Goal: Task Accomplishment & Management: Use online tool/utility

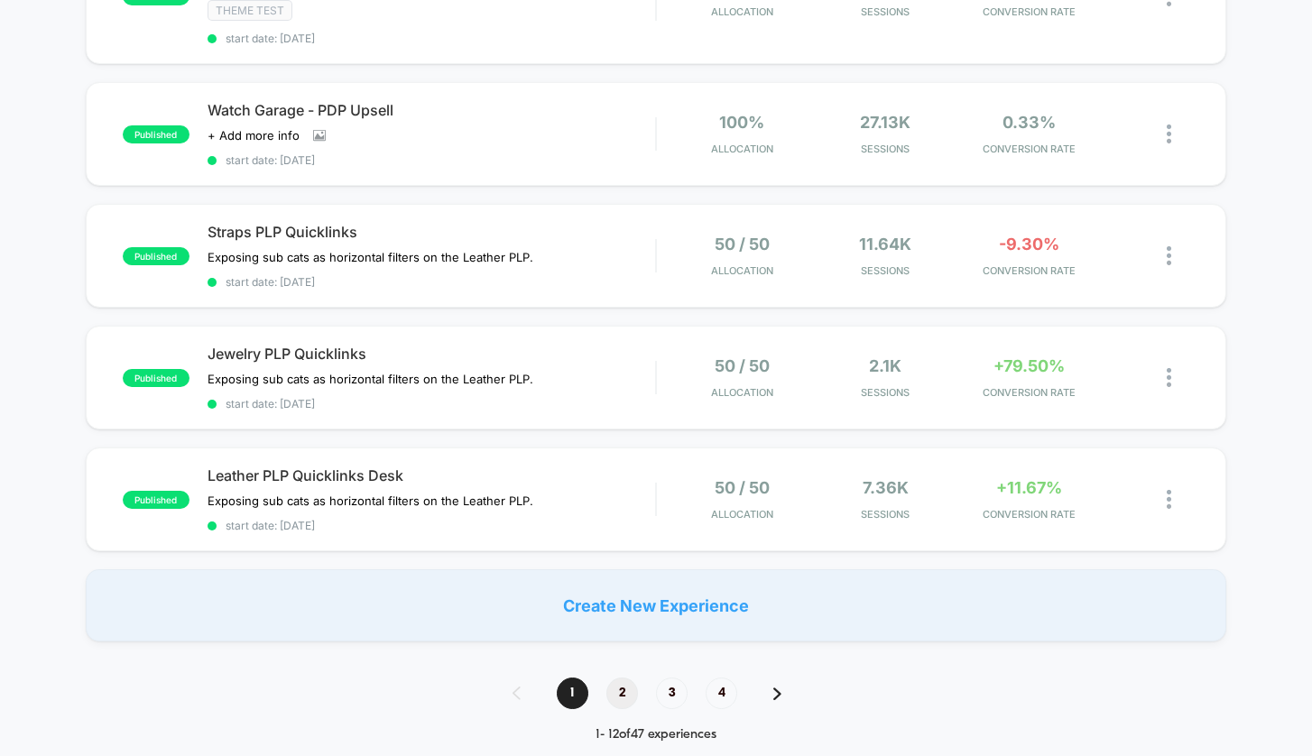
click at [618, 694] on span "2" at bounding box center [623, 694] width 32 height 32
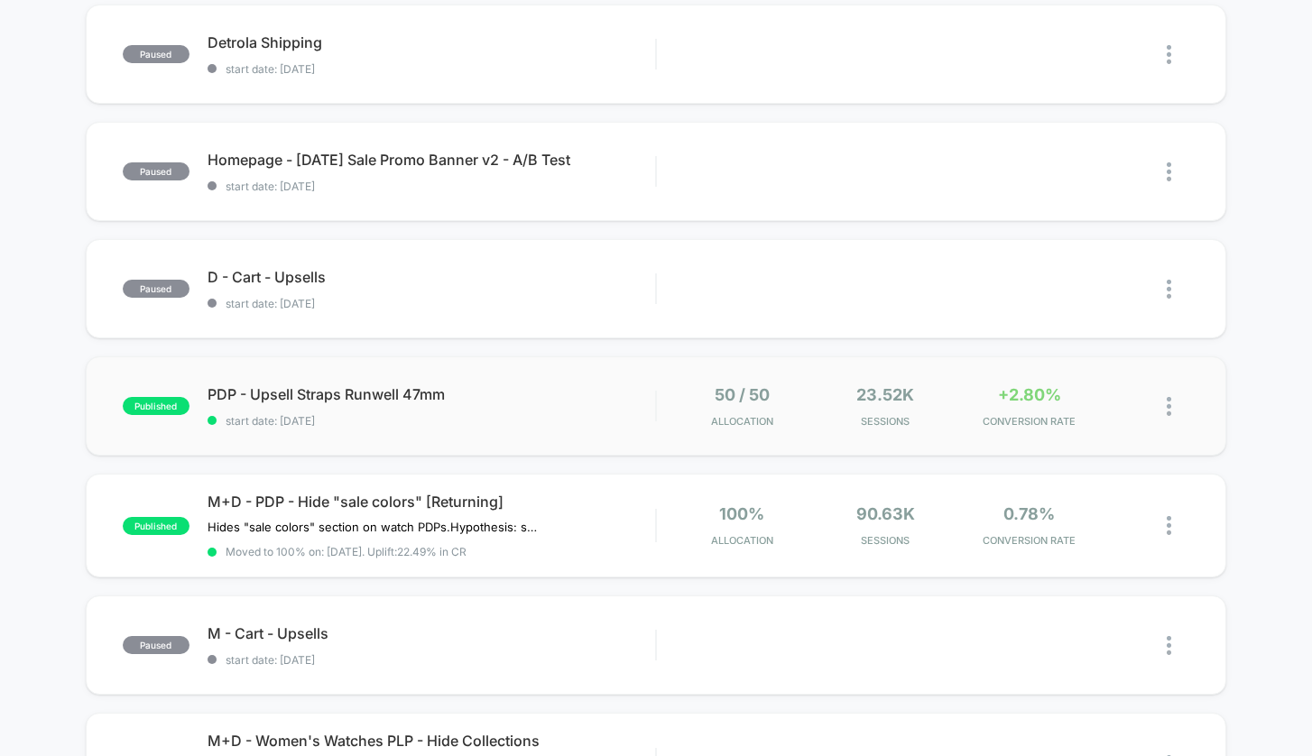
scroll to position [473, 0]
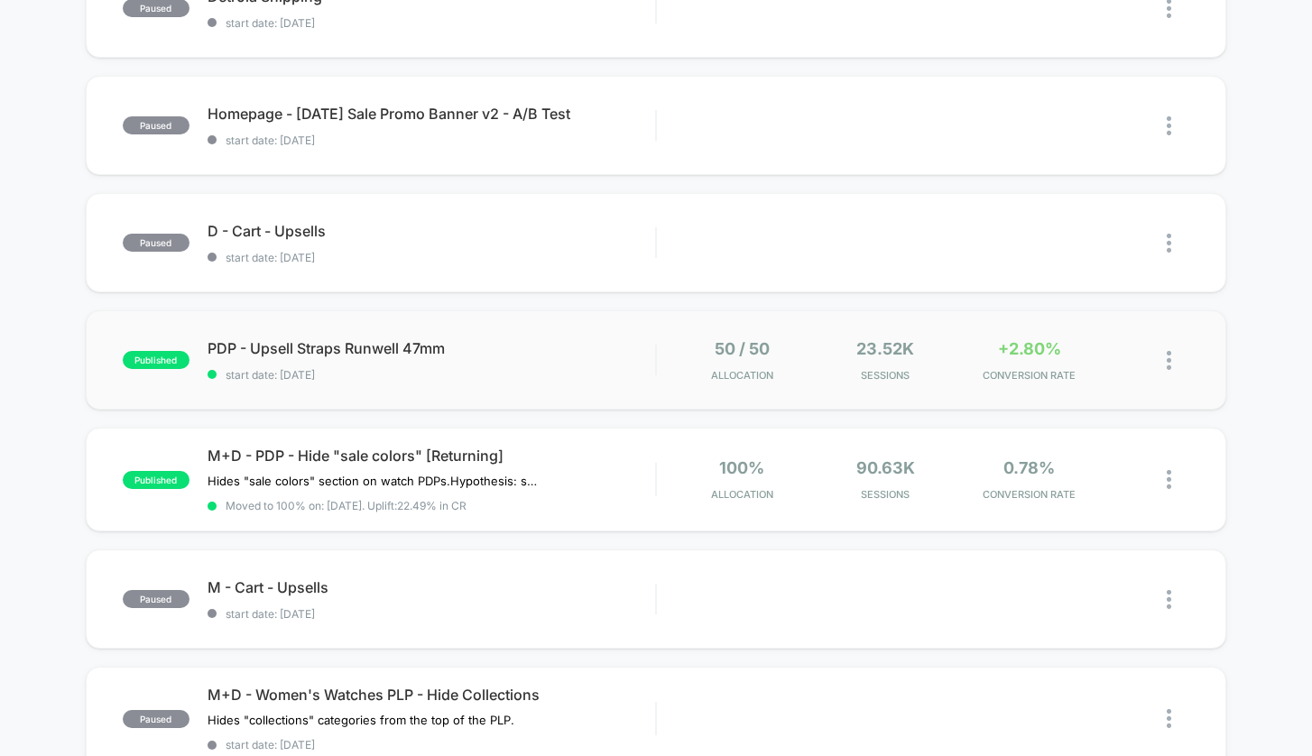
click at [1169, 362] on img at bounding box center [1169, 360] width 5 height 19
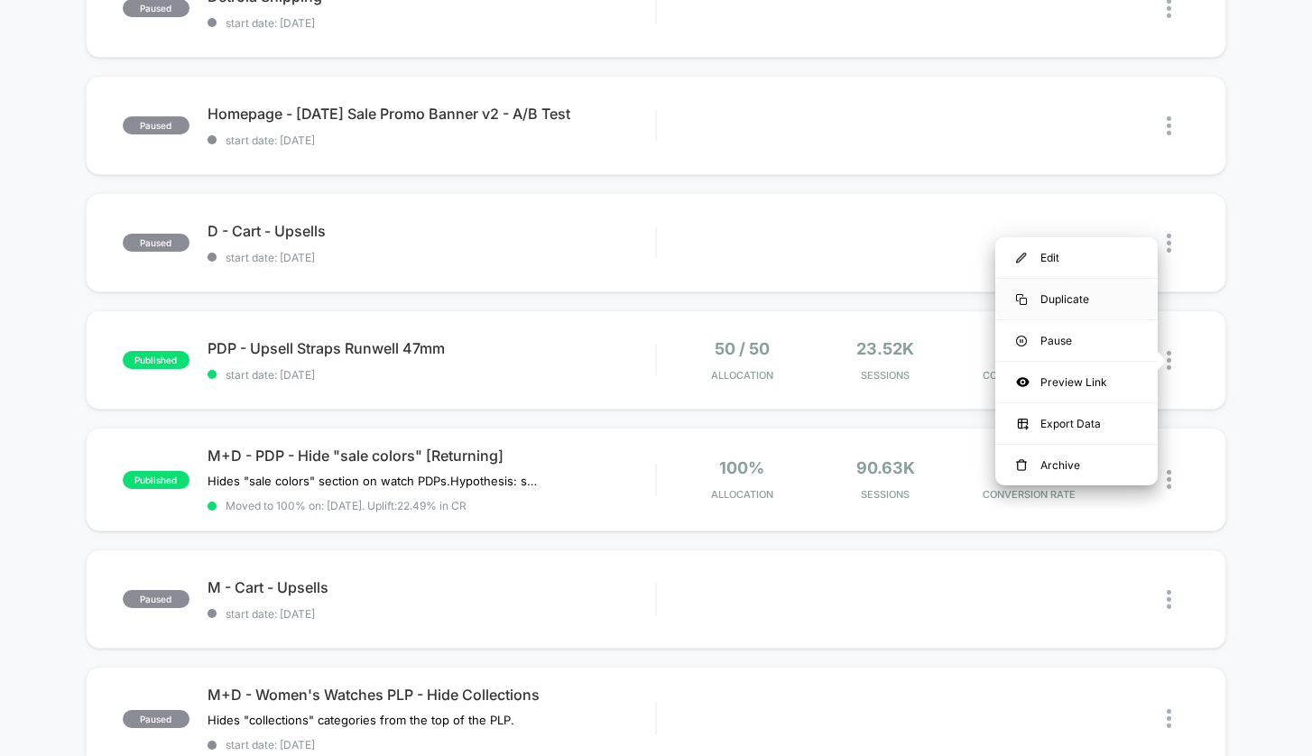
click at [1078, 301] on div "Duplicate" at bounding box center [1077, 299] width 162 height 41
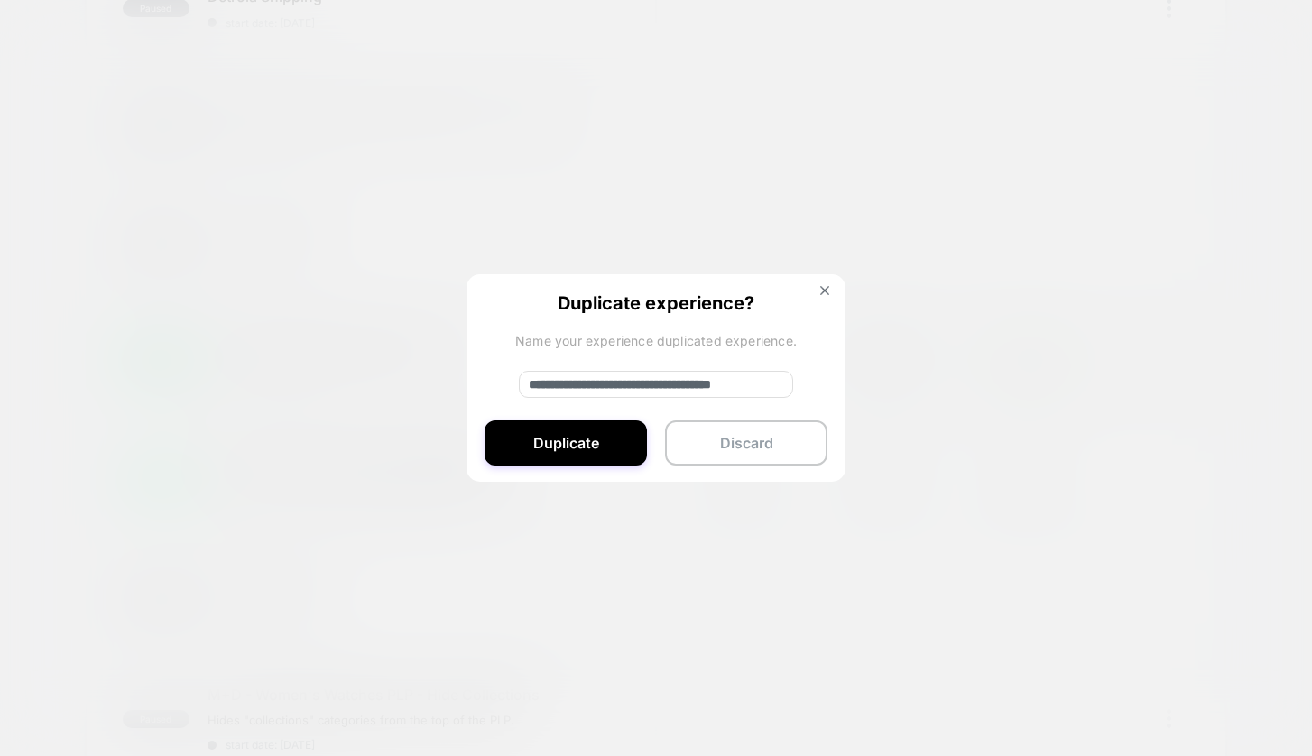
drag, startPoint x: 591, startPoint y: 385, endPoint x: 515, endPoint y: 382, distance: 75.9
click at [515, 382] on div "**********" at bounding box center [656, 378] width 379 height 209
click at [778, 382] on input "**********" at bounding box center [656, 384] width 274 height 27
type input "**********"
click at [611, 450] on button "Duplicate" at bounding box center [566, 443] width 162 height 45
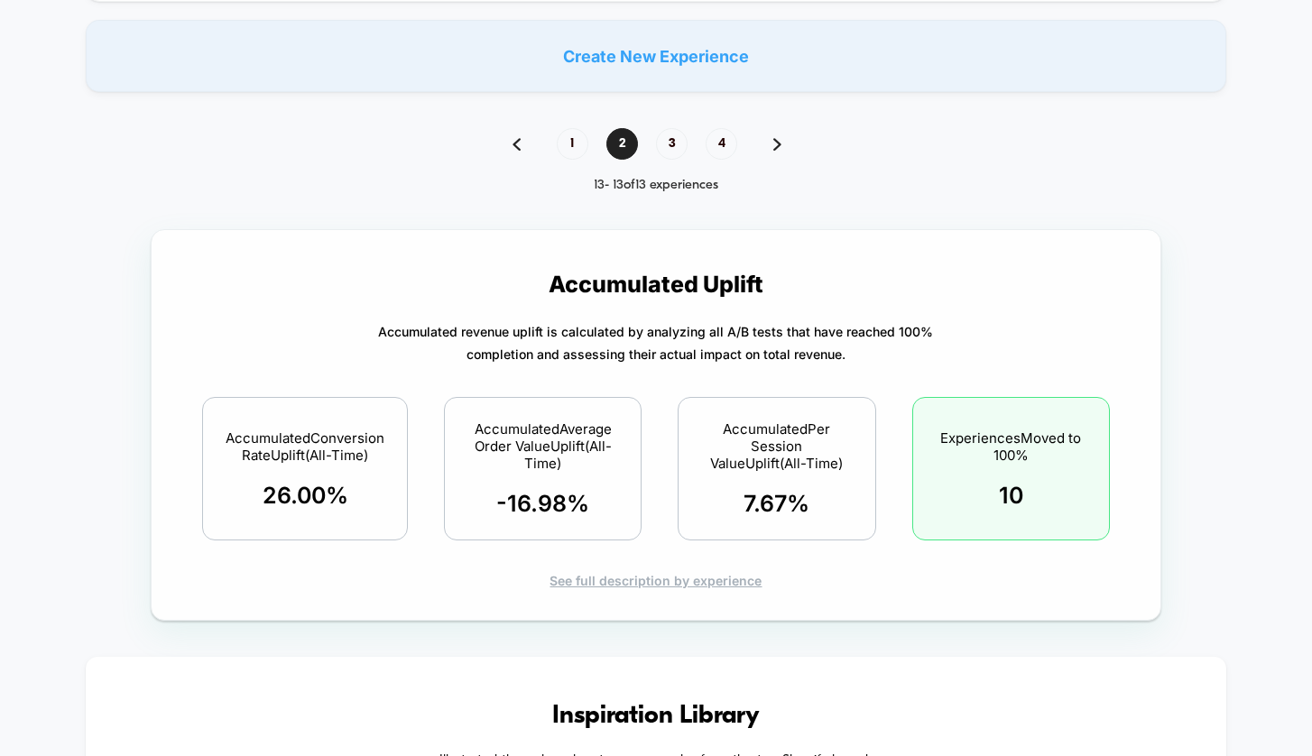
scroll to position [1713, 0]
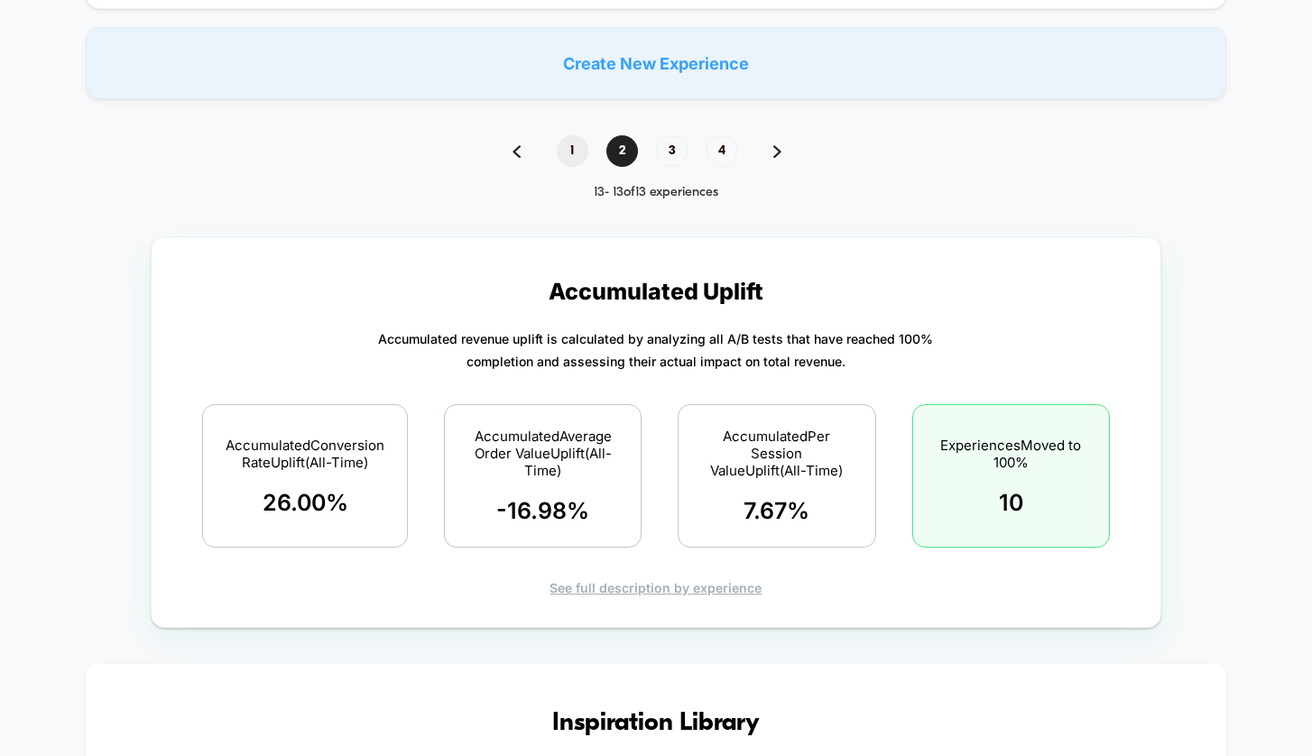
click at [578, 156] on span "1" at bounding box center [573, 151] width 32 height 32
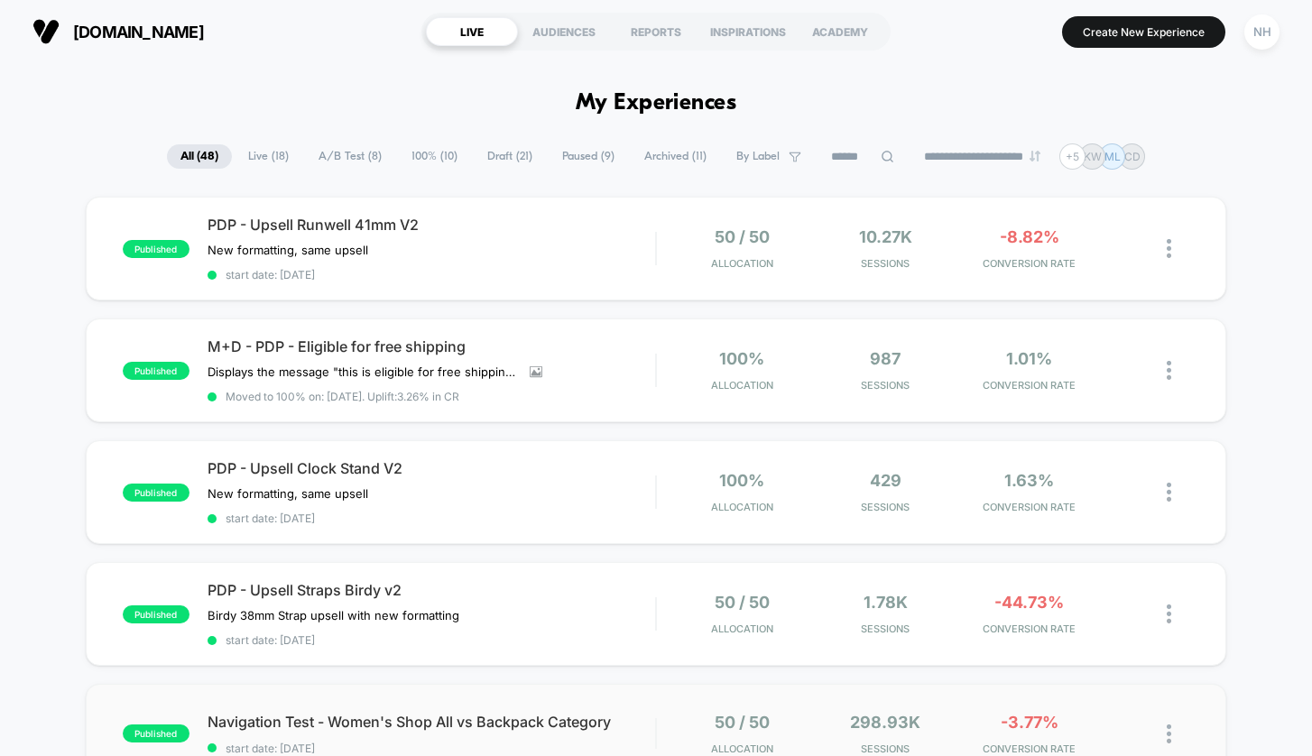
scroll to position [0, 0]
click at [505, 157] on span "Draft ( 21 )" at bounding box center [510, 156] width 72 height 24
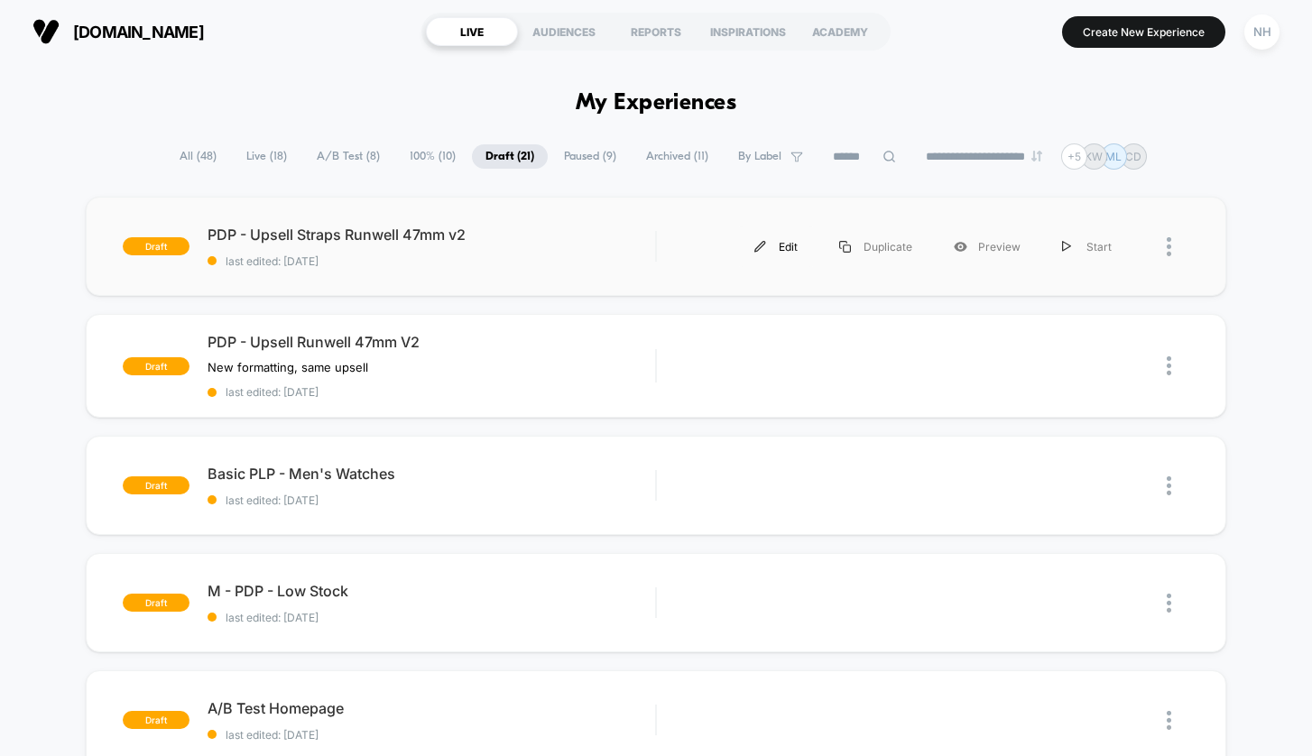
click at [792, 243] on div "Edit" at bounding box center [776, 247] width 85 height 41
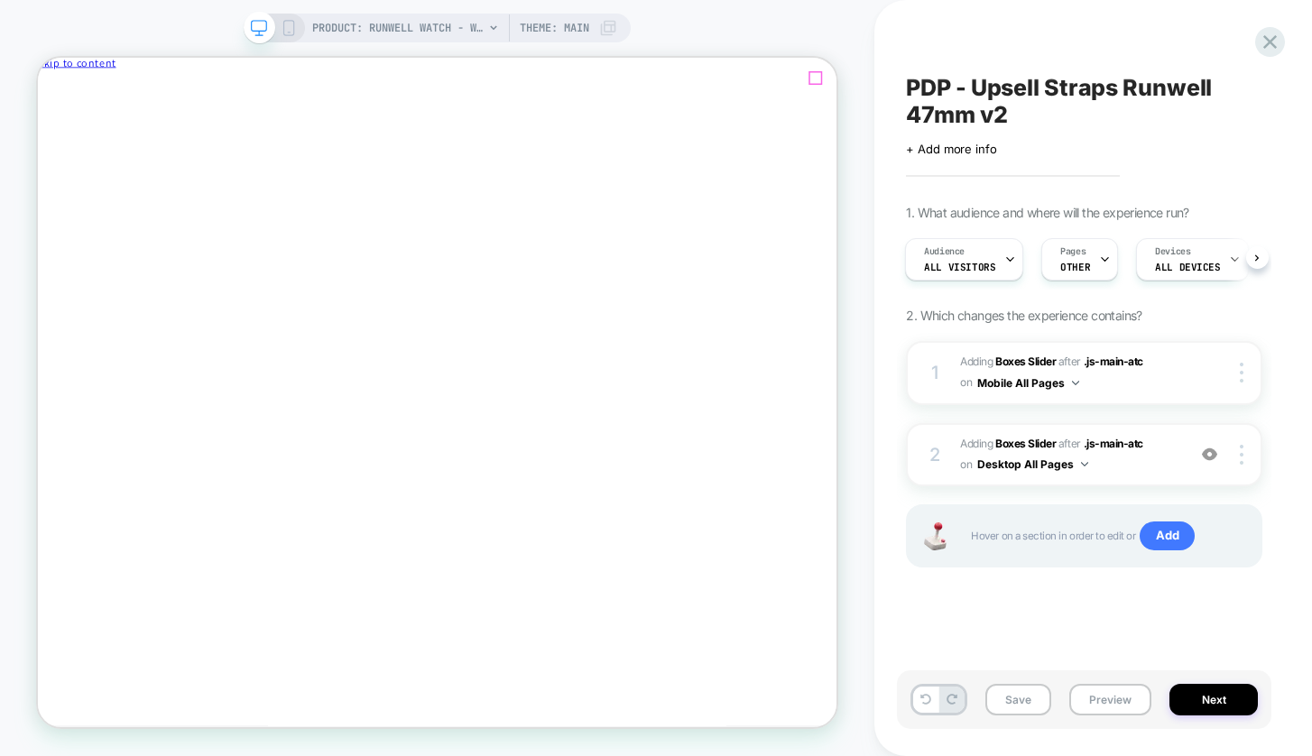
click at [116, 89] on icon "Close" at bounding box center [116, 96] width 0 height 14
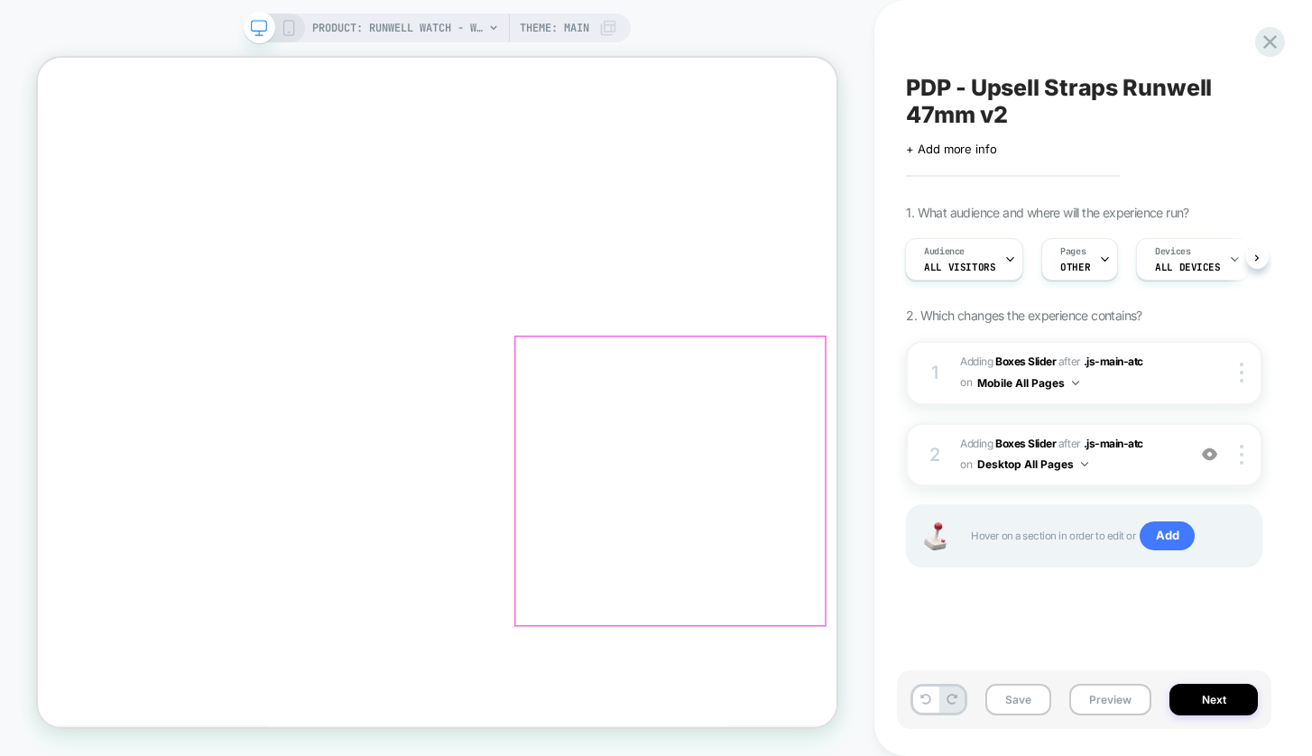
scroll to position [56, 0]
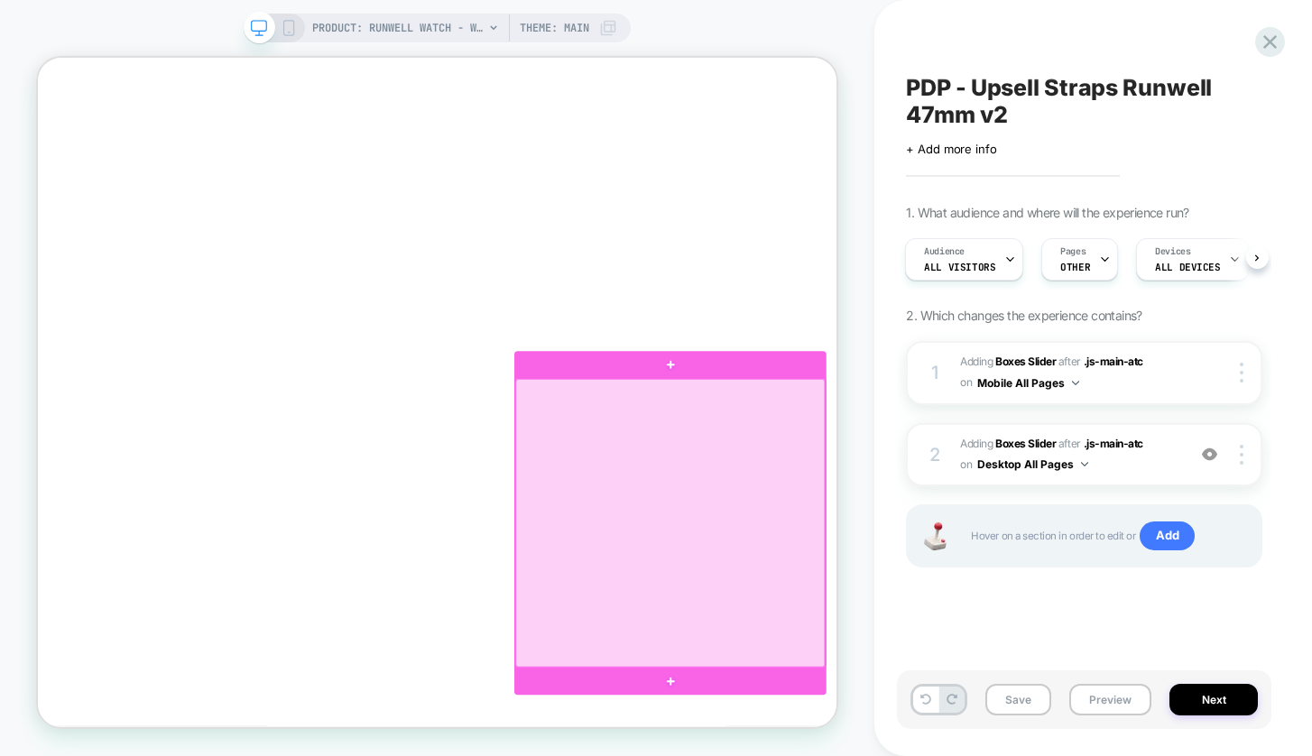
click at [925, 588] on div at bounding box center [881, 678] width 412 height 384
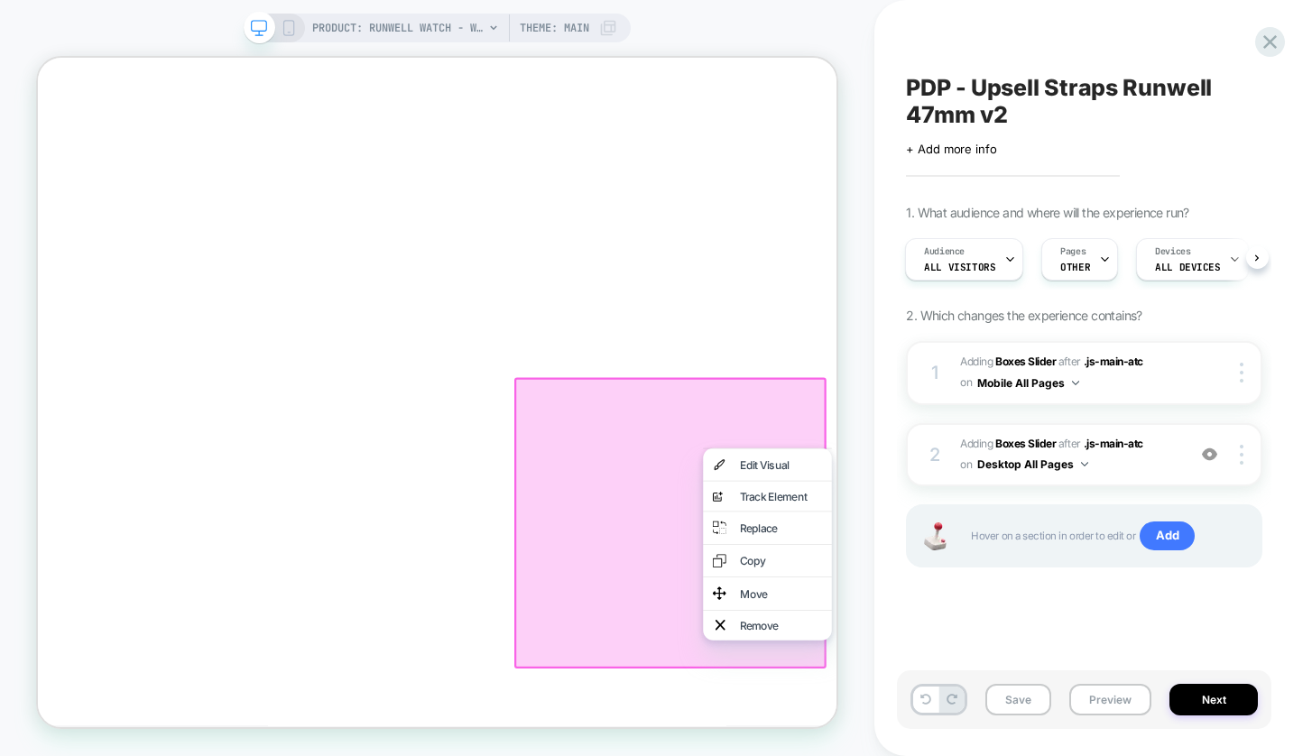
click at [919, 587] on div "1 #_loomi_addon_1754488257219_dup1756153956_dup1759522801 Adding Boxes Slider A…" at bounding box center [1084, 477] width 357 height 272
click at [706, 29] on div "PRODUCT: Runwell Watch - White [47mm] PRODUCT: Runwell Watch - White [47mm] The…" at bounding box center [437, 378] width 875 height 720
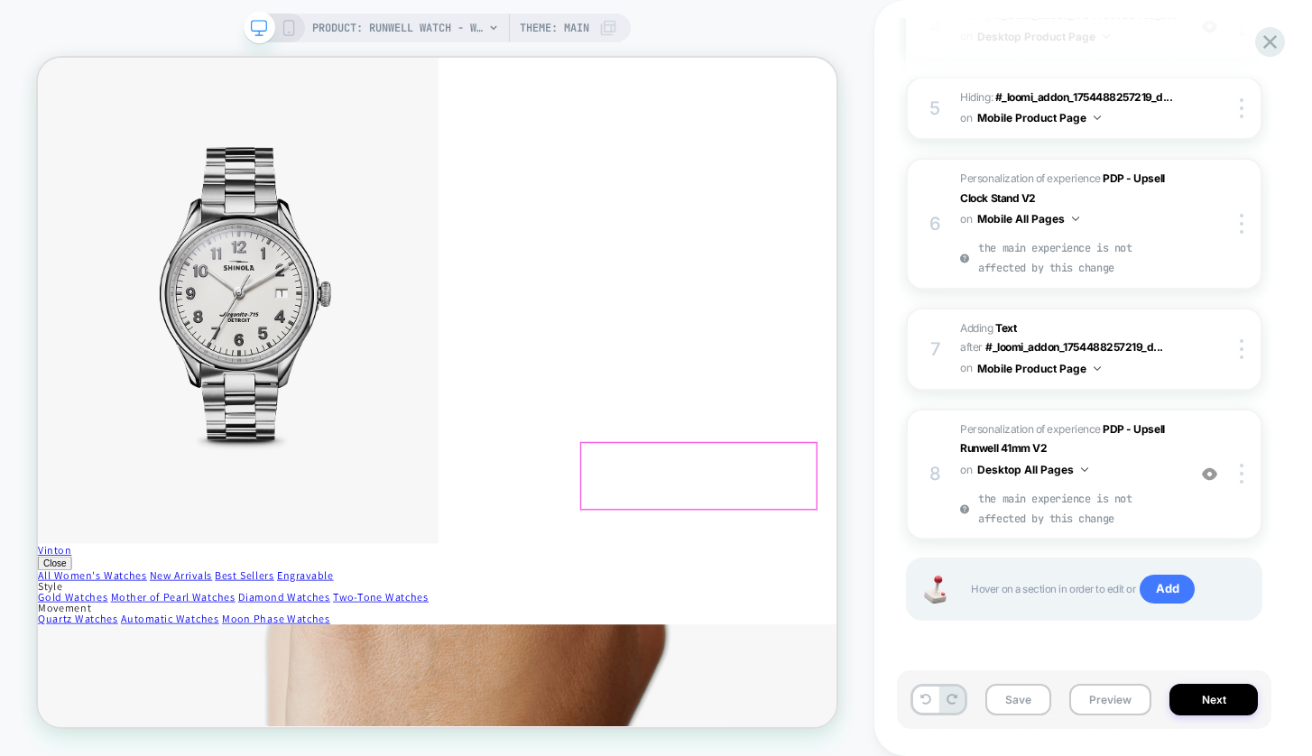
scroll to position [4363, 0]
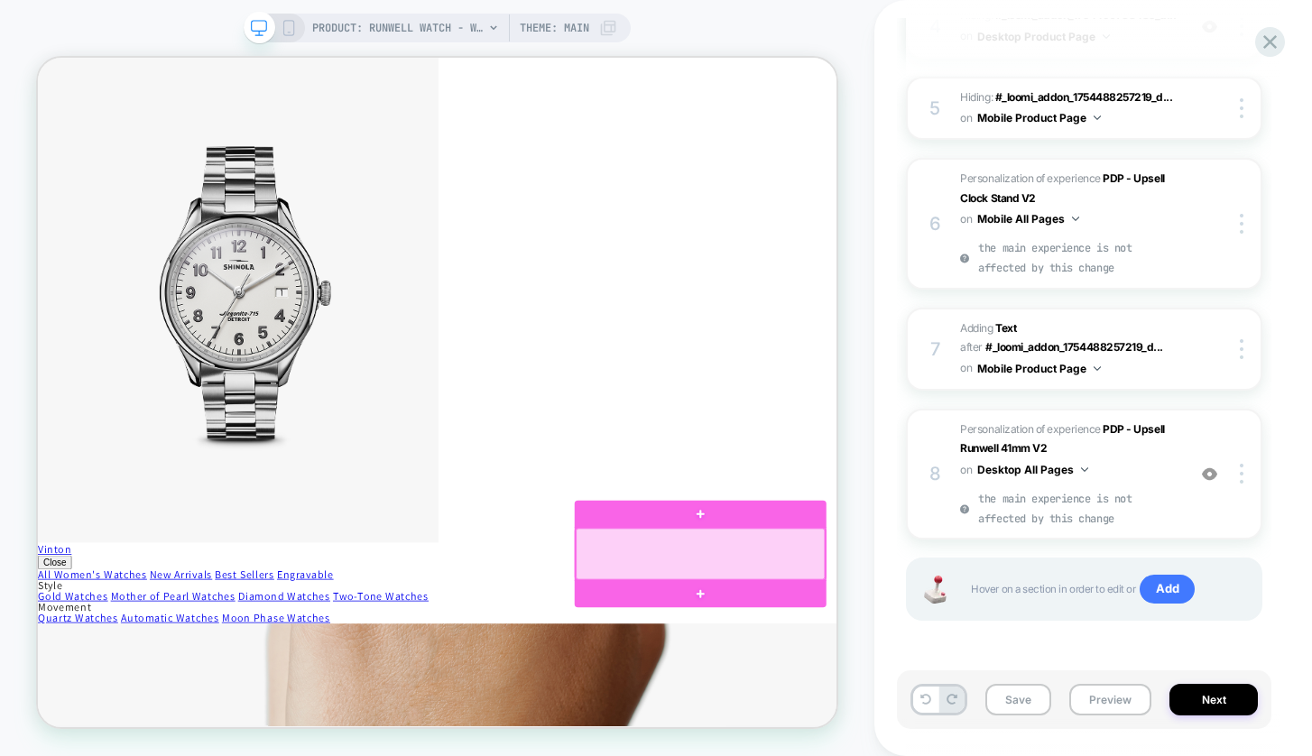
click at [1060, 708] on div at bounding box center [921, 720] width 332 height 69
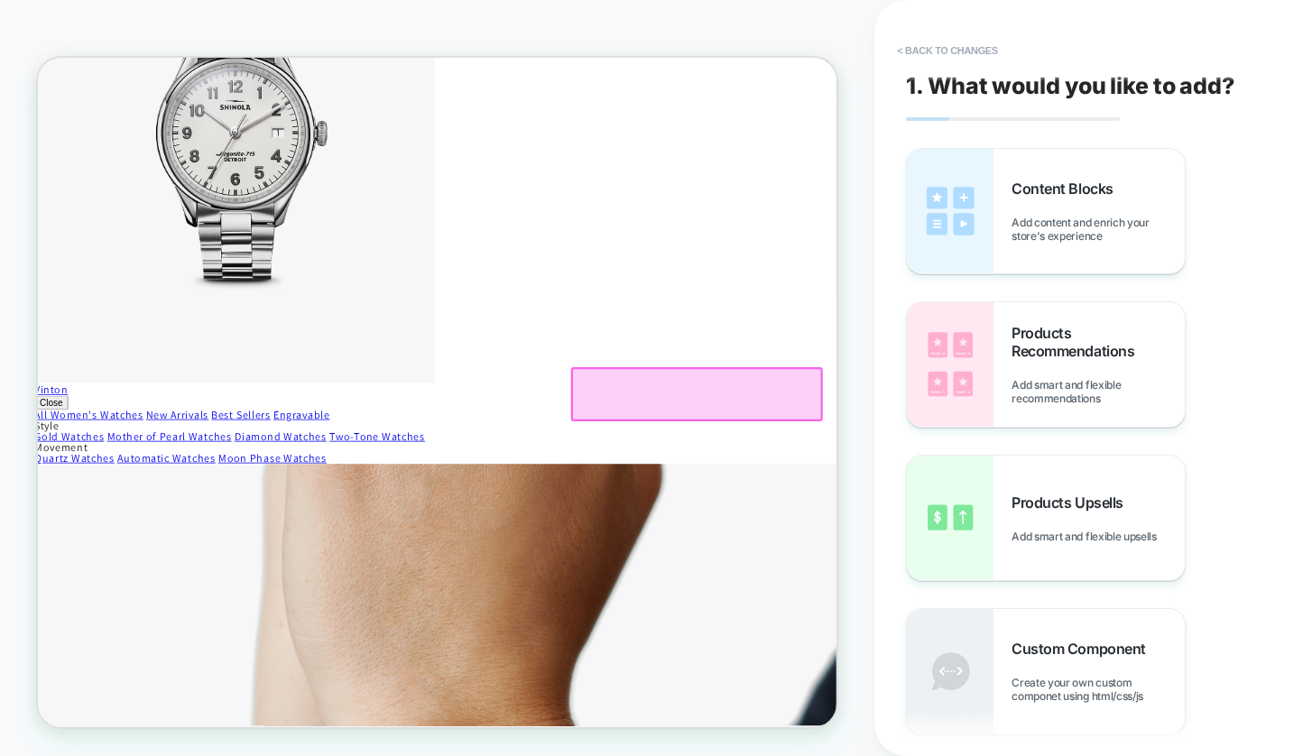
scroll to position [4602, 4]
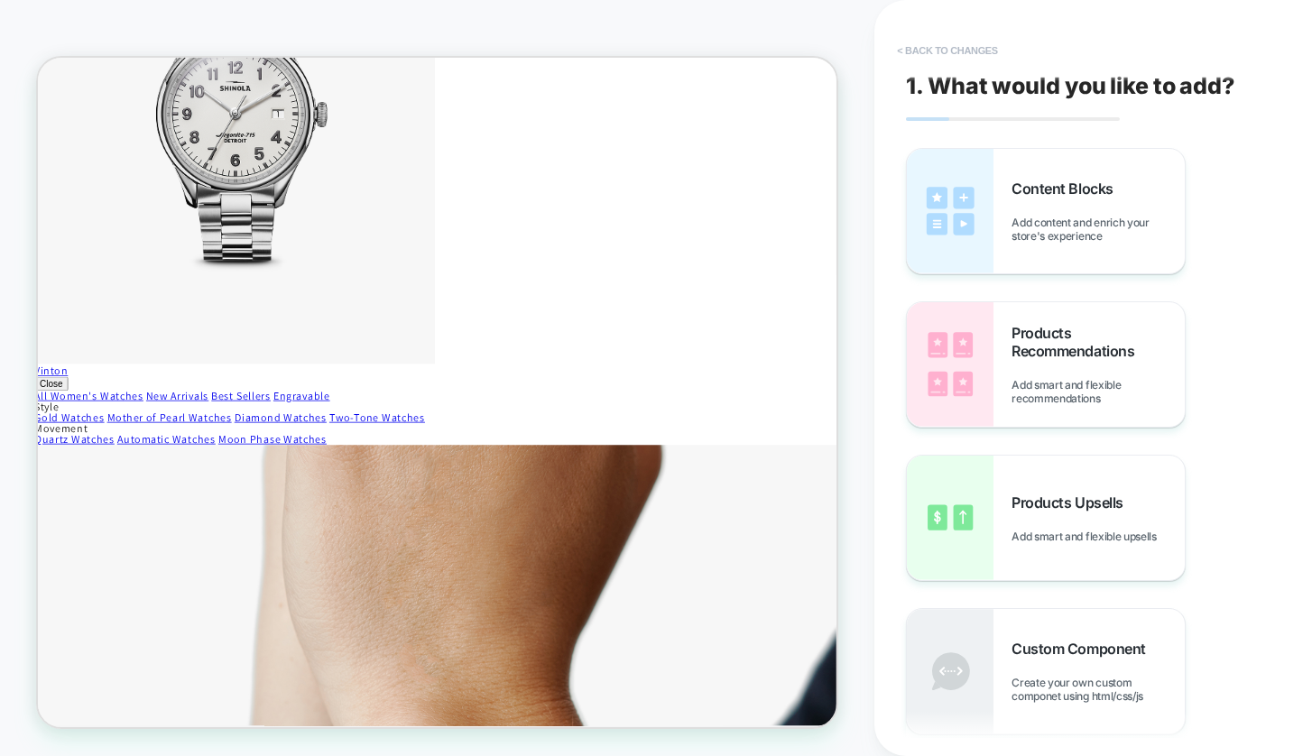
click at [936, 44] on button "< Back to changes" at bounding box center [947, 50] width 119 height 29
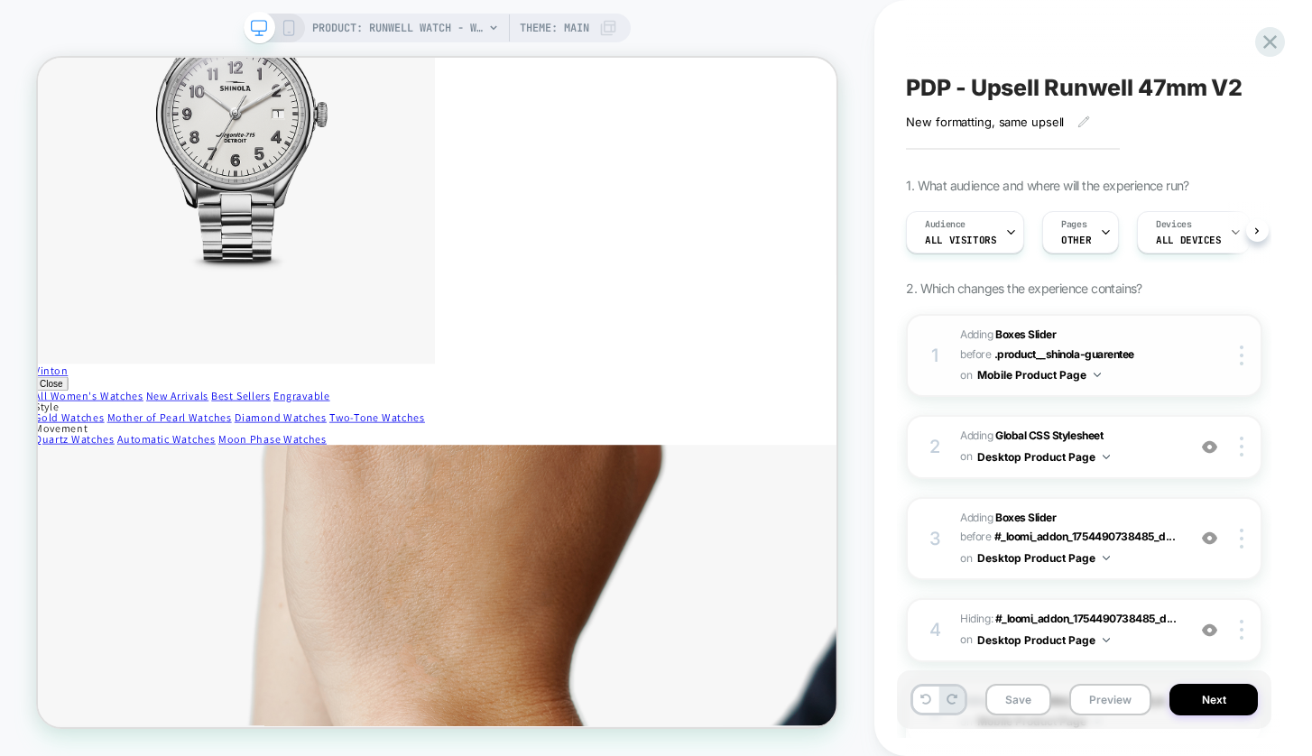
scroll to position [0, 1]
click at [1167, 442] on span "Adding Global CSS Stylesheet on Desktop Product Page" at bounding box center [1068, 447] width 217 height 42
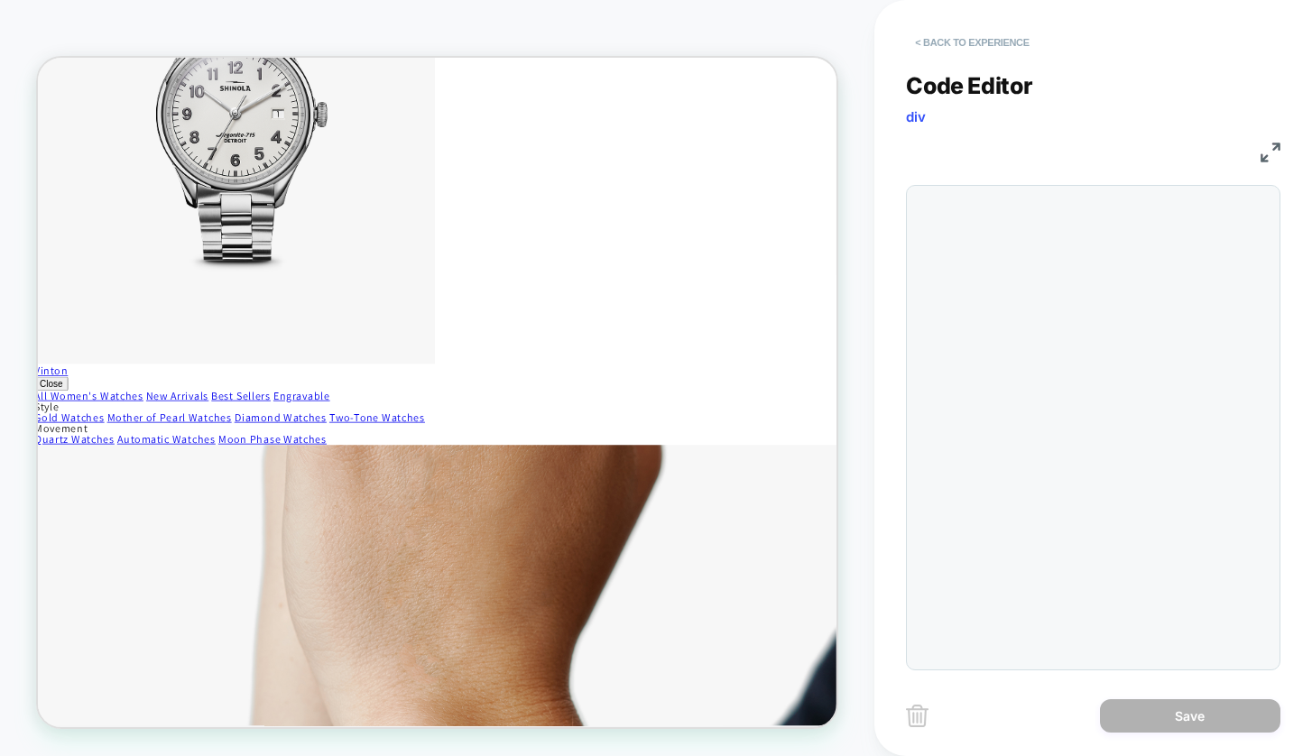
click at [967, 42] on button "< Back to experience" at bounding box center [972, 42] width 132 height 29
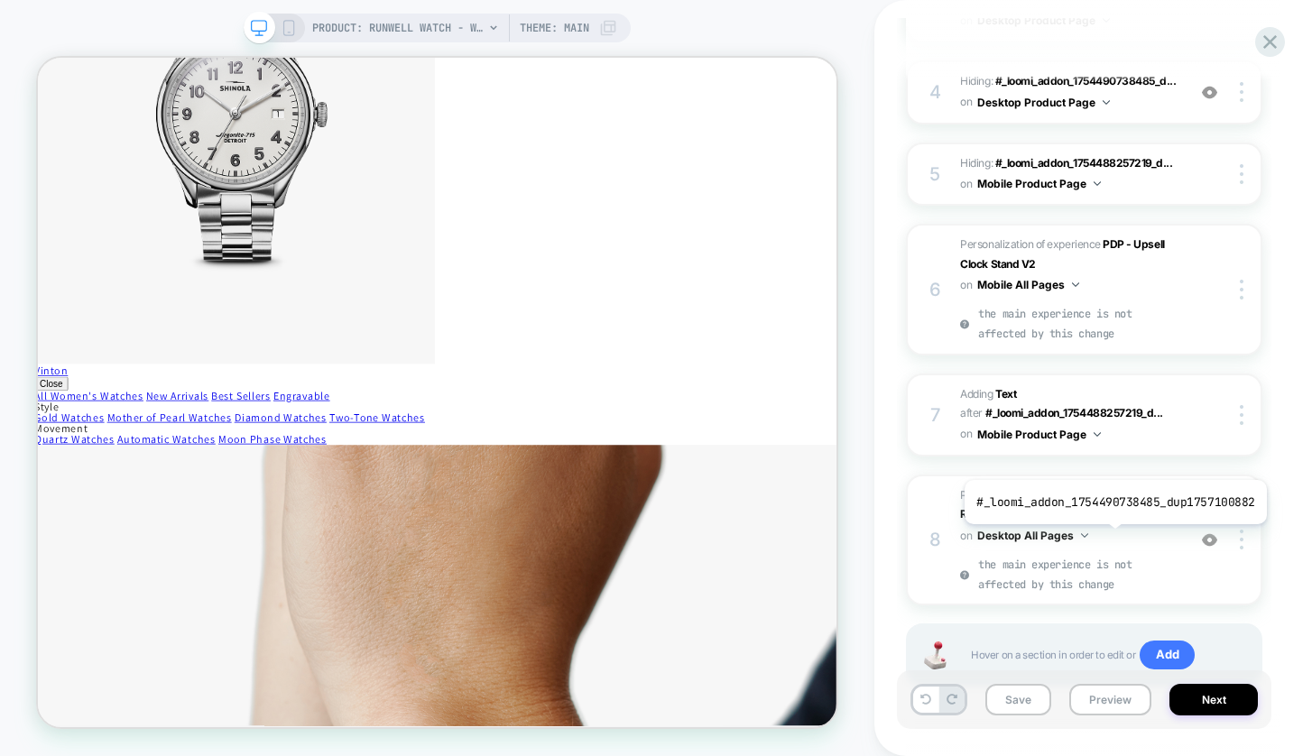
scroll to position [551, 0]
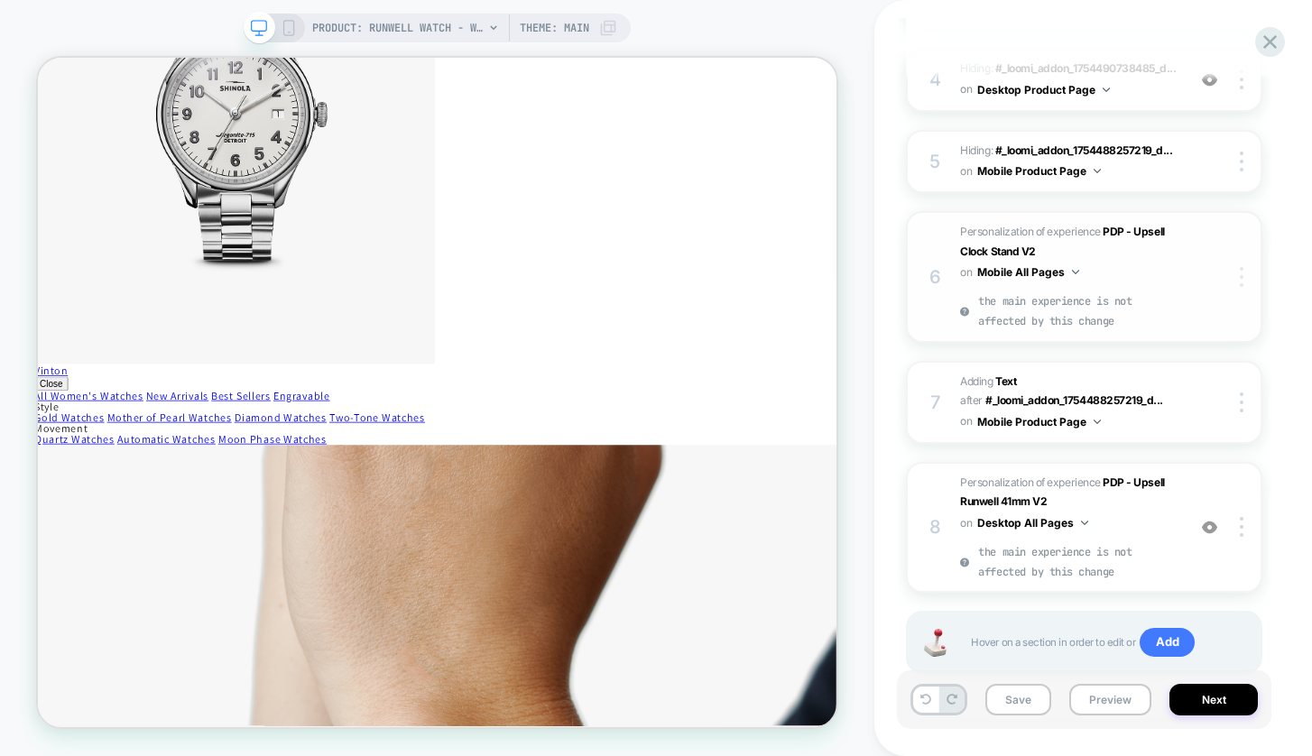
click at [1244, 287] on div at bounding box center [1244, 277] width 34 height 20
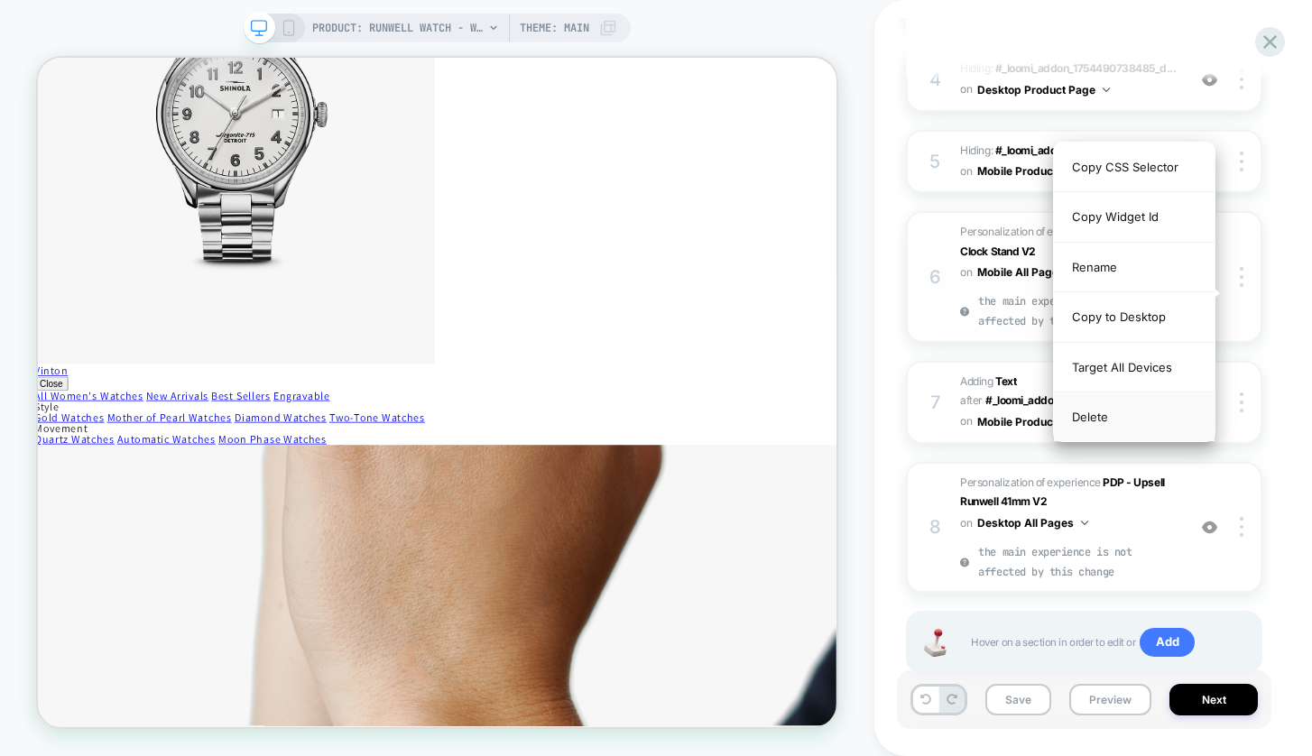
click at [1098, 416] on div "Delete" at bounding box center [1134, 417] width 161 height 49
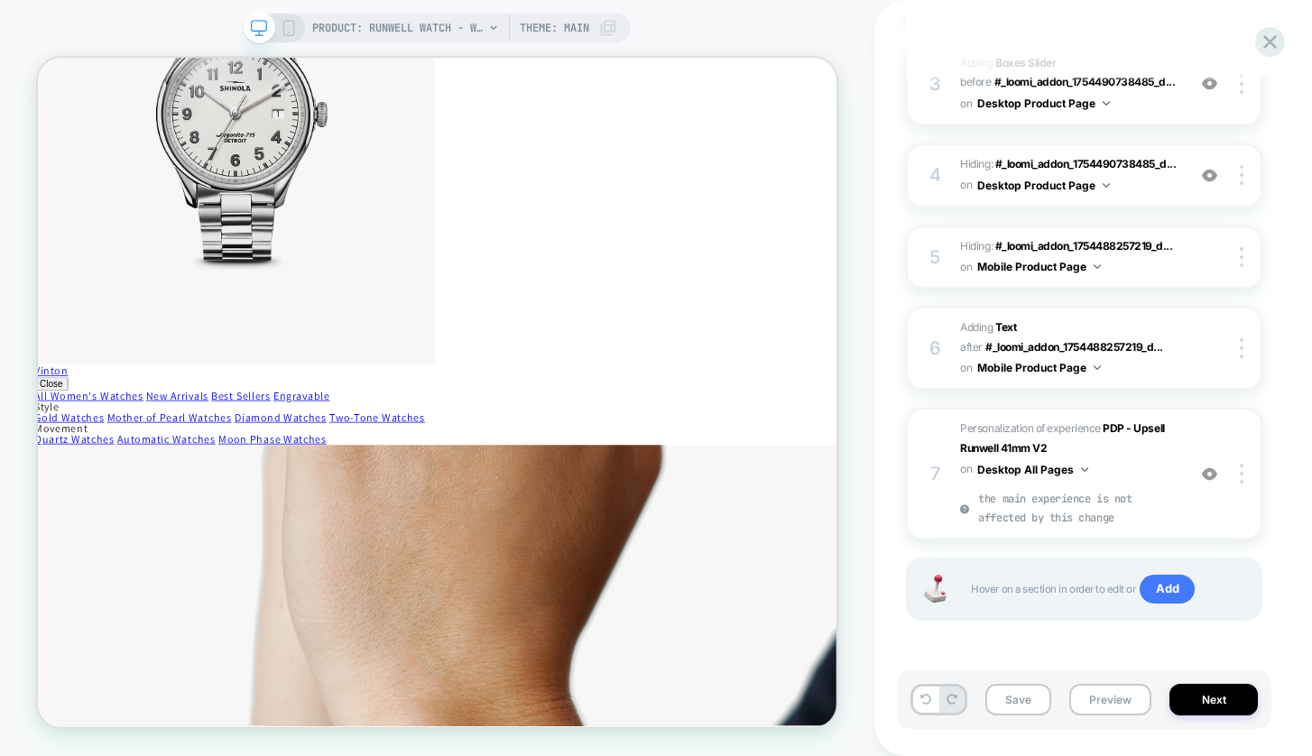
scroll to position [467, 0]
click at [1242, 478] on img at bounding box center [1242, 474] width 4 height 20
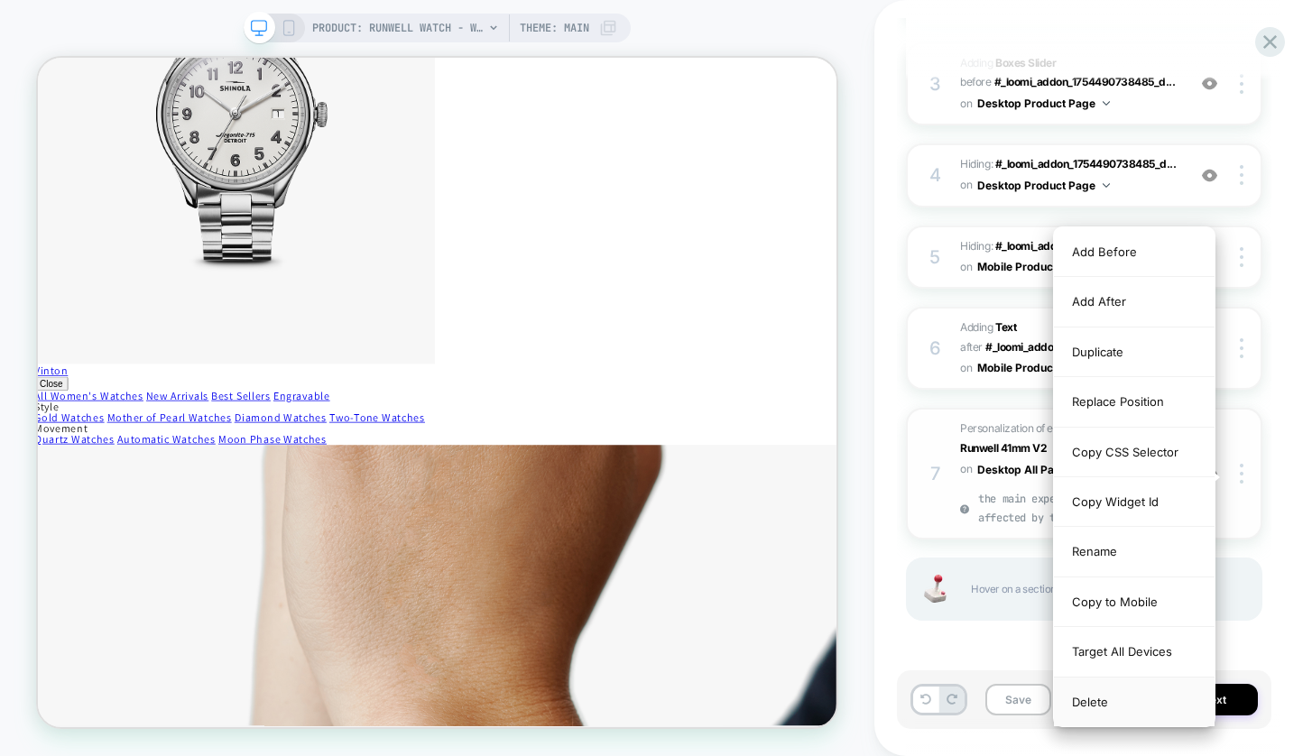
click at [1106, 694] on div "Delete" at bounding box center [1134, 702] width 161 height 49
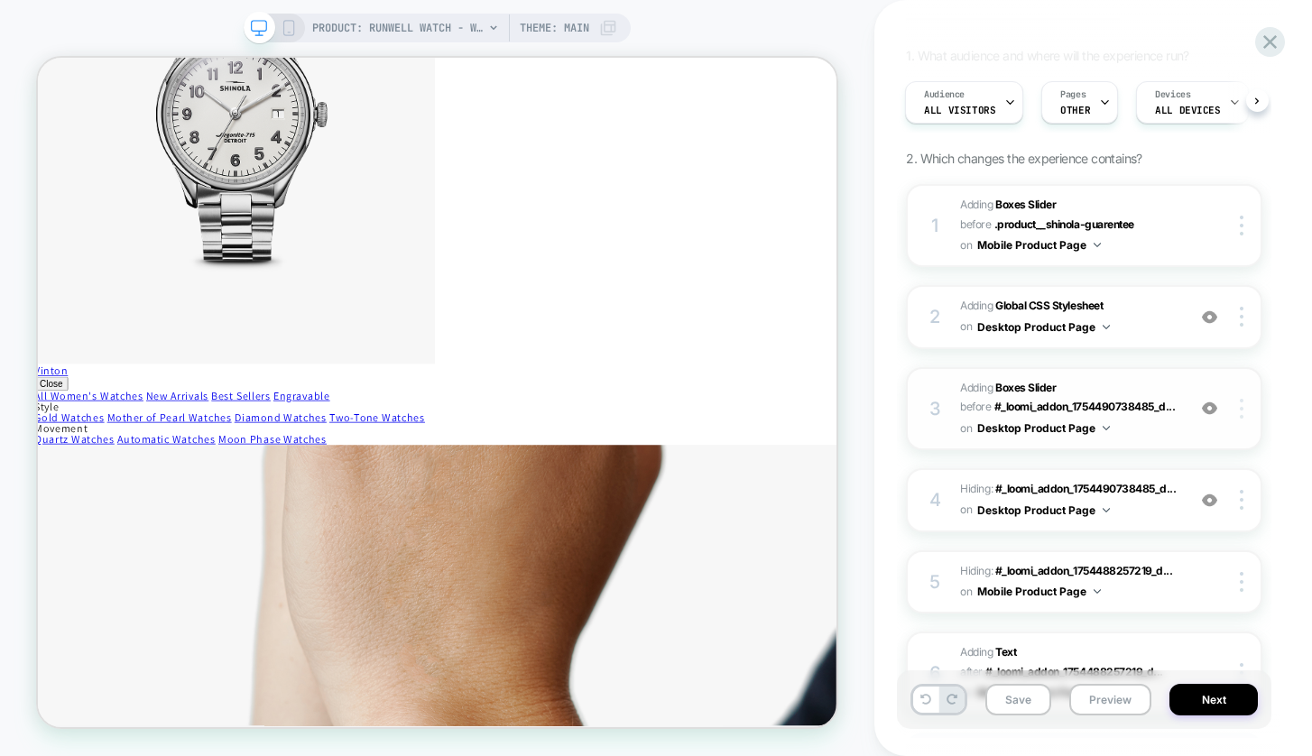
scroll to position [104, 0]
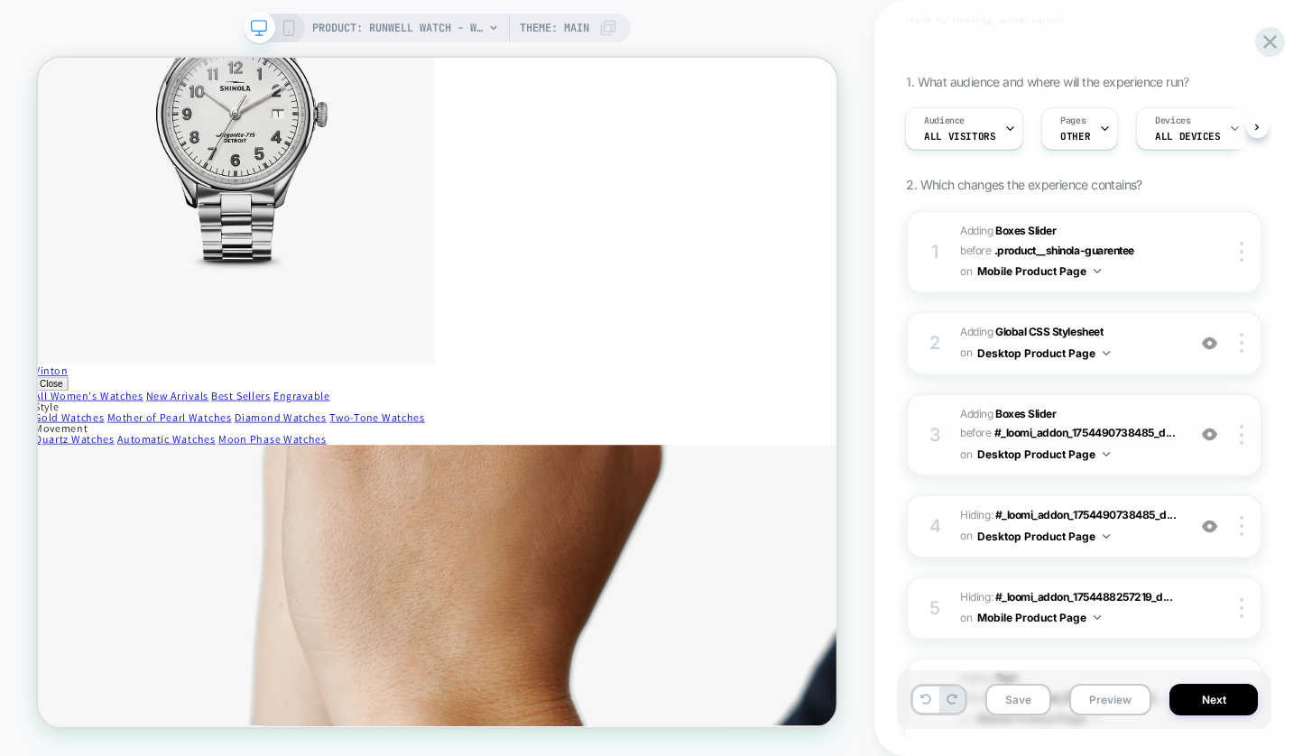
click at [1212, 433] on img at bounding box center [1209, 434] width 15 height 15
click at [1207, 432] on img at bounding box center [1209, 434] width 15 height 15
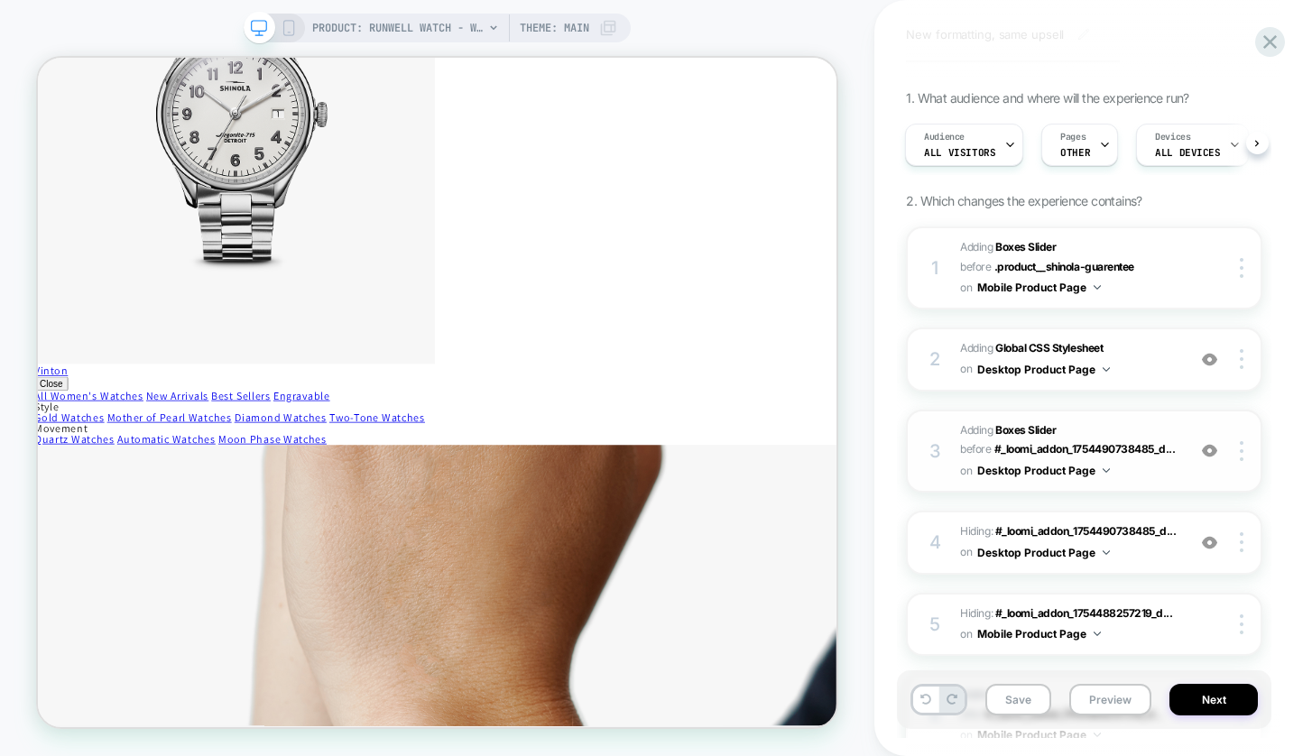
scroll to position [84, 0]
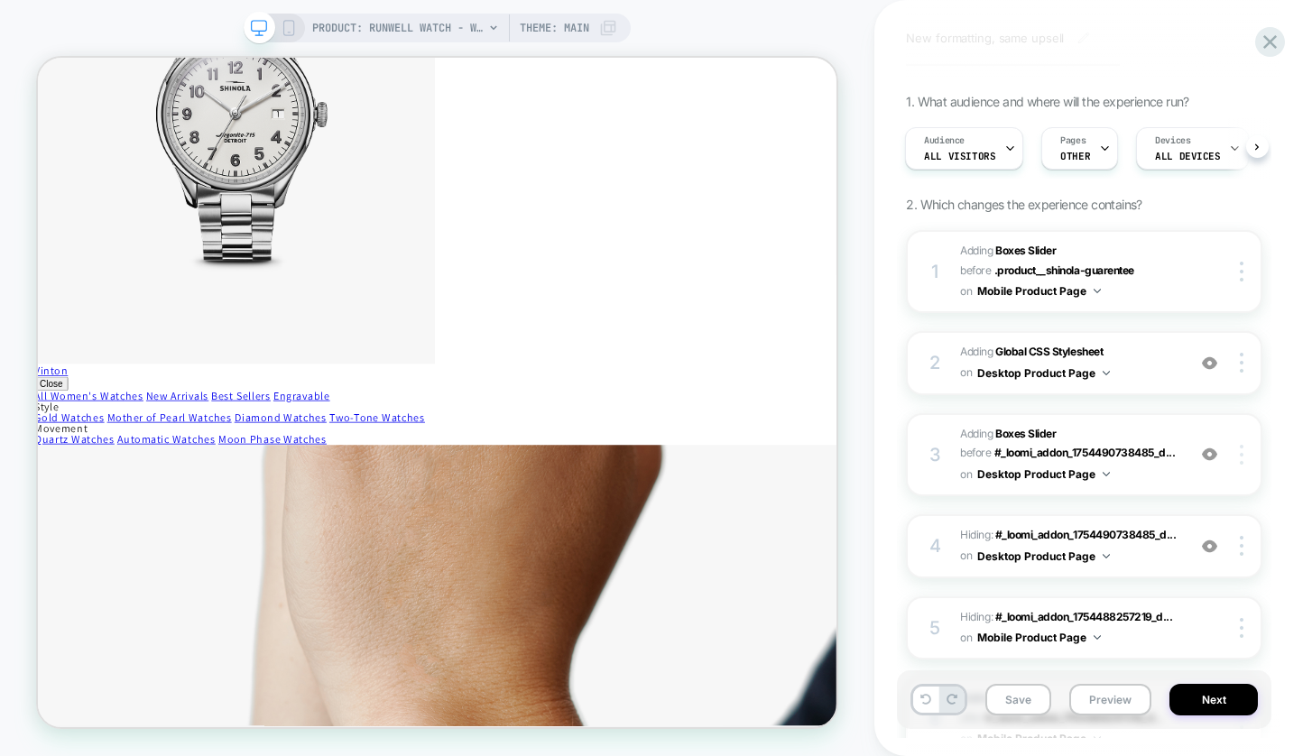
click at [1240, 450] on img at bounding box center [1242, 455] width 4 height 20
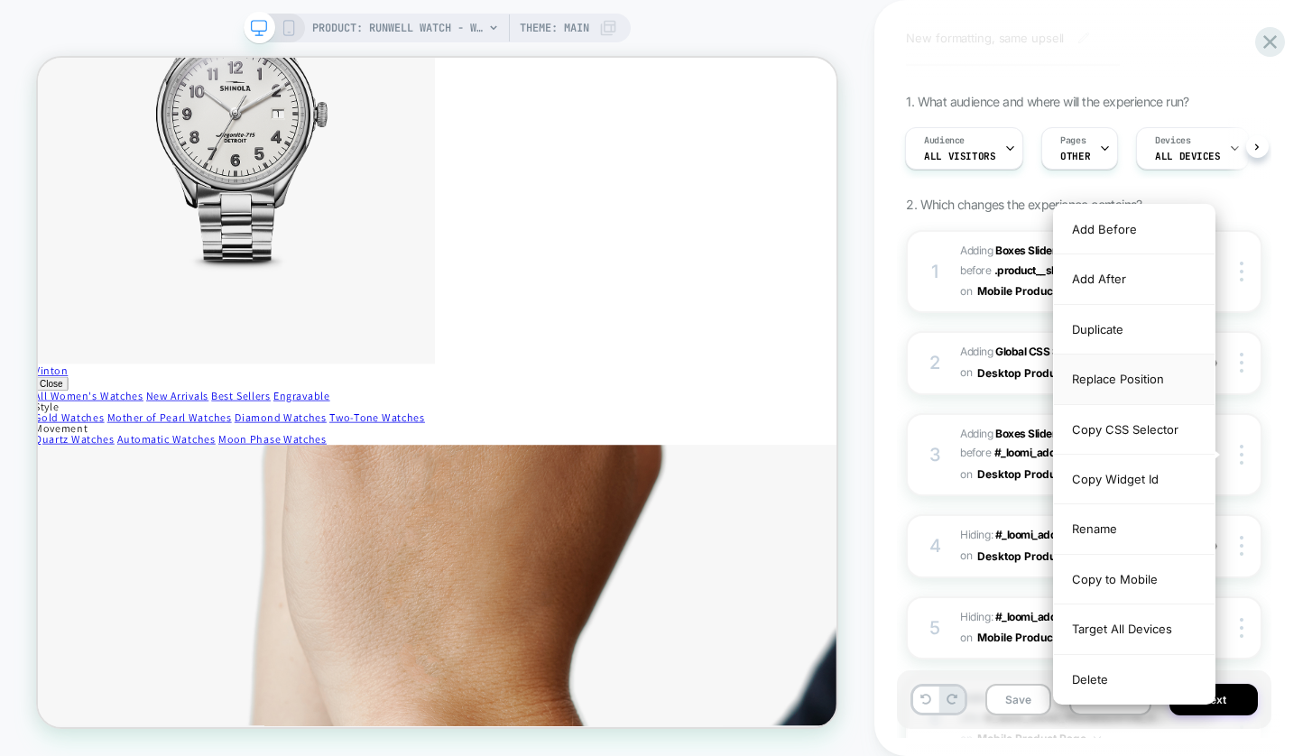
click at [1114, 373] on div "Replace Position" at bounding box center [1134, 380] width 161 height 50
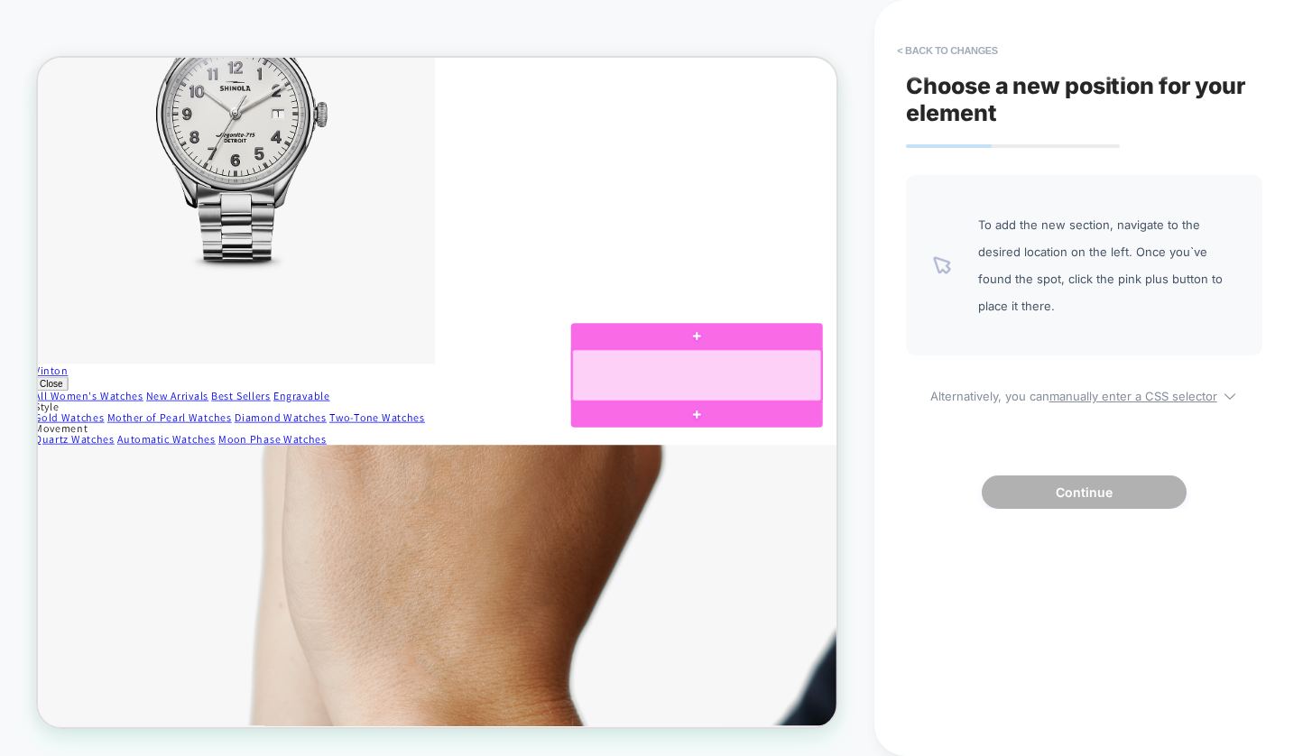
click at [1042, 468] on div at bounding box center [917, 481] width 332 height 69
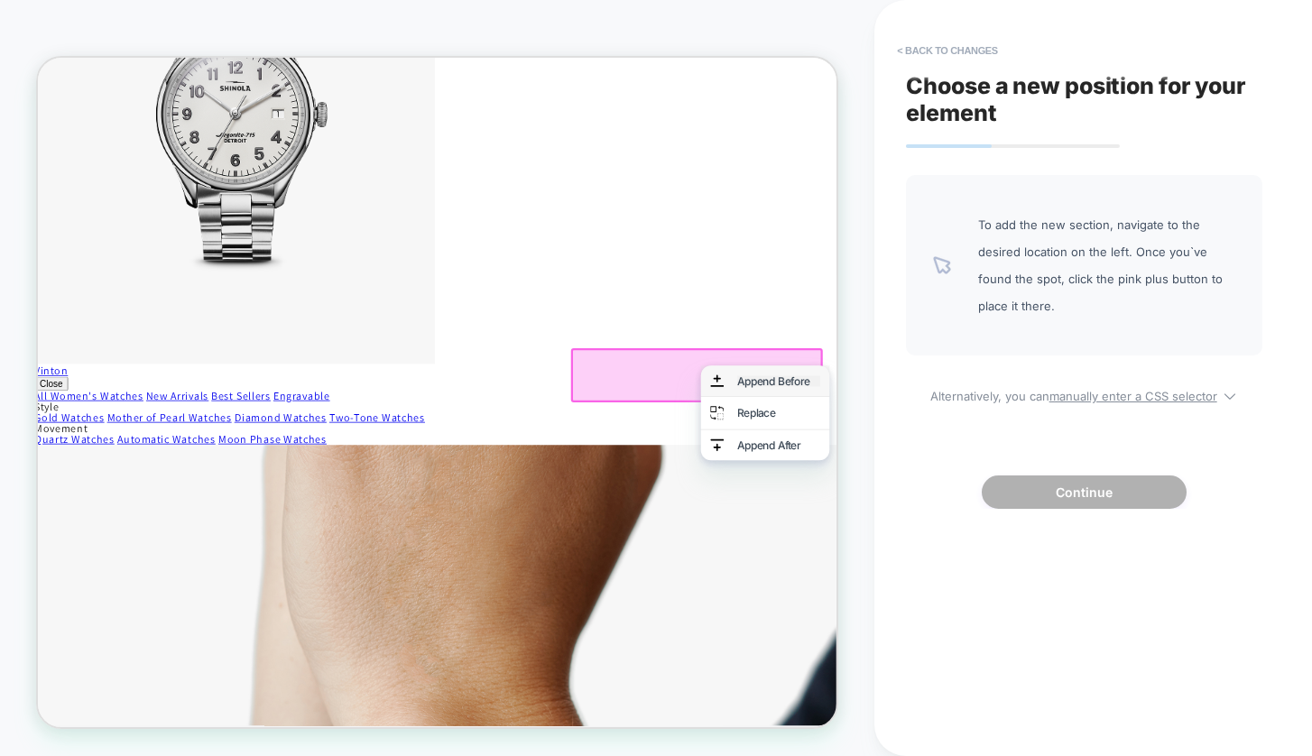
click at [1002, 484] on div "Append Before" at bounding box center [1026, 489] width 110 height 14
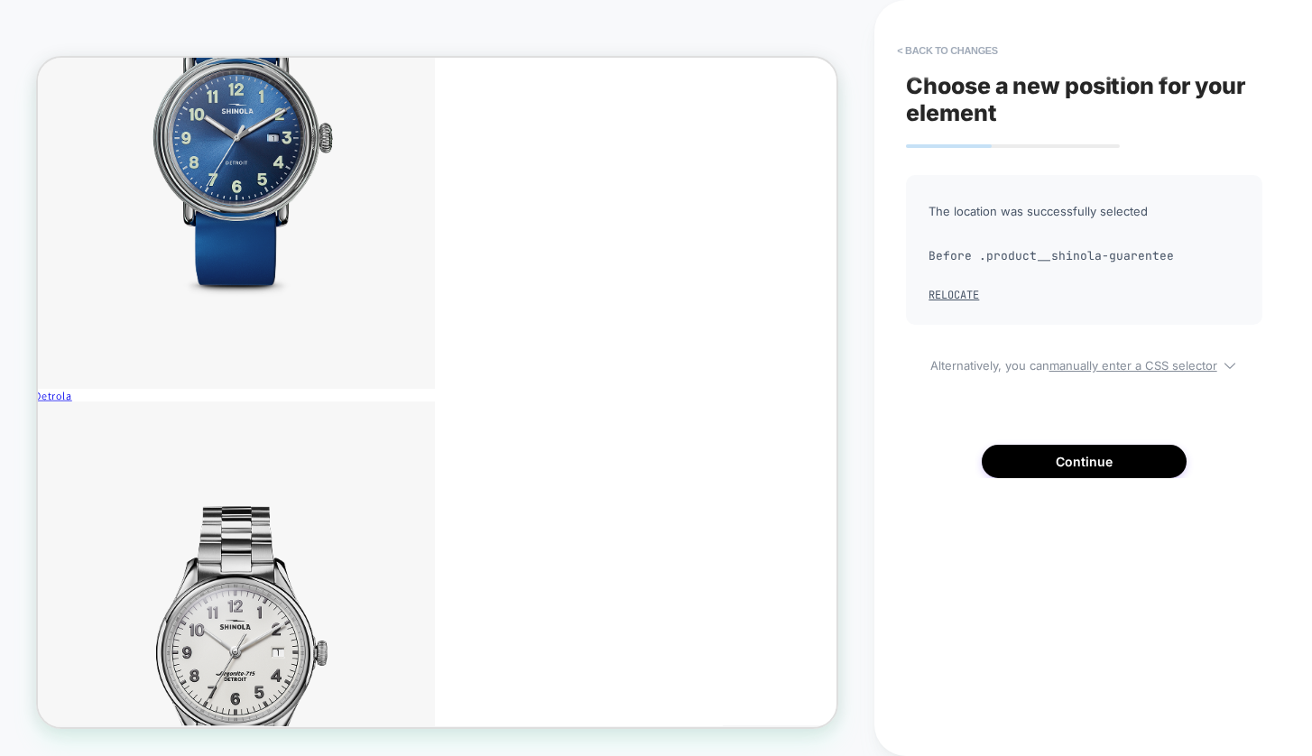
scroll to position [3876, 4]
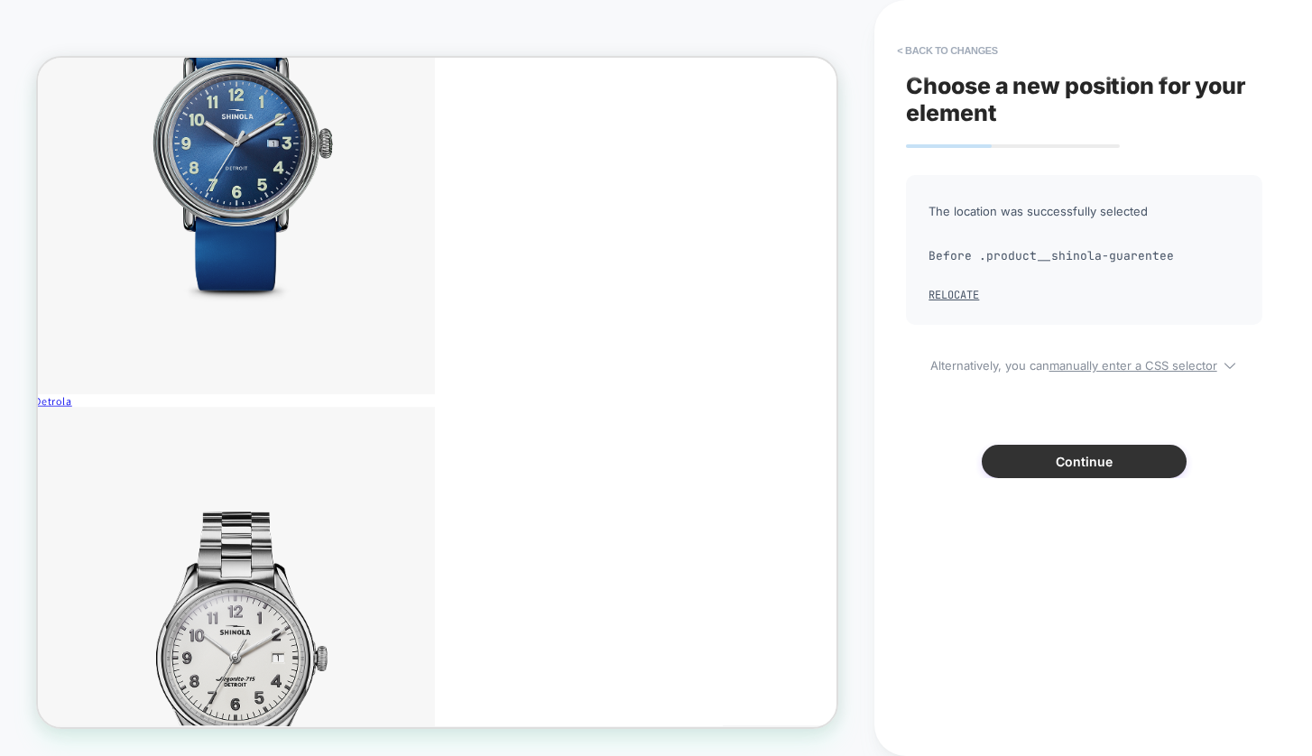
click at [1021, 468] on button "Continue" at bounding box center [1084, 461] width 205 height 33
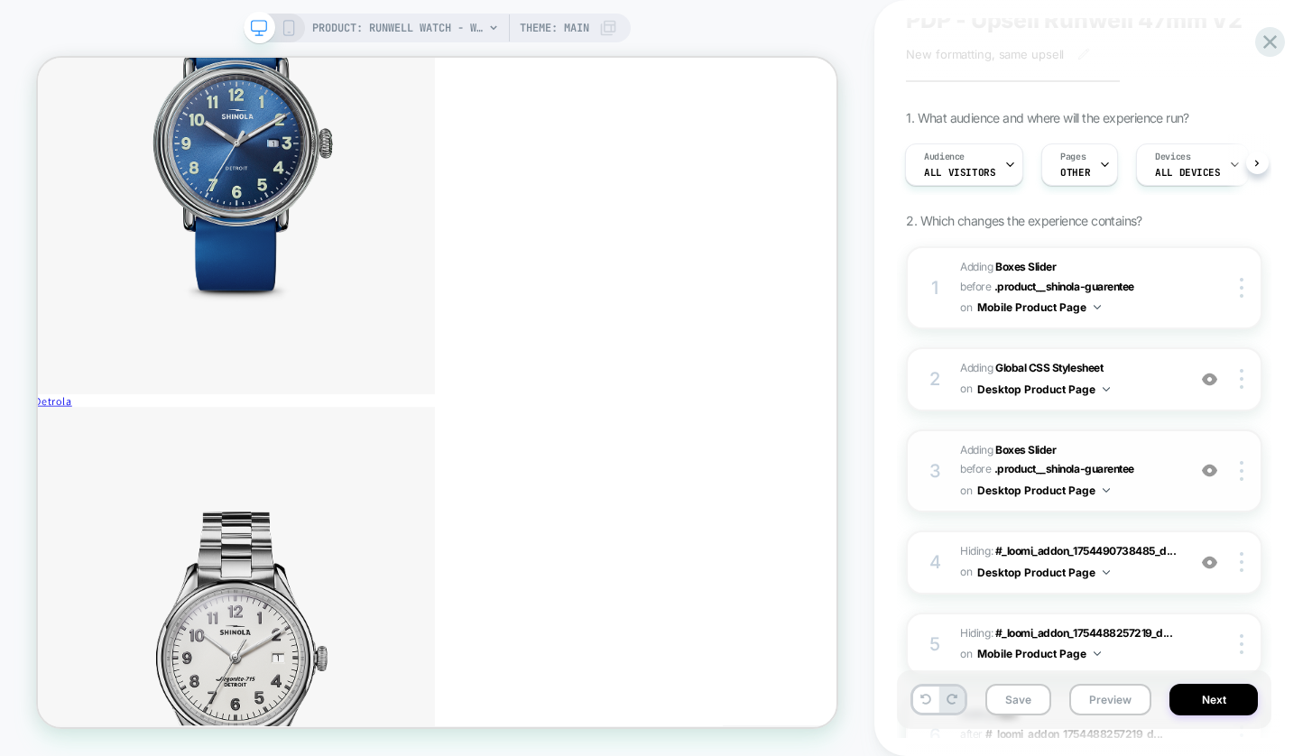
scroll to position [71, 0]
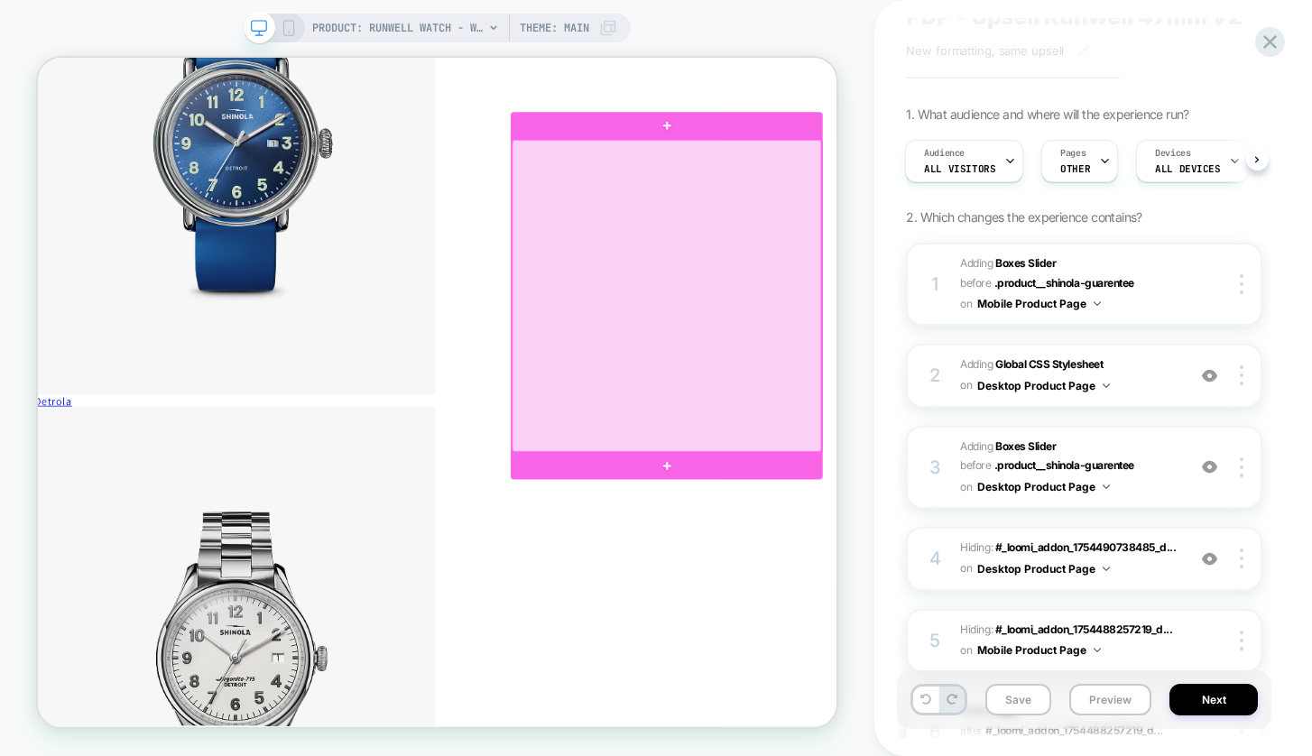
click at [801, 351] on div at bounding box center [877, 375] width 412 height 416
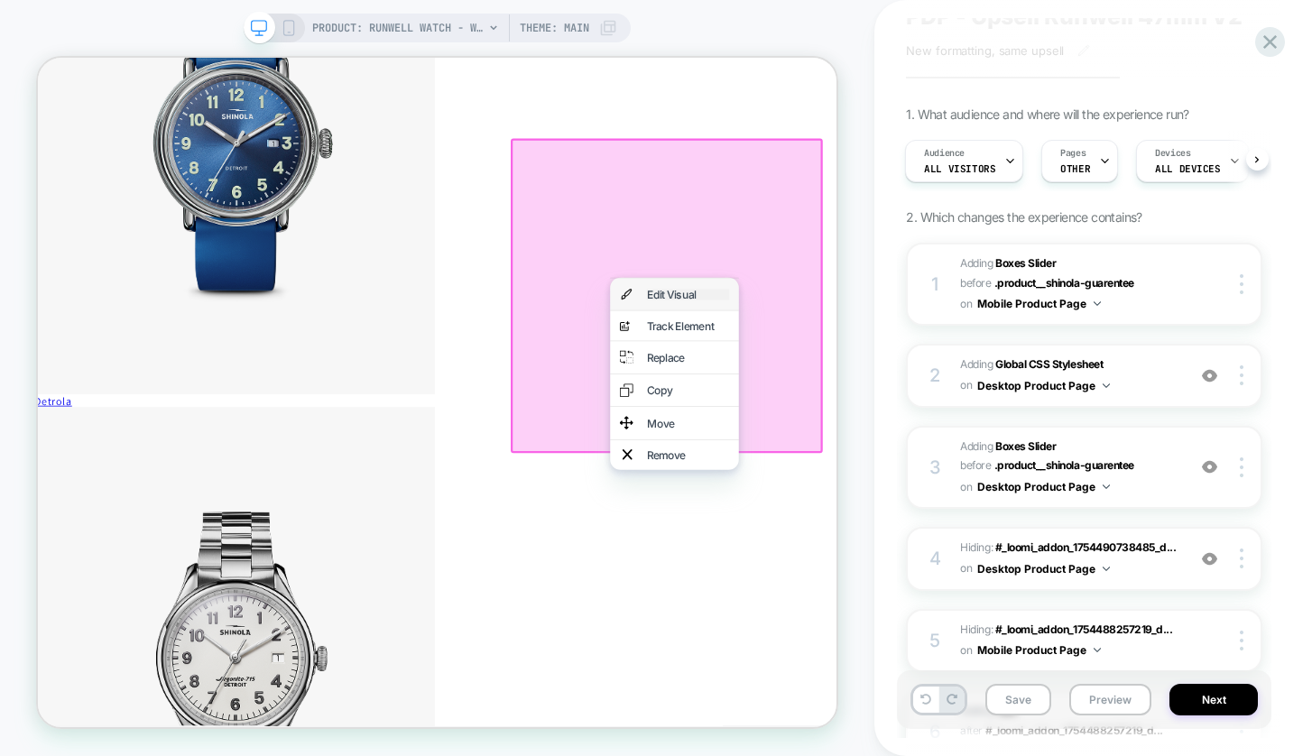
click at [874, 376] on div "Edit Visual" at bounding box center [905, 373] width 110 height 14
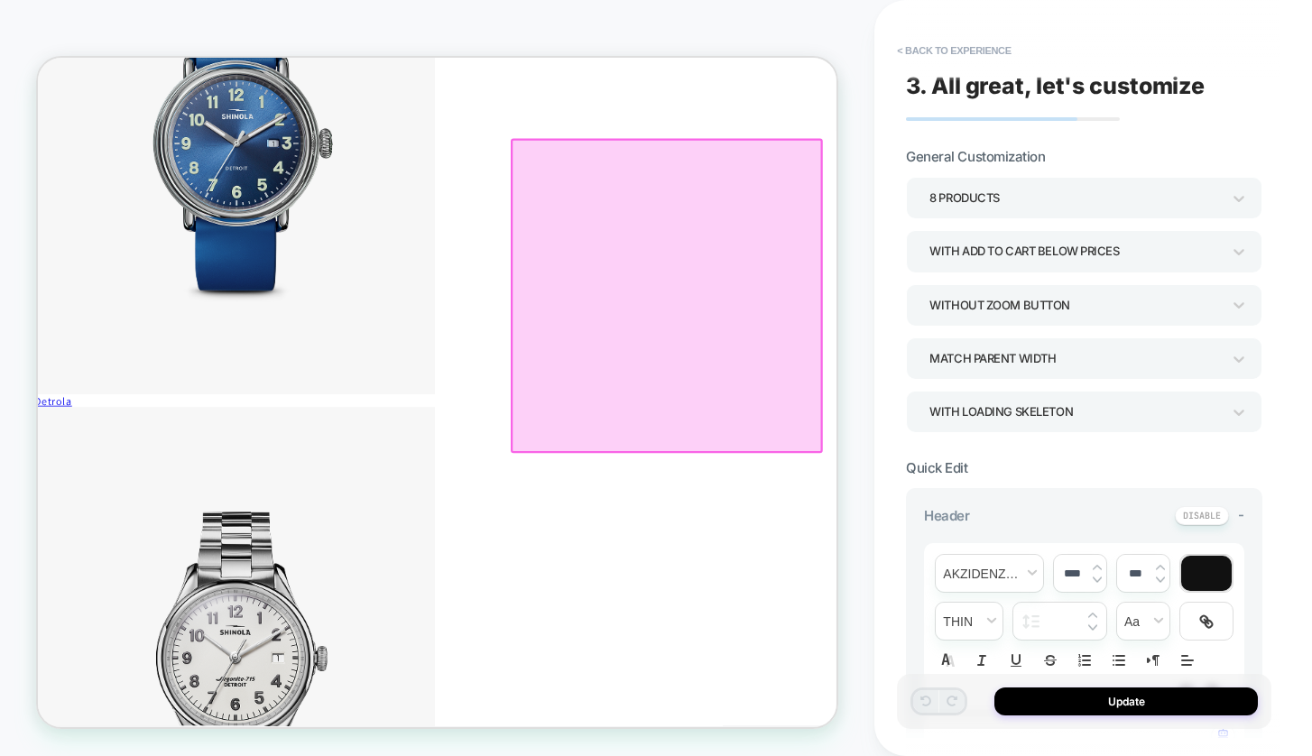
click at [1034, 199] on div "8 Products" at bounding box center [1076, 198] width 292 height 24
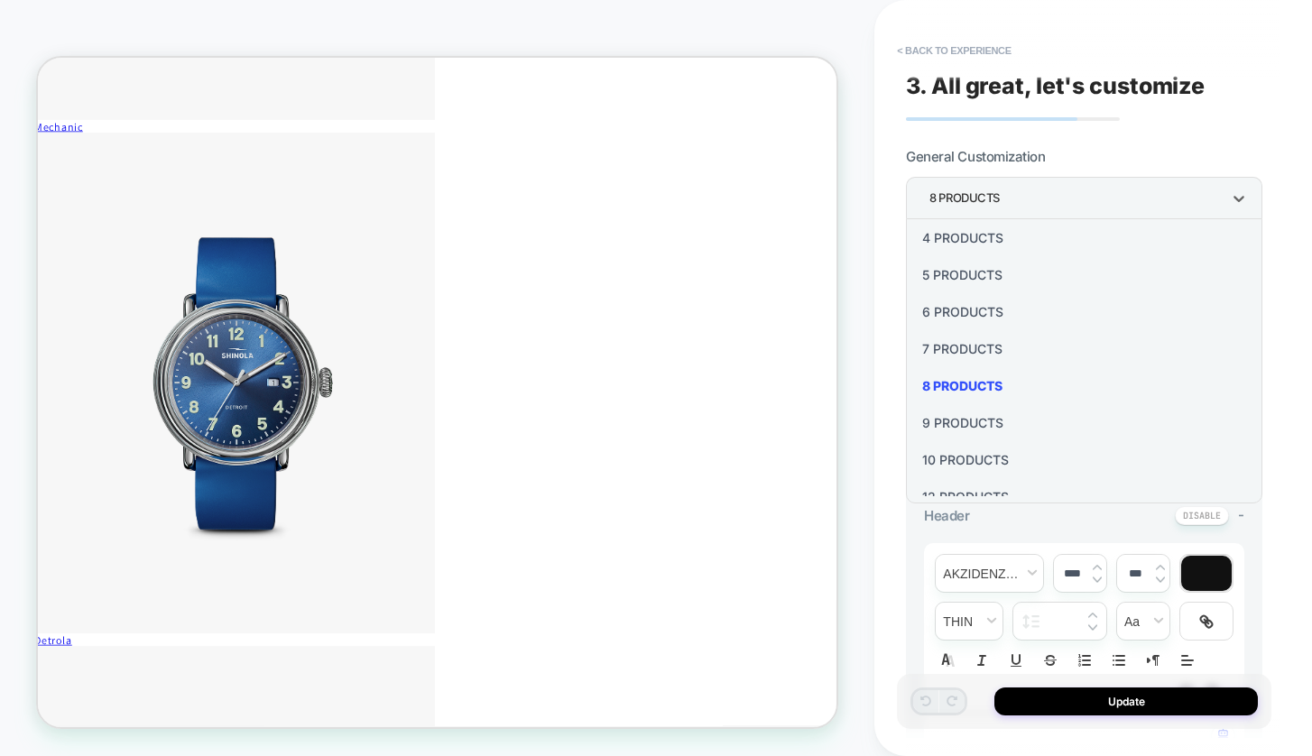
scroll to position [218, 0]
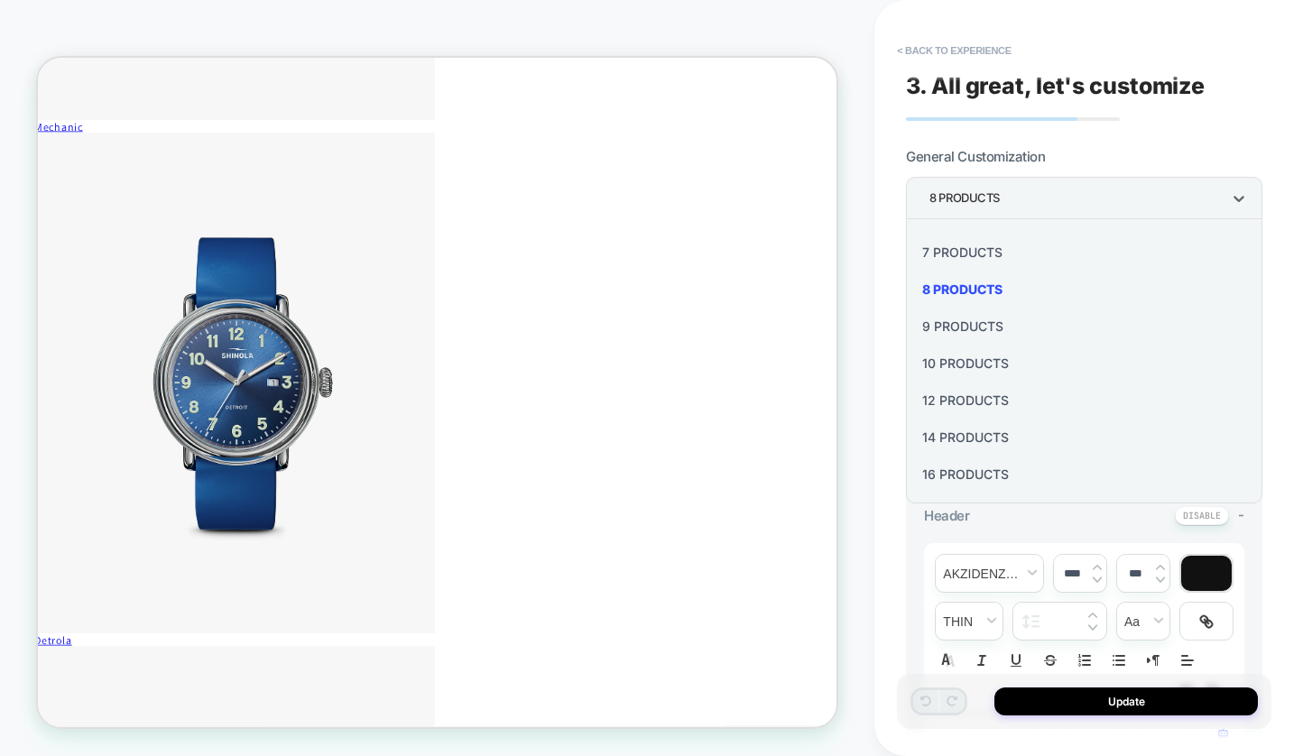
click at [964, 475] on div "16 Products" at bounding box center [1084, 474] width 342 height 37
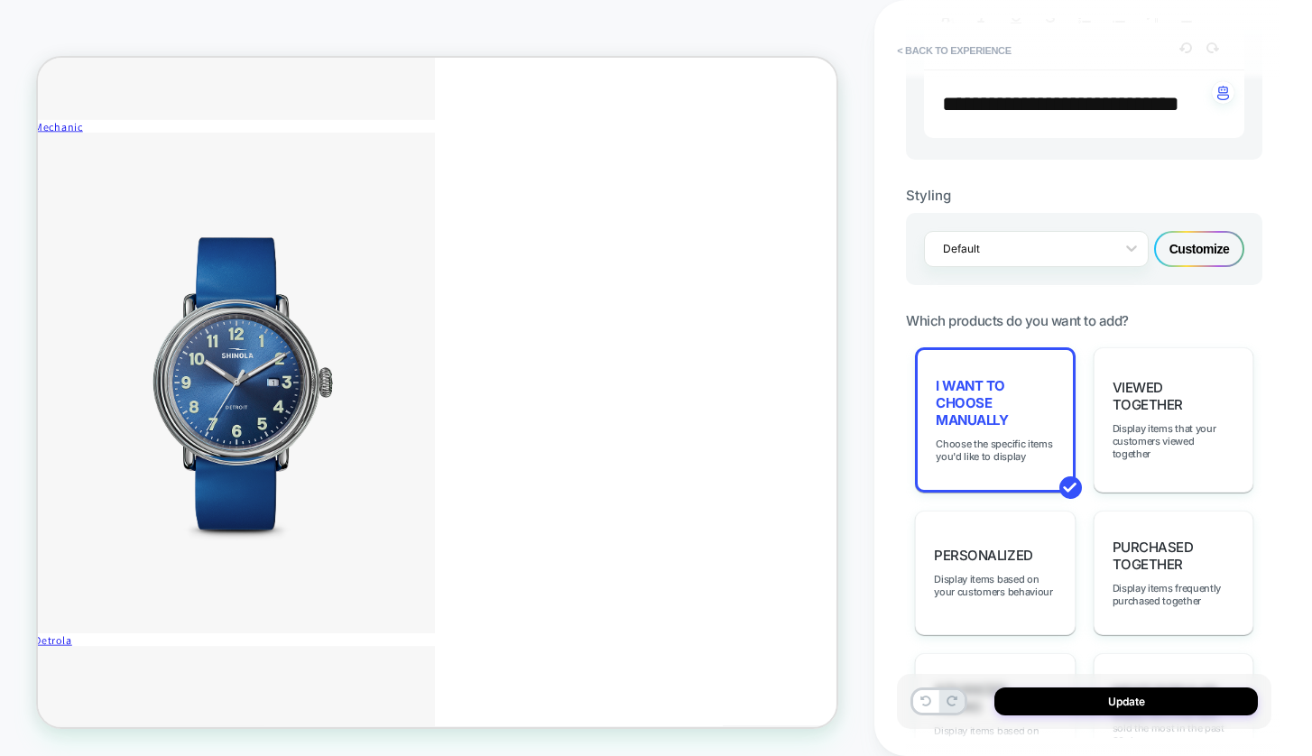
scroll to position [718, 0]
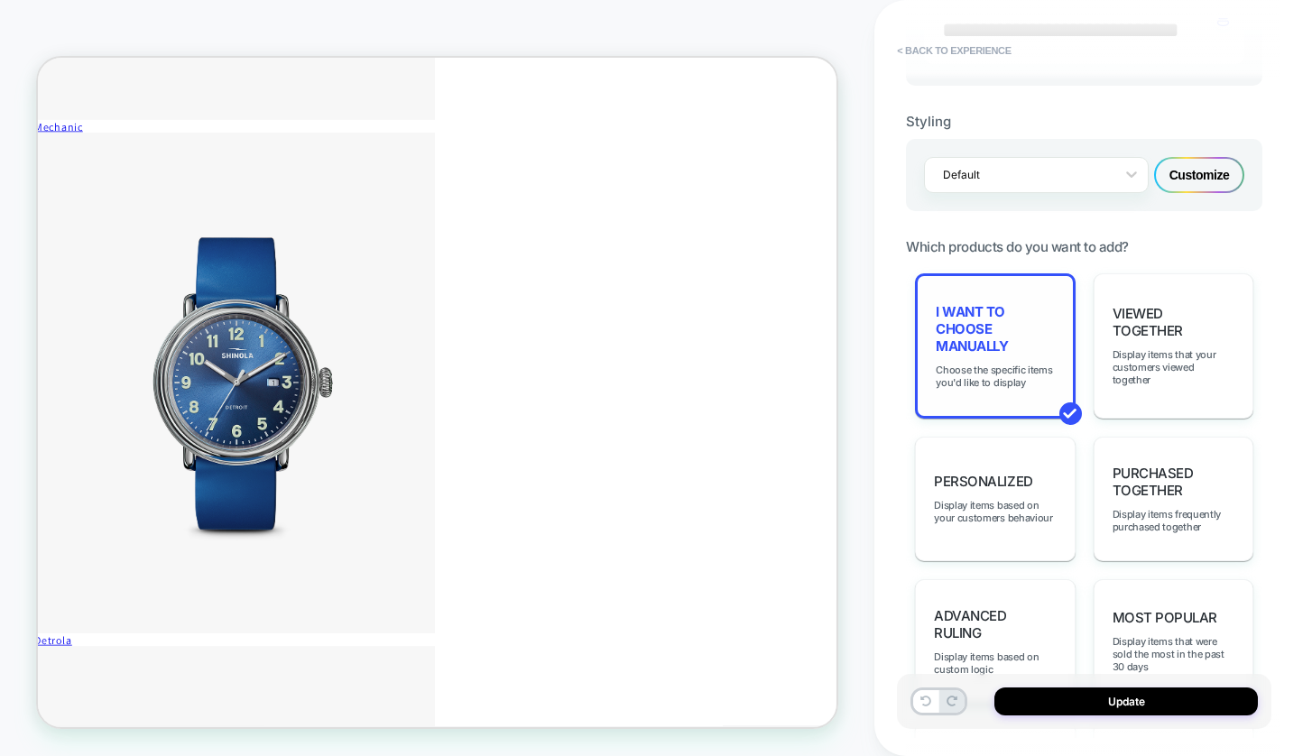
click at [997, 369] on div "I want to choose manually Choose the specific items you'd like to display" at bounding box center [995, 345] width 160 height 145
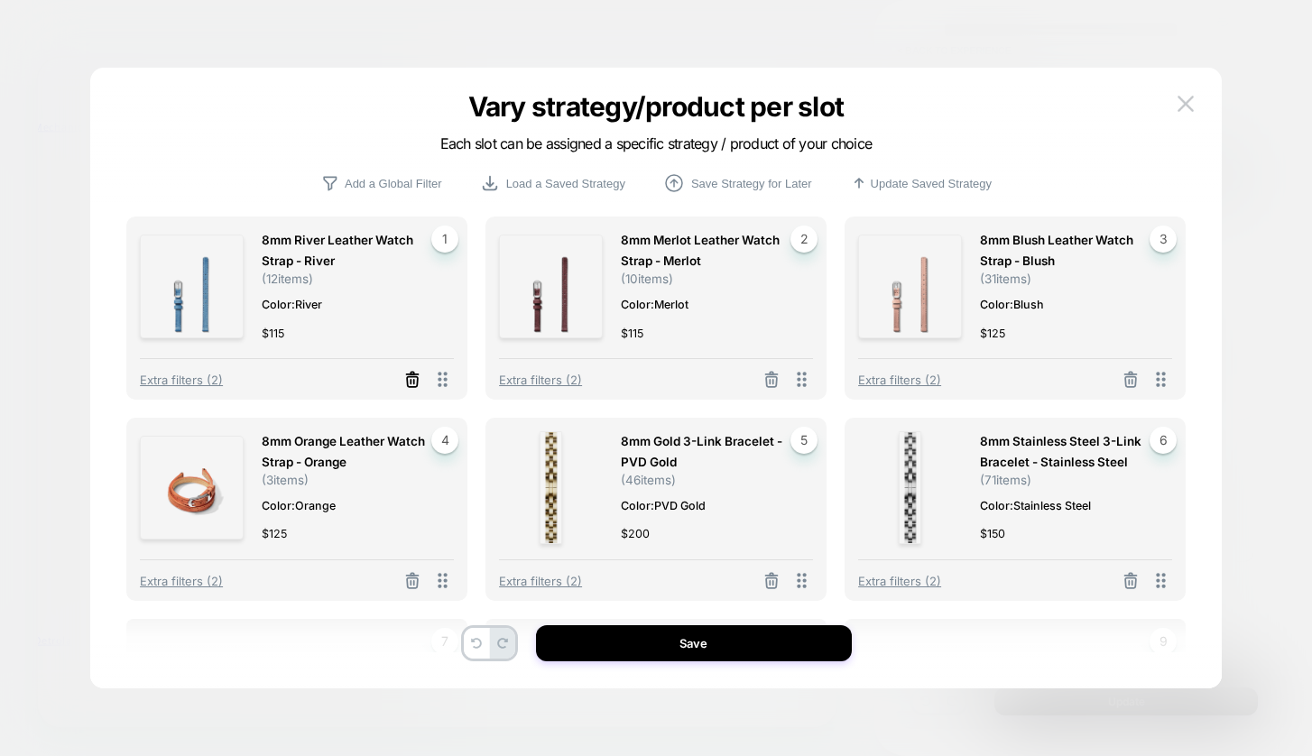
click at [414, 380] on line at bounding box center [414, 382] width 0 height 4
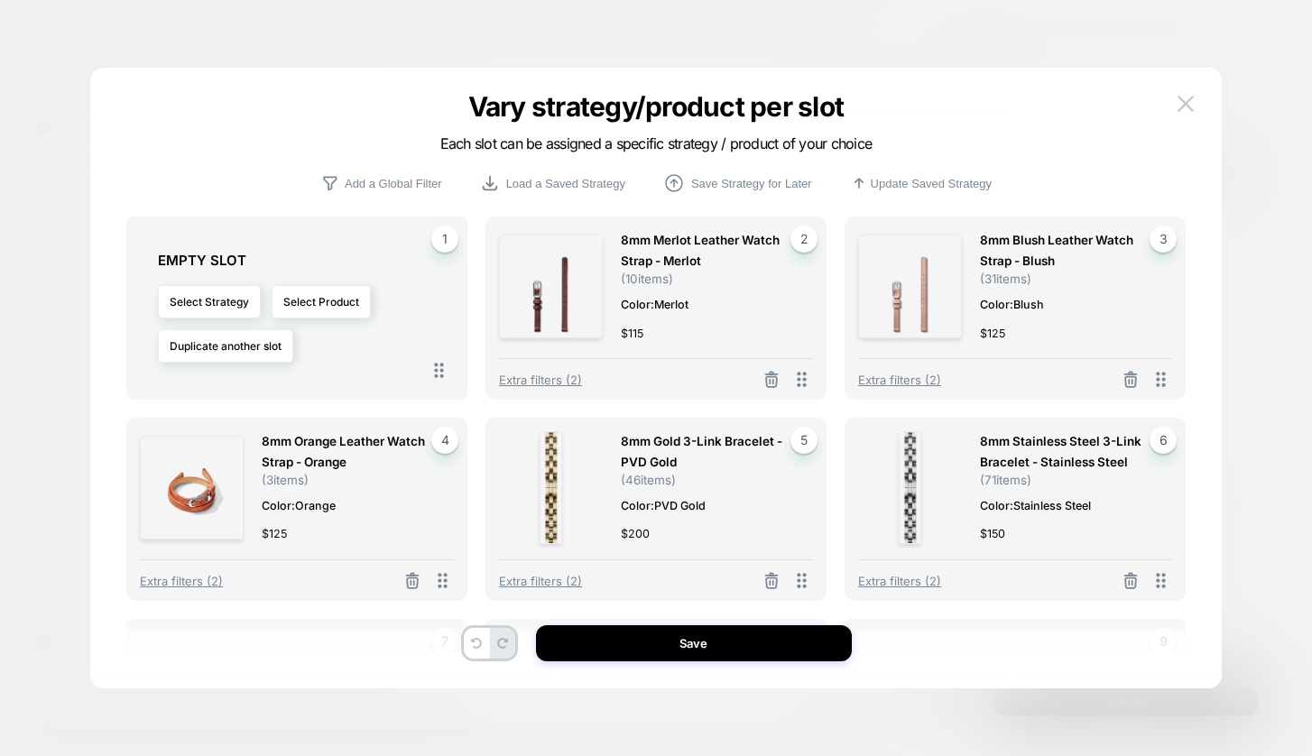
click at [783, 384] on button at bounding box center [771, 381] width 29 height 23
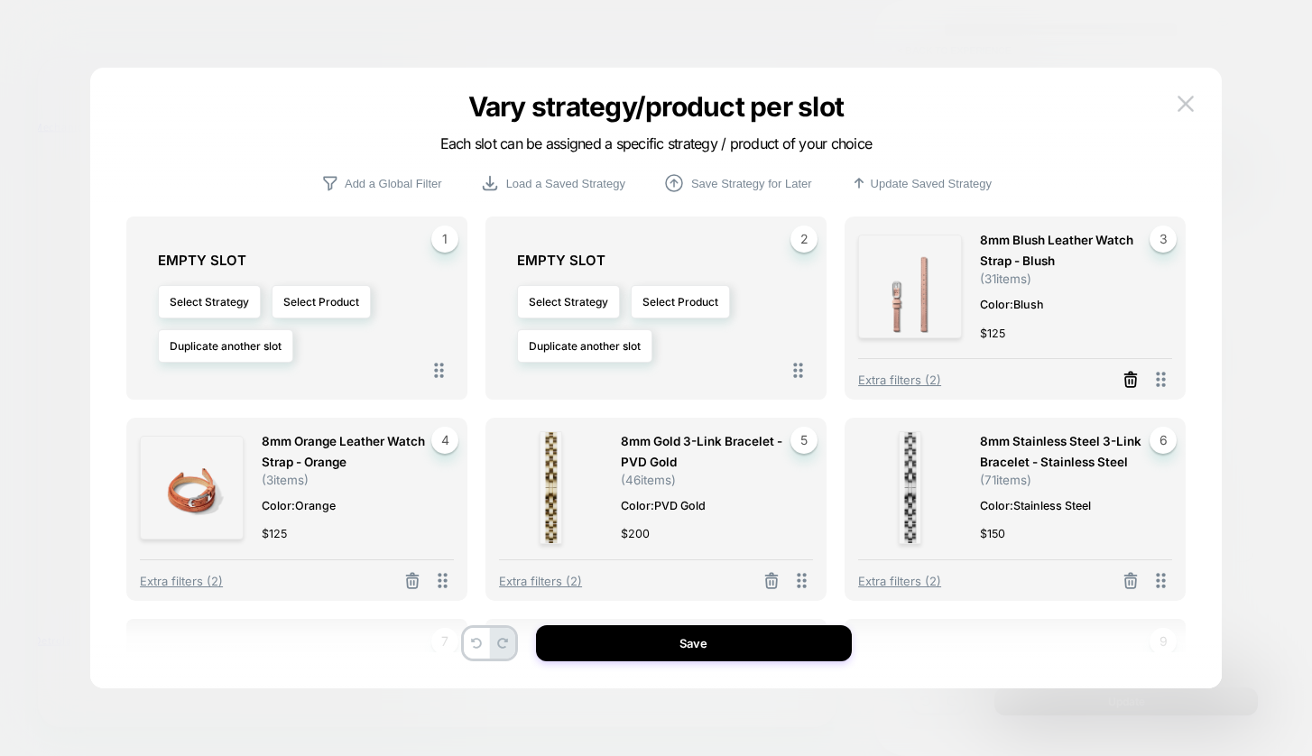
click at [1123, 384] on icon at bounding box center [1131, 380] width 18 height 18
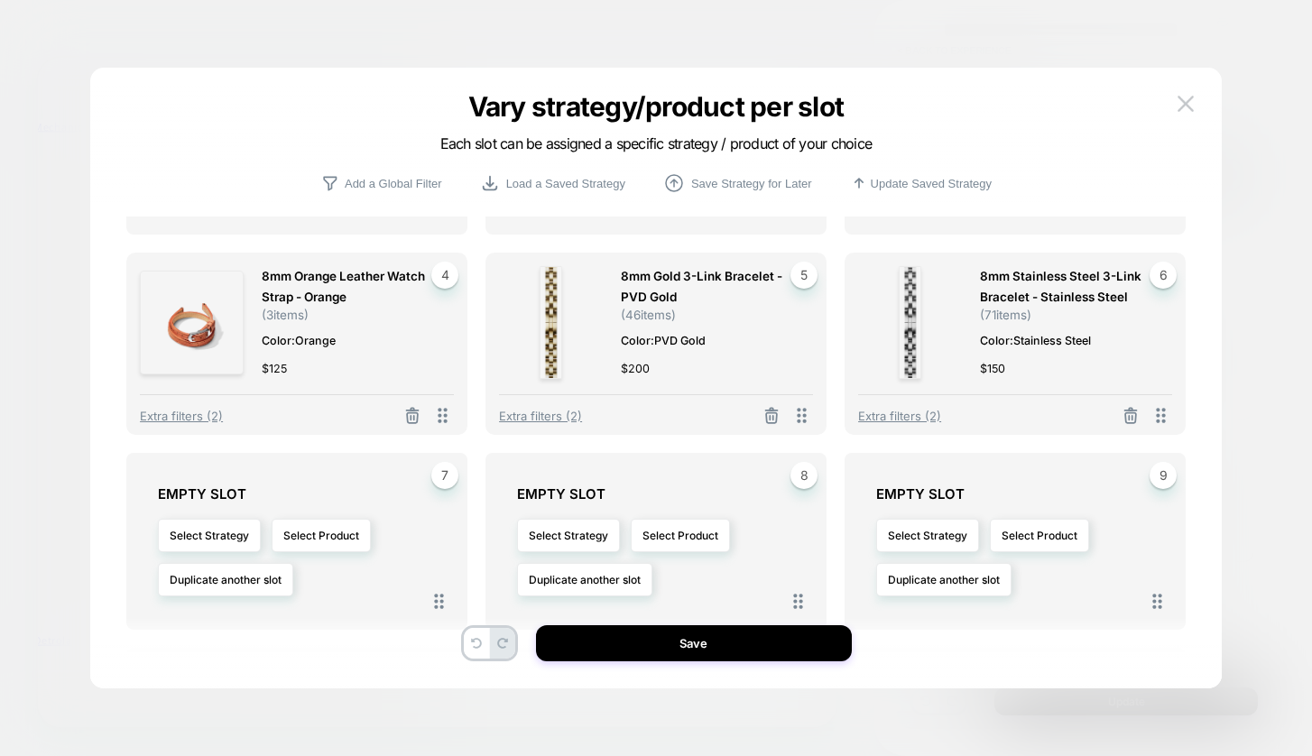
scroll to position [192, 0]
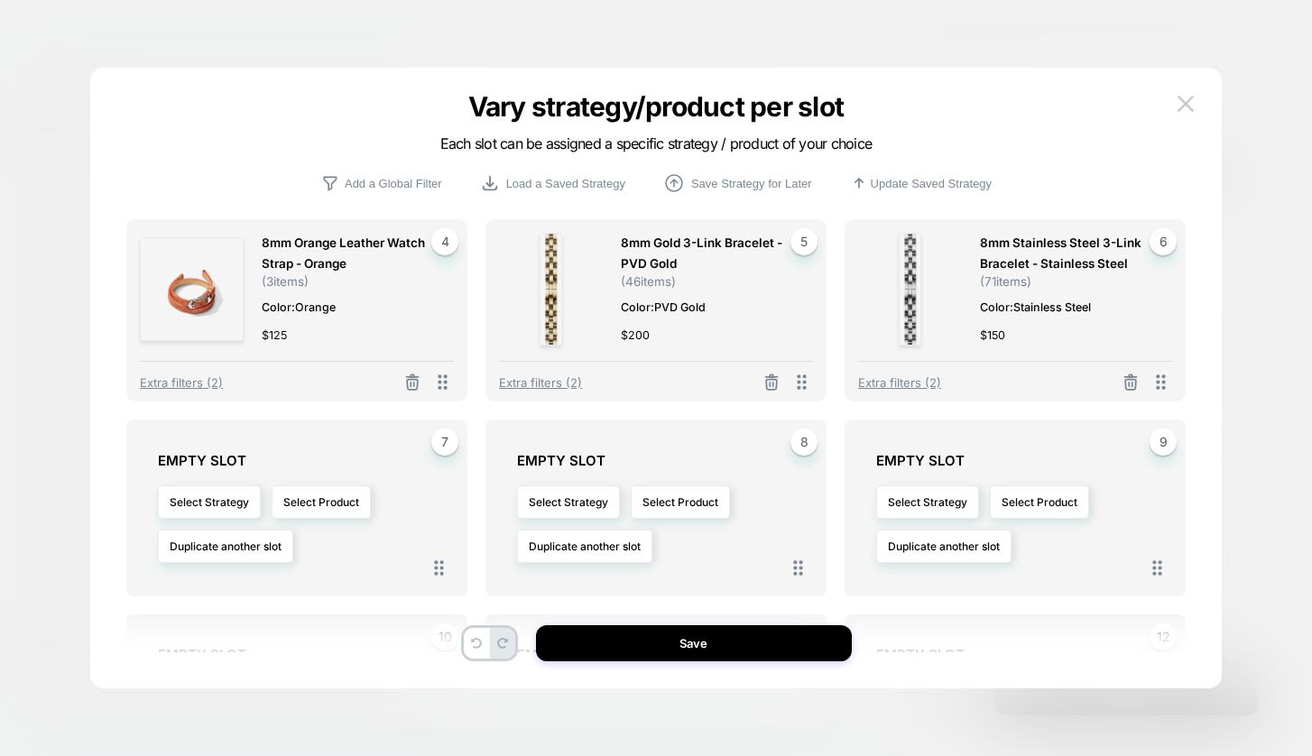
click at [402, 373] on button at bounding box center [412, 384] width 29 height 23
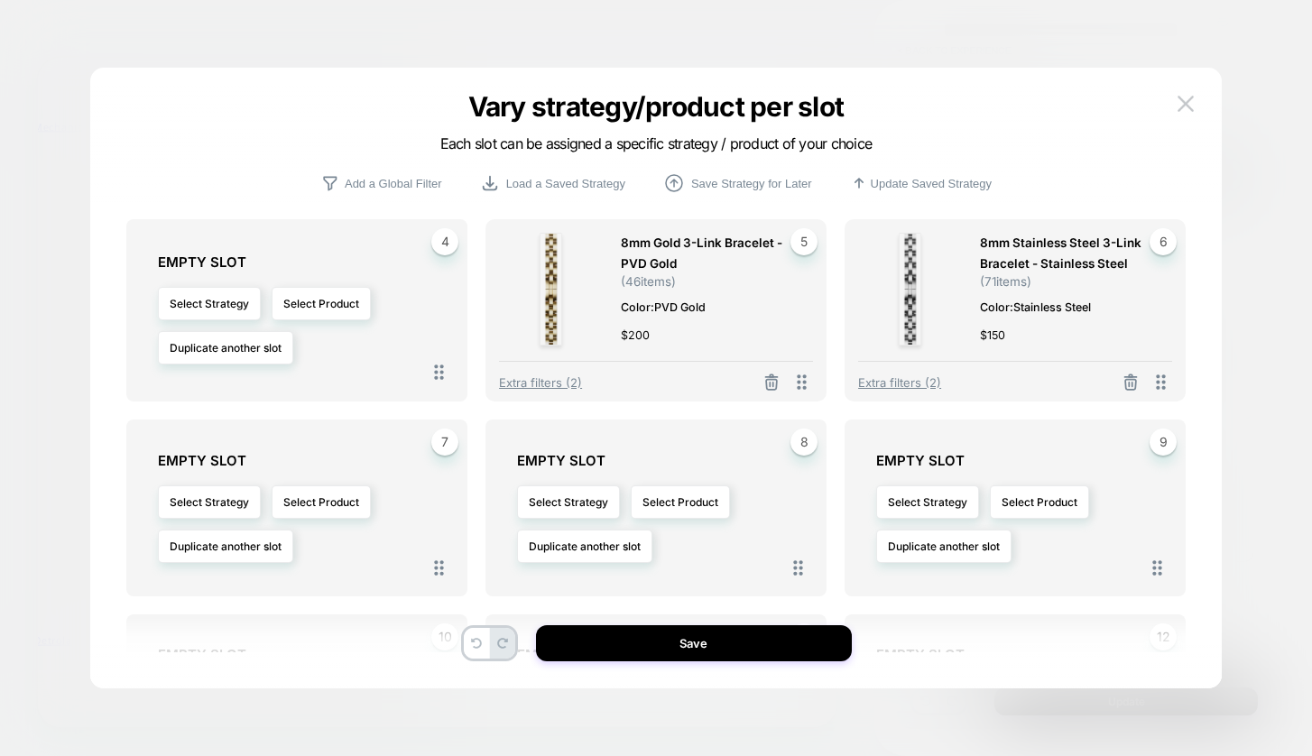
click at [782, 373] on button at bounding box center [771, 384] width 29 height 23
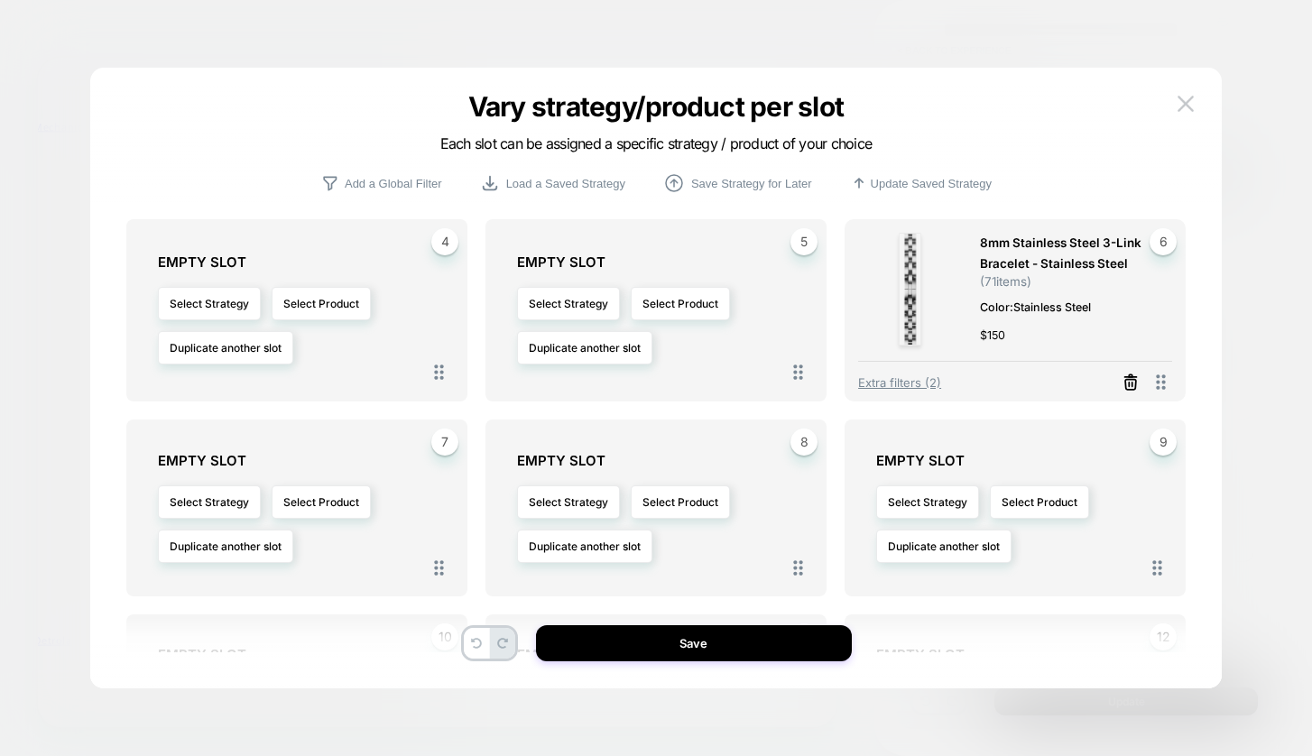
click at [1126, 374] on icon at bounding box center [1131, 383] width 18 height 18
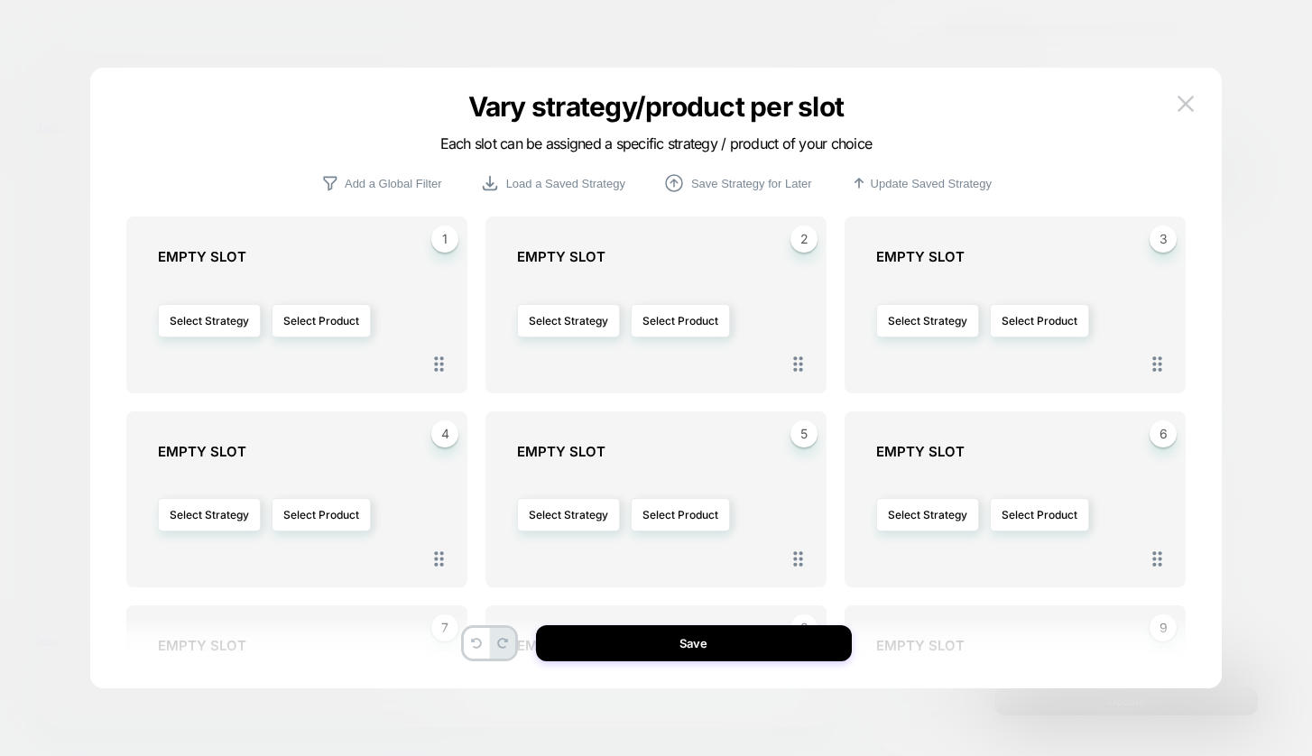
scroll to position [0, 0]
click at [370, 181] on p "Add a Global Filter" at bounding box center [393, 184] width 97 height 14
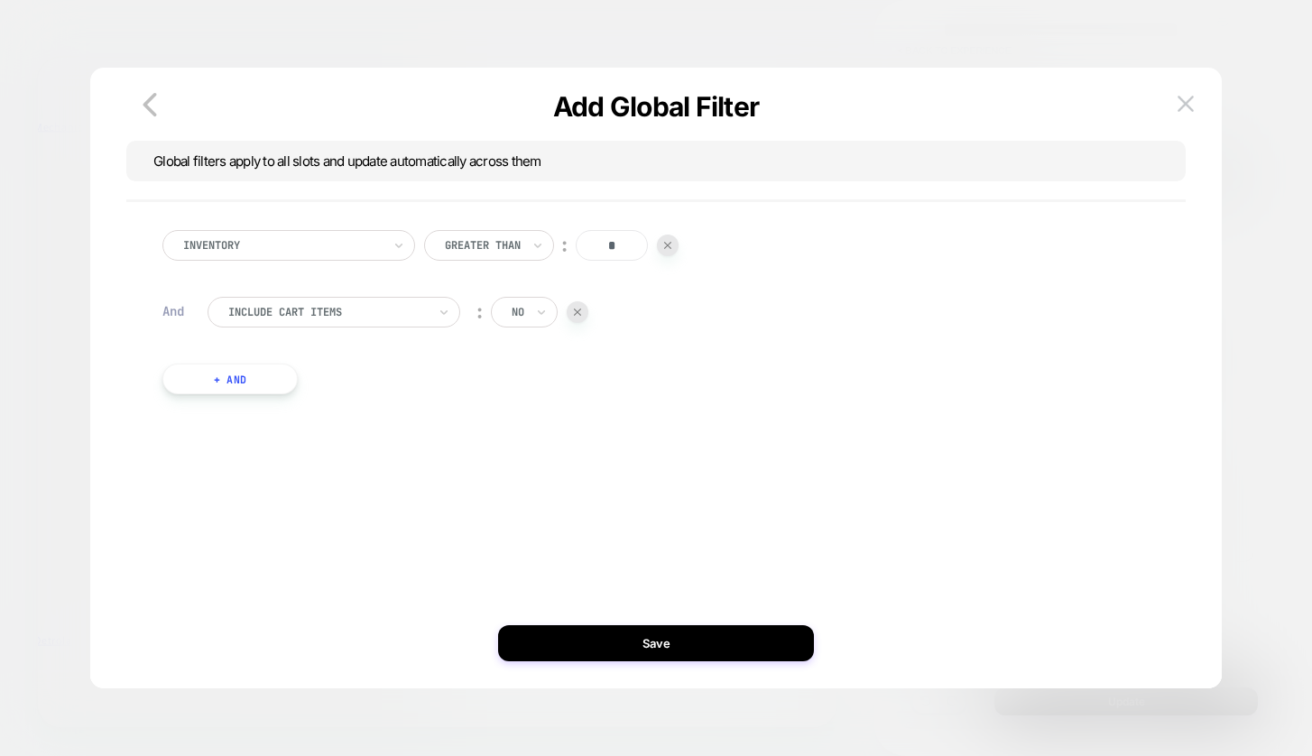
click at [581, 313] on img at bounding box center [577, 312] width 7 height 7
click at [253, 297] on button "+ And" at bounding box center [229, 294] width 135 height 31
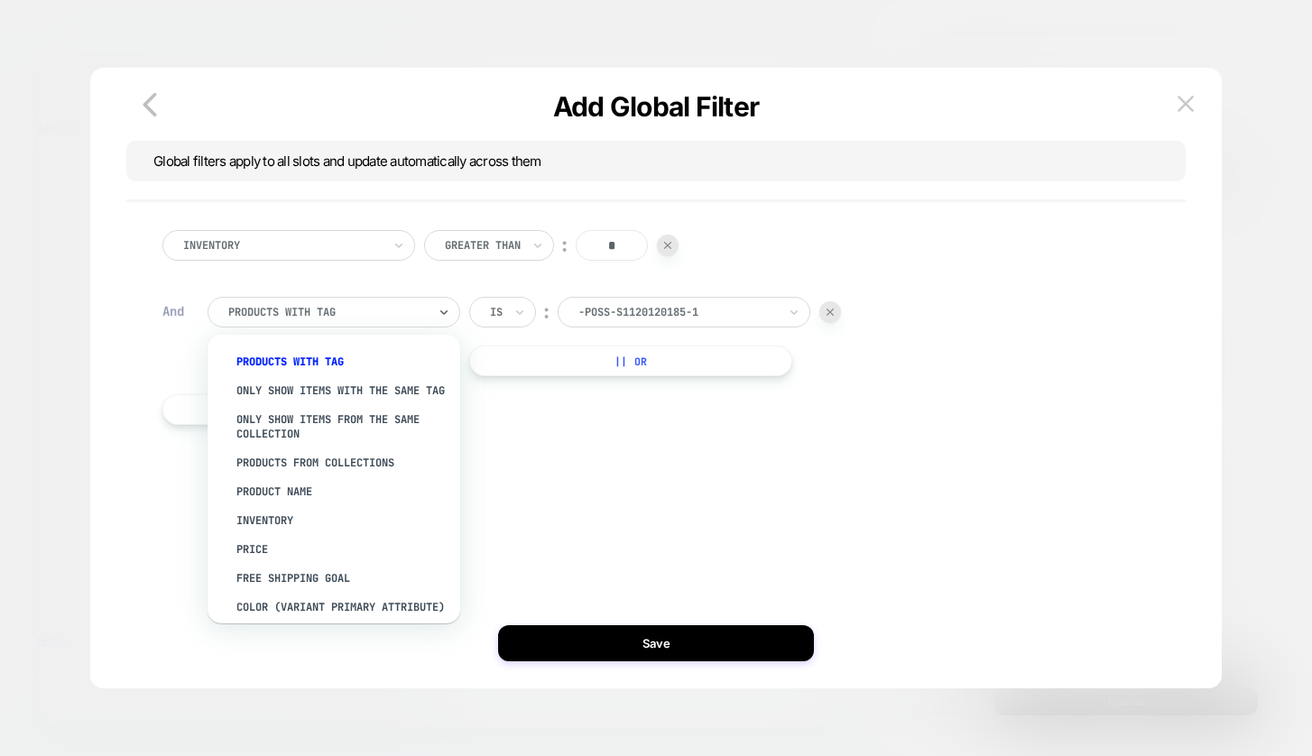
click at [393, 310] on div at bounding box center [327, 312] width 199 height 16
click at [343, 475] on div "PRODUCTS FROM COLLECTIONS" at bounding box center [343, 463] width 235 height 29
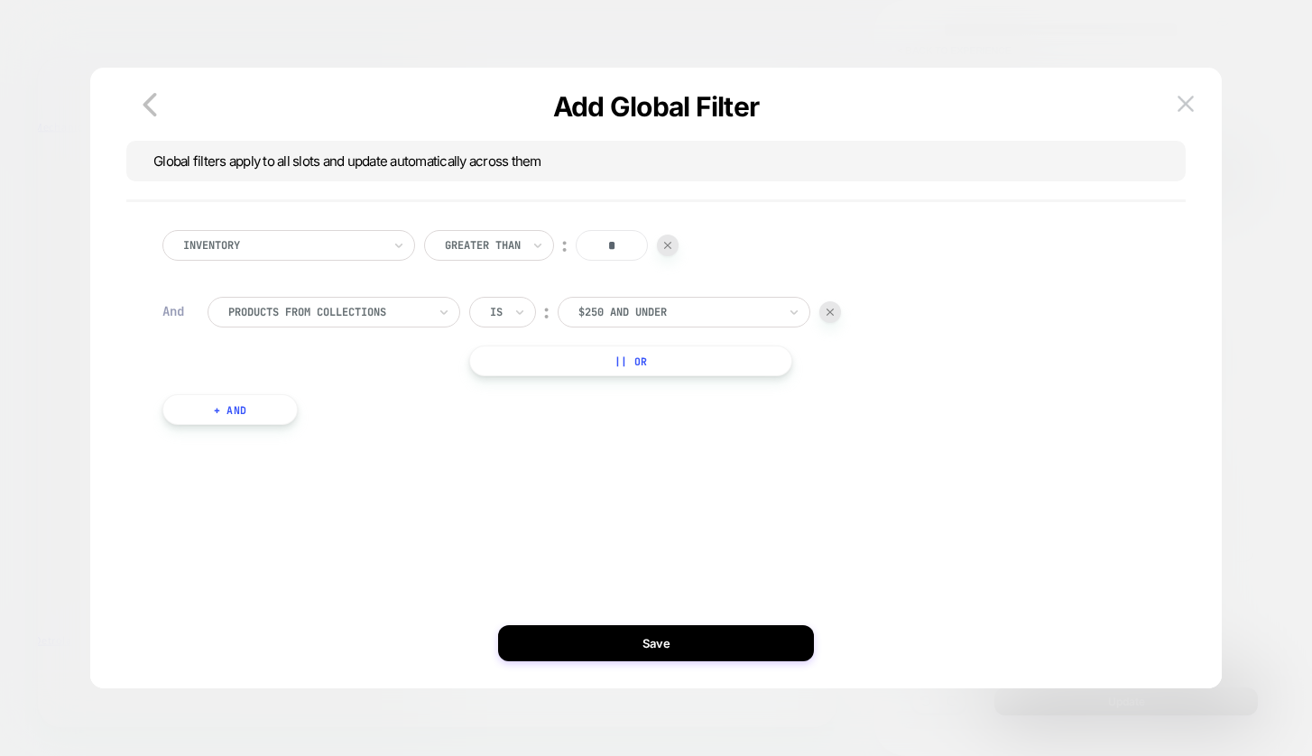
click at [665, 315] on div "$250 and Under" at bounding box center [678, 312] width 199 height 14
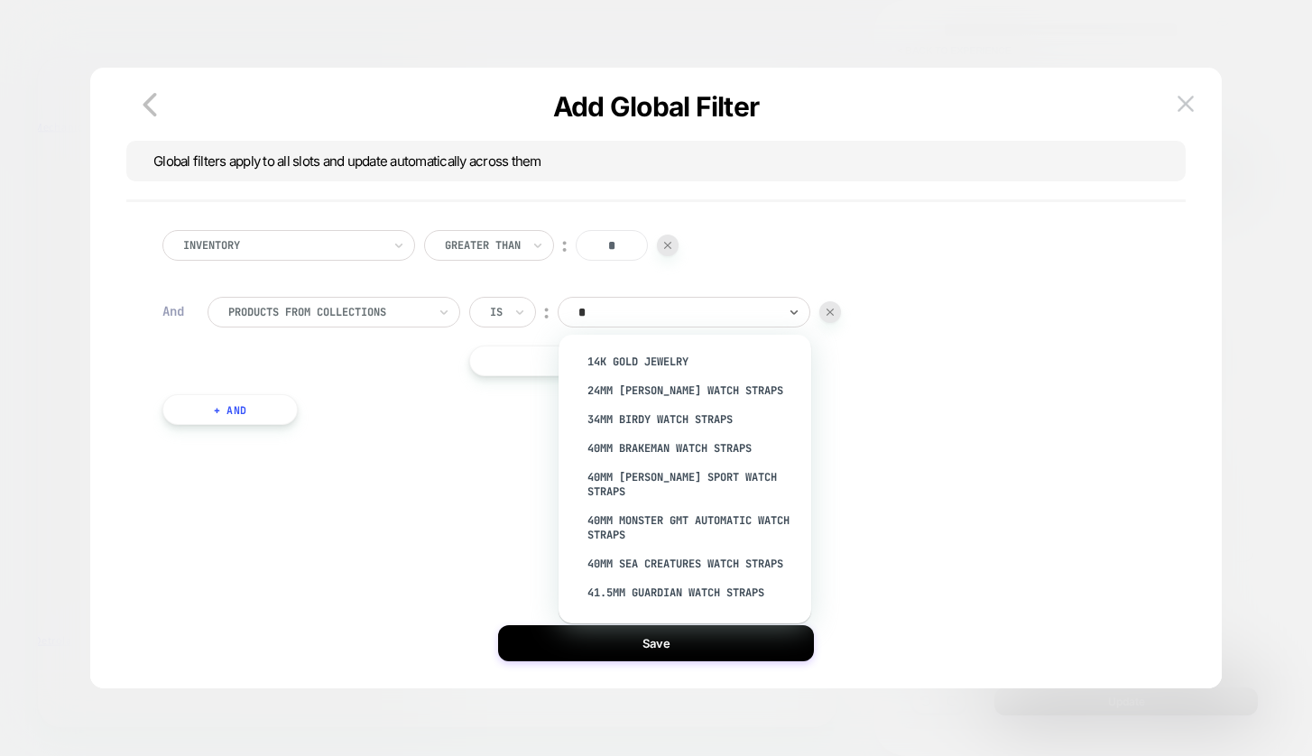
type input "**"
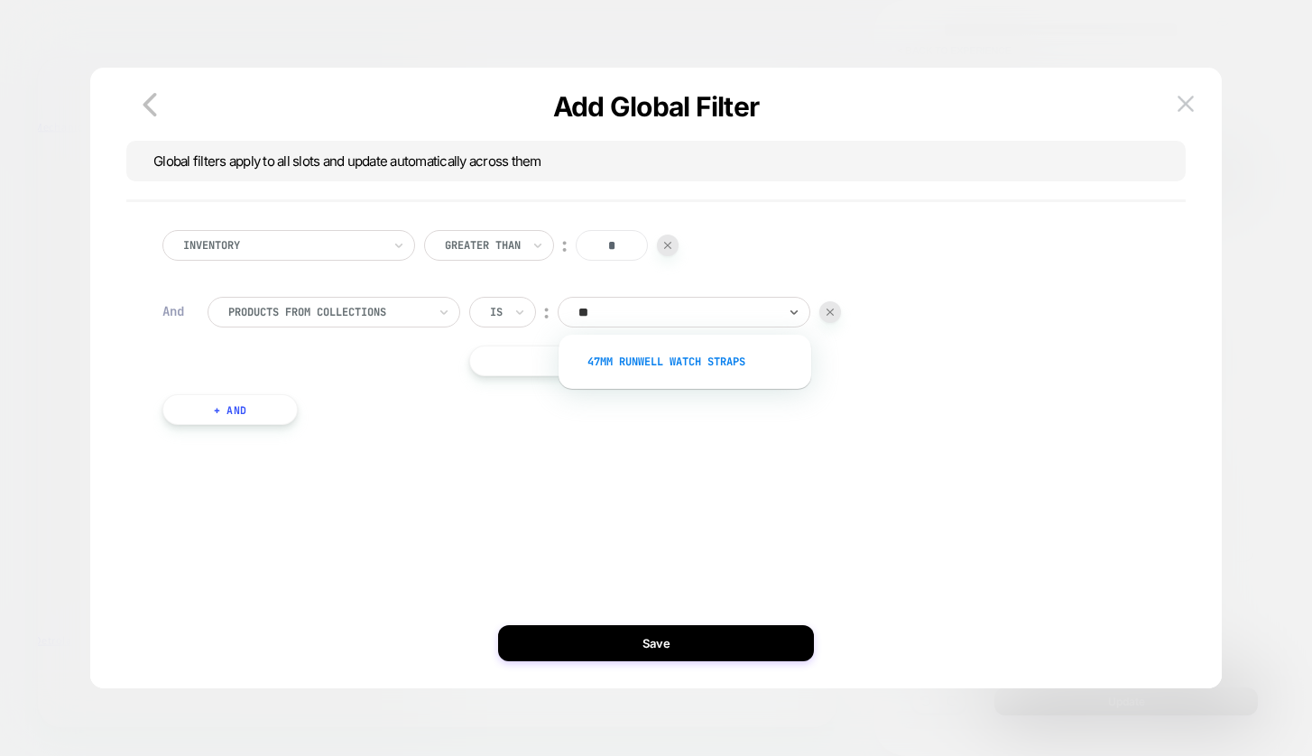
click at [694, 361] on div "47mm Runwell Watch Straps" at bounding box center [694, 361] width 235 height 29
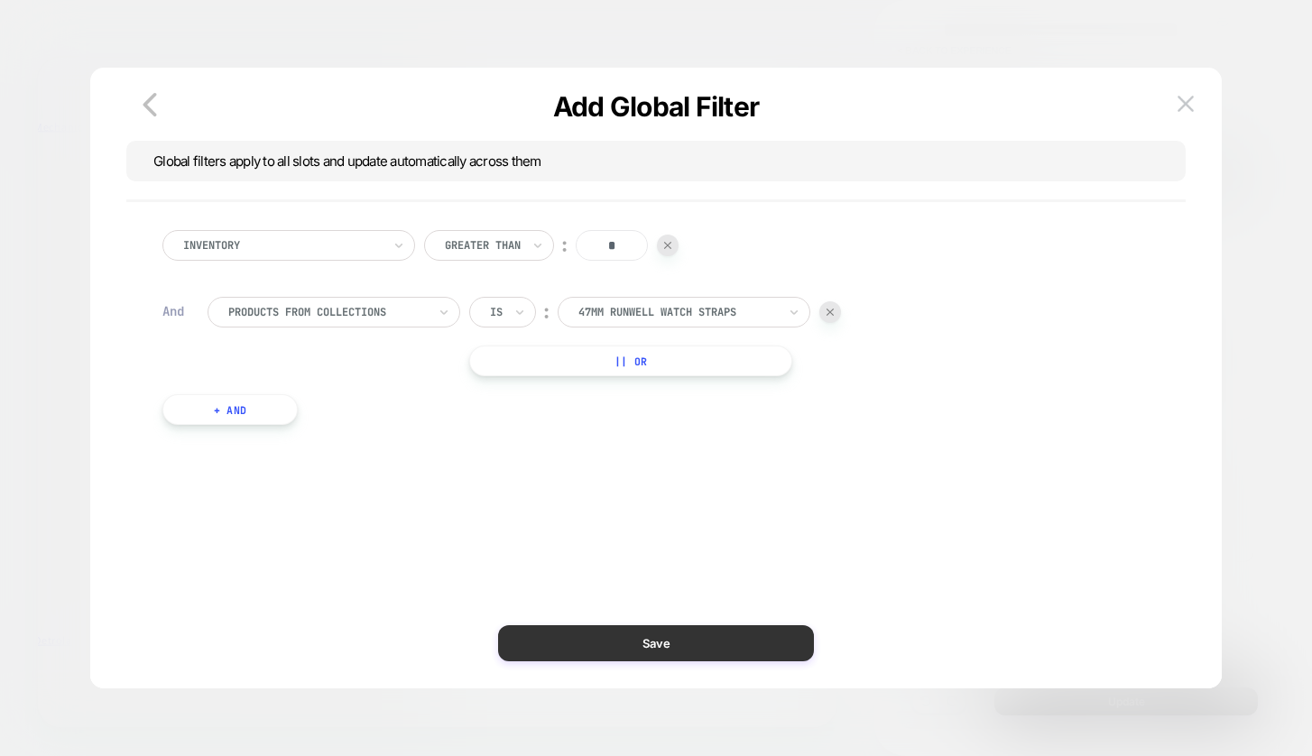
click at [661, 640] on button "Save" at bounding box center [656, 643] width 316 height 36
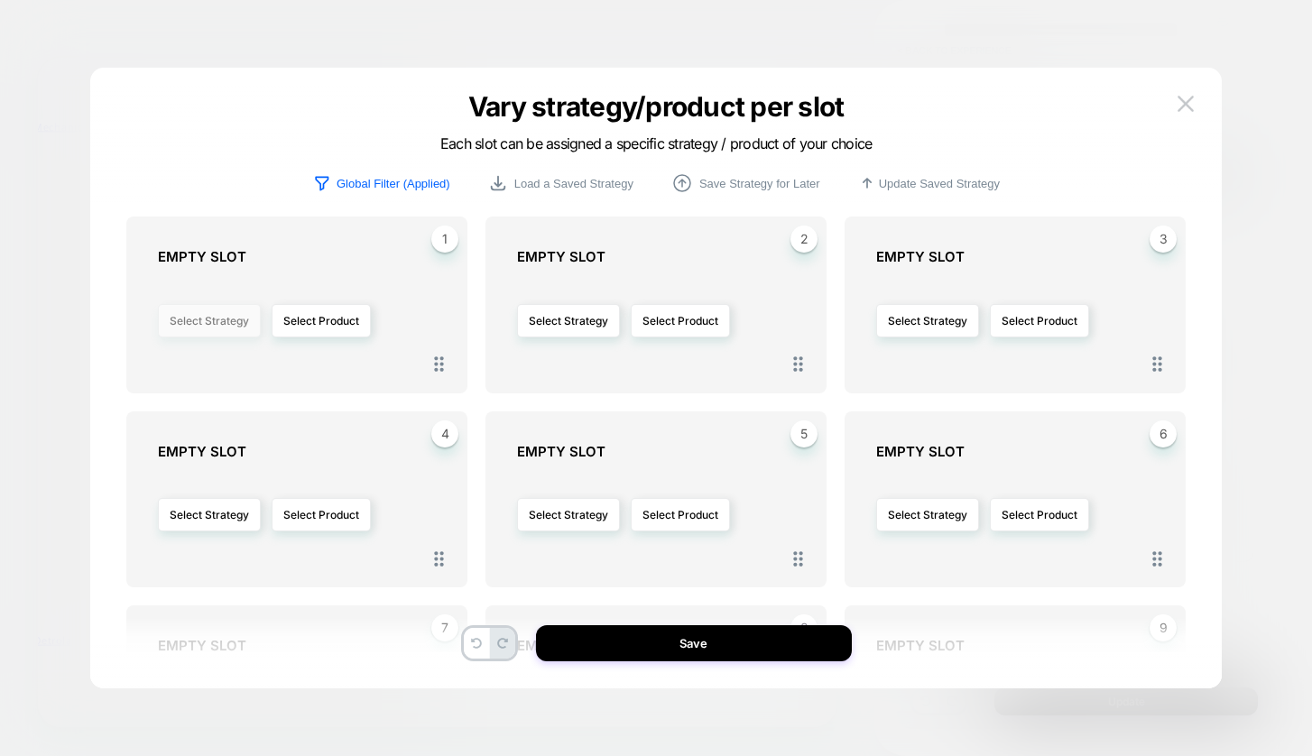
click at [242, 304] on button "Select Strategy" at bounding box center [209, 320] width 103 height 33
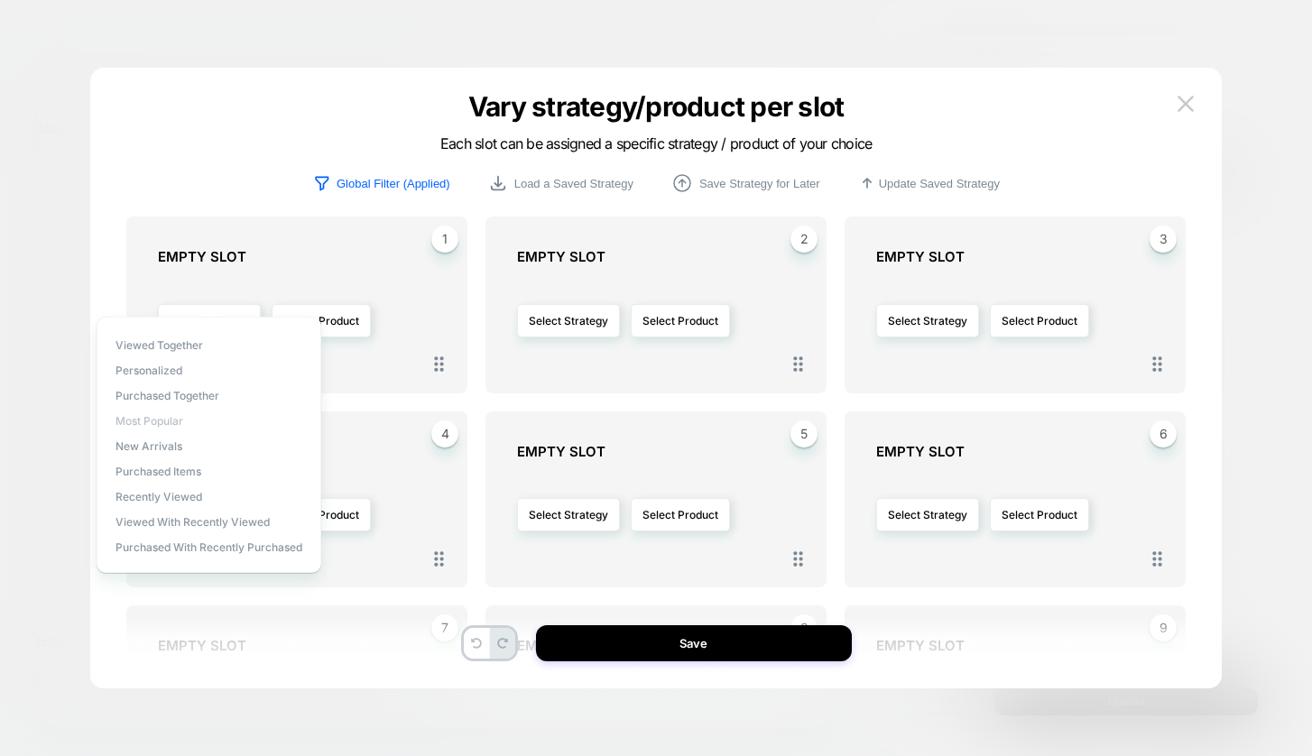
click at [177, 424] on span "Most Popular" at bounding box center [150, 421] width 68 height 14
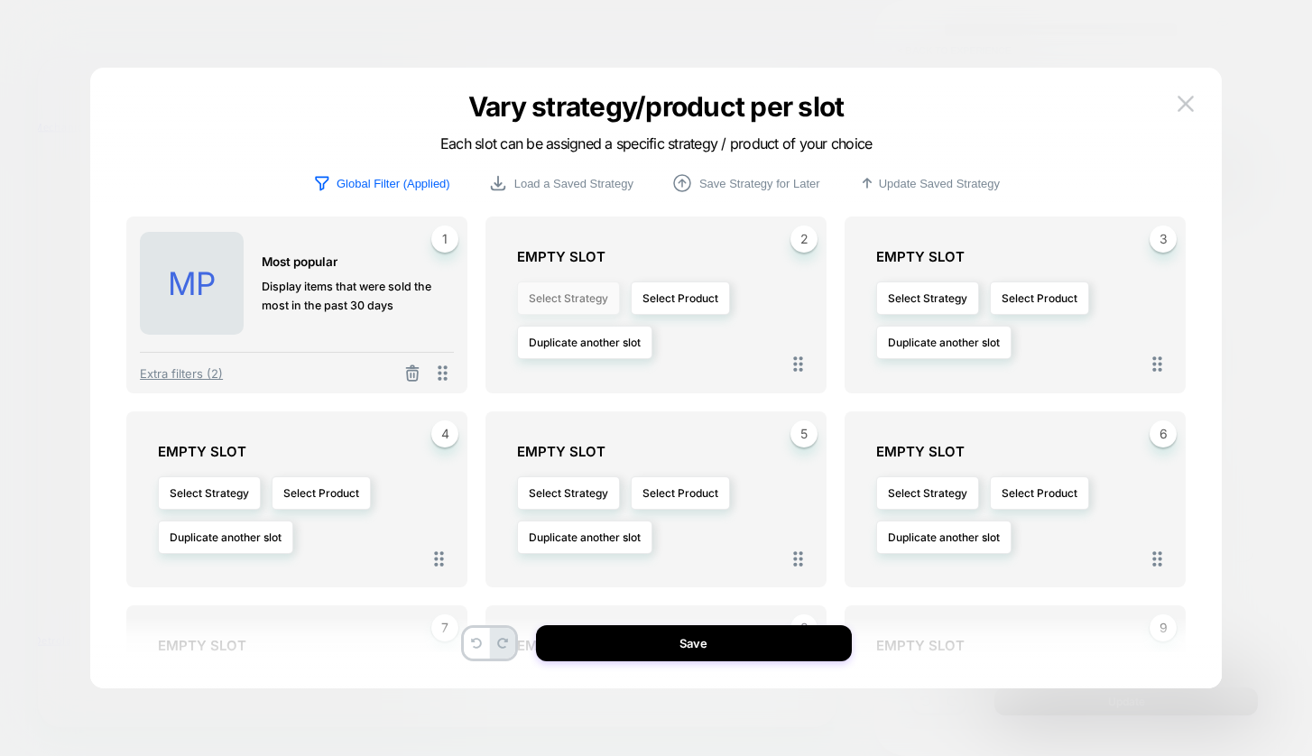
click at [568, 301] on button "Select Strategy" at bounding box center [568, 298] width 103 height 33
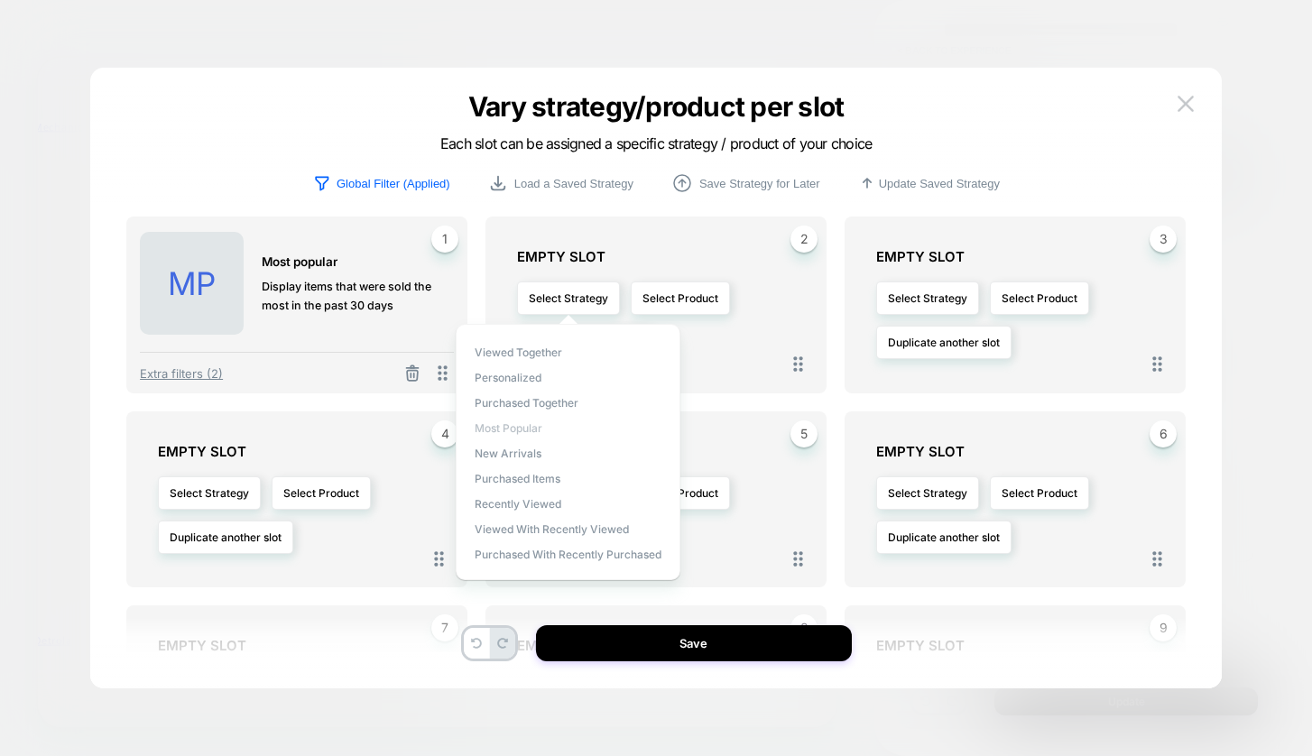
click at [518, 431] on span "Most Popular" at bounding box center [509, 428] width 68 height 14
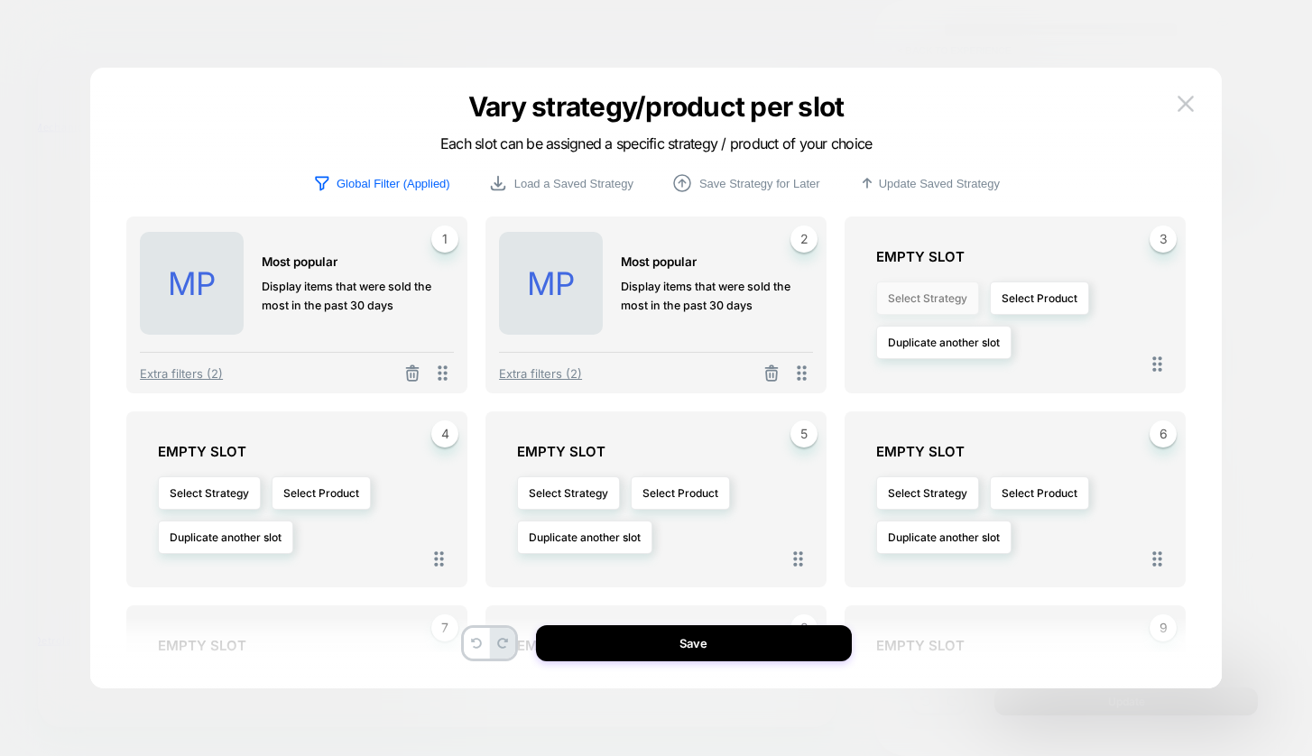
click at [914, 292] on button "Select Strategy" at bounding box center [927, 298] width 103 height 33
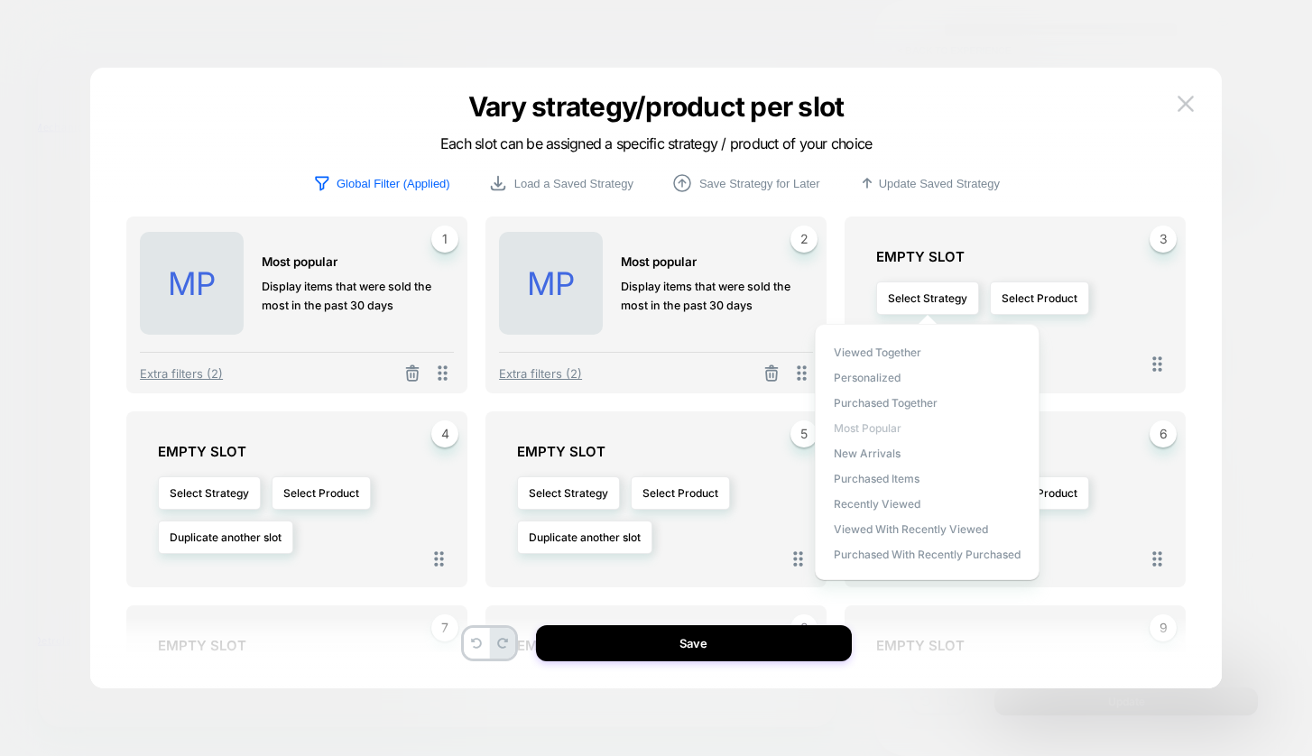
click at [875, 428] on span "Most Popular" at bounding box center [868, 428] width 68 height 14
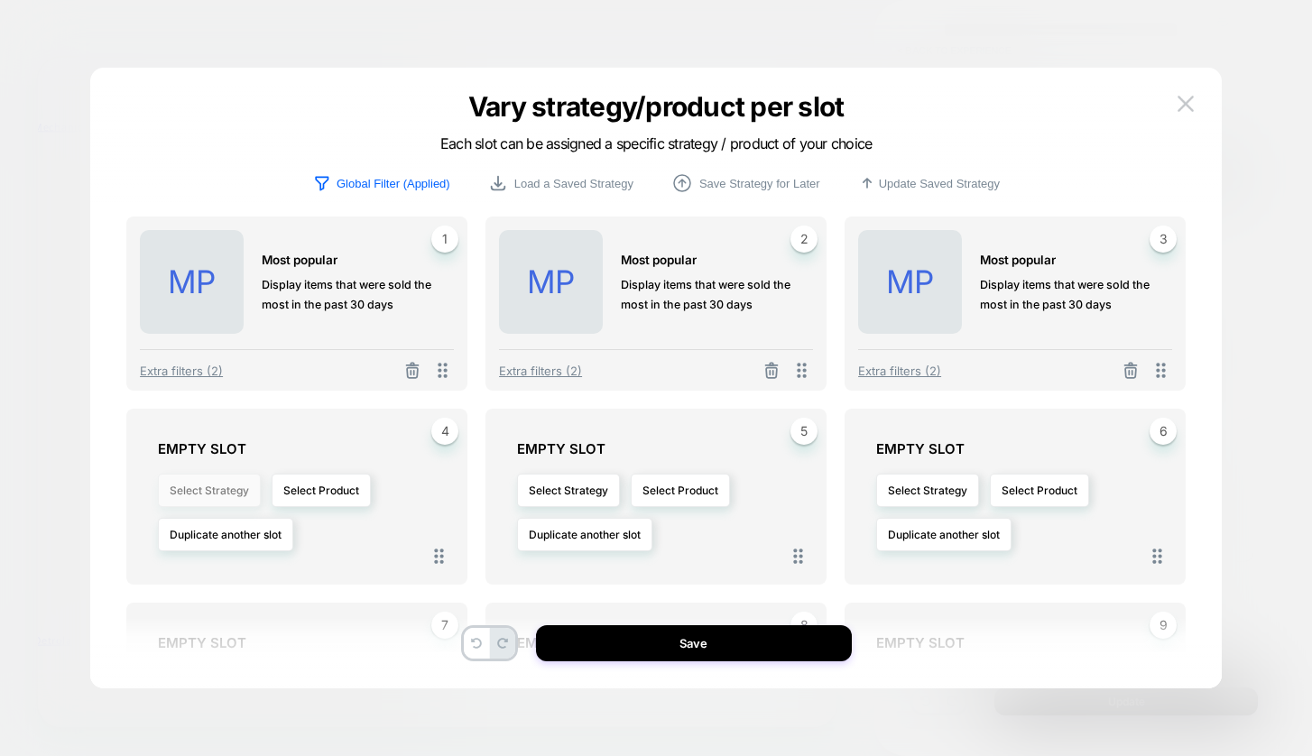
click at [224, 482] on button "Select Strategy" at bounding box center [209, 490] width 103 height 33
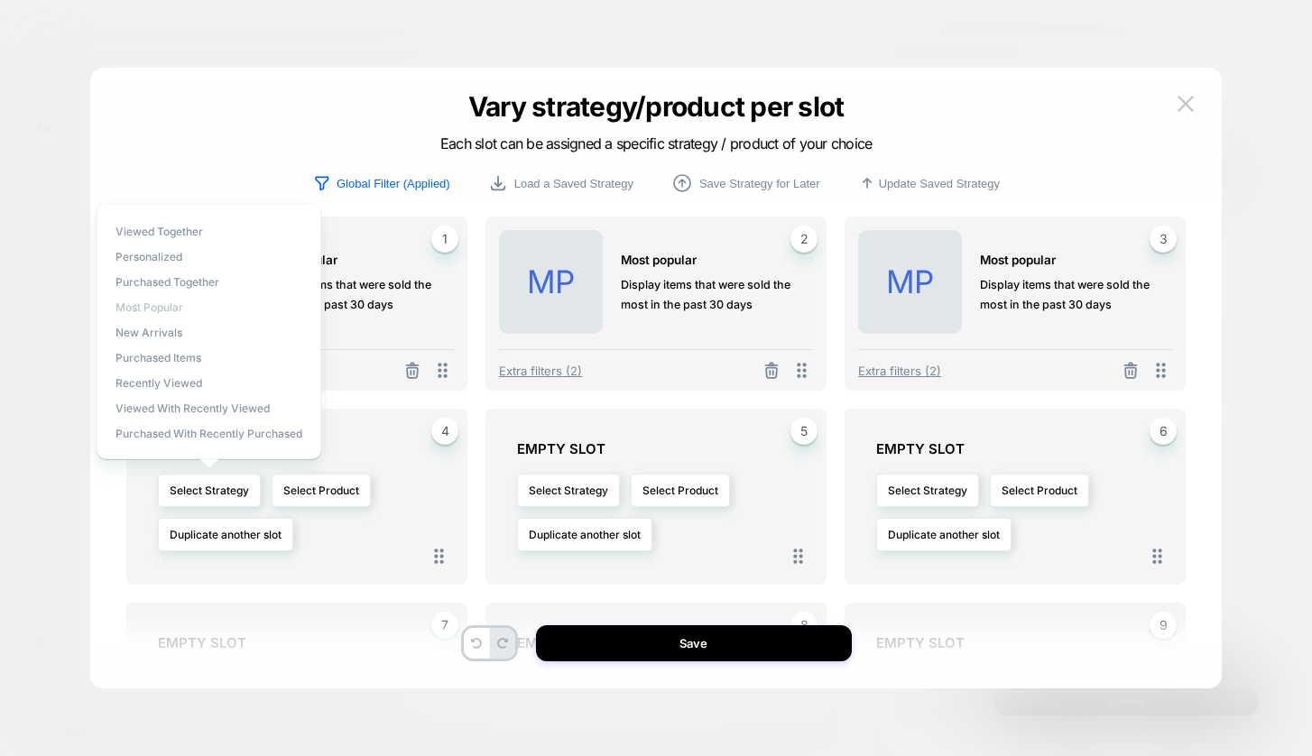
click at [162, 304] on span "Most Popular" at bounding box center [150, 308] width 68 height 14
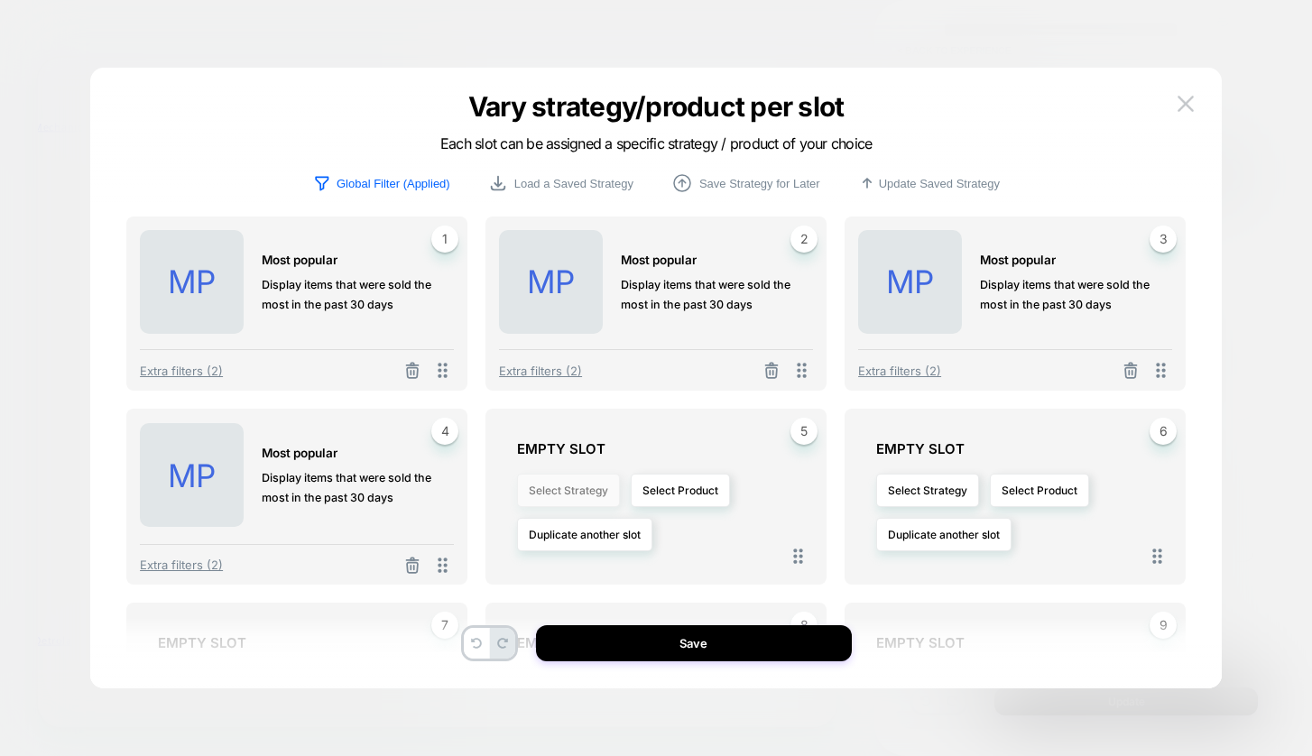
click at [566, 487] on button "Select Strategy" at bounding box center [568, 490] width 103 height 33
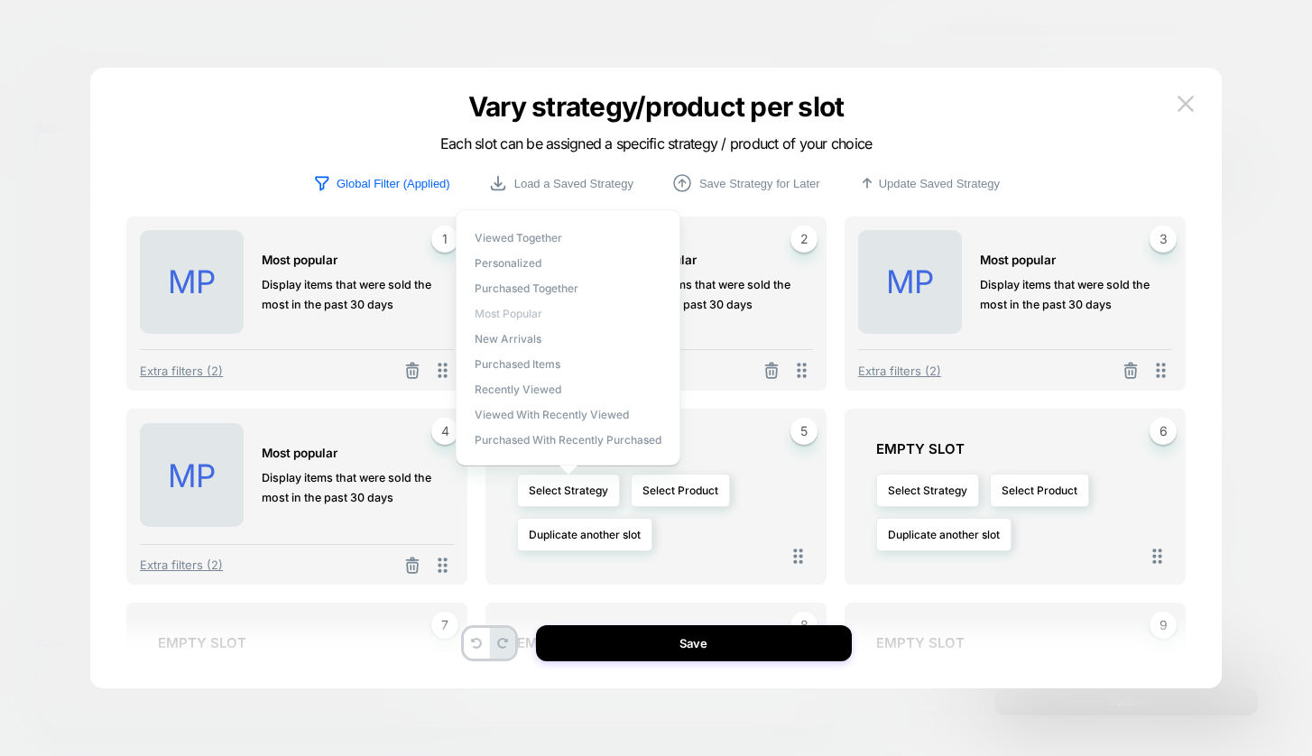
click at [527, 314] on span "Most Popular" at bounding box center [509, 314] width 68 height 14
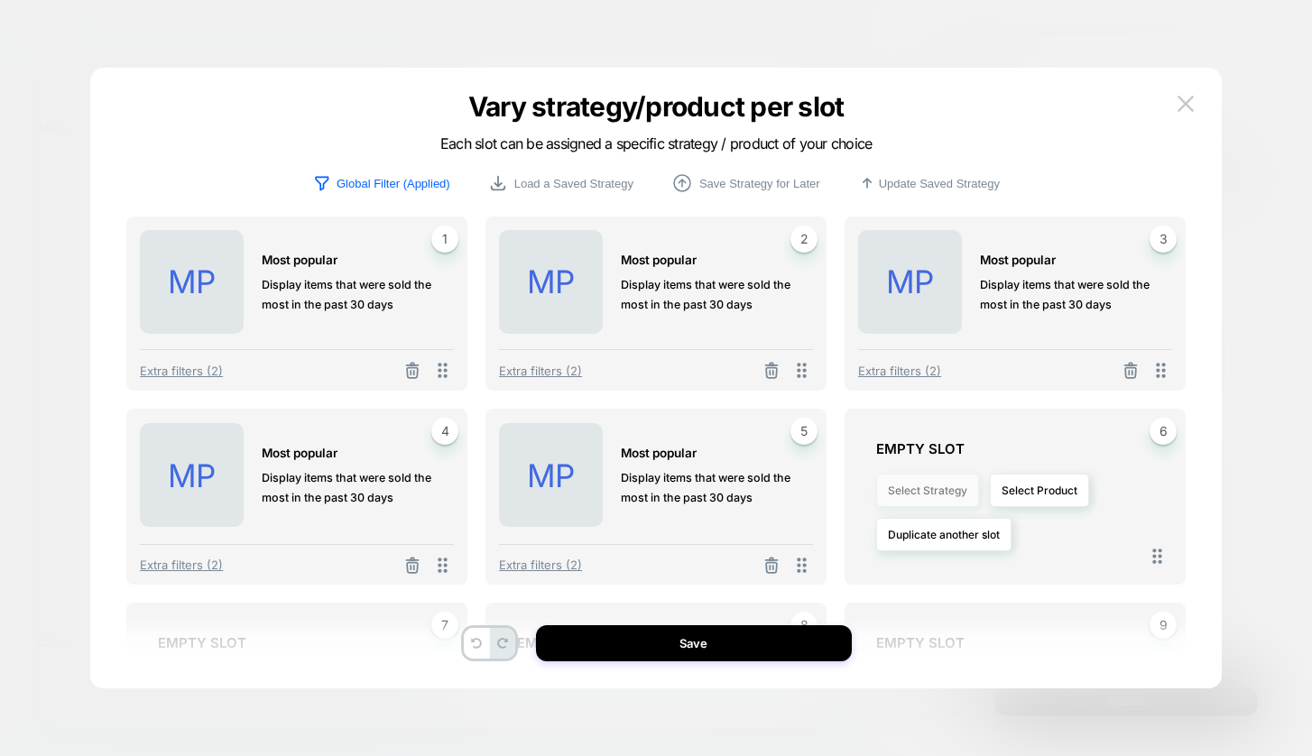
click at [903, 493] on button "Select Strategy" at bounding box center [927, 490] width 103 height 33
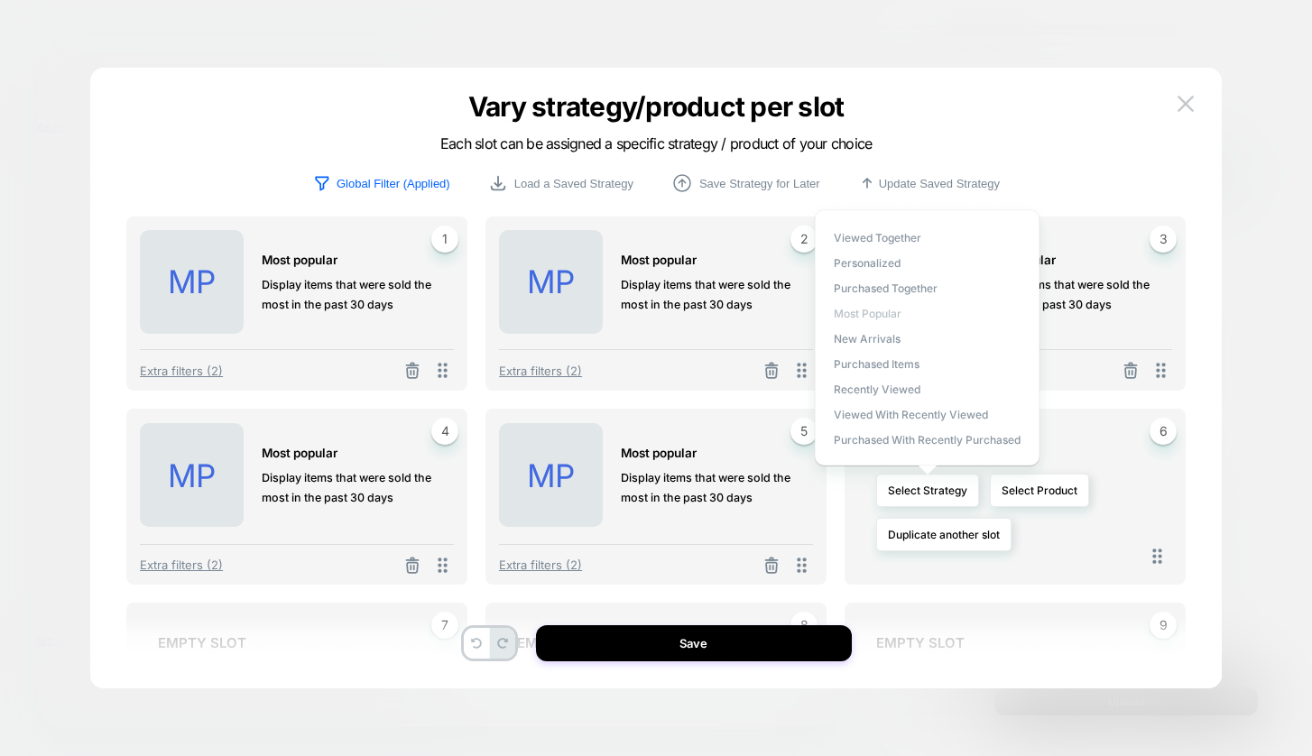
click at [887, 308] on span "Most Popular" at bounding box center [868, 314] width 68 height 14
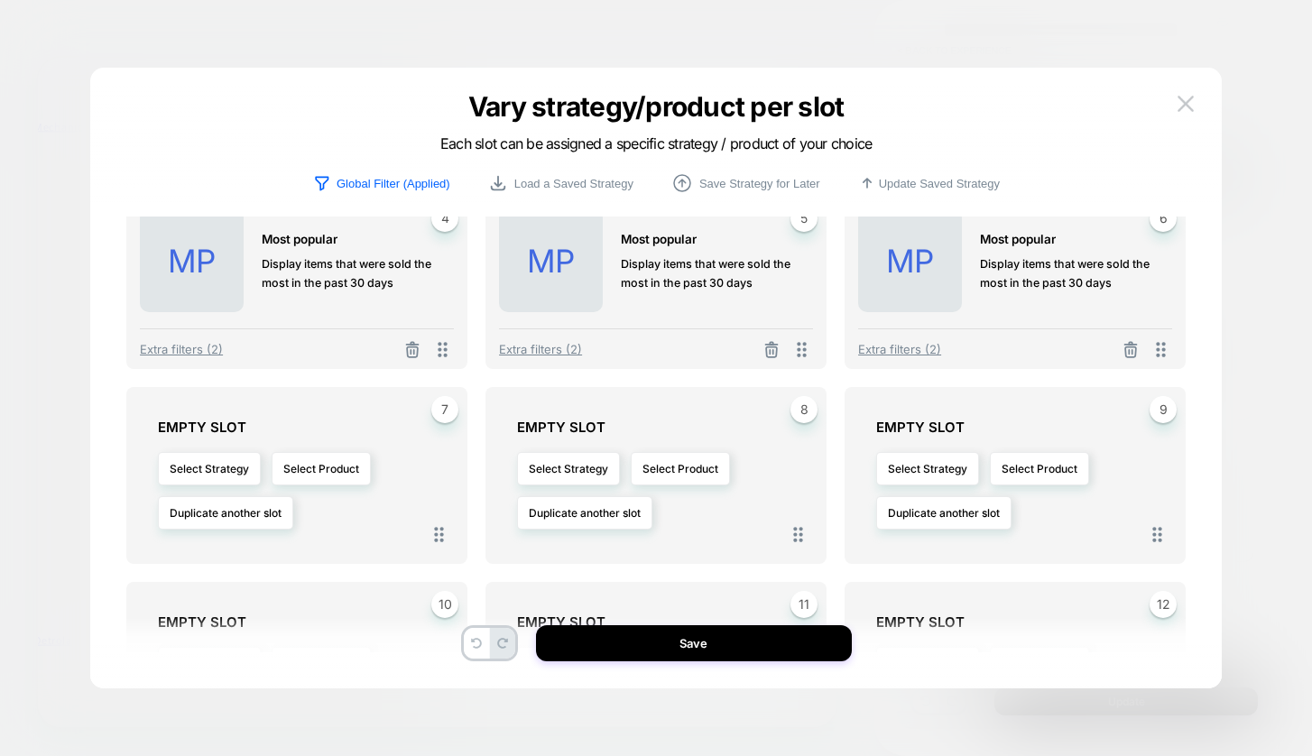
scroll to position [234, 0]
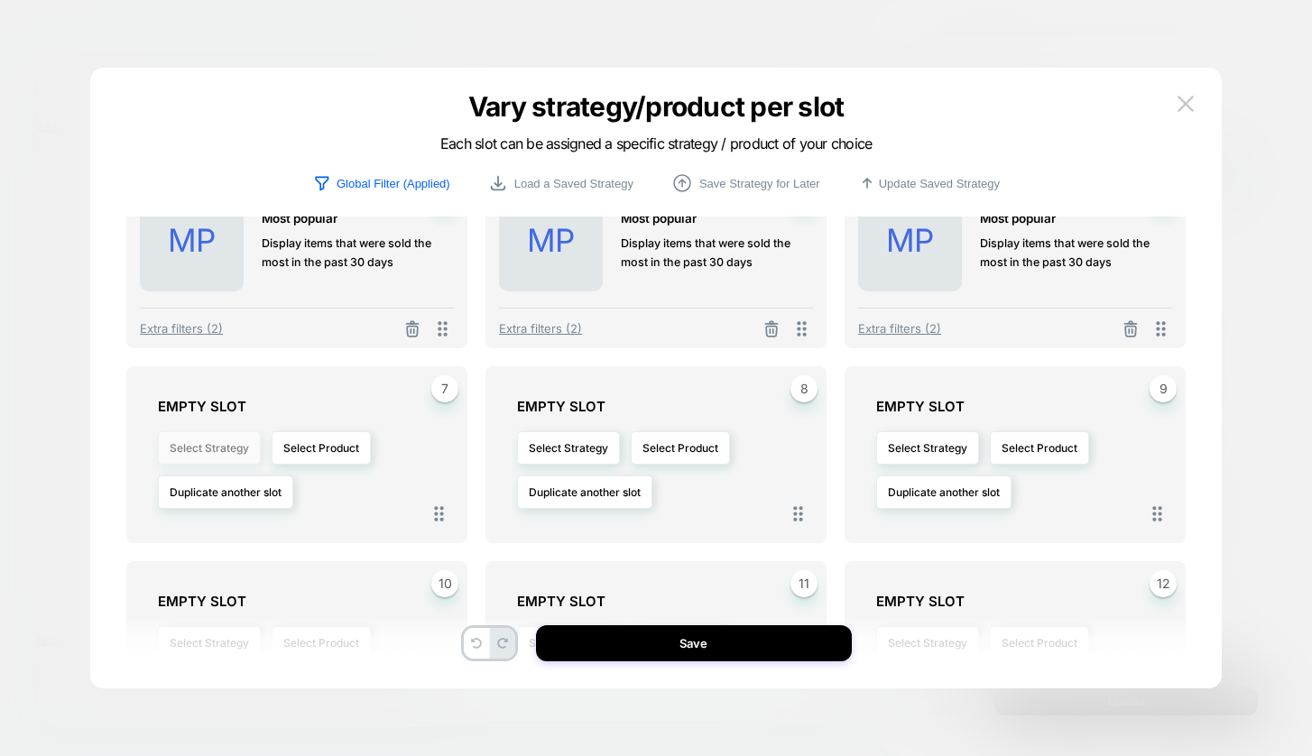
click at [225, 450] on button "Select Strategy" at bounding box center [209, 447] width 103 height 33
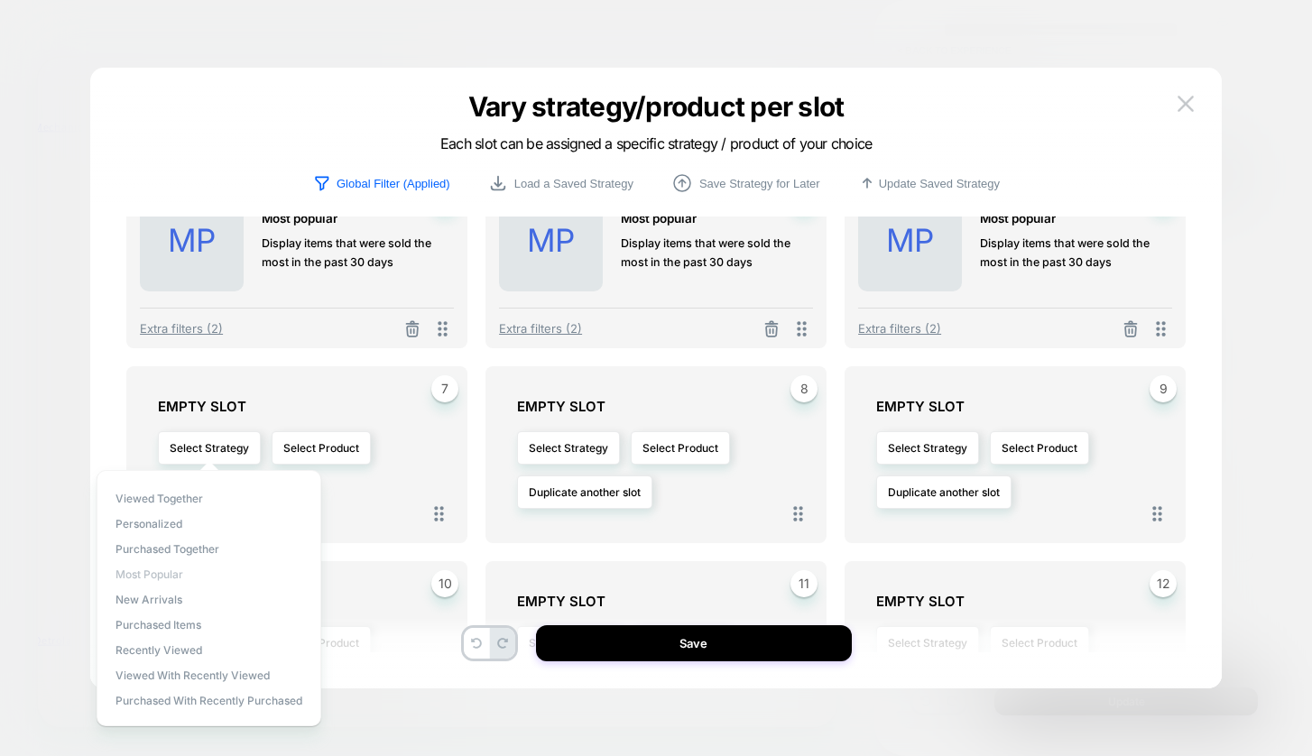
click at [167, 574] on span "Most Popular" at bounding box center [150, 575] width 68 height 14
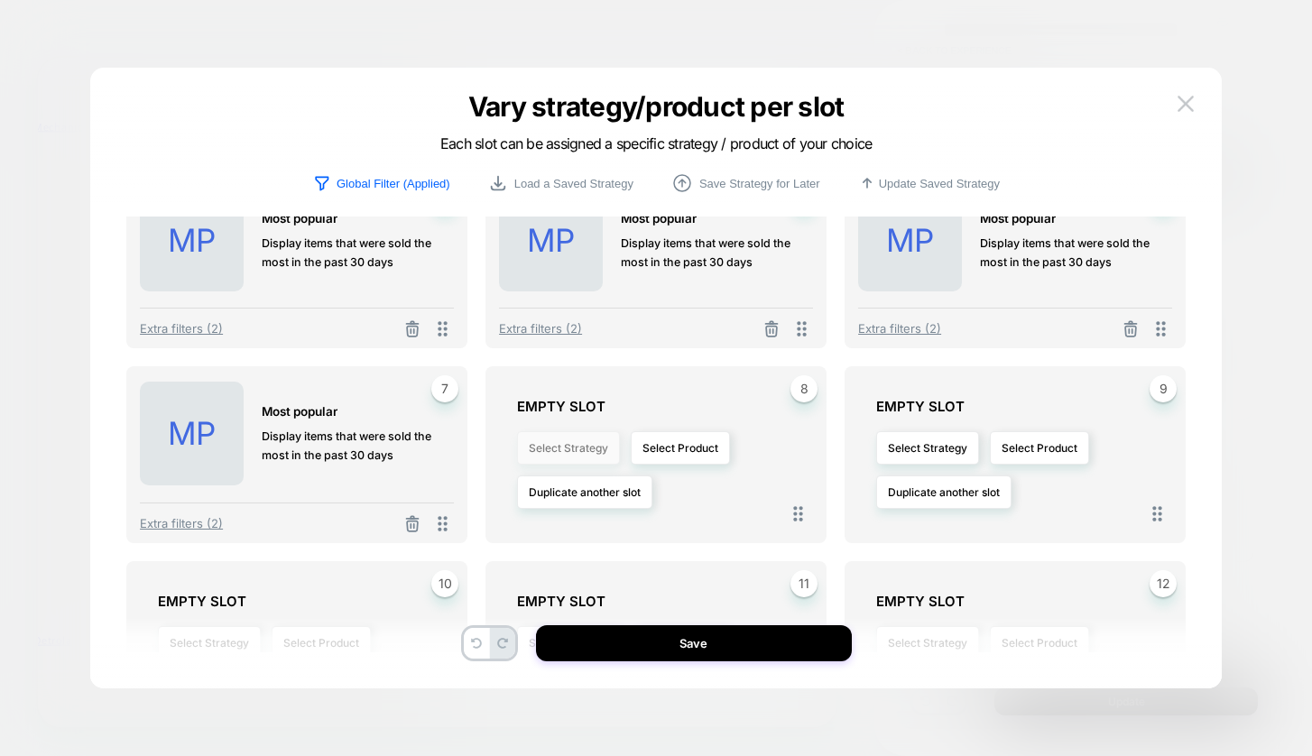
click at [570, 441] on button "Select Strategy" at bounding box center [568, 447] width 103 height 33
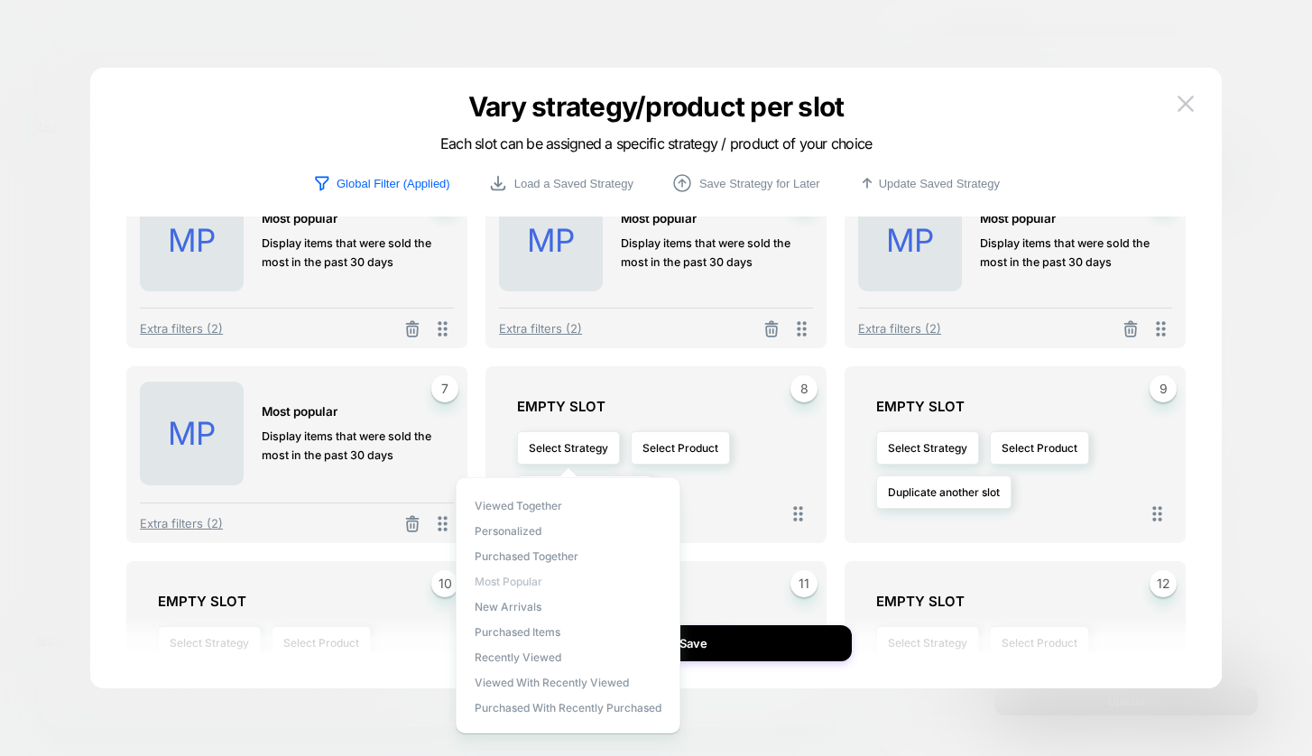
click at [532, 581] on span "Most Popular" at bounding box center [509, 582] width 68 height 14
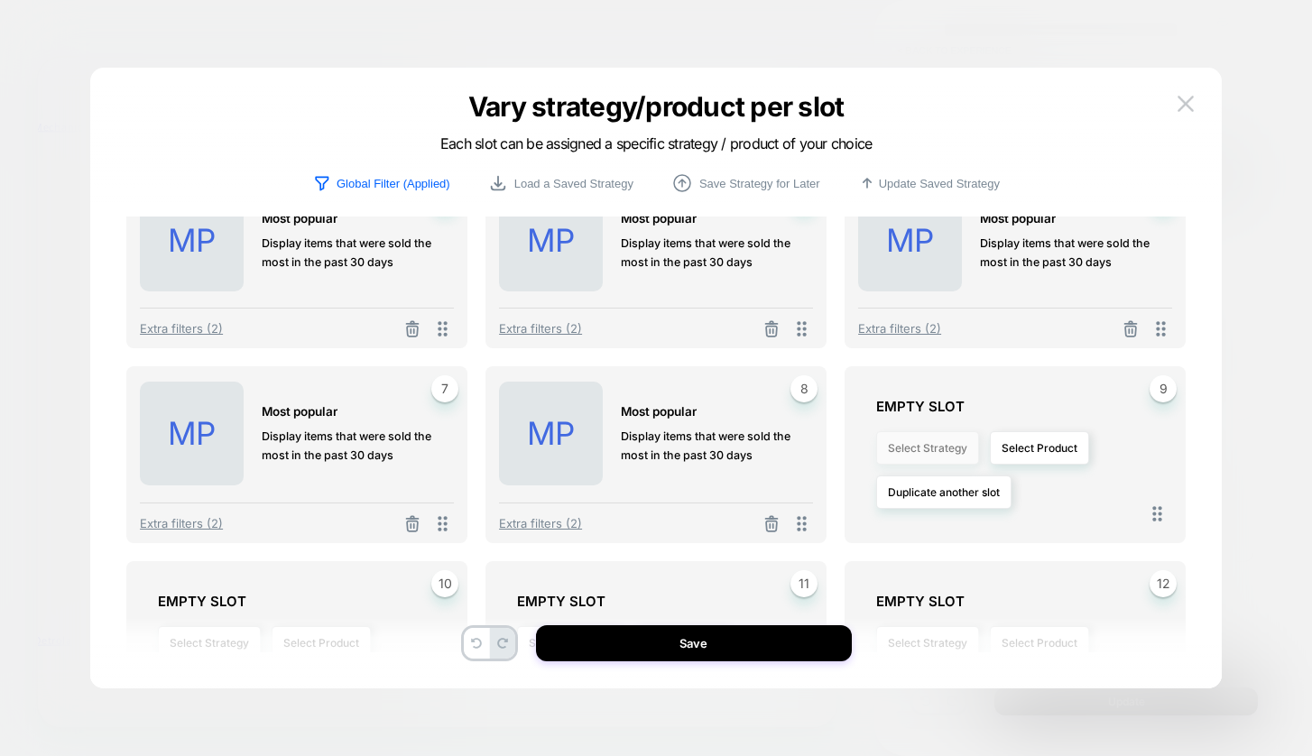
click at [919, 456] on button "Select Strategy" at bounding box center [927, 447] width 103 height 33
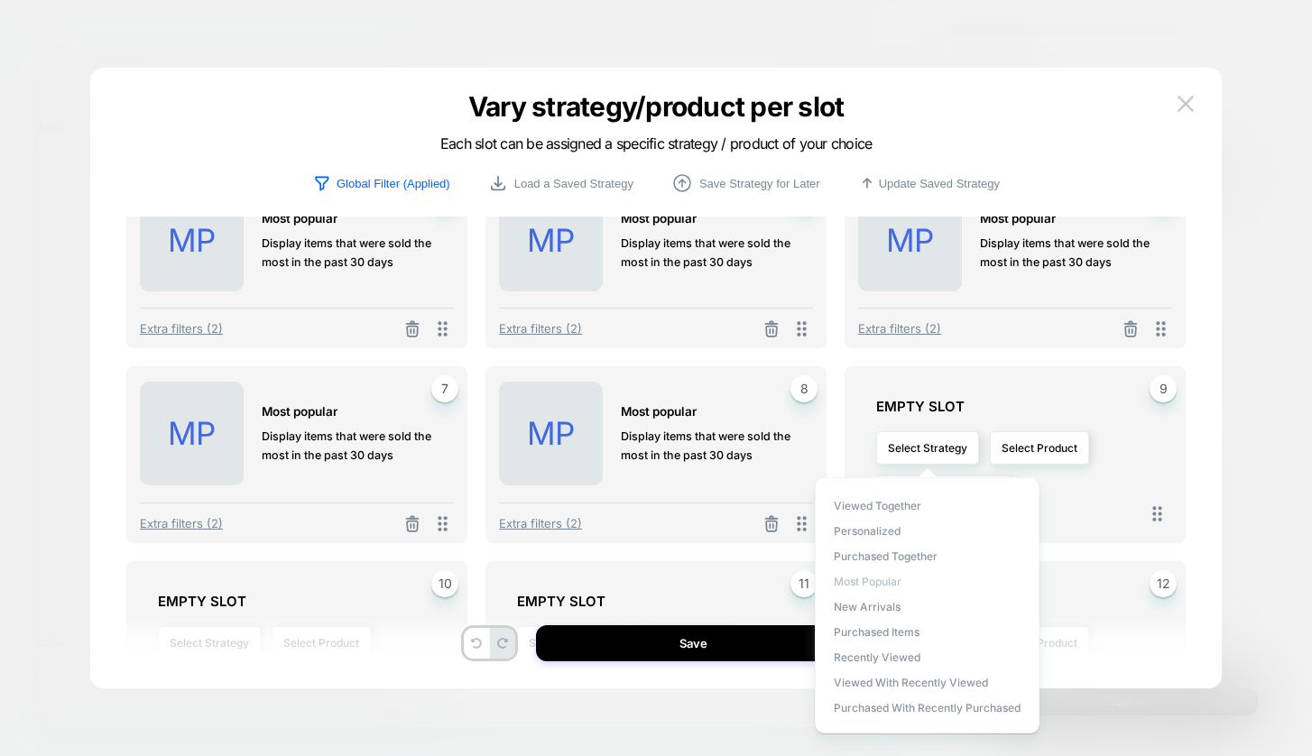
click at [888, 587] on span "Most Popular" at bounding box center [868, 582] width 68 height 14
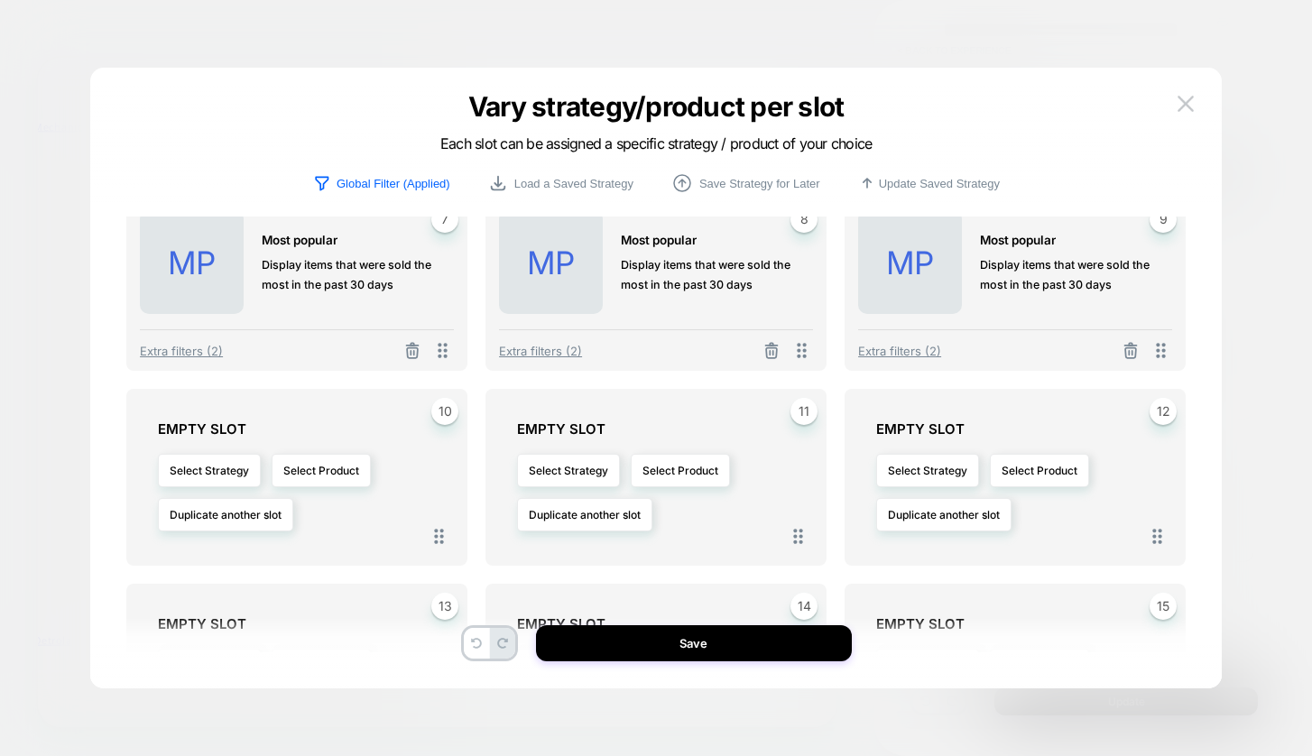
scroll to position [456, 0]
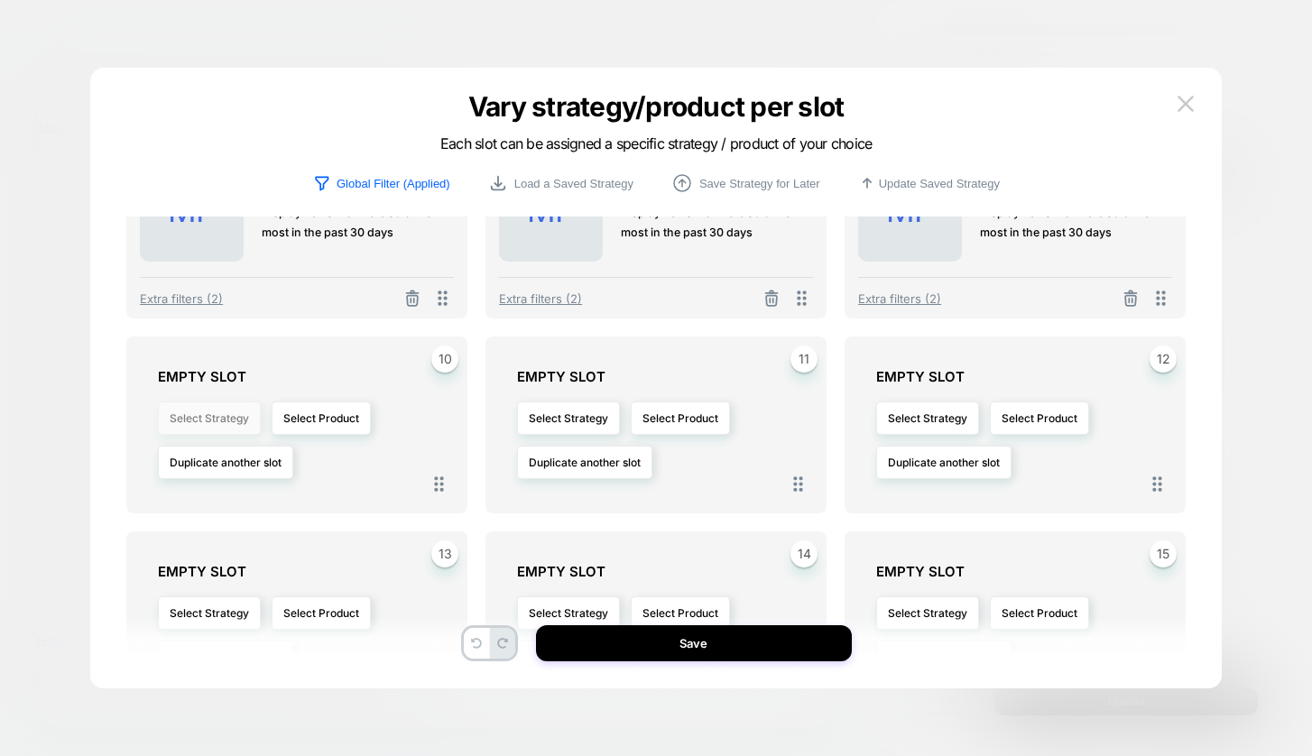
click at [236, 417] on button "Select Strategy" at bounding box center [209, 418] width 103 height 33
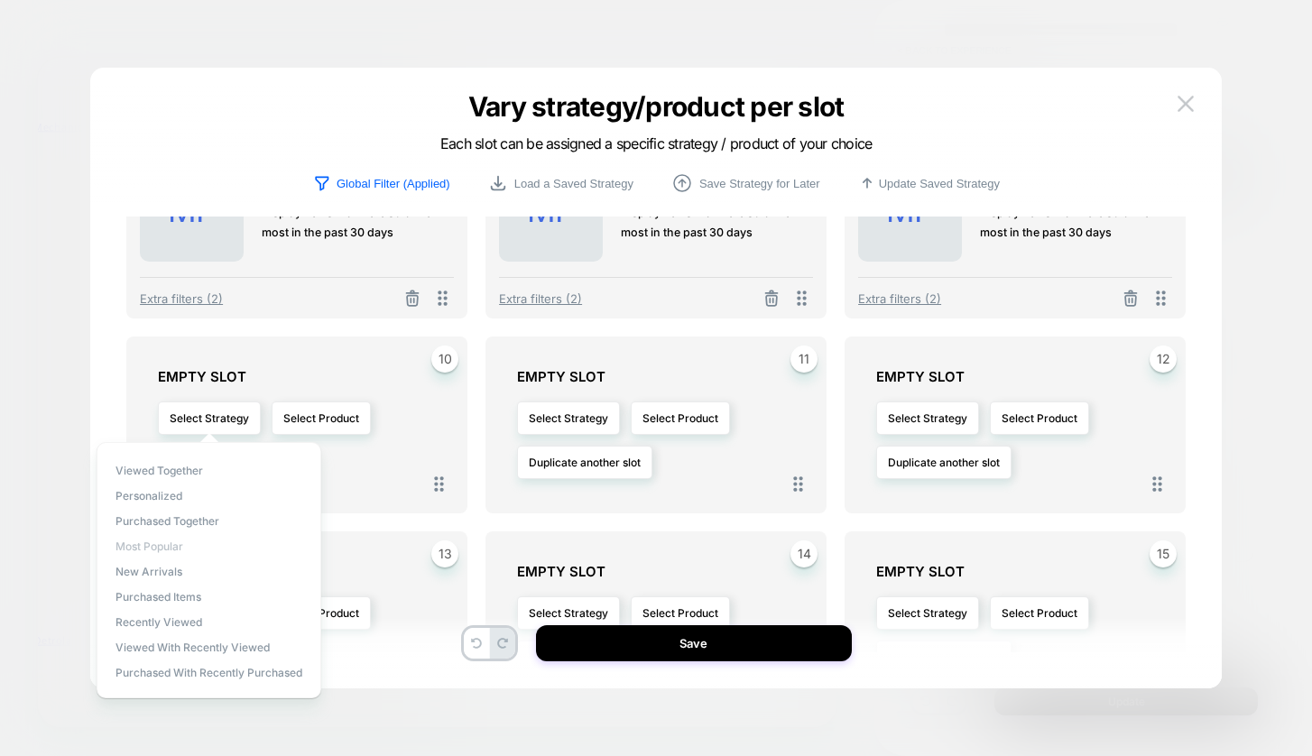
click at [173, 550] on span "Most Popular" at bounding box center [150, 547] width 68 height 14
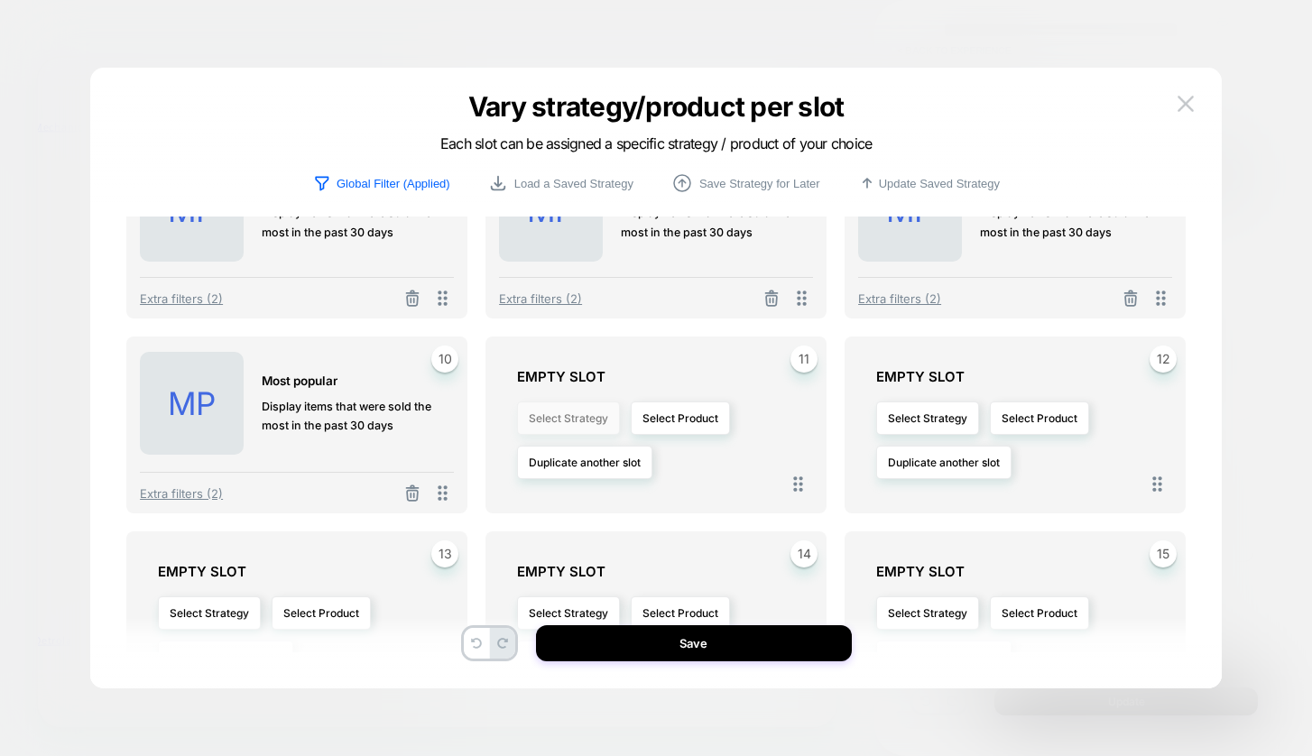
click at [539, 435] on button "Select Strategy" at bounding box center [568, 418] width 103 height 33
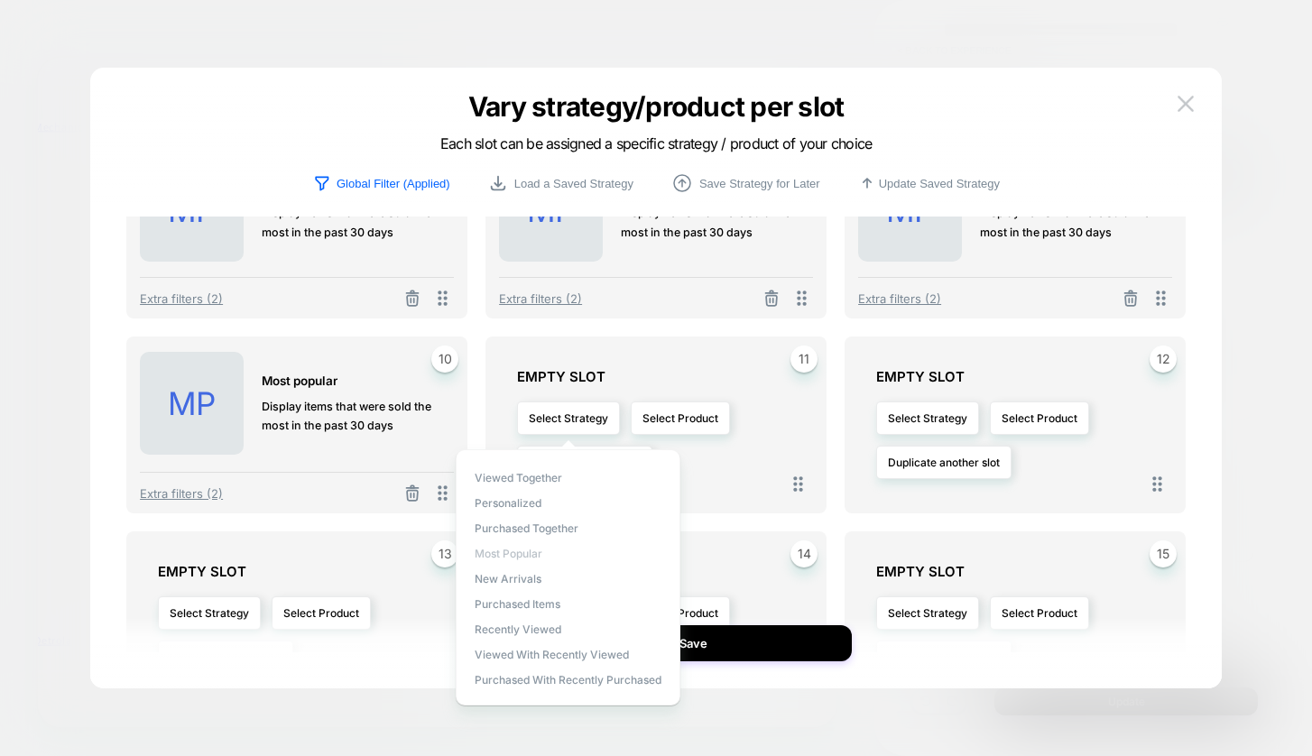
click at [517, 559] on span "Most Popular" at bounding box center [509, 554] width 68 height 14
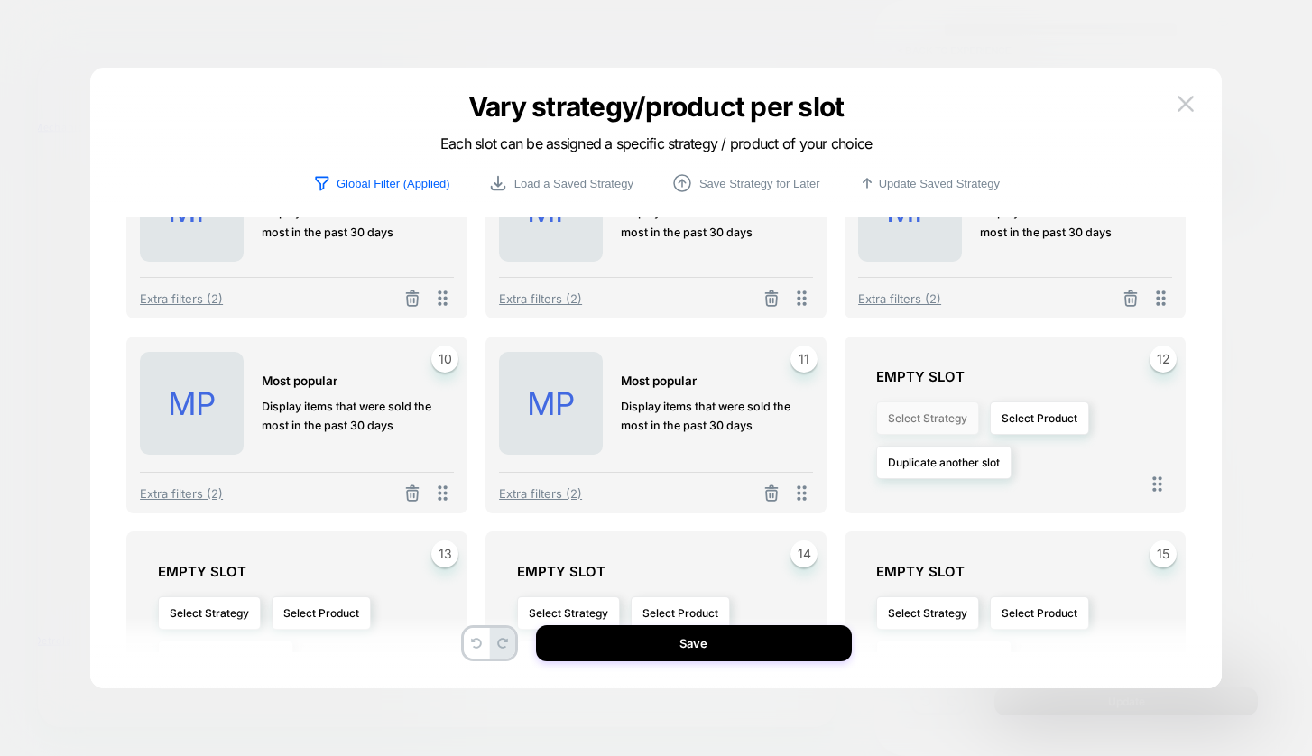
click at [888, 418] on button "Select Strategy" at bounding box center [927, 418] width 103 height 33
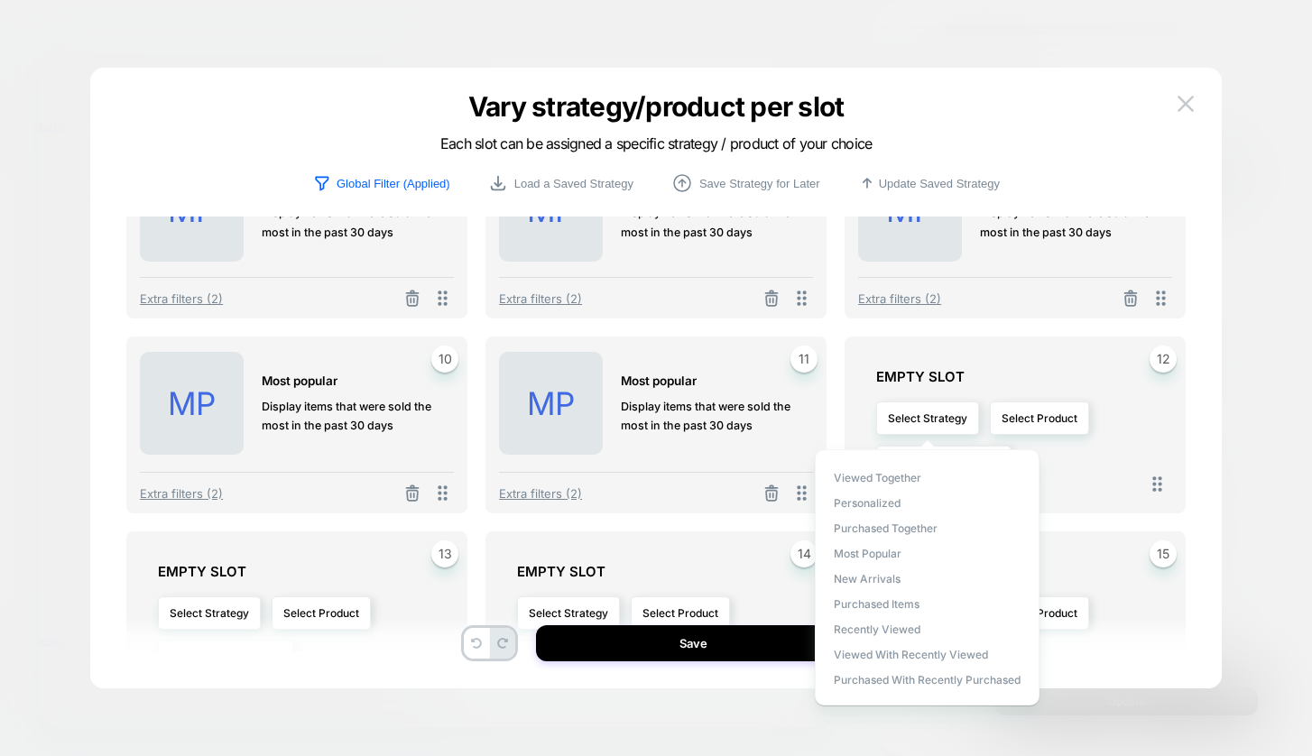
click at [866, 561] on div "Viewed Together personalized Purchased Together Most Popular New Arrivals Purch…" at bounding box center [927, 577] width 225 height 256
click at [858, 556] on span "Most Popular" at bounding box center [868, 554] width 68 height 14
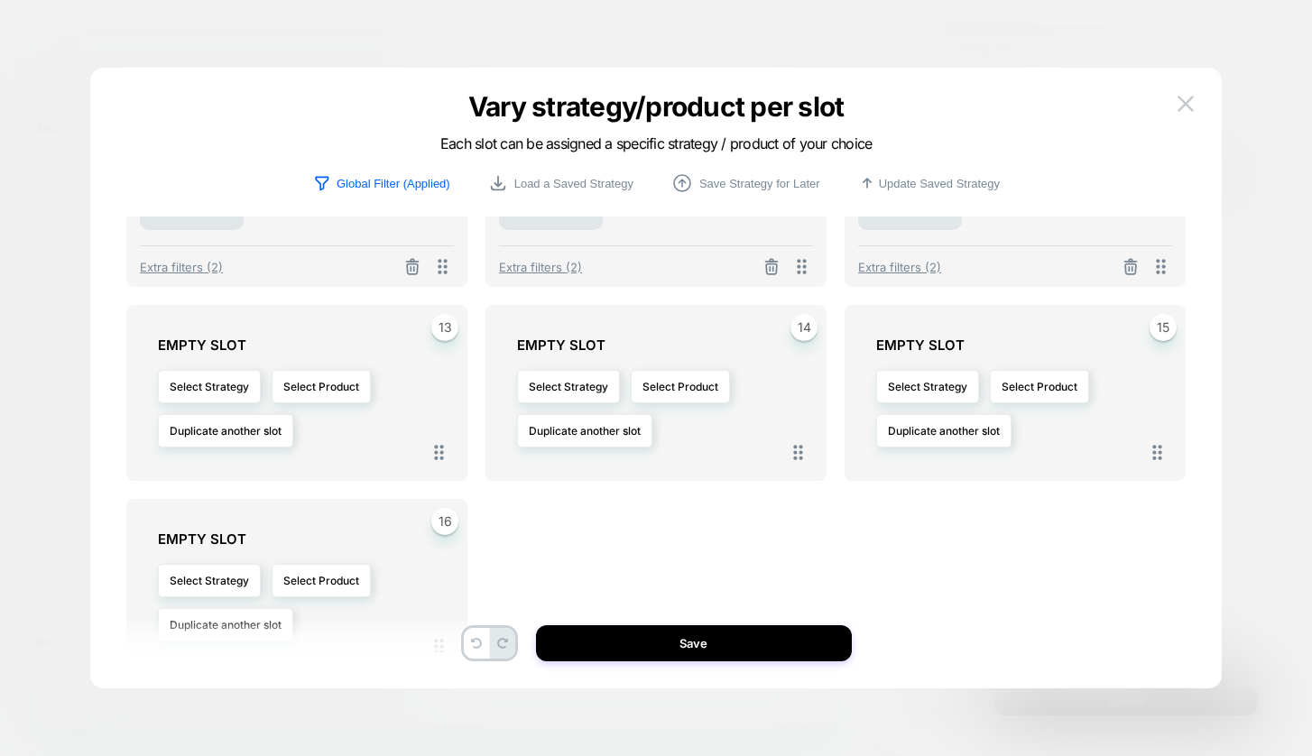
scroll to position [694, 0]
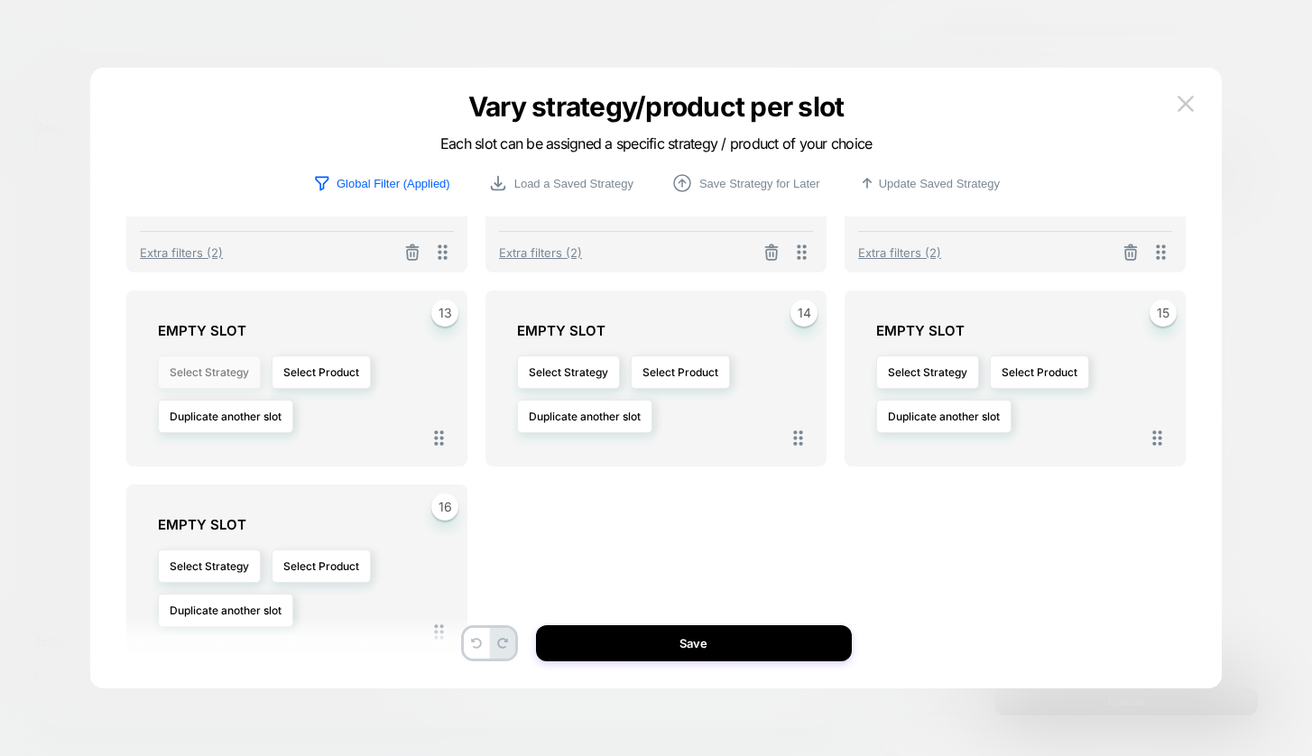
click at [252, 359] on button "Select Strategy" at bounding box center [209, 372] width 103 height 33
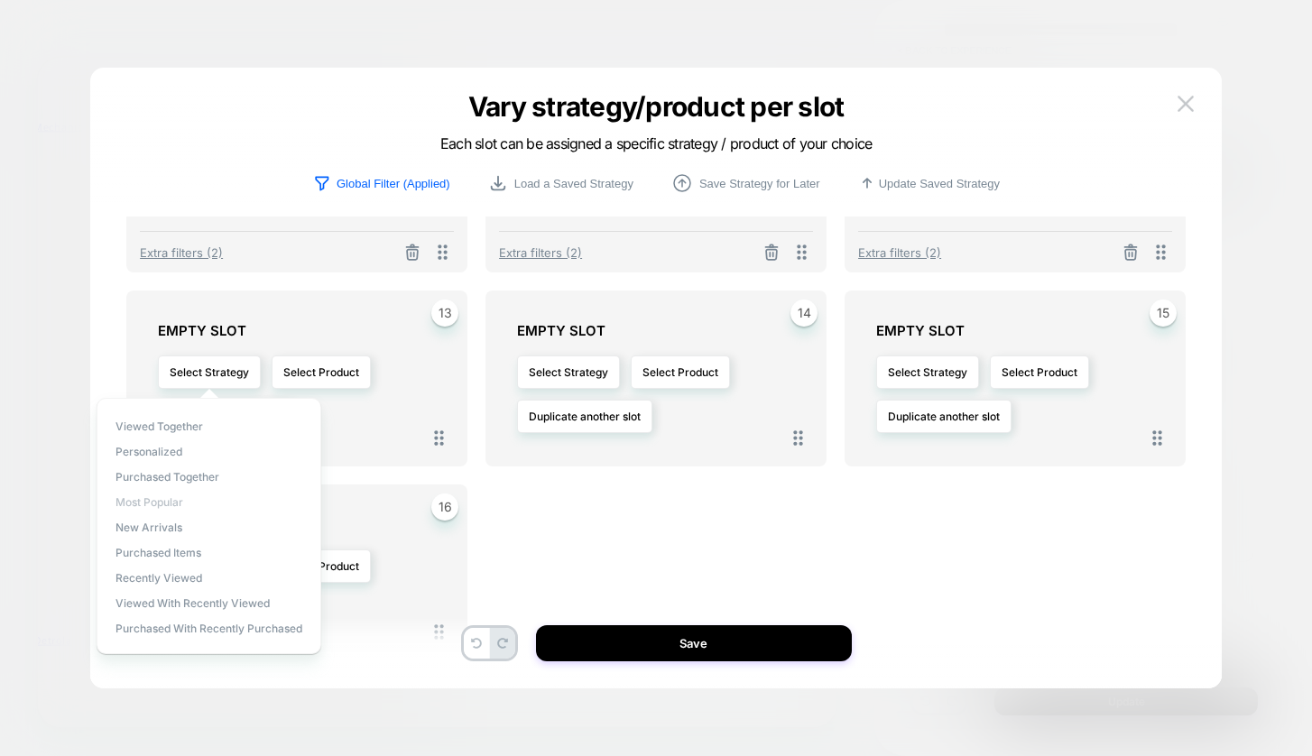
click at [173, 500] on span "Most Popular" at bounding box center [150, 502] width 68 height 14
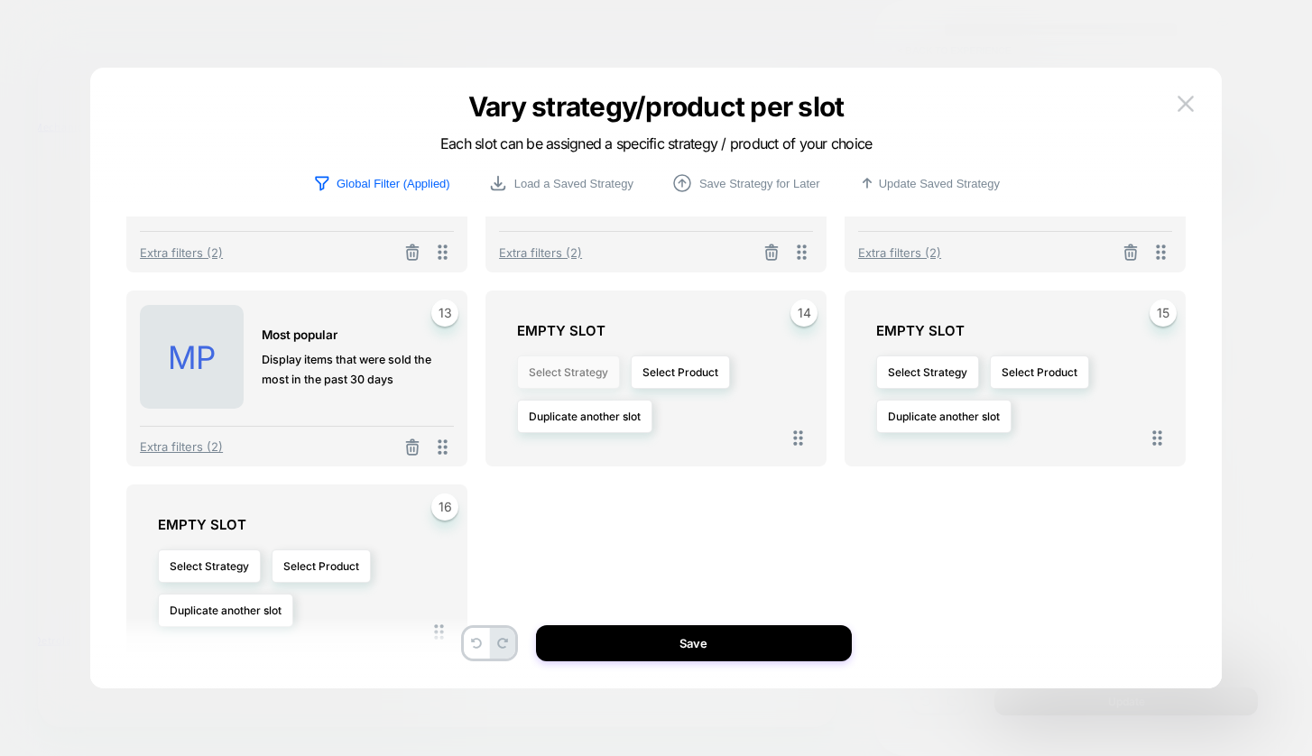
click at [570, 384] on button "Select Strategy" at bounding box center [568, 372] width 103 height 33
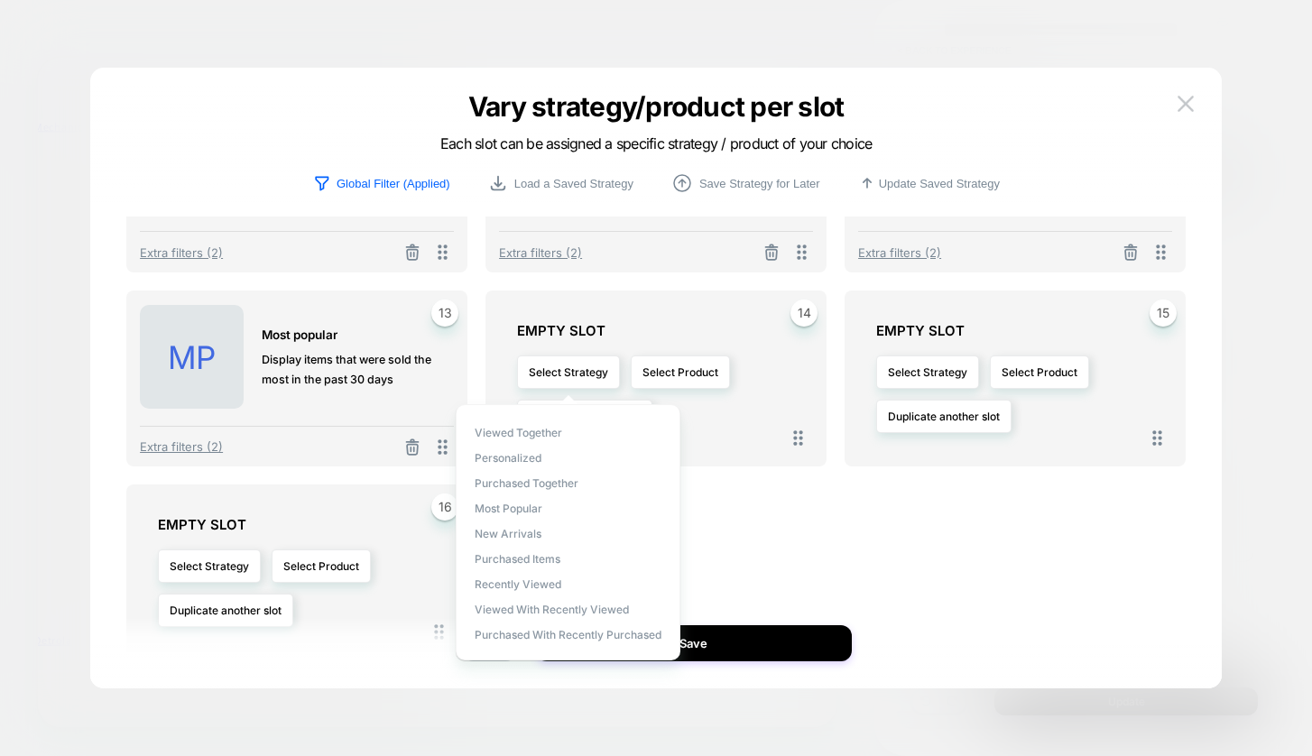
click at [521, 516] on div "Viewed Together personalized Purchased Together Most Popular New Arrivals Purch…" at bounding box center [568, 532] width 225 height 256
click at [513, 504] on span "Most Popular" at bounding box center [509, 509] width 68 height 14
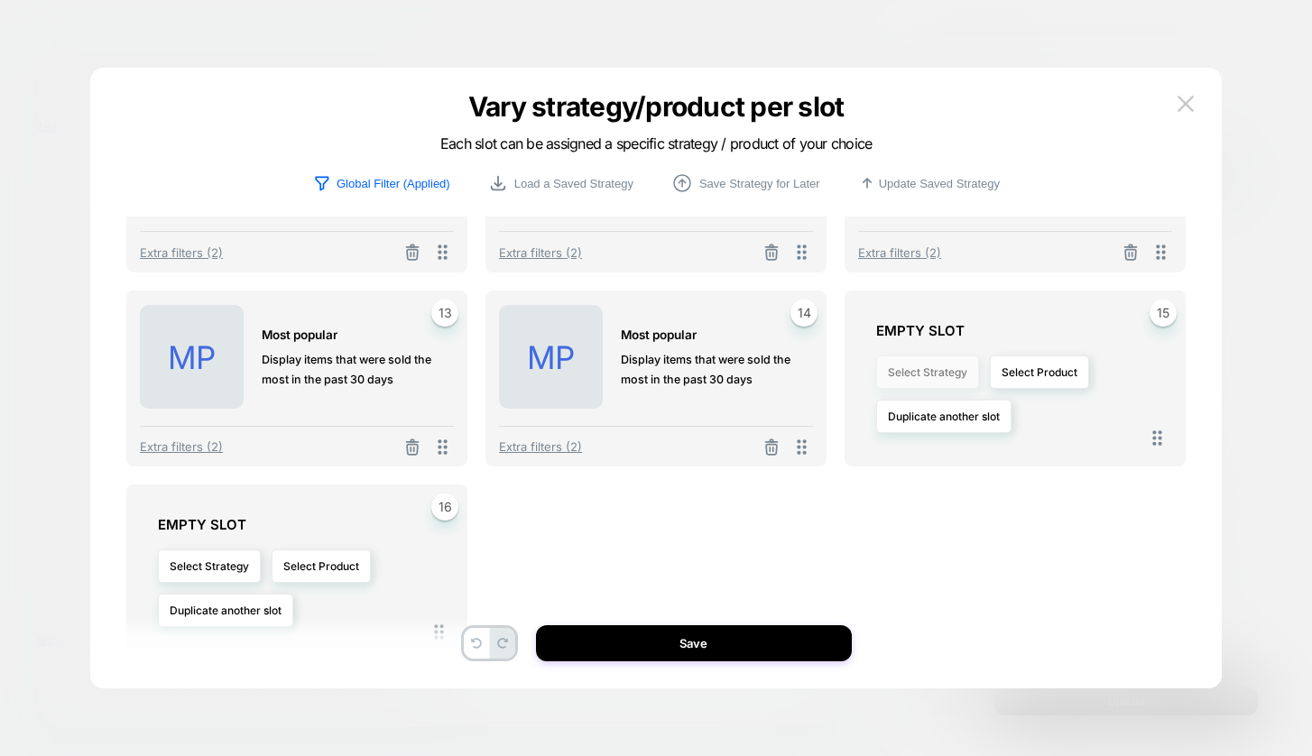
click at [921, 373] on button "Select Strategy" at bounding box center [927, 372] width 103 height 33
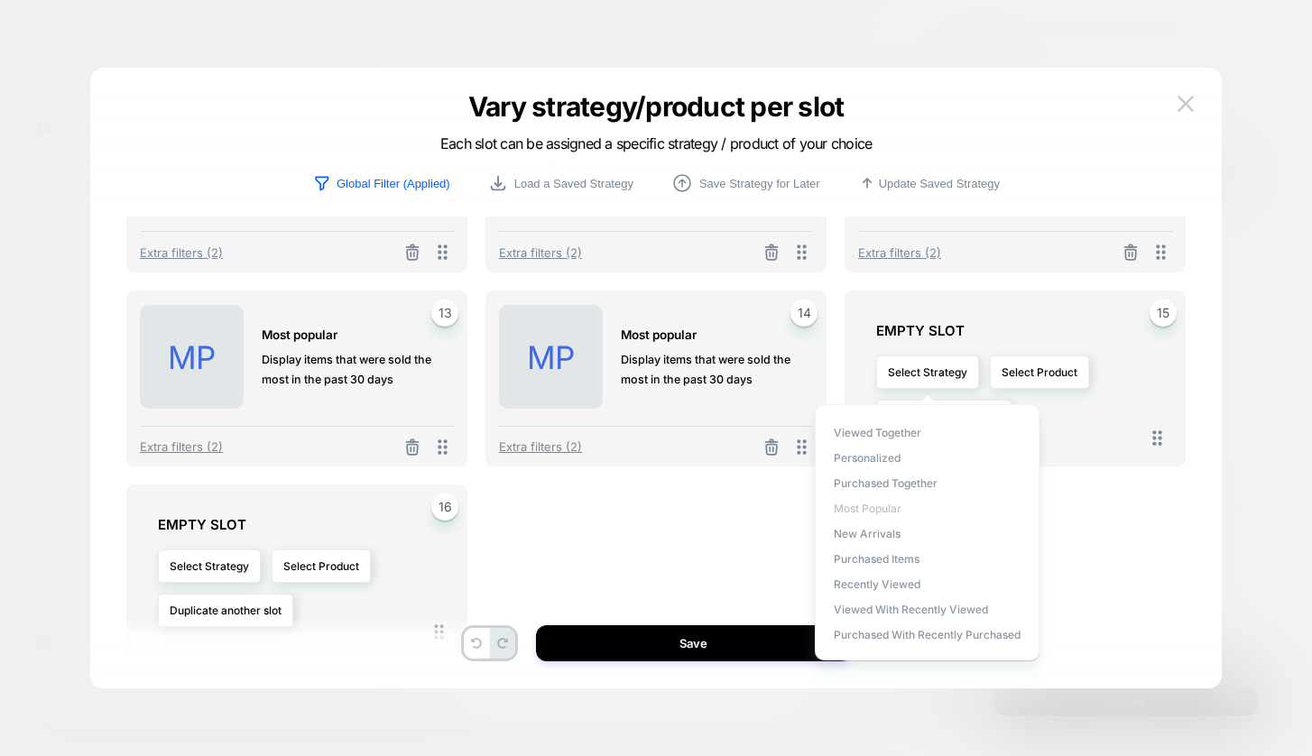
click at [882, 504] on span "Most Popular" at bounding box center [868, 509] width 68 height 14
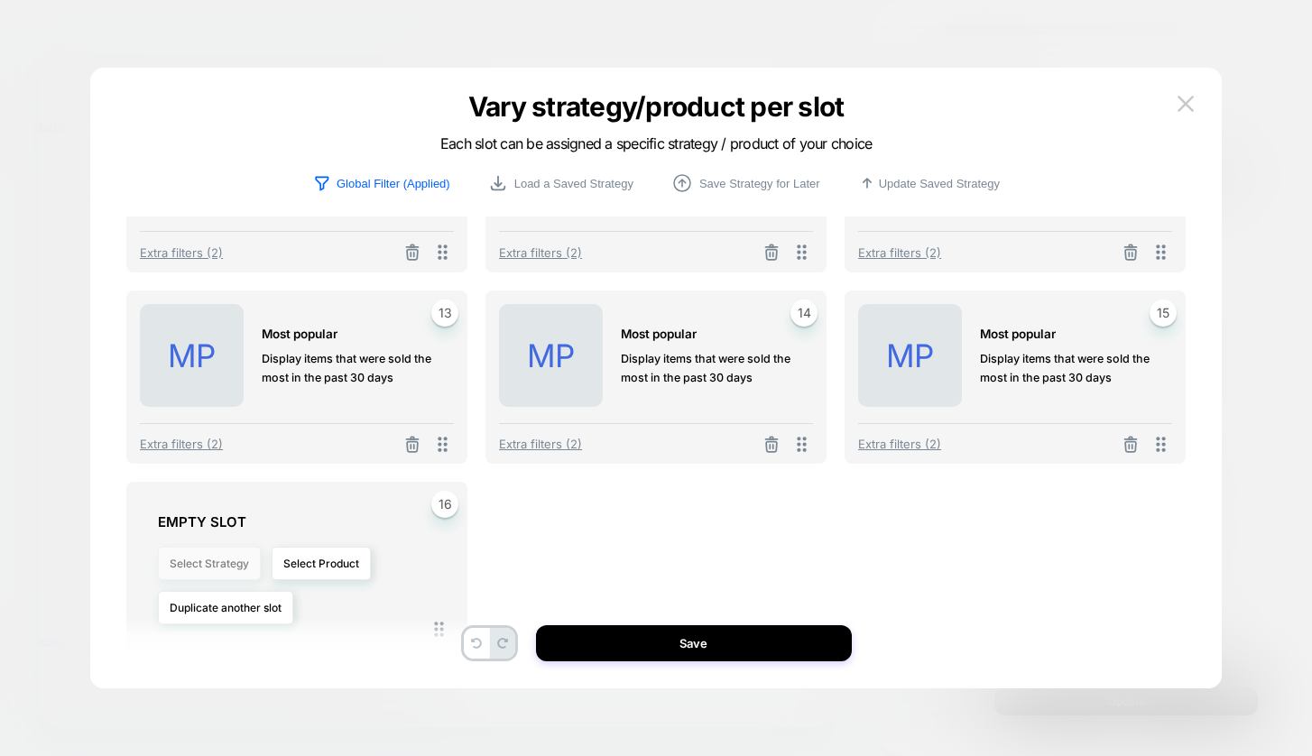
click at [215, 566] on button "Select Strategy" at bounding box center [209, 563] width 103 height 33
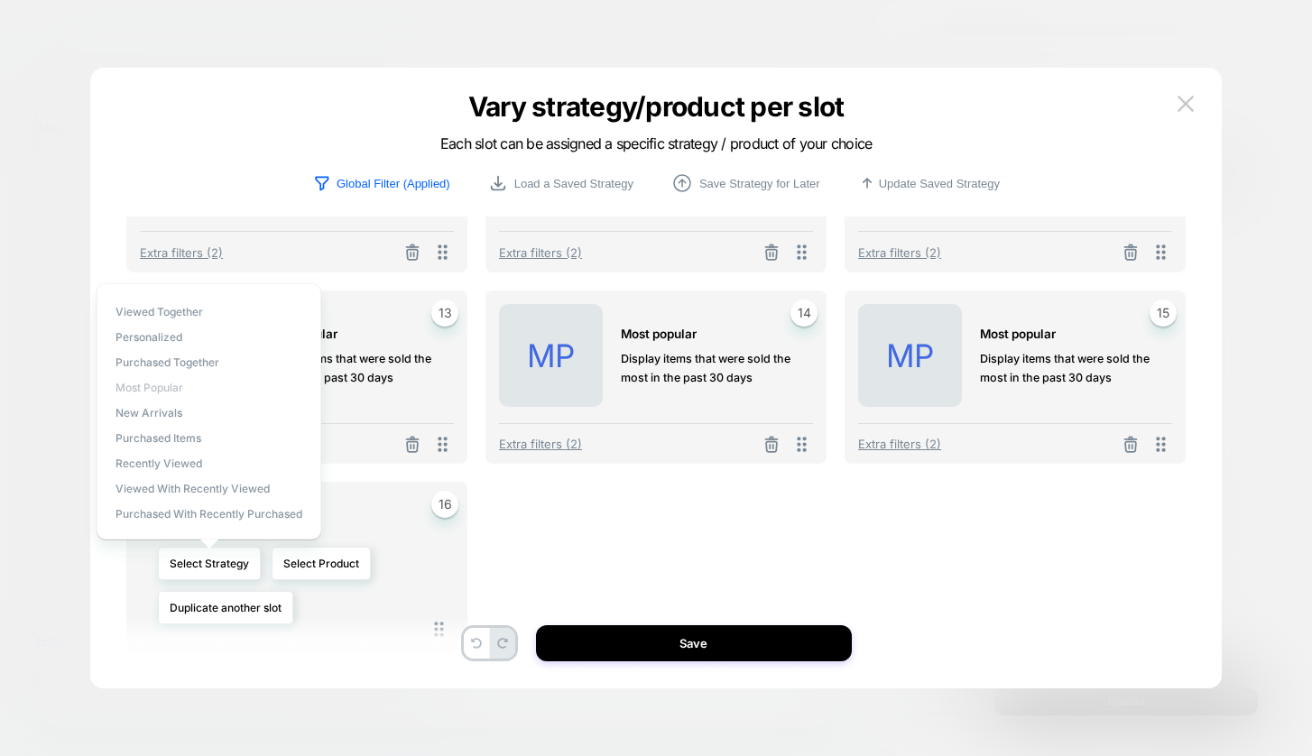
click at [172, 384] on span "Most Popular" at bounding box center [150, 388] width 68 height 14
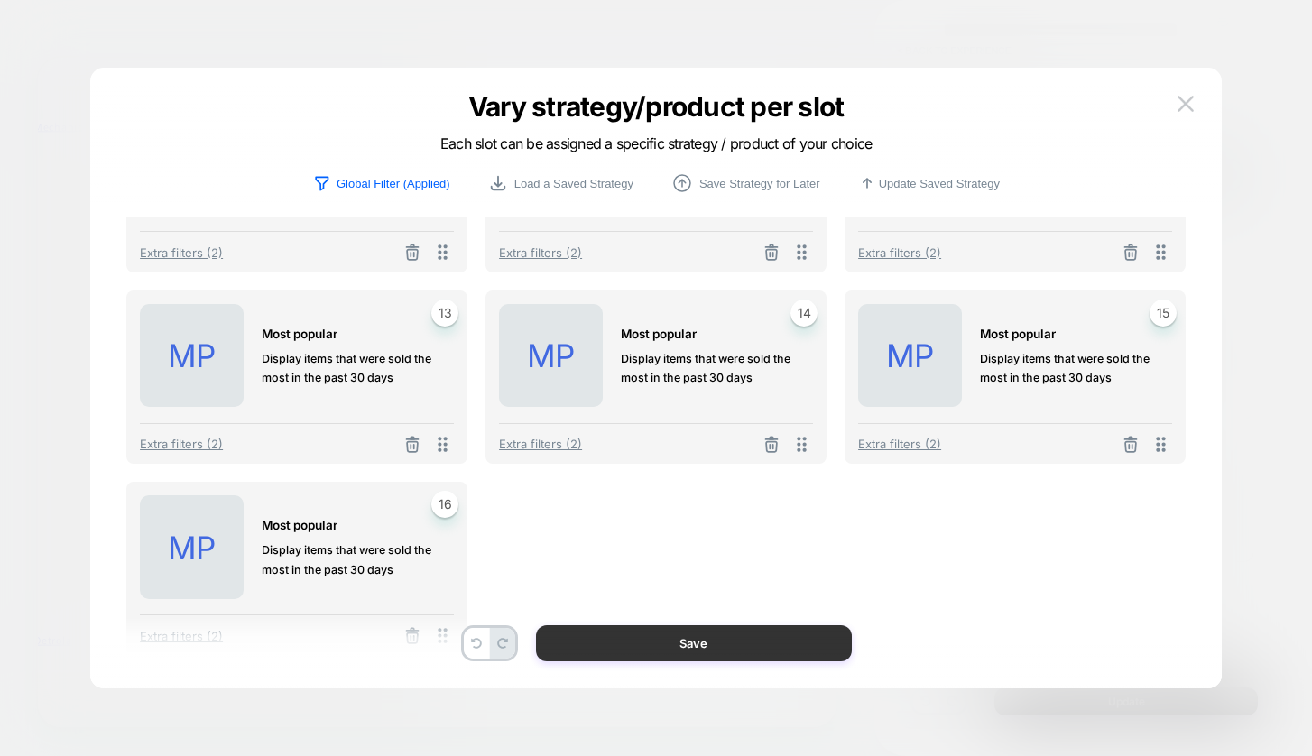
click at [708, 635] on button "Save" at bounding box center [694, 643] width 316 height 36
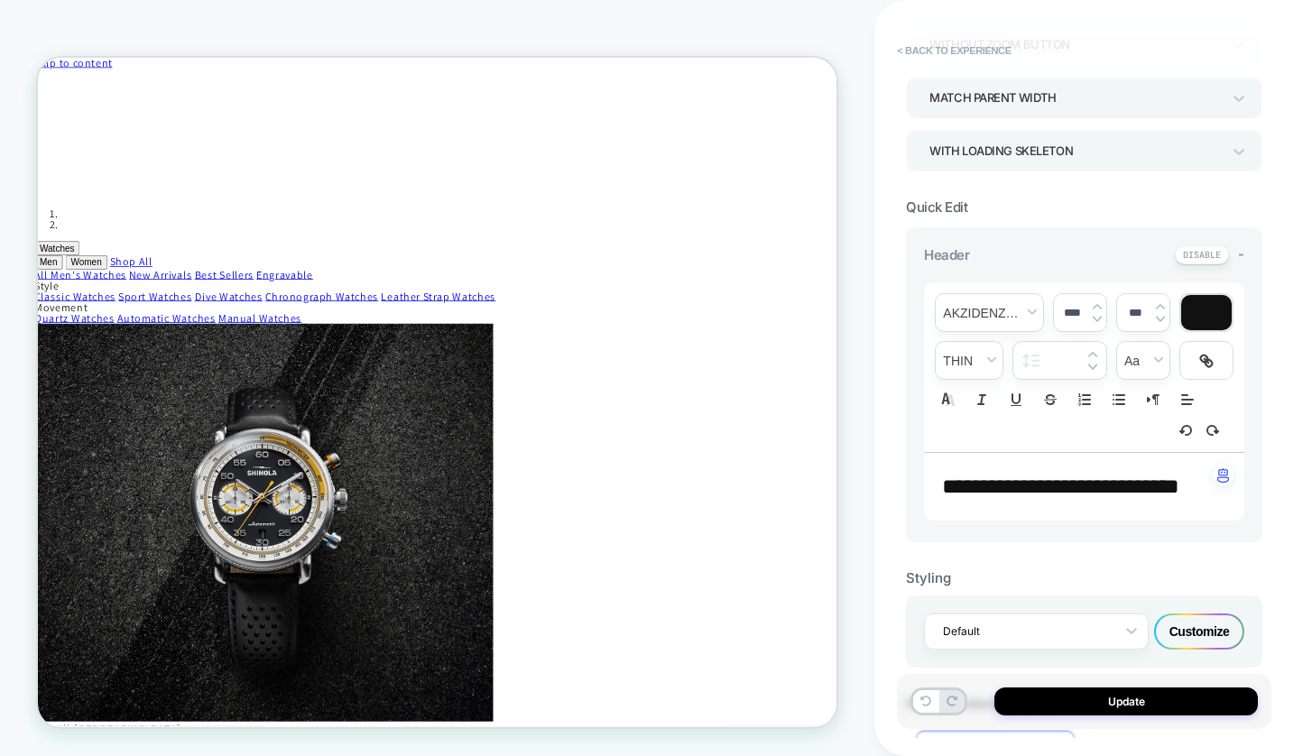
scroll to position [0, 4]
click at [1096, 693] on button "Update" at bounding box center [1127, 702] width 264 height 28
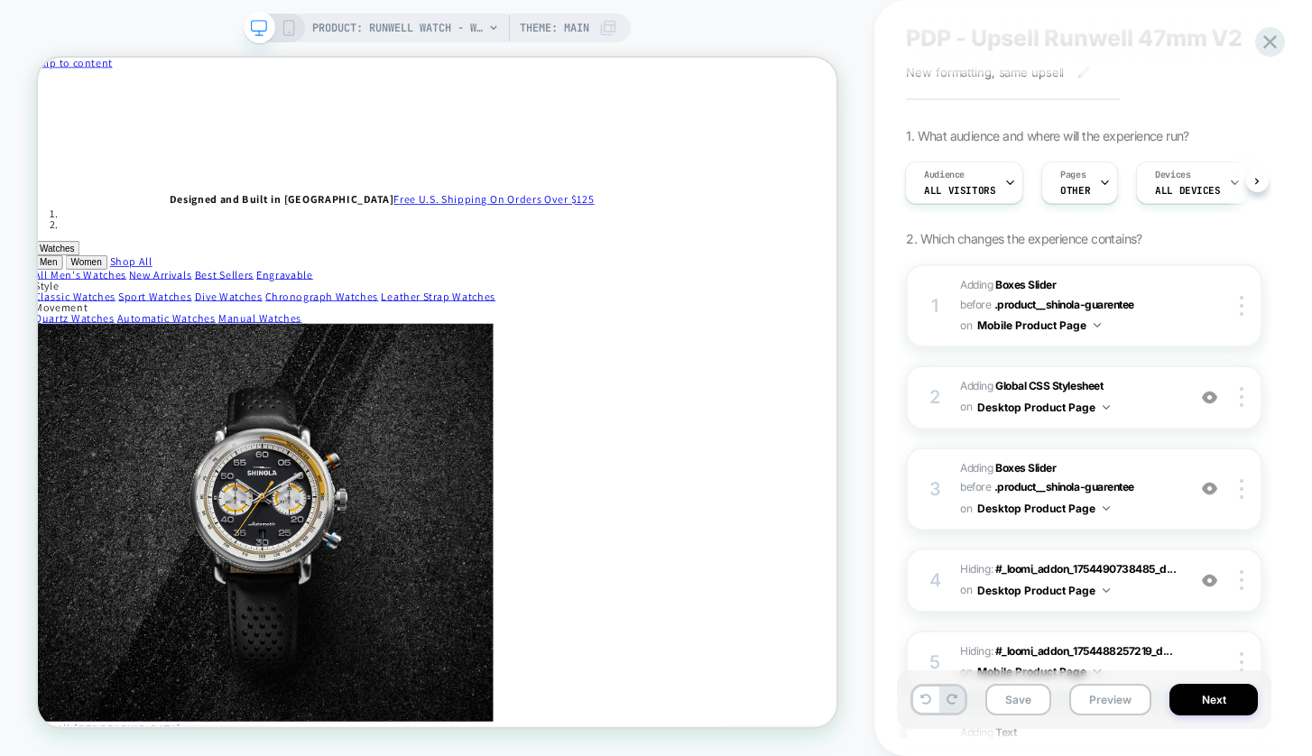
scroll to position [51, 0]
click at [1091, 181] on div "Pages OTHER" at bounding box center [1075, 182] width 66 height 41
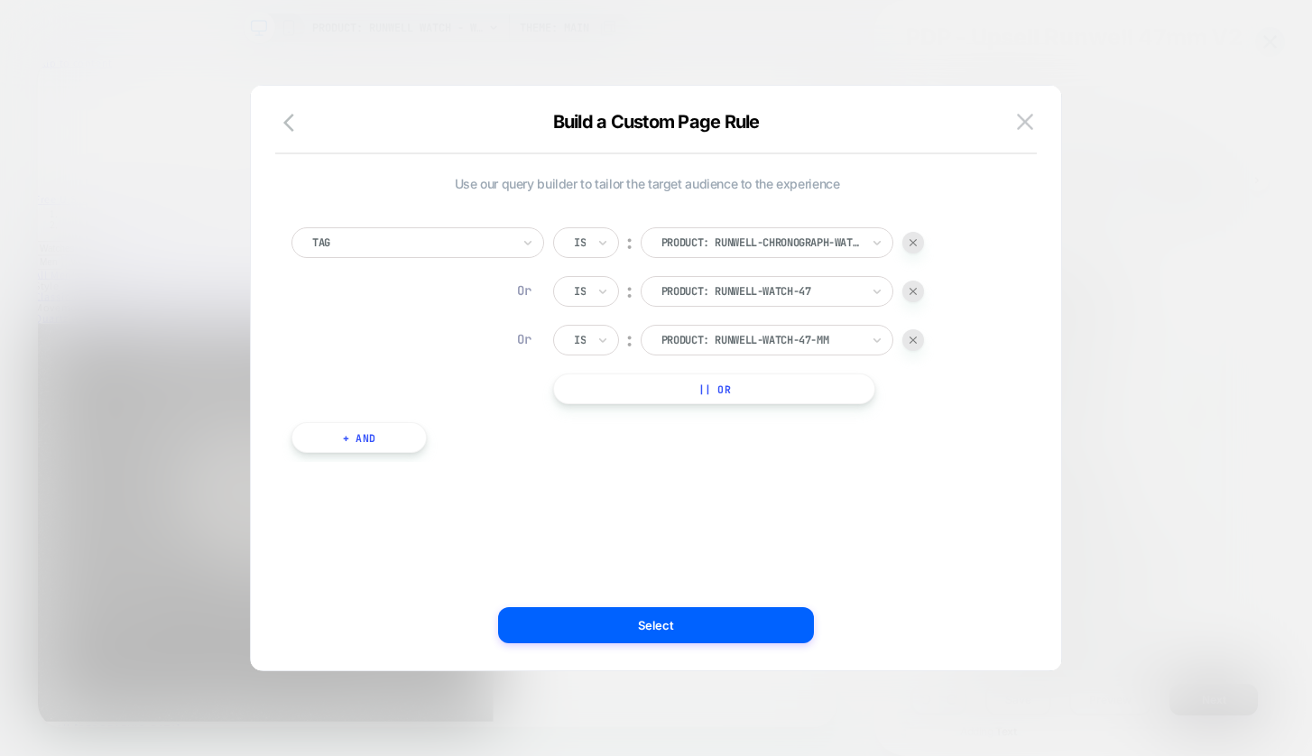
click at [1154, 316] on div at bounding box center [656, 378] width 1312 height 756
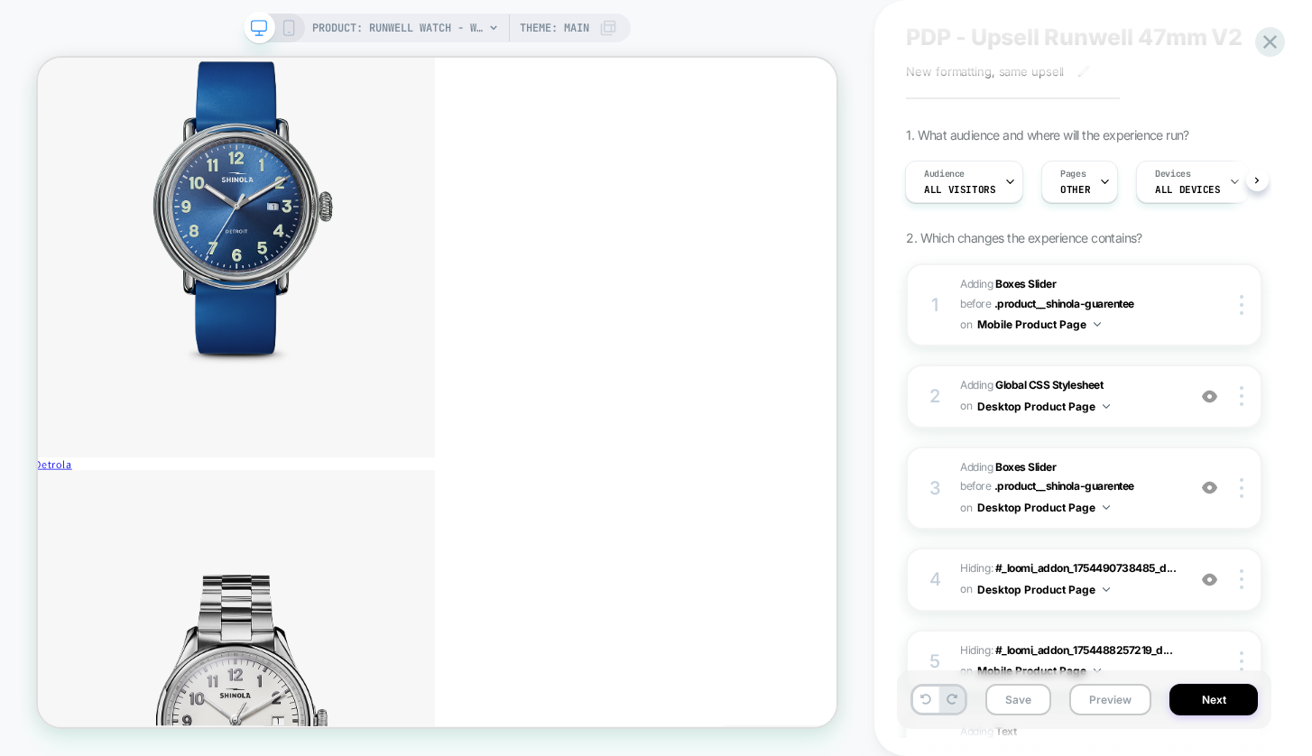
scroll to position [3792, 3]
click at [290, 24] on icon at bounding box center [289, 28] width 16 height 16
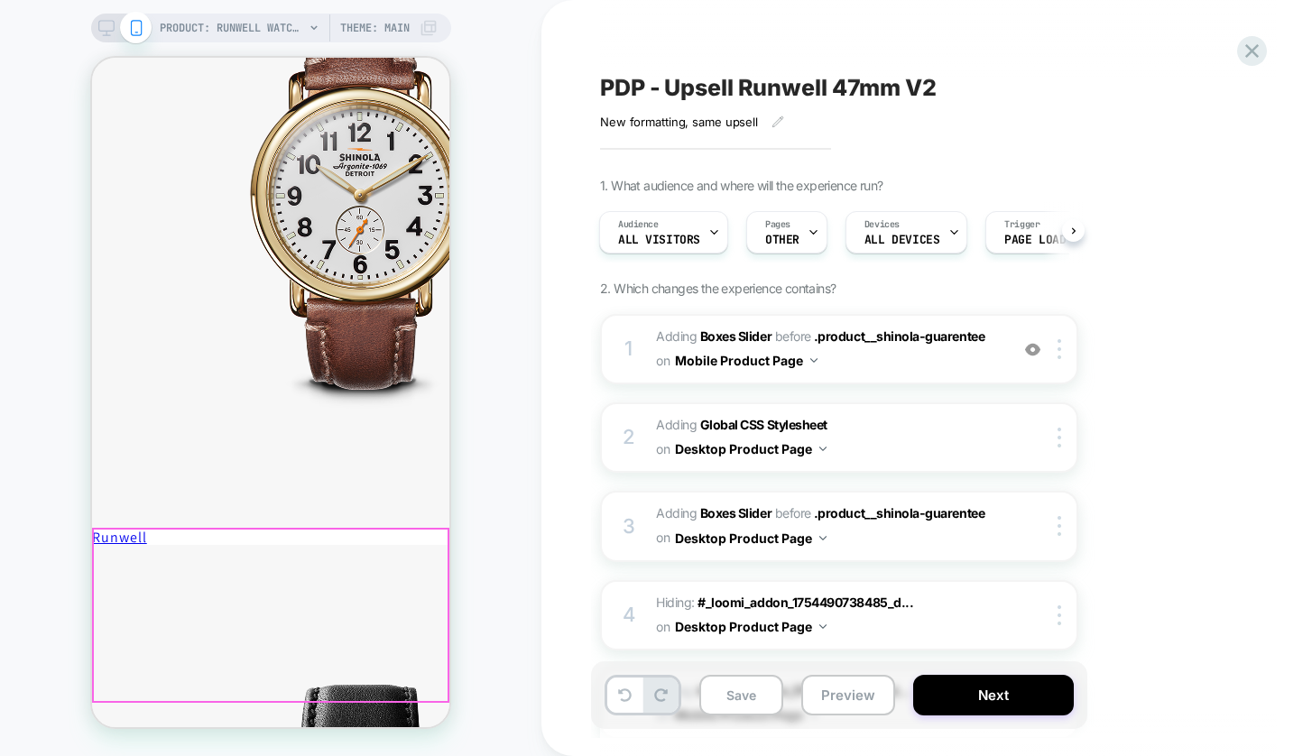
scroll to position [1137, 0]
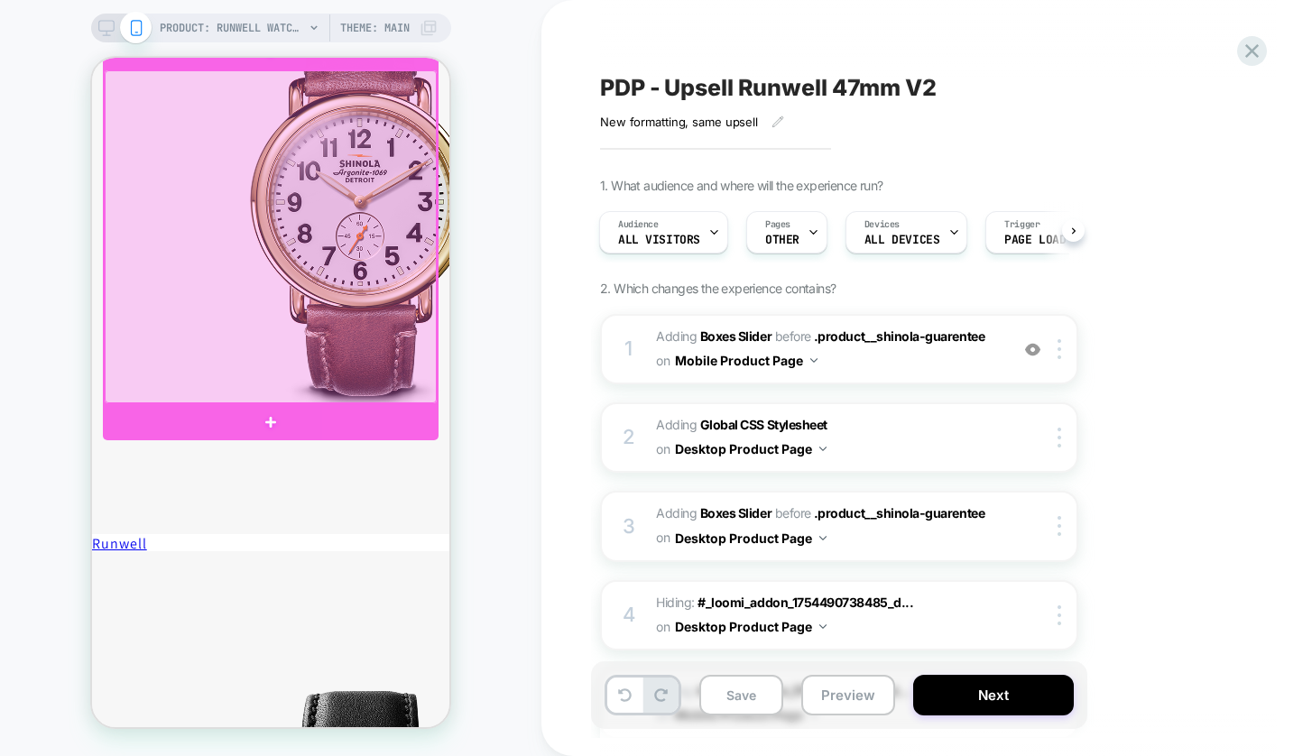
click at [340, 158] on div at bounding box center [271, 236] width 332 height 333
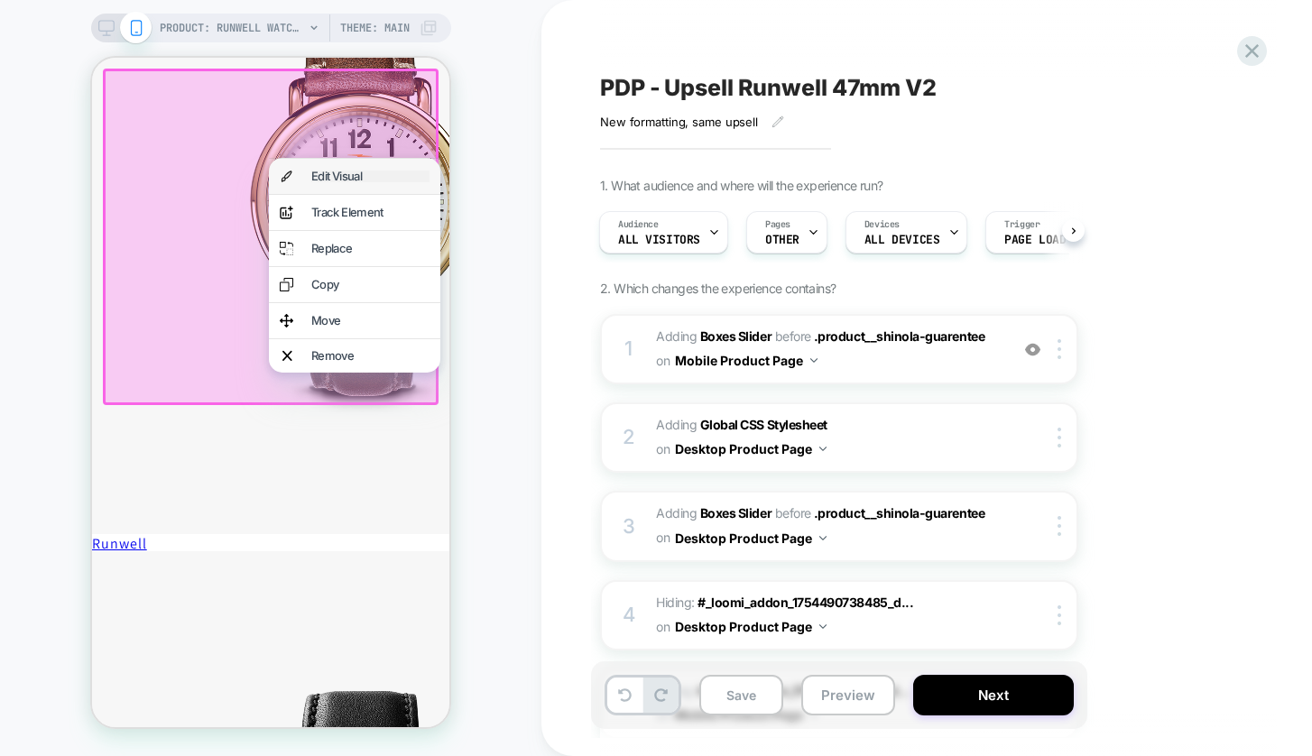
click at [338, 177] on div "Edit Visual" at bounding box center [370, 177] width 118 height 12
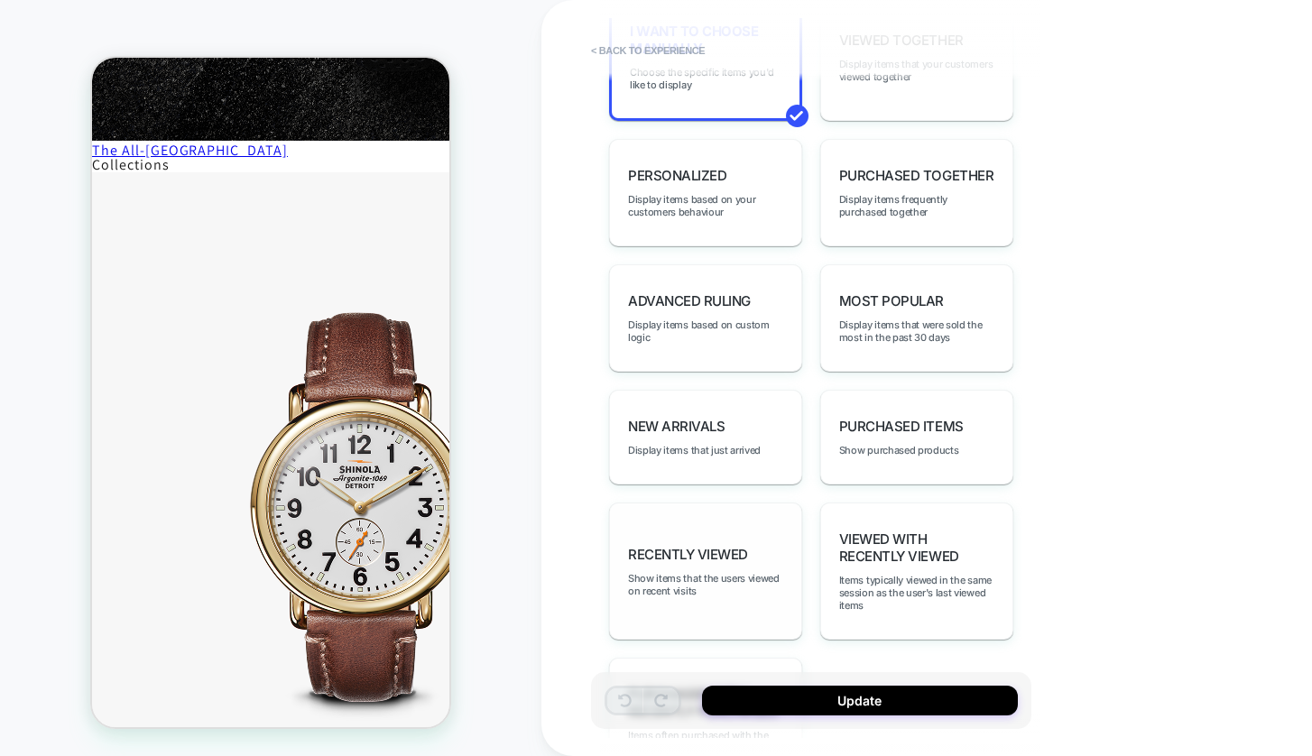
scroll to position [557, 0]
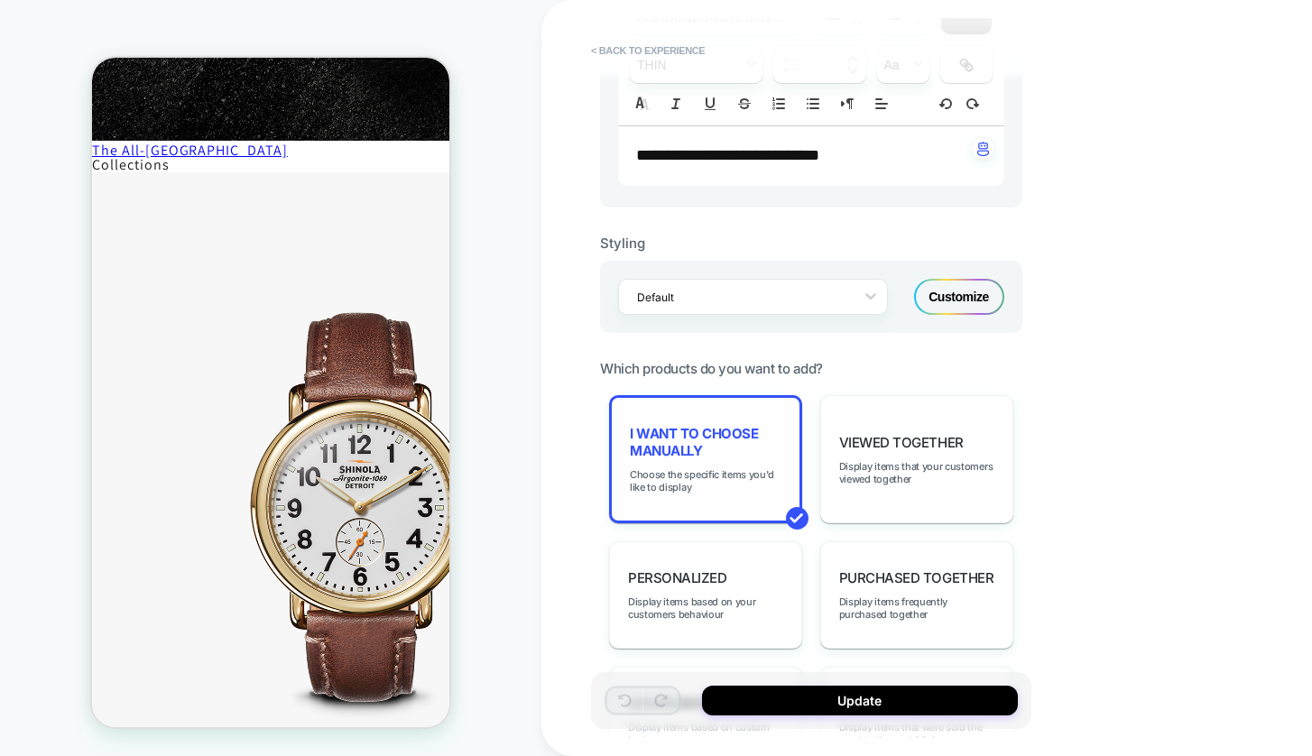
click at [681, 443] on span "I want to choose manually" at bounding box center [706, 442] width 152 height 34
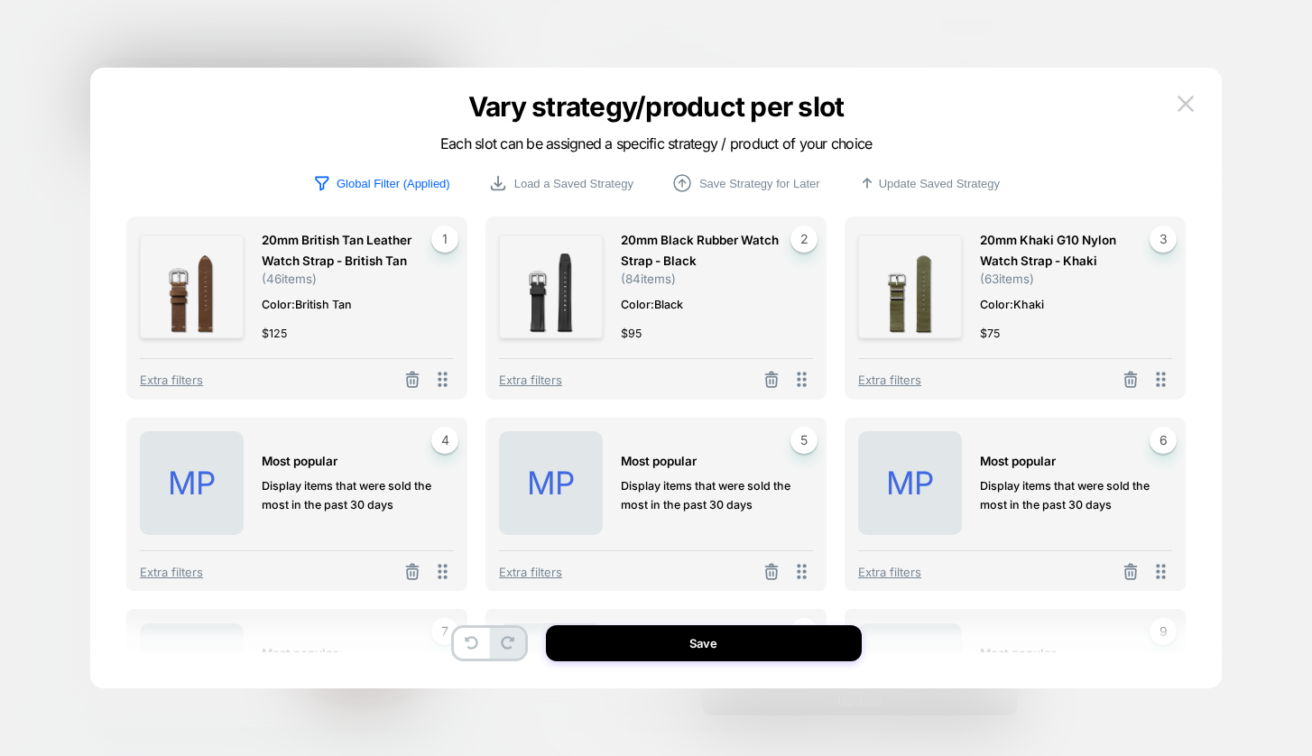
click at [411, 368] on div at bounding box center [413, 379] width 38 height 23
click at [412, 377] on icon at bounding box center [412, 382] width 11 height 10
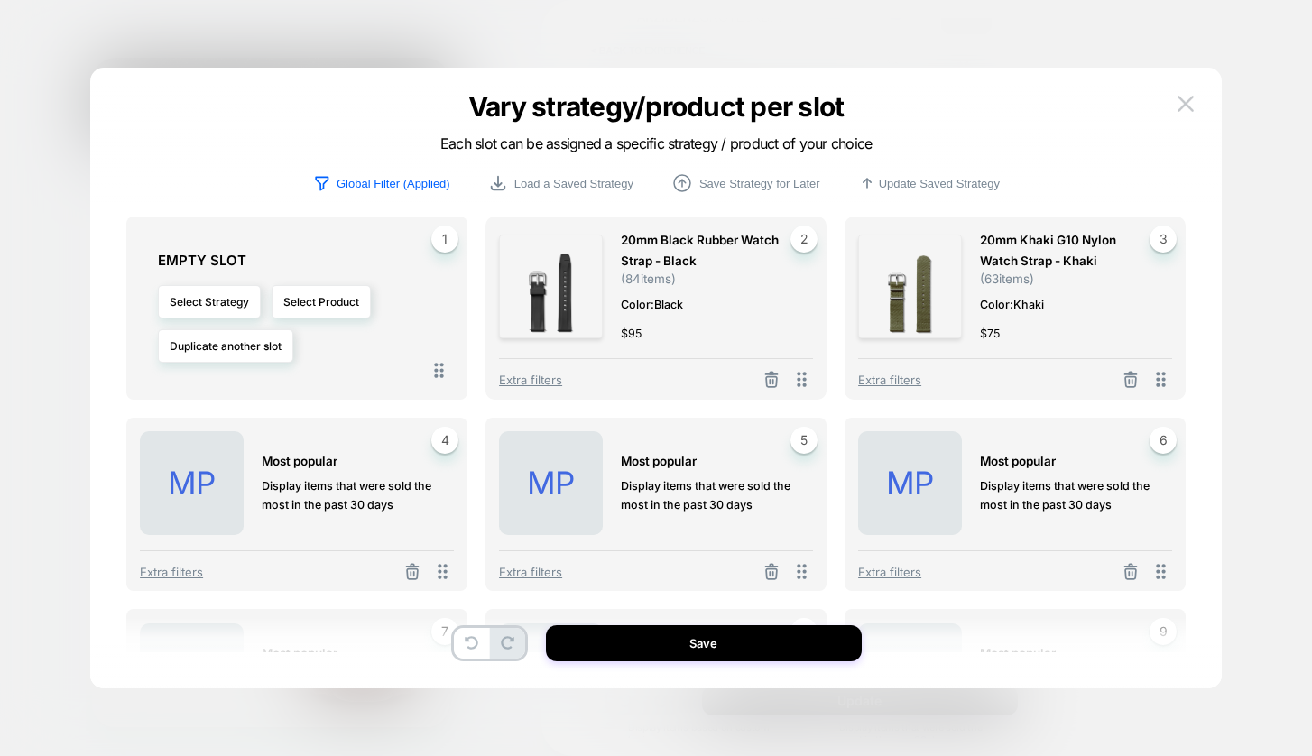
click at [785, 375] on div at bounding box center [772, 379] width 38 height 23
click at [765, 378] on icon at bounding box center [772, 380] width 18 height 18
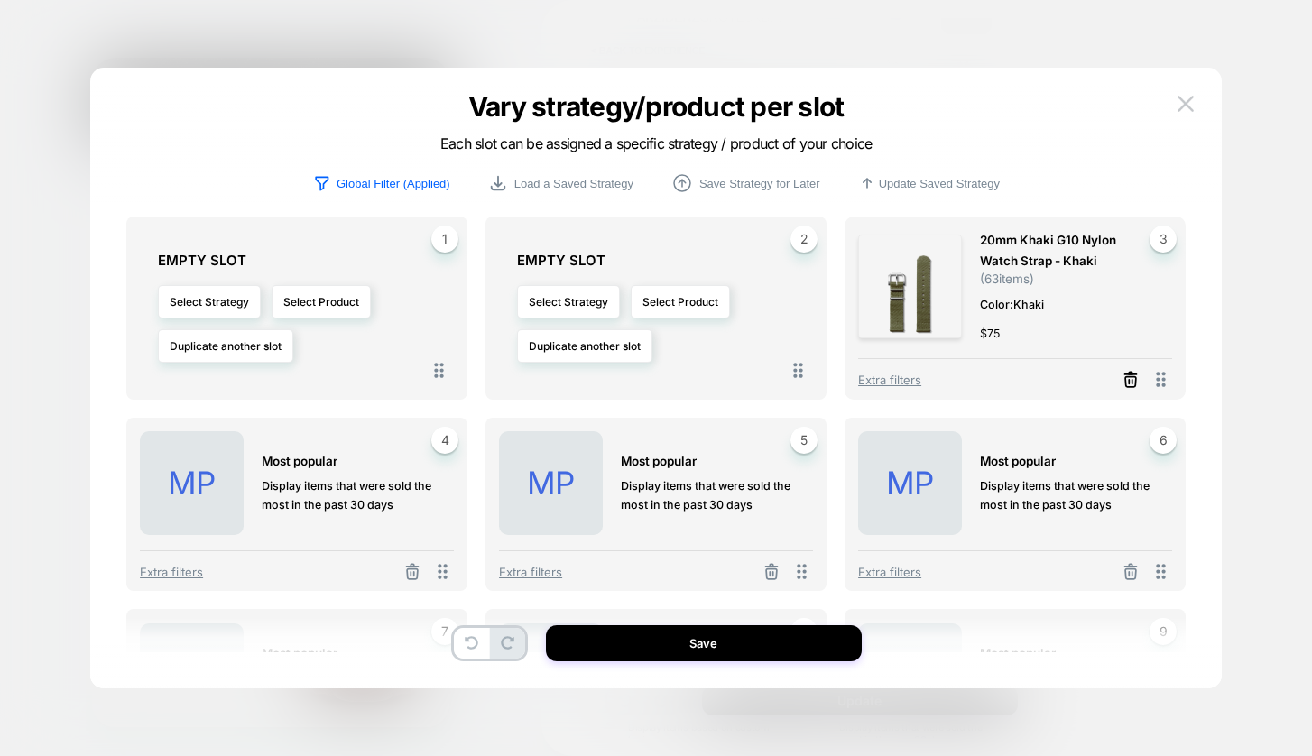
click at [1129, 381] on line at bounding box center [1129, 382] width 0 height 4
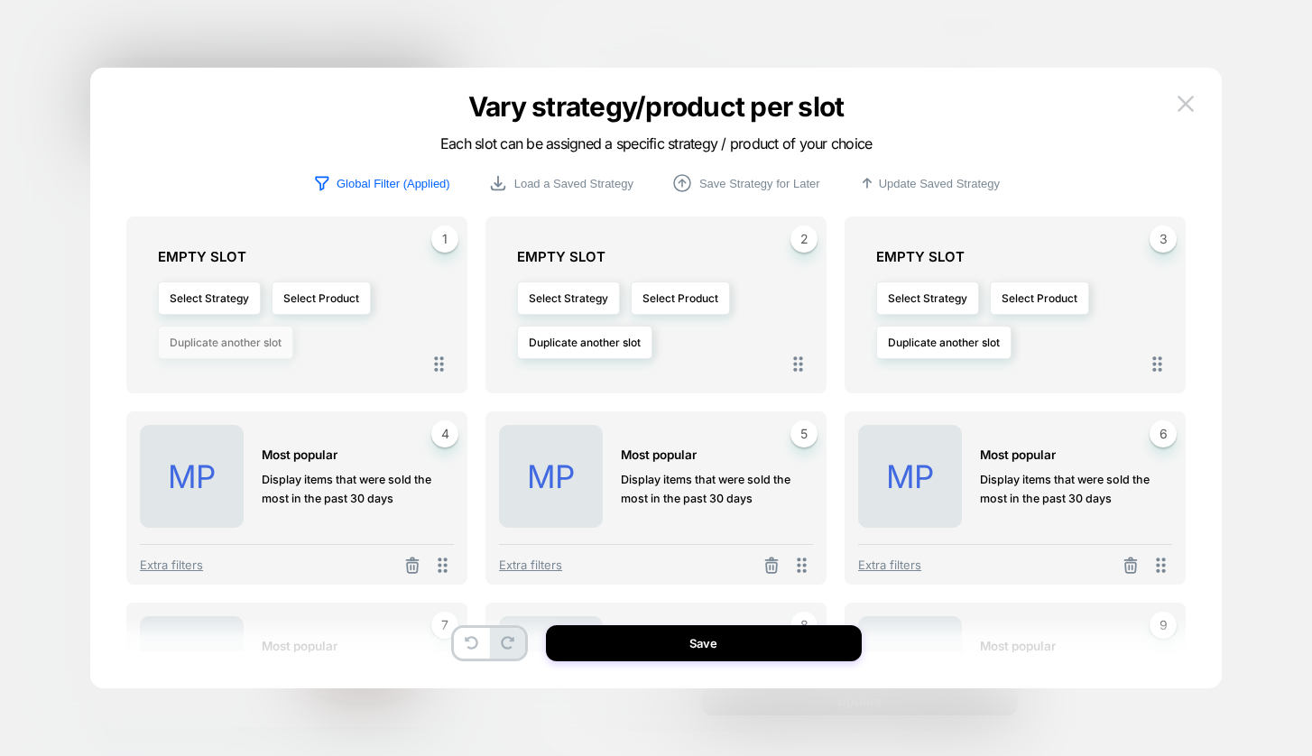
scroll to position [0, 0]
click at [232, 301] on button "Select Strategy" at bounding box center [209, 298] width 103 height 33
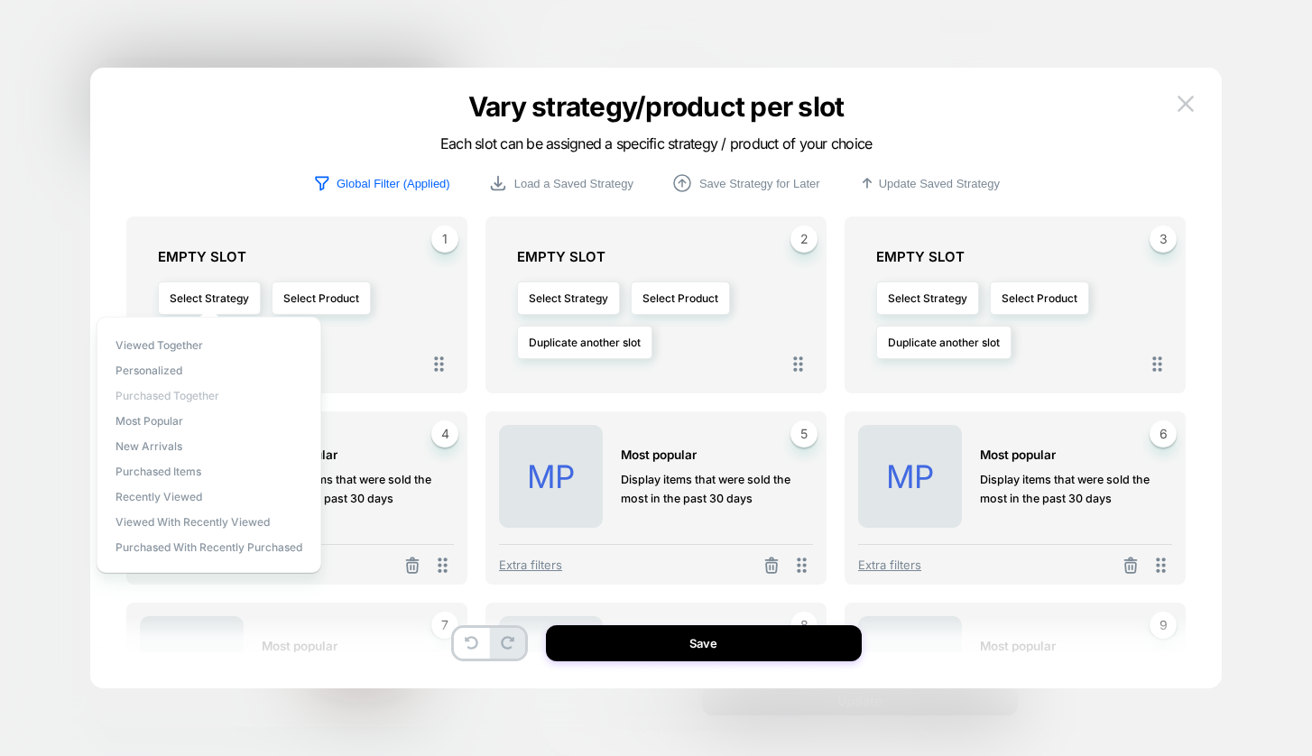
click at [193, 391] on span "Purchased Together" at bounding box center [168, 396] width 104 height 14
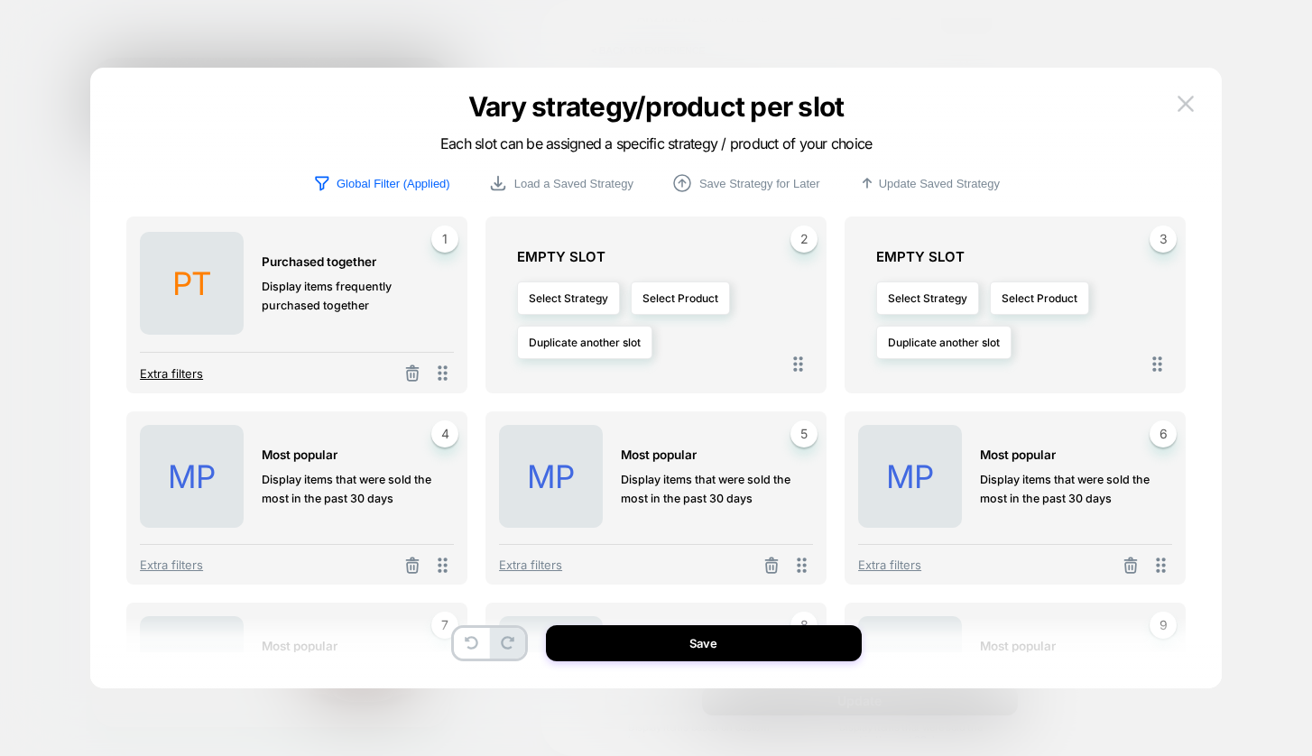
click at [179, 372] on span "Extra filters" at bounding box center [171, 373] width 63 height 14
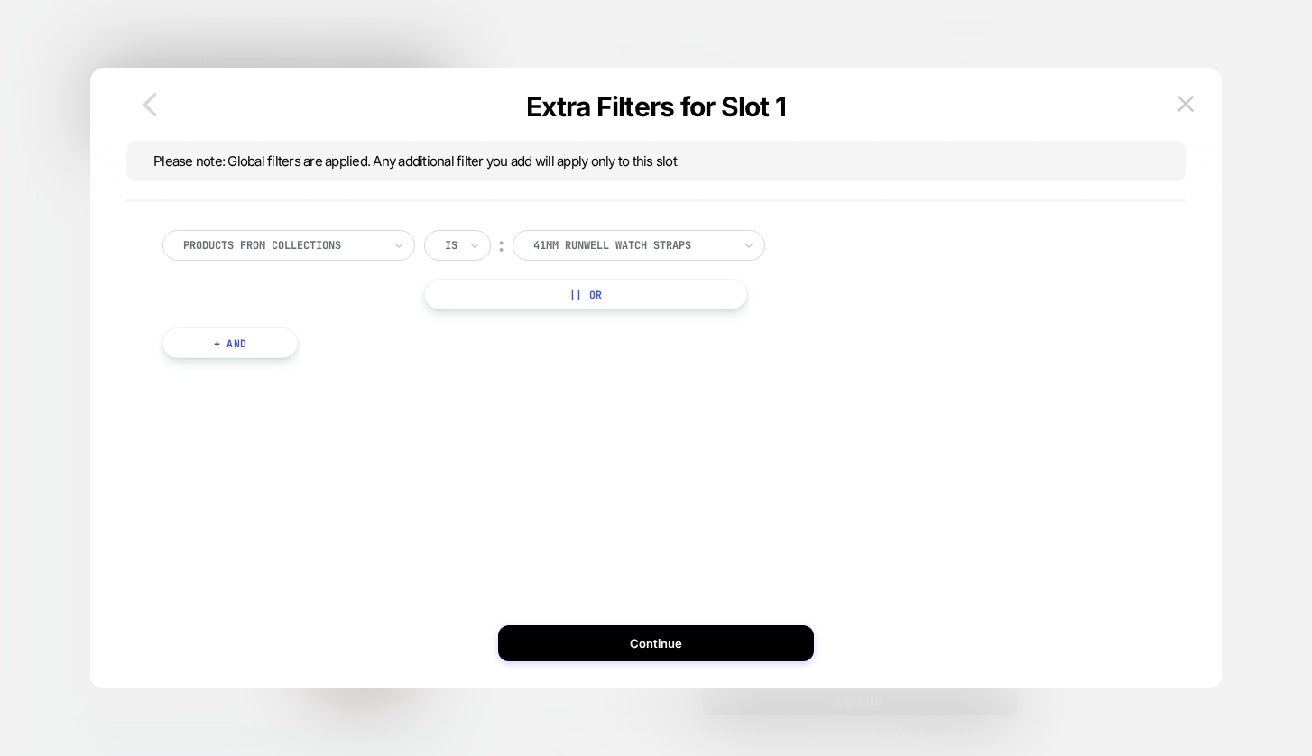
click at [152, 107] on icon "button" at bounding box center [150, 105] width 36 height 36
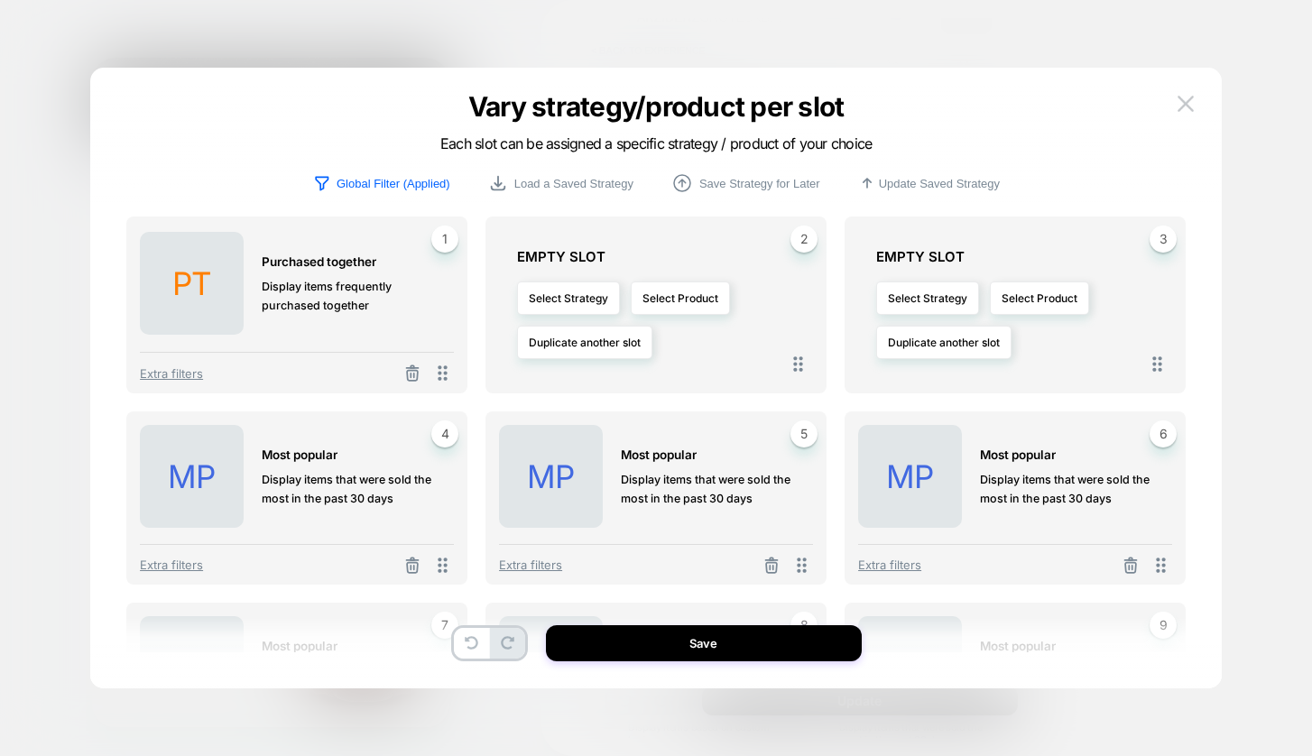
click at [413, 358] on div "Extra filters" at bounding box center [297, 368] width 314 height 32
click at [414, 375] on line at bounding box center [414, 376] width 0 height 4
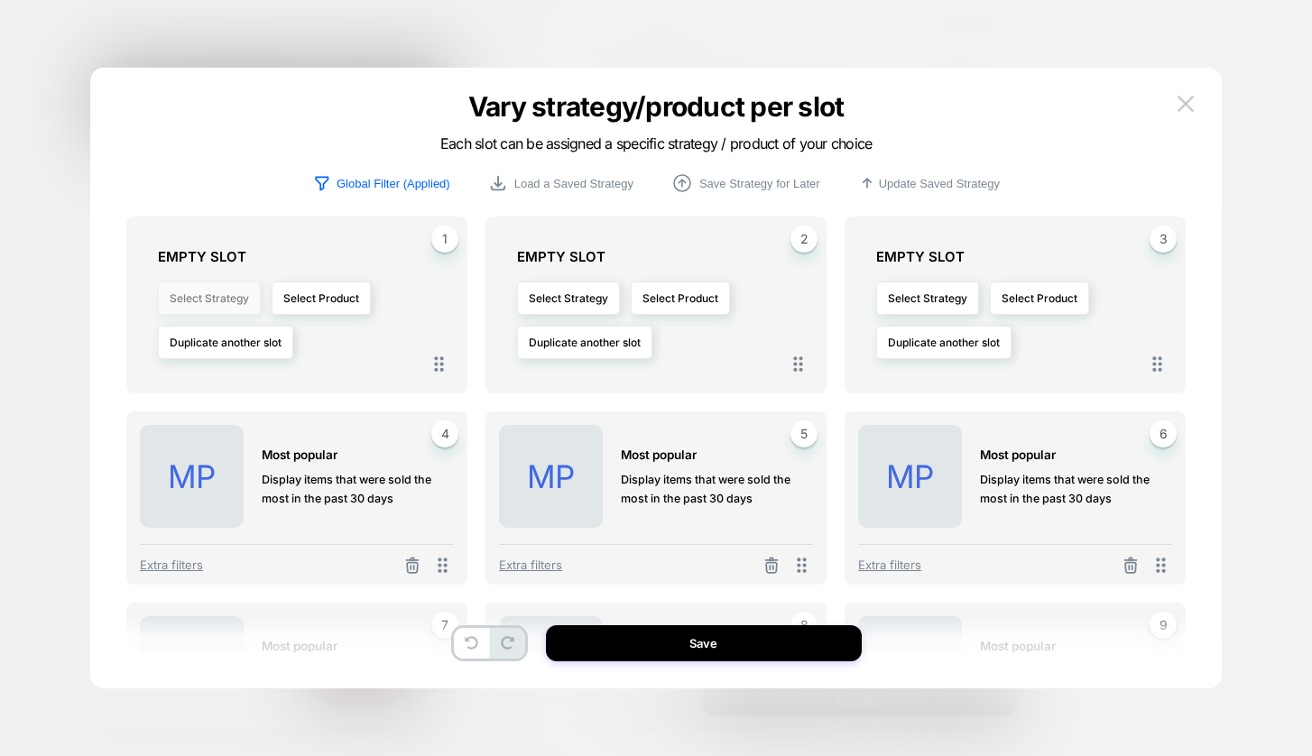
click at [227, 295] on button "Select Strategy" at bounding box center [209, 298] width 103 height 33
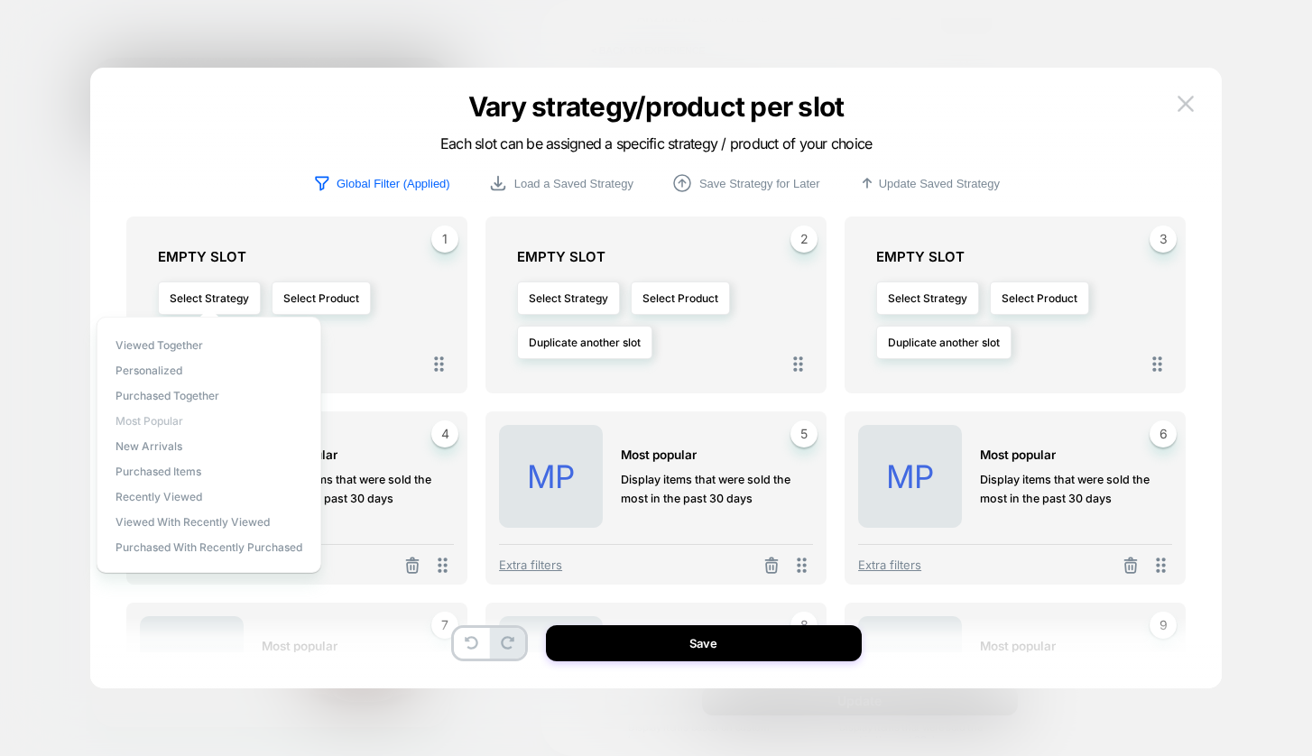
click at [148, 424] on span "Most Popular" at bounding box center [150, 421] width 68 height 14
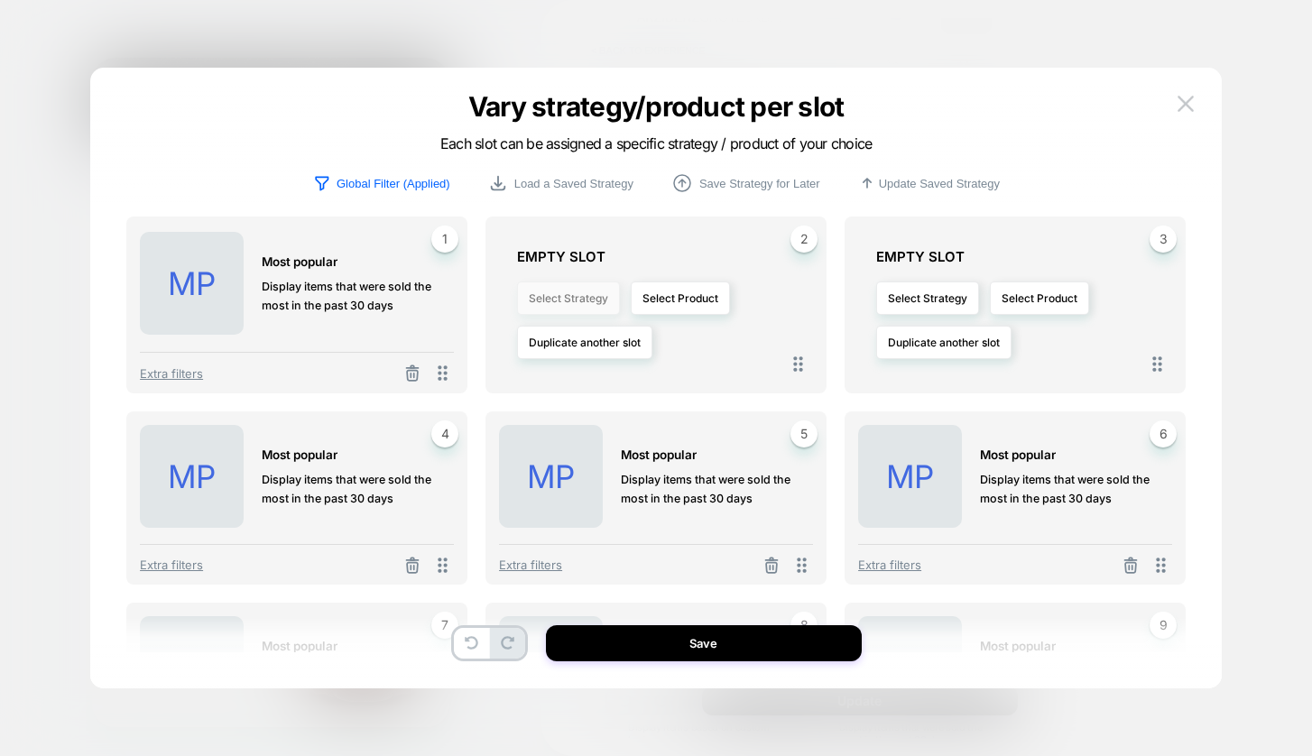
click at [554, 296] on button "Select Strategy" at bounding box center [568, 298] width 103 height 33
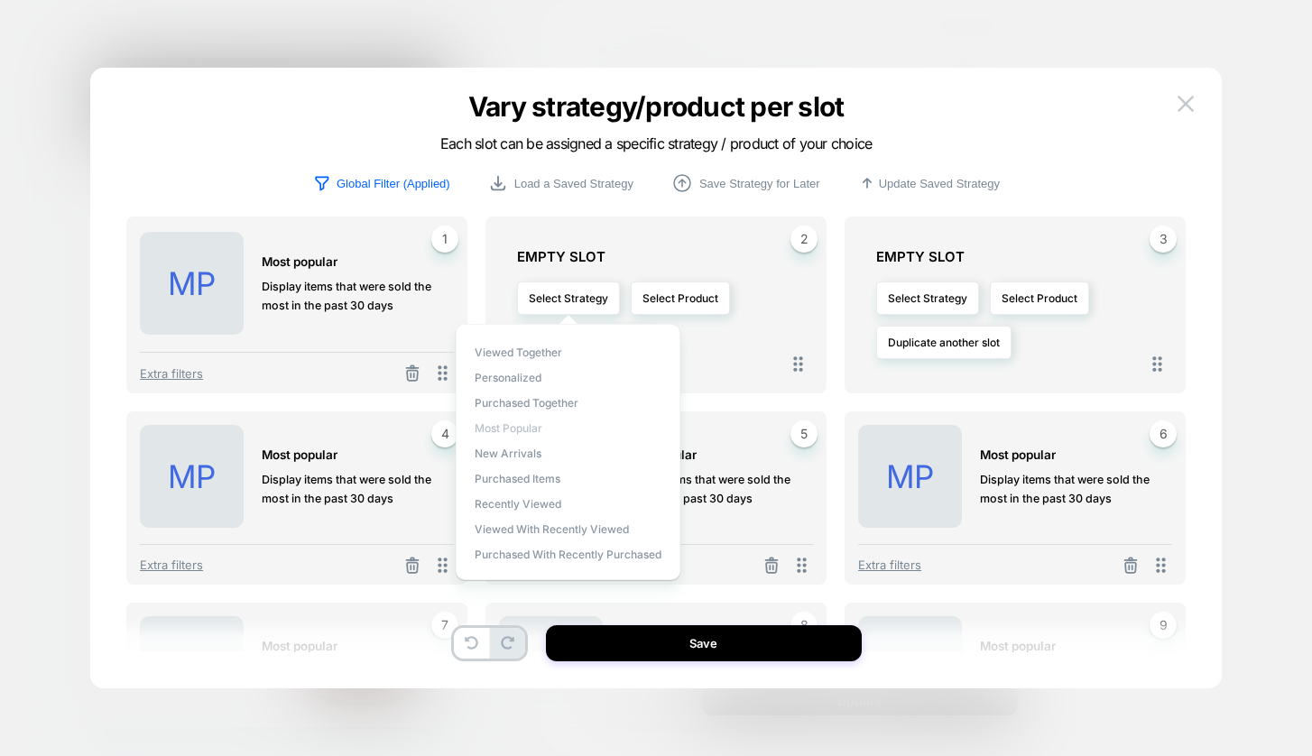
click at [532, 433] on span "Most Popular" at bounding box center [509, 428] width 68 height 14
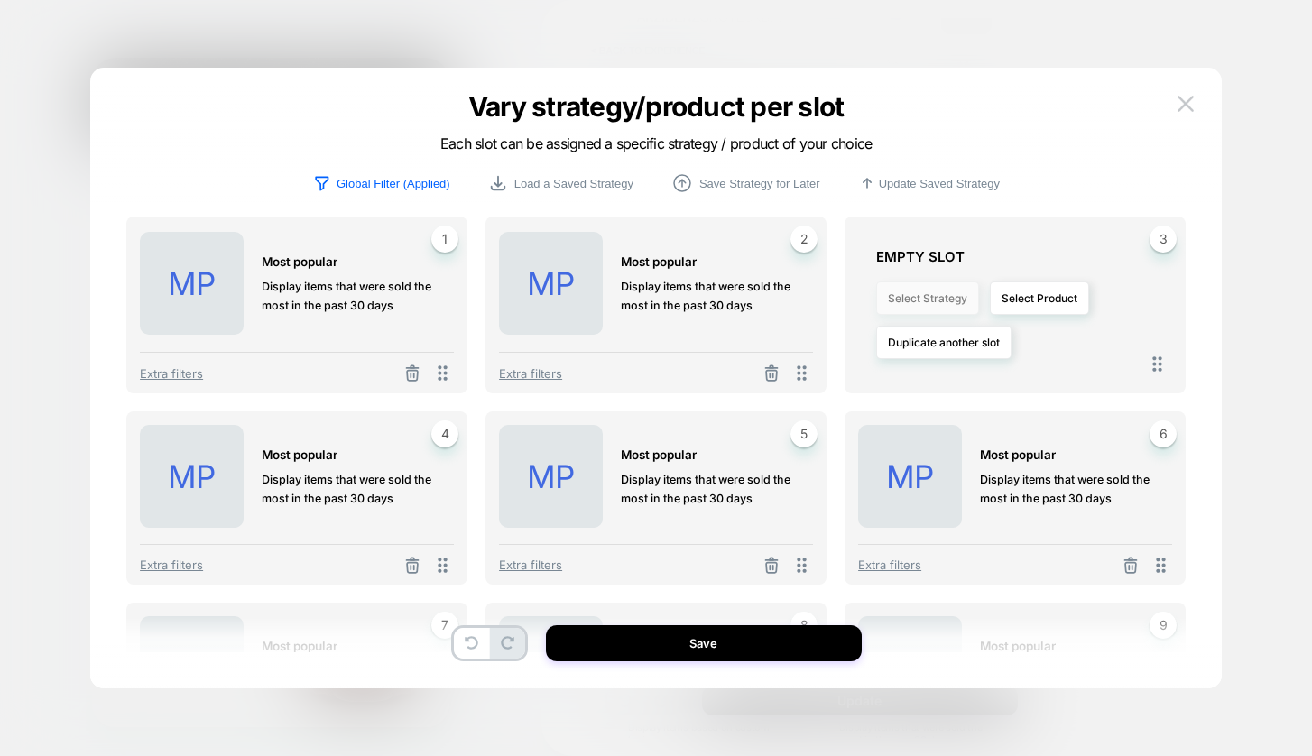
click at [940, 294] on button "Select Strategy" at bounding box center [927, 298] width 103 height 33
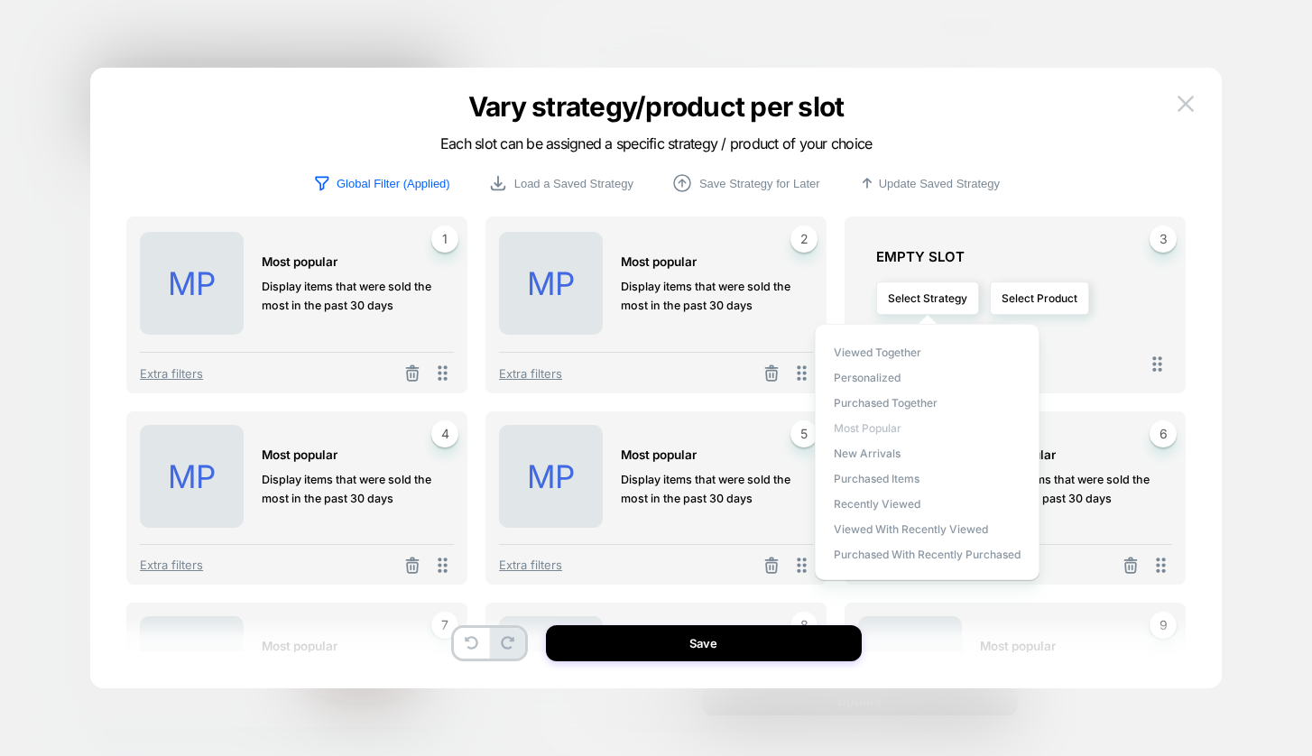
click at [875, 431] on span "Most Popular" at bounding box center [868, 428] width 68 height 14
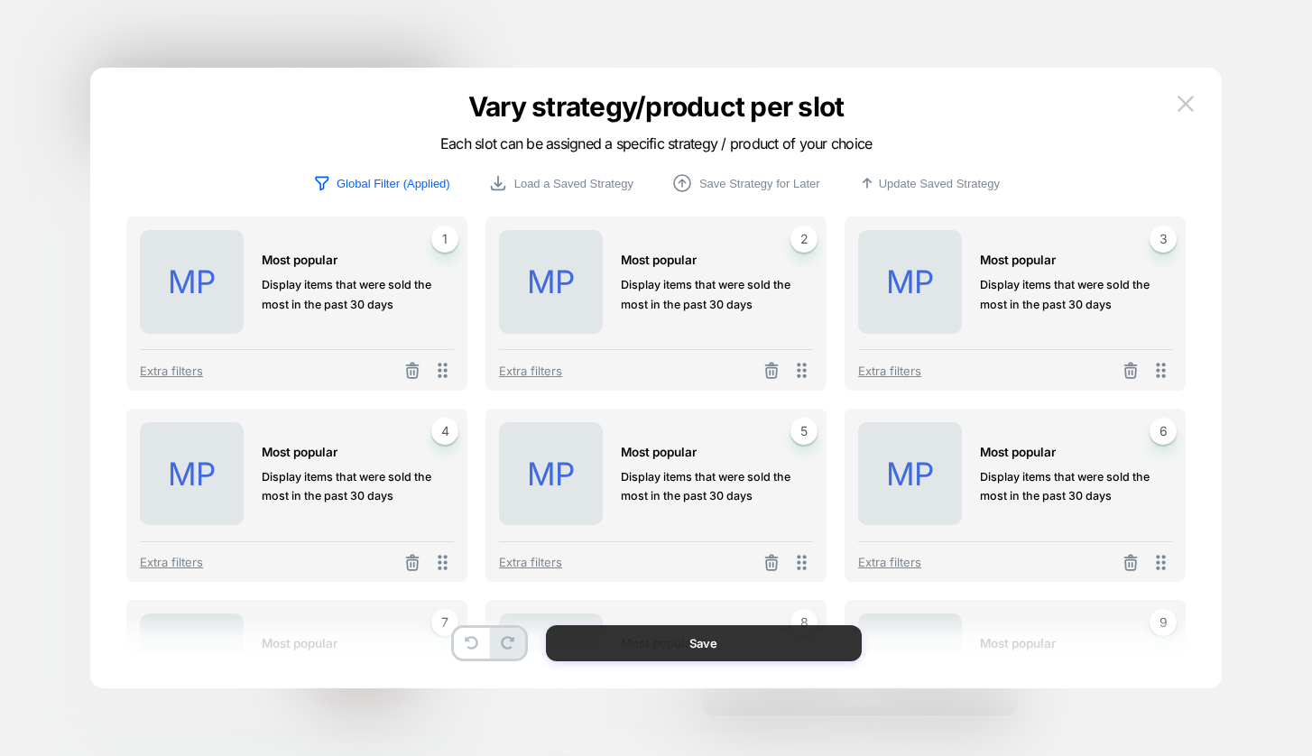
click at [736, 645] on button "Save" at bounding box center [704, 643] width 316 height 36
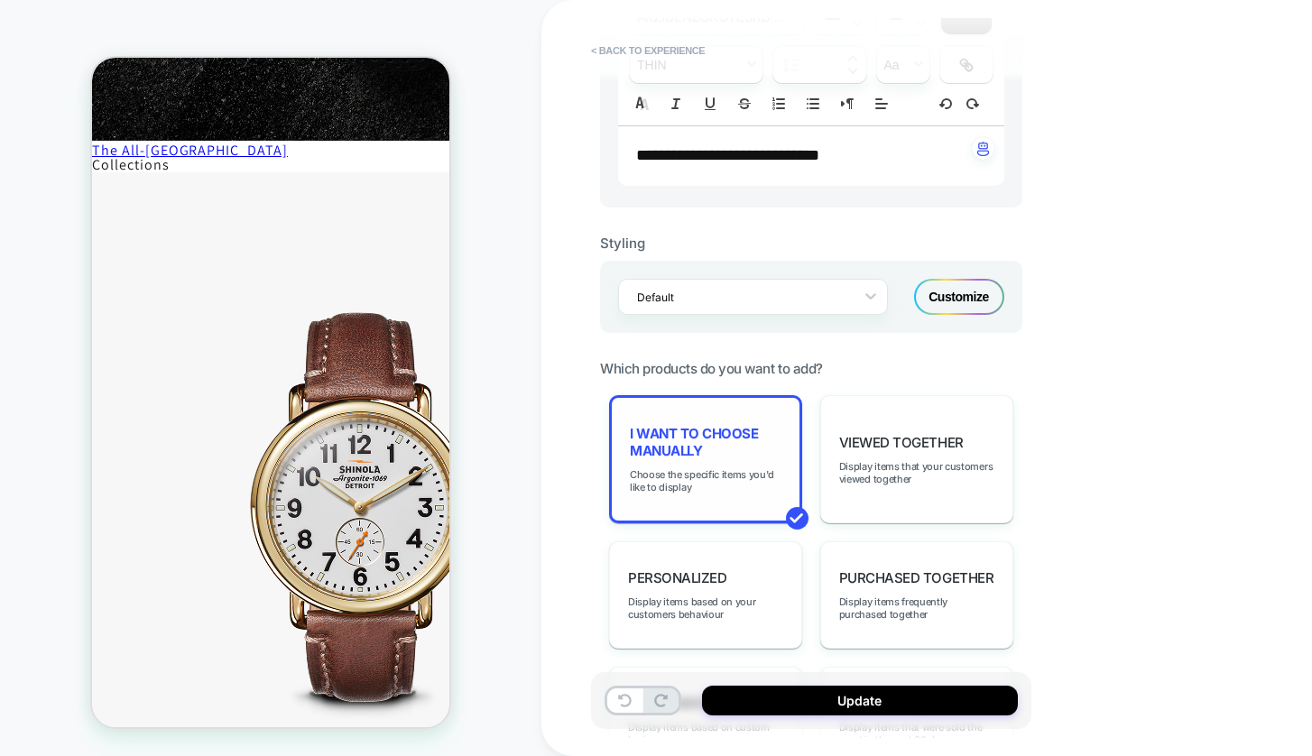
click at [694, 436] on span "I want to choose manually" at bounding box center [706, 442] width 152 height 34
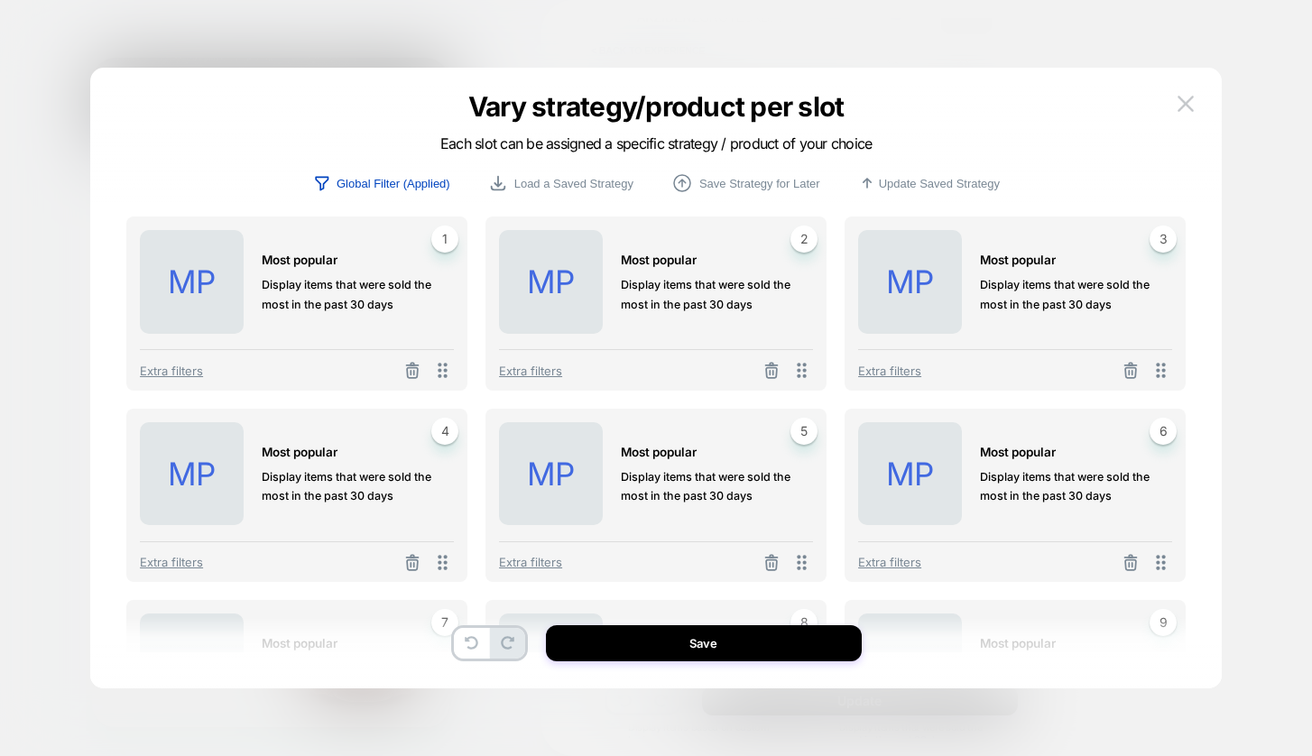
click at [404, 187] on p "Global Filter (Applied)" at bounding box center [394, 184] width 114 height 14
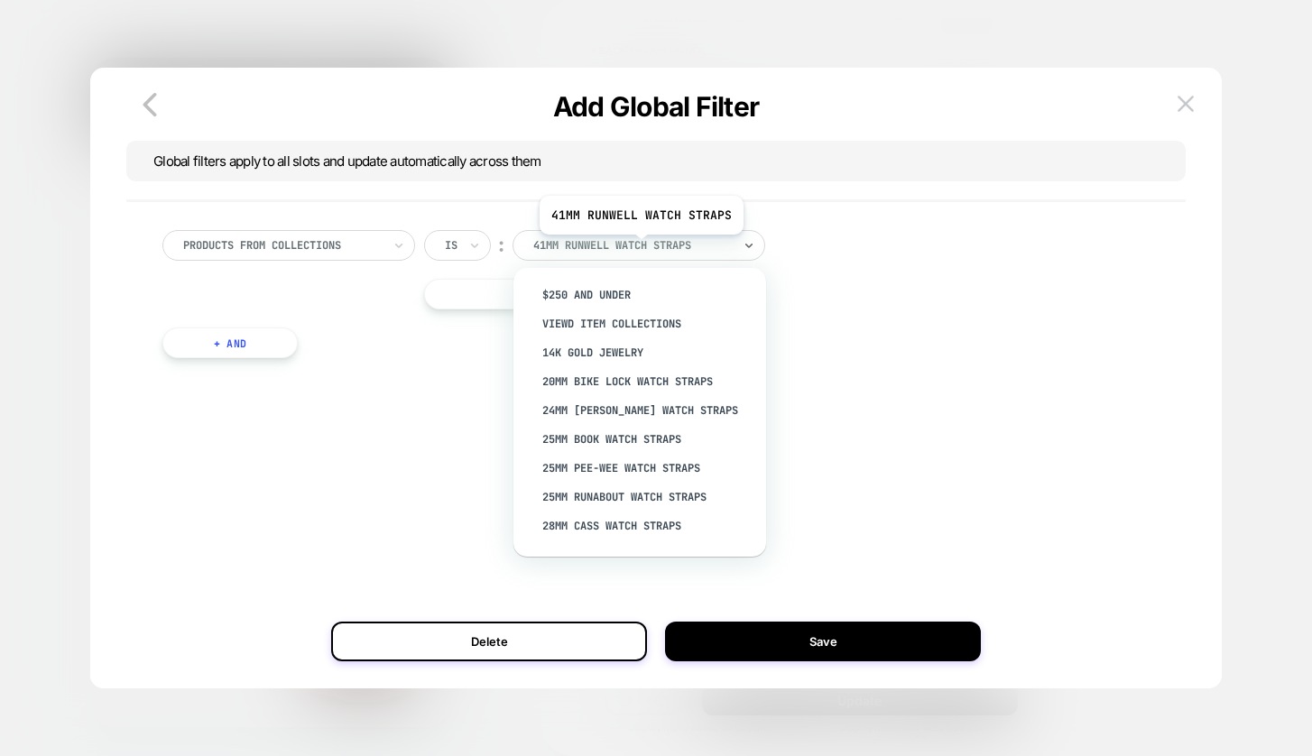
click at [640, 248] on div "41mm Runwell Watch Straps" at bounding box center [632, 245] width 199 height 14
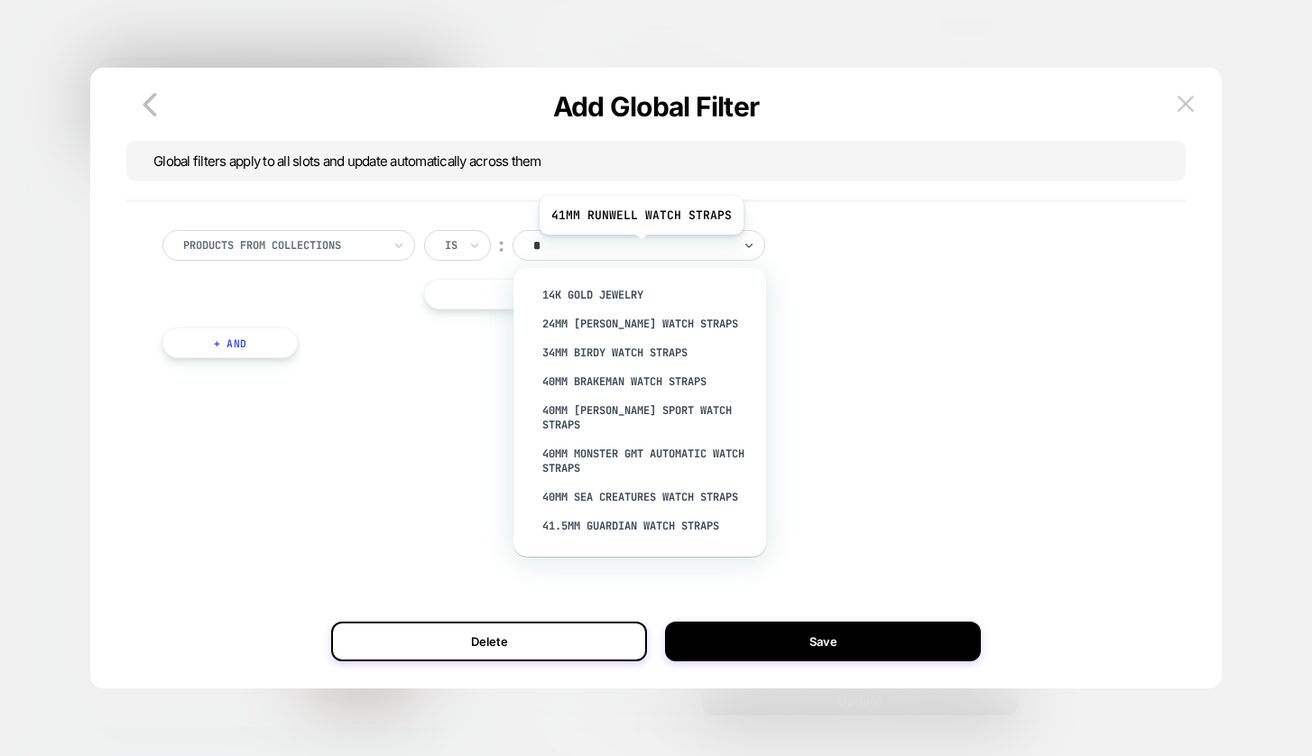
type input "**"
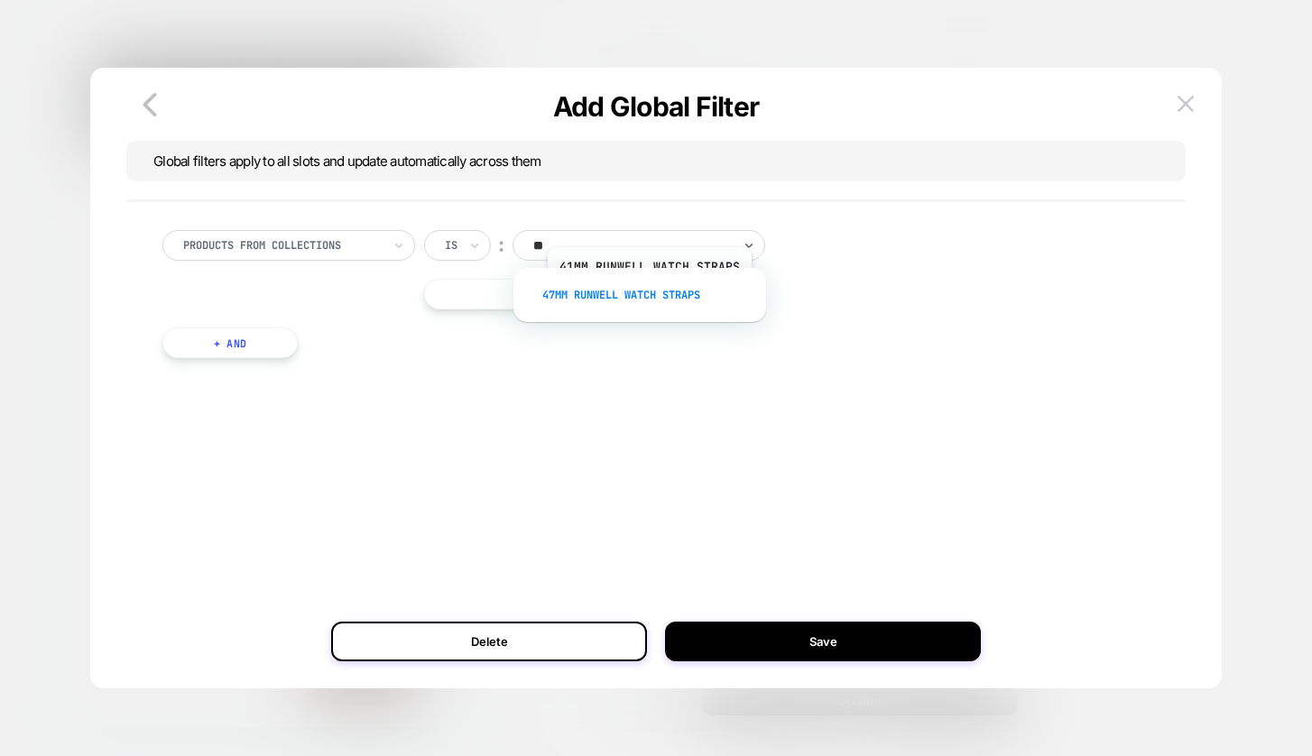
click at [648, 300] on div "47mm Runwell Watch Straps" at bounding box center [649, 295] width 235 height 29
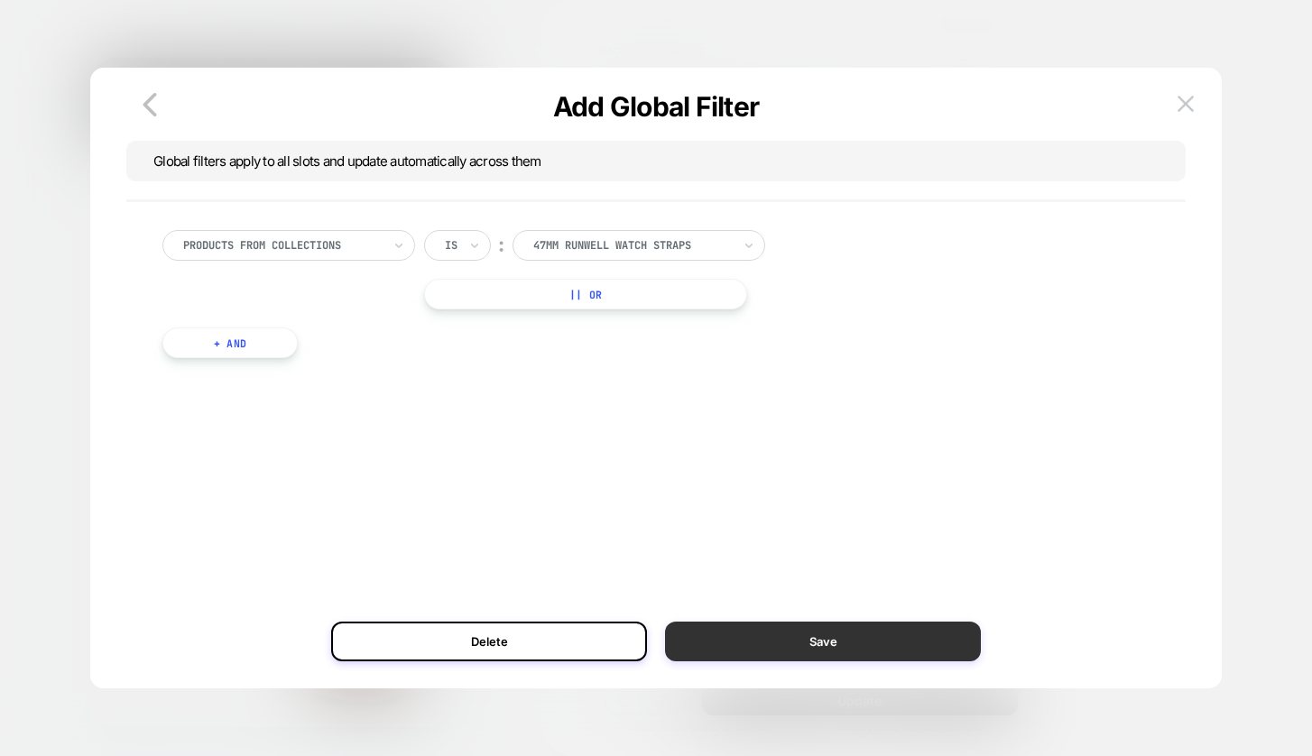
click at [833, 639] on button "Save" at bounding box center [823, 642] width 316 height 40
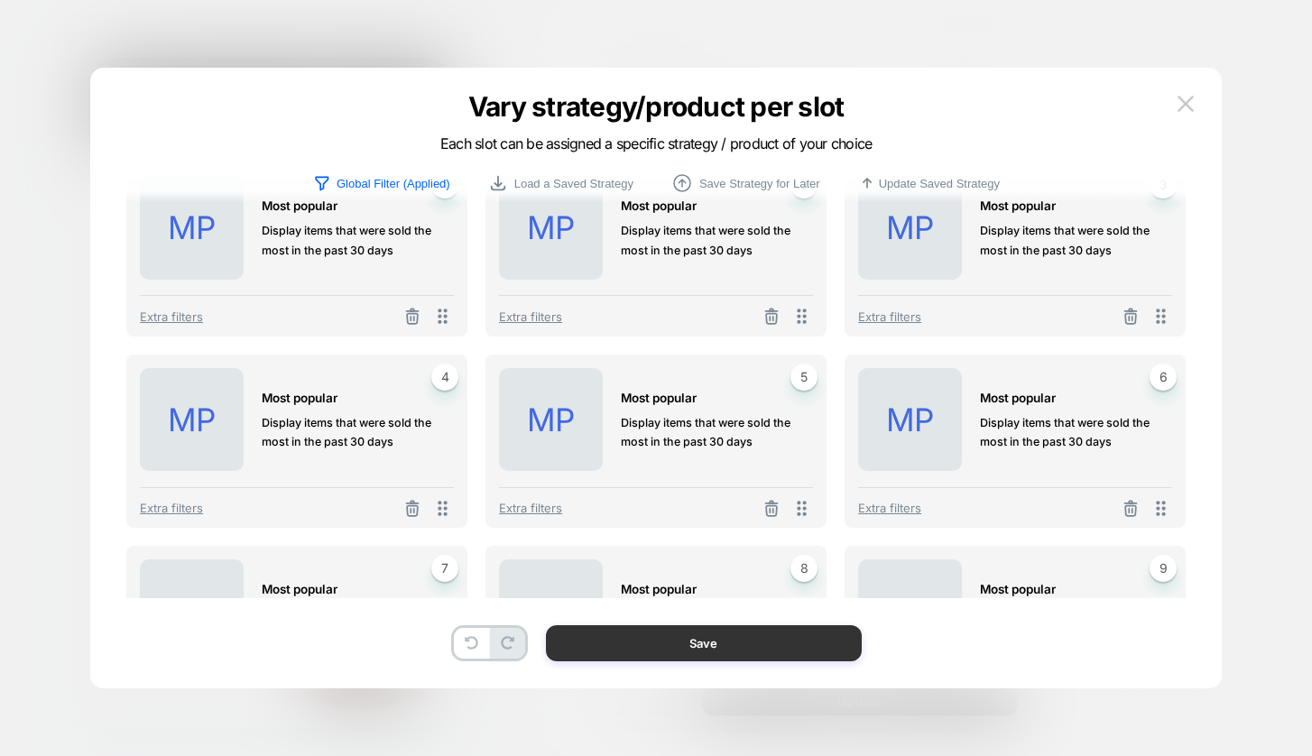
click at [765, 646] on button "Save" at bounding box center [704, 643] width 316 height 36
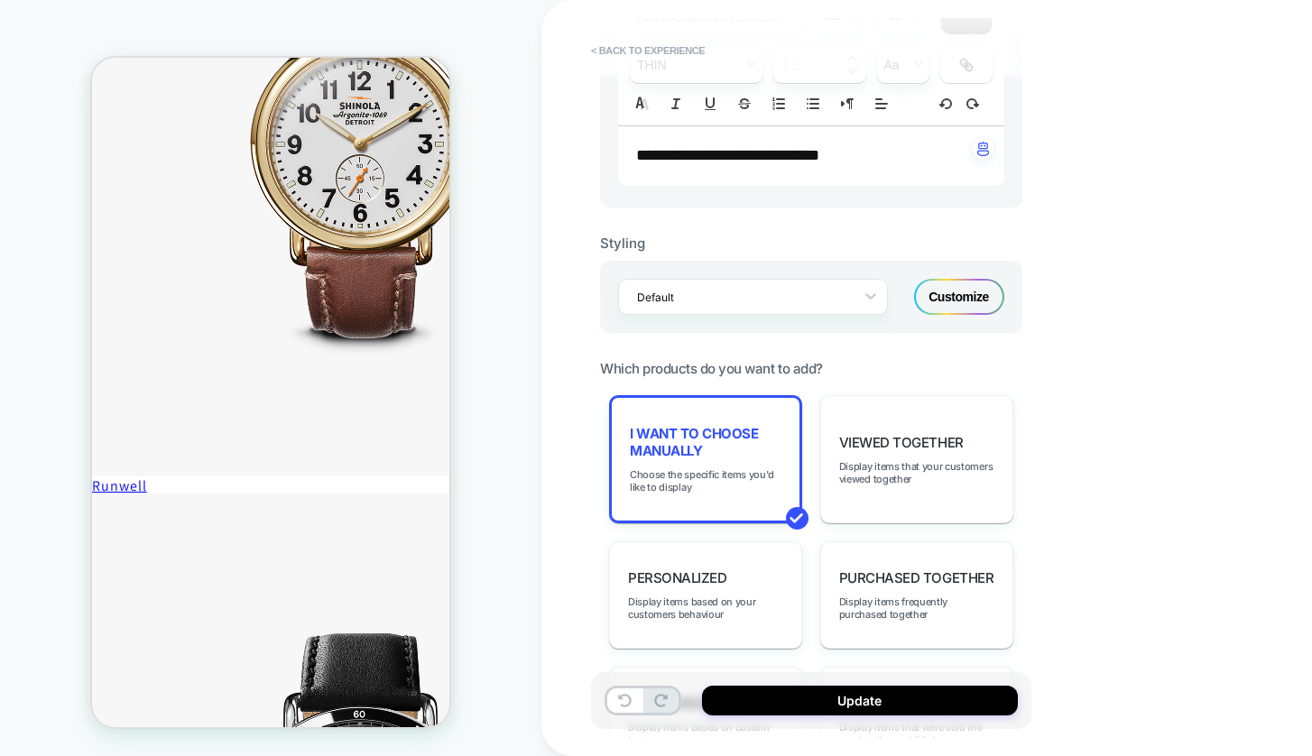
scroll to position [1171, 0]
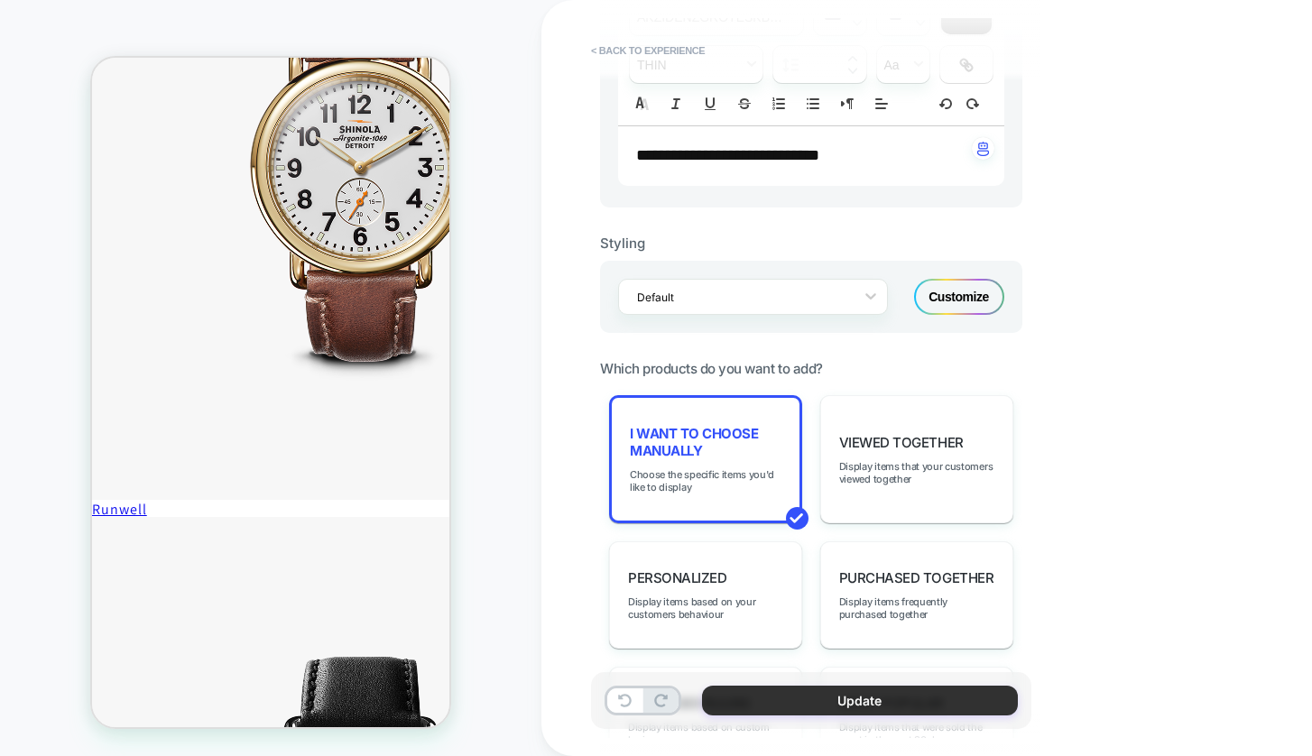
click at [798, 695] on button "Update" at bounding box center [860, 701] width 316 height 30
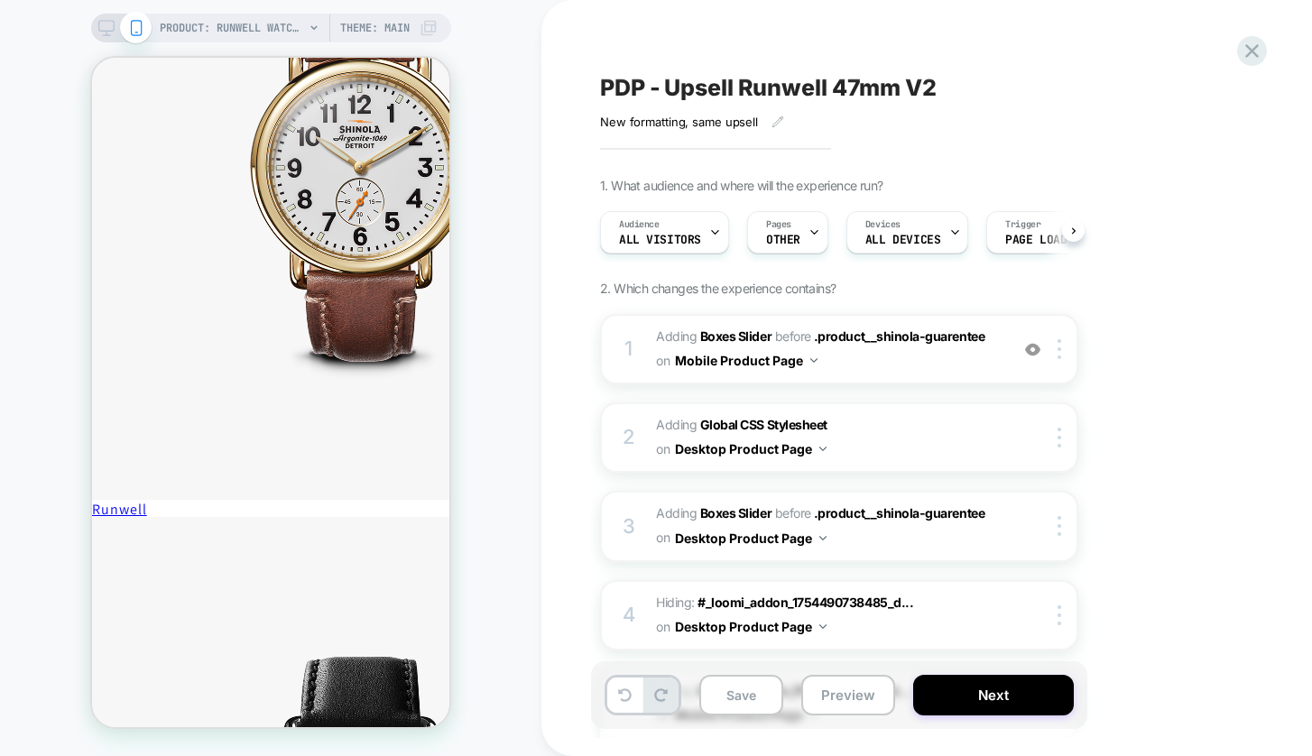
scroll to position [0, 1]
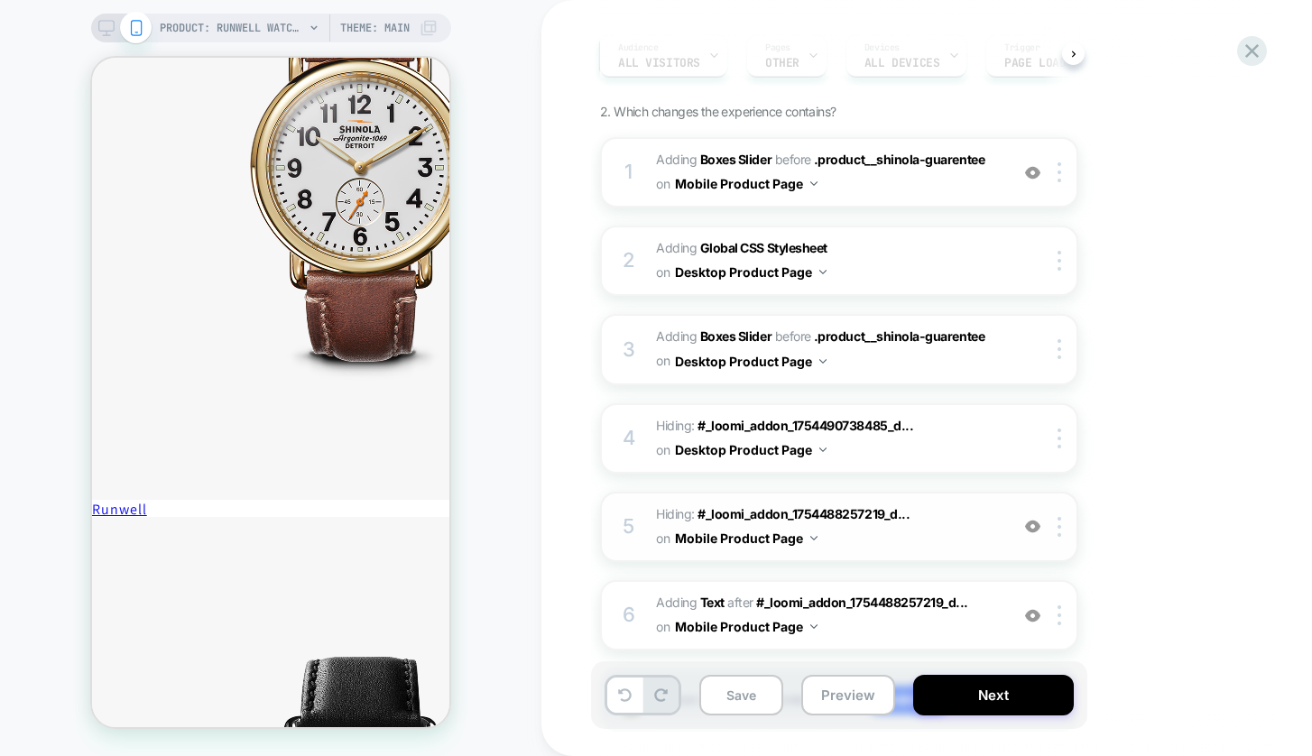
scroll to position [181, 0]
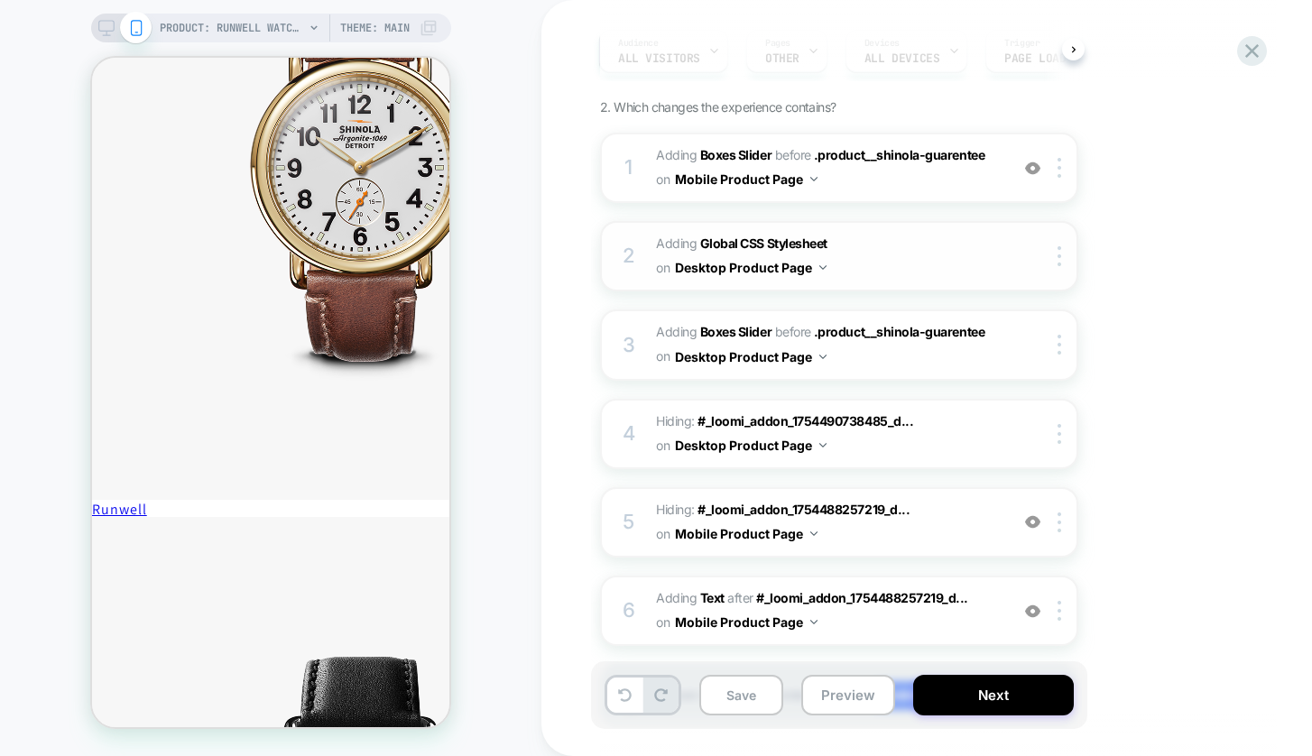
click at [954, 241] on span "Adding Global CSS Stylesheet on Desktop Product Page" at bounding box center [828, 256] width 344 height 49
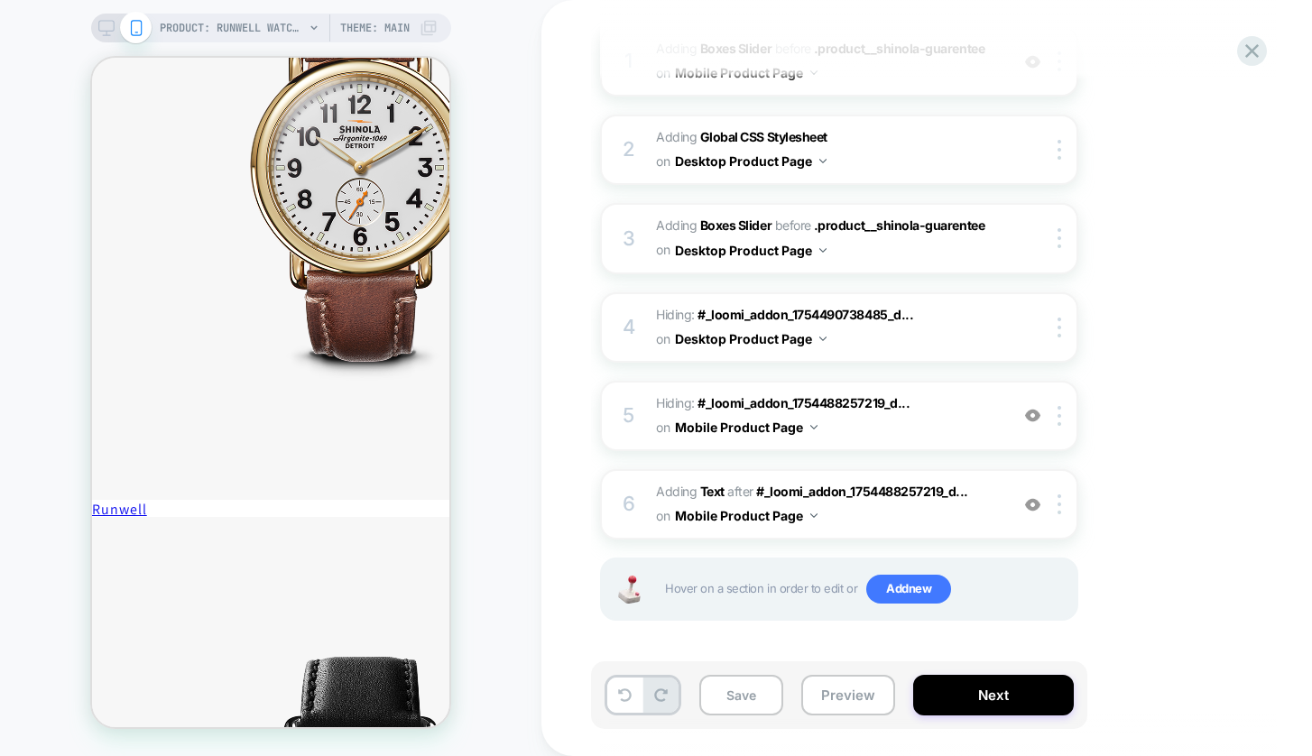
scroll to position [287, 0]
click at [958, 517] on span "#_loomi_addon_1759168680005_dup1759522894 Adding Text AFTER #_loomi_addon_17544…" at bounding box center [828, 505] width 344 height 49
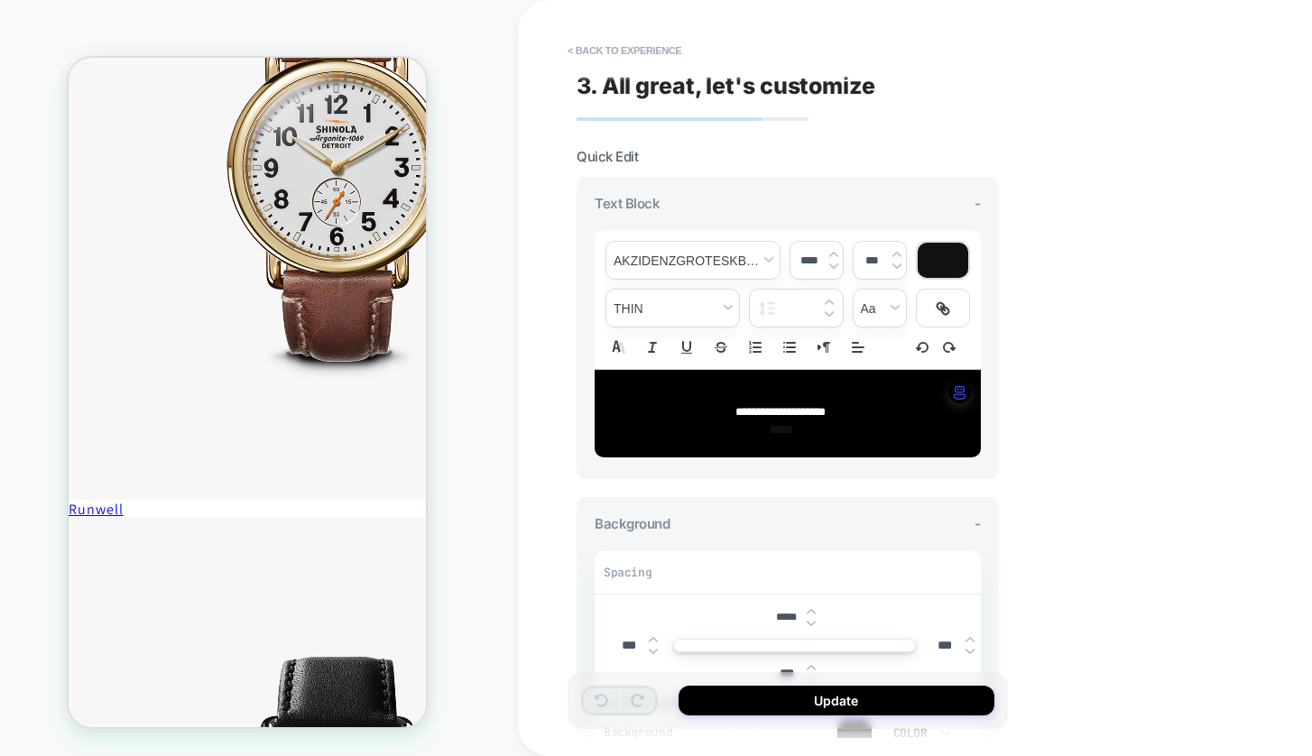
scroll to position [1114, 4]
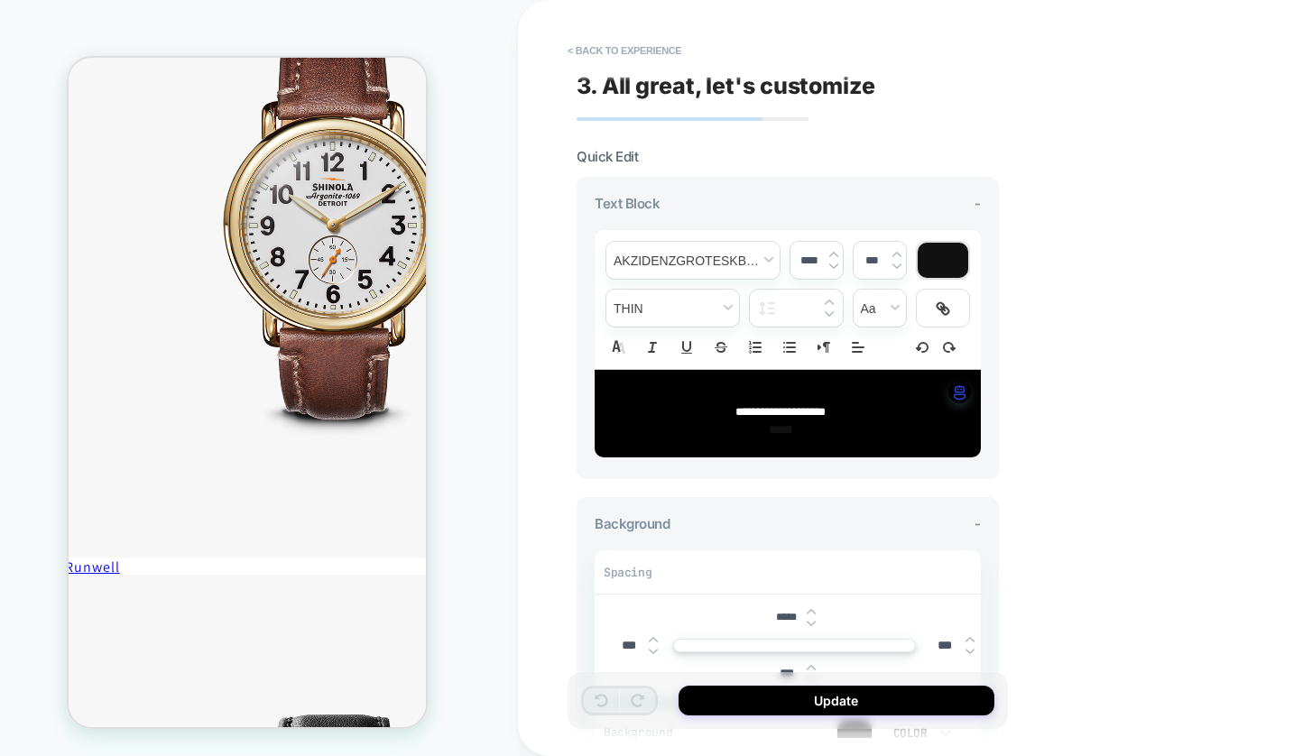
click at [781, 412] on span "**********" at bounding box center [781, 412] width 90 height 12
type input "****"
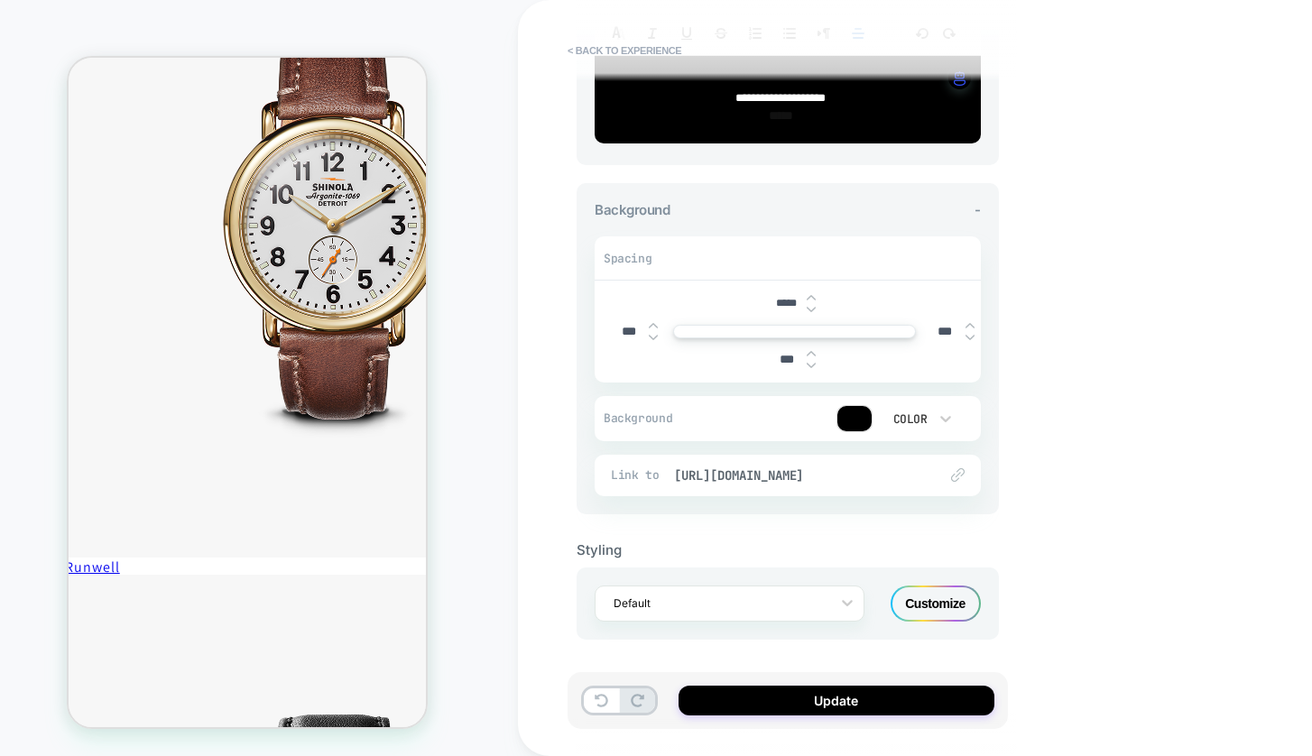
scroll to position [313, 0]
click at [740, 466] on div "Link to https://www.shinola.com/collections/41mm-runwell-watch-straps" at bounding box center [788, 477] width 386 height 42
type input "****"
click at [745, 473] on span "https://www.shinola.com/collections/41mm-runwell-watch-straps" at bounding box center [796, 476] width 245 height 16
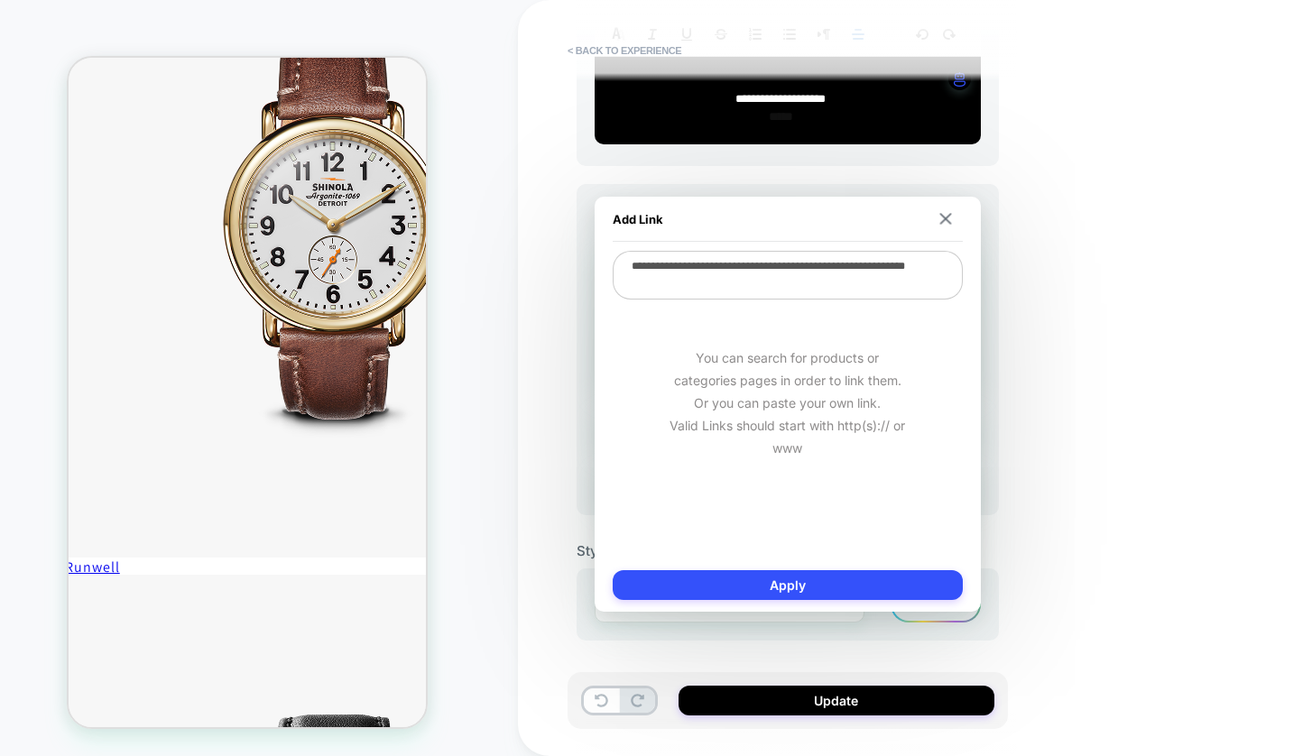
click at [710, 283] on textarea "**********" at bounding box center [788, 275] width 350 height 49
paste textarea "**********"
type textarea "**********"
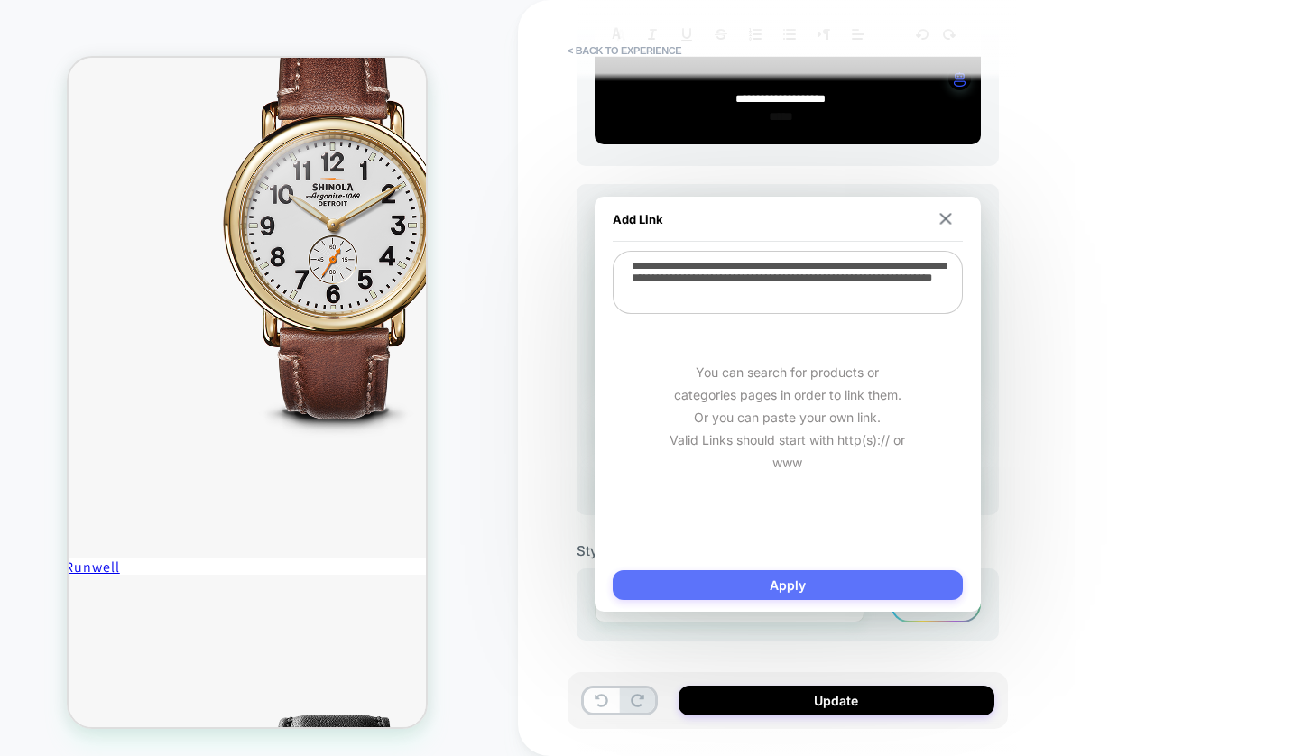
click at [786, 580] on button "Apply" at bounding box center [788, 585] width 350 height 30
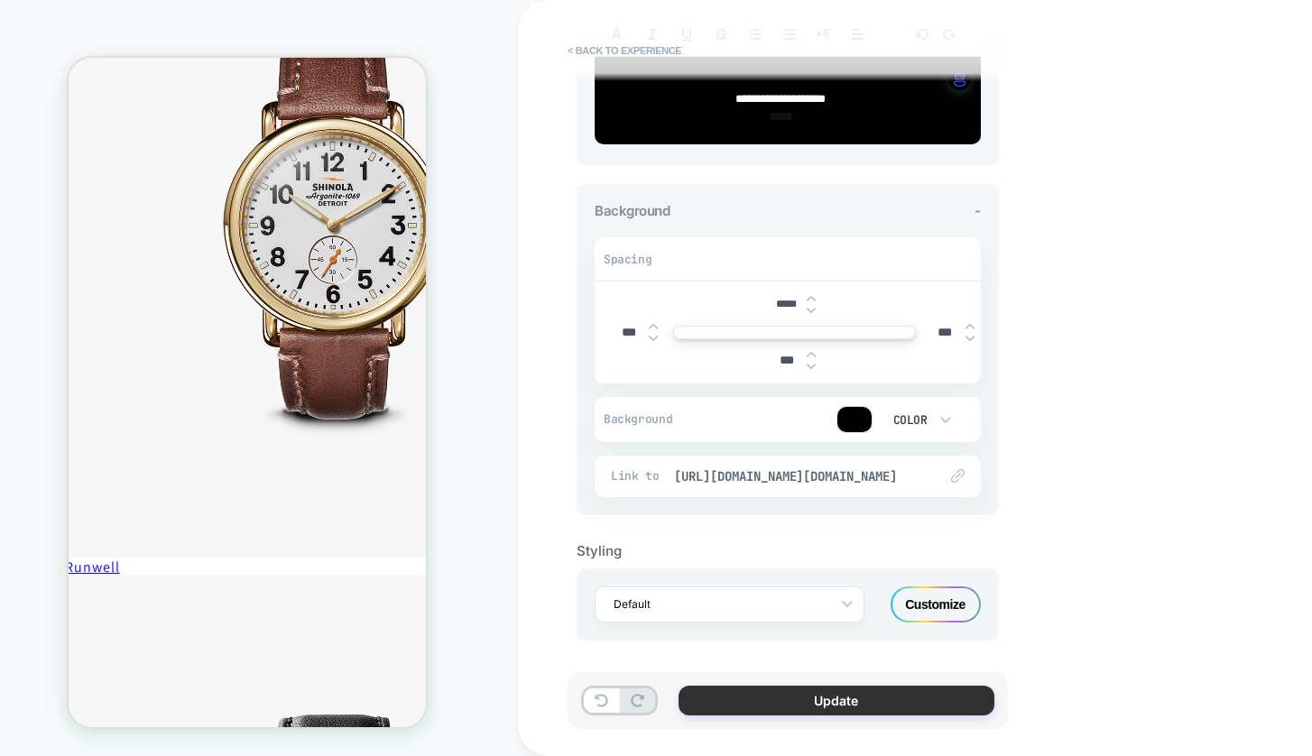
click at [839, 706] on button "Update" at bounding box center [837, 701] width 316 height 30
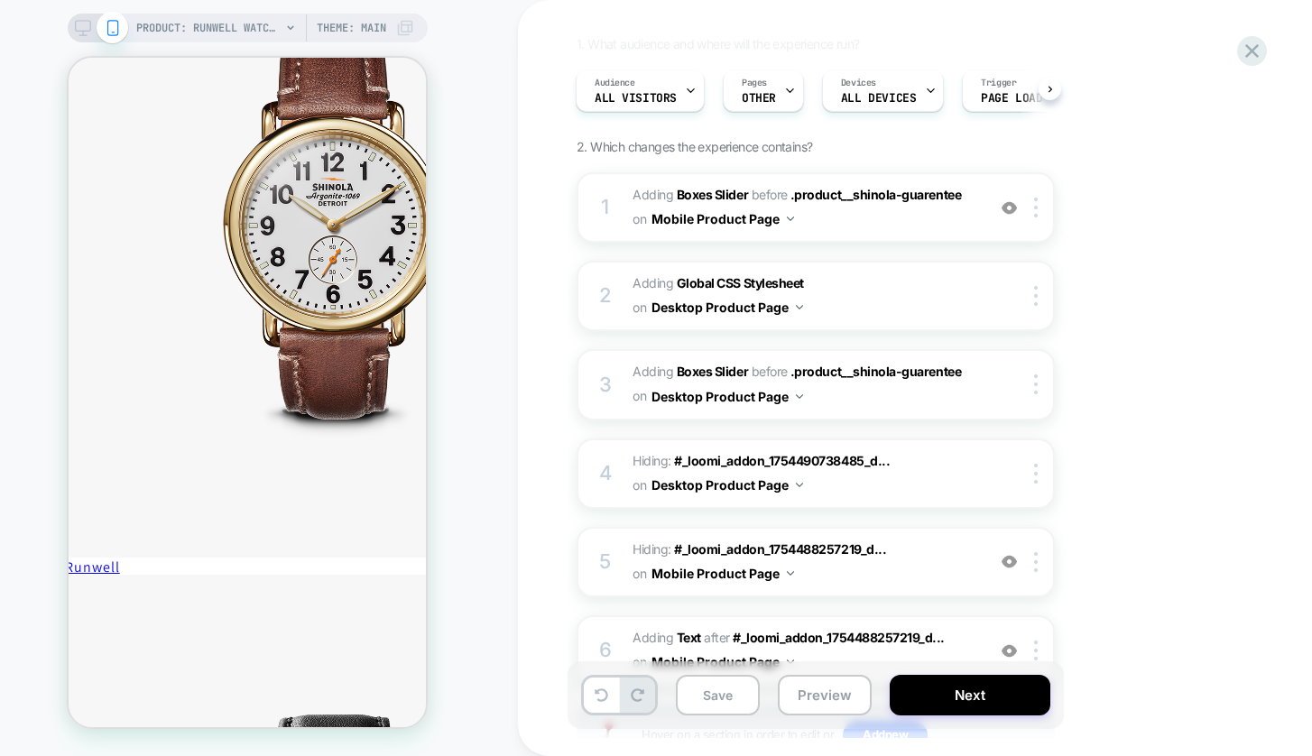
scroll to position [141, 0]
click at [1033, 301] on div at bounding box center [1039, 297] width 30 height 20
click at [1160, 300] on div "1. What audience and where will the experience run? Audience All Visitors Pages…" at bounding box center [906, 425] width 659 height 776
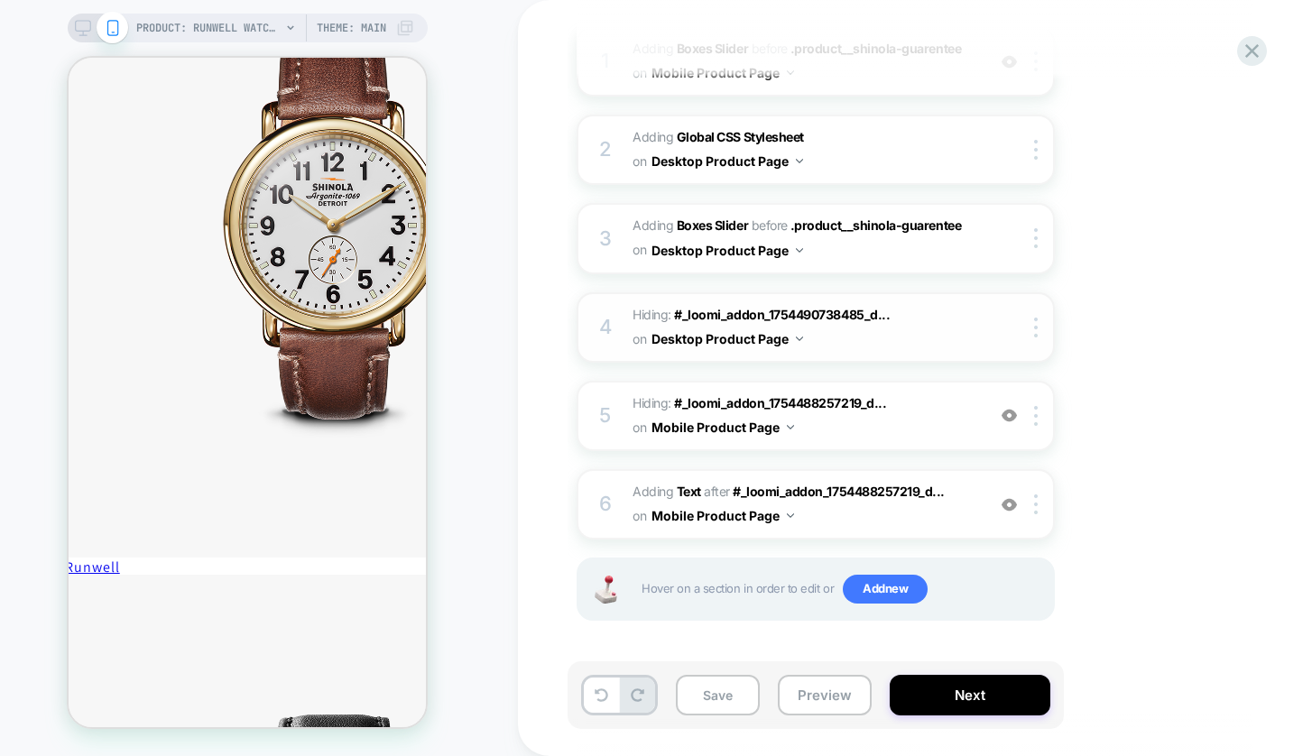
scroll to position [287, 0]
click at [1038, 502] on img at bounding box center [1036, 505] width 4 height 20
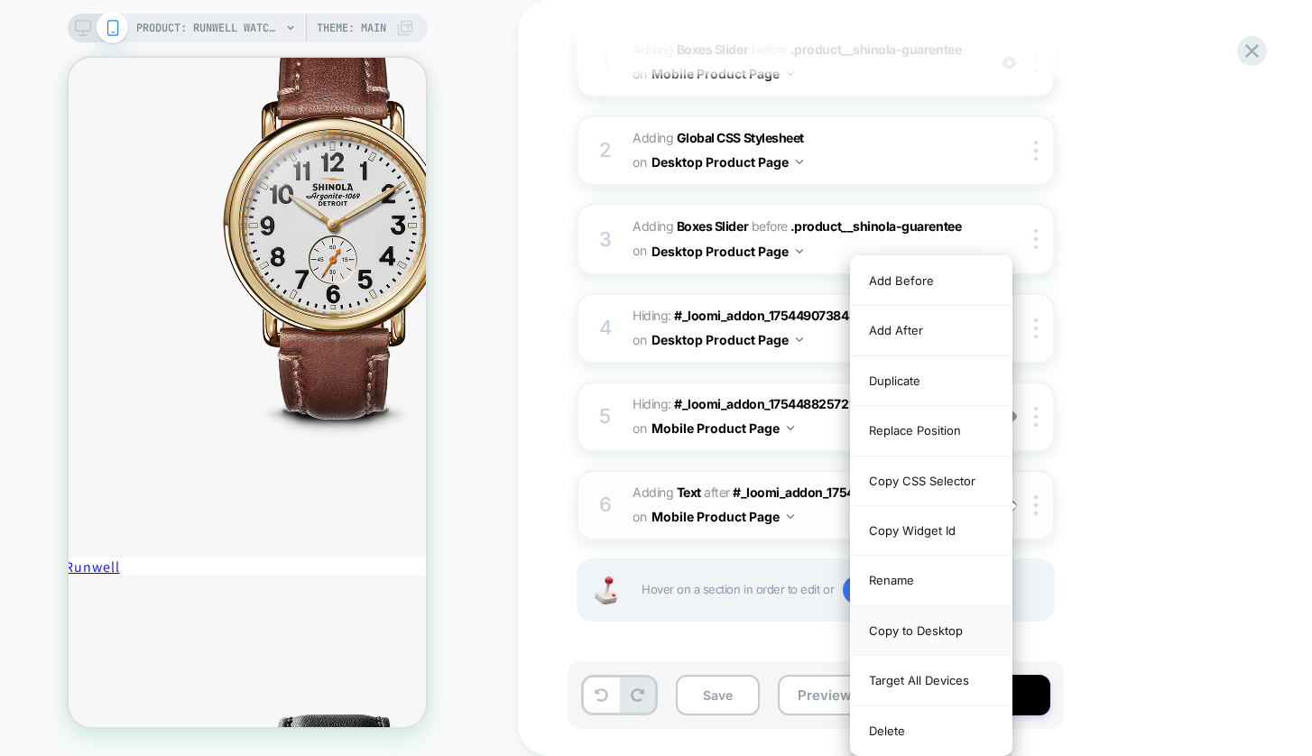
click at [932, 633] on div "Copy to Desktop" at bounding box center [931, 632] width 161 height 50
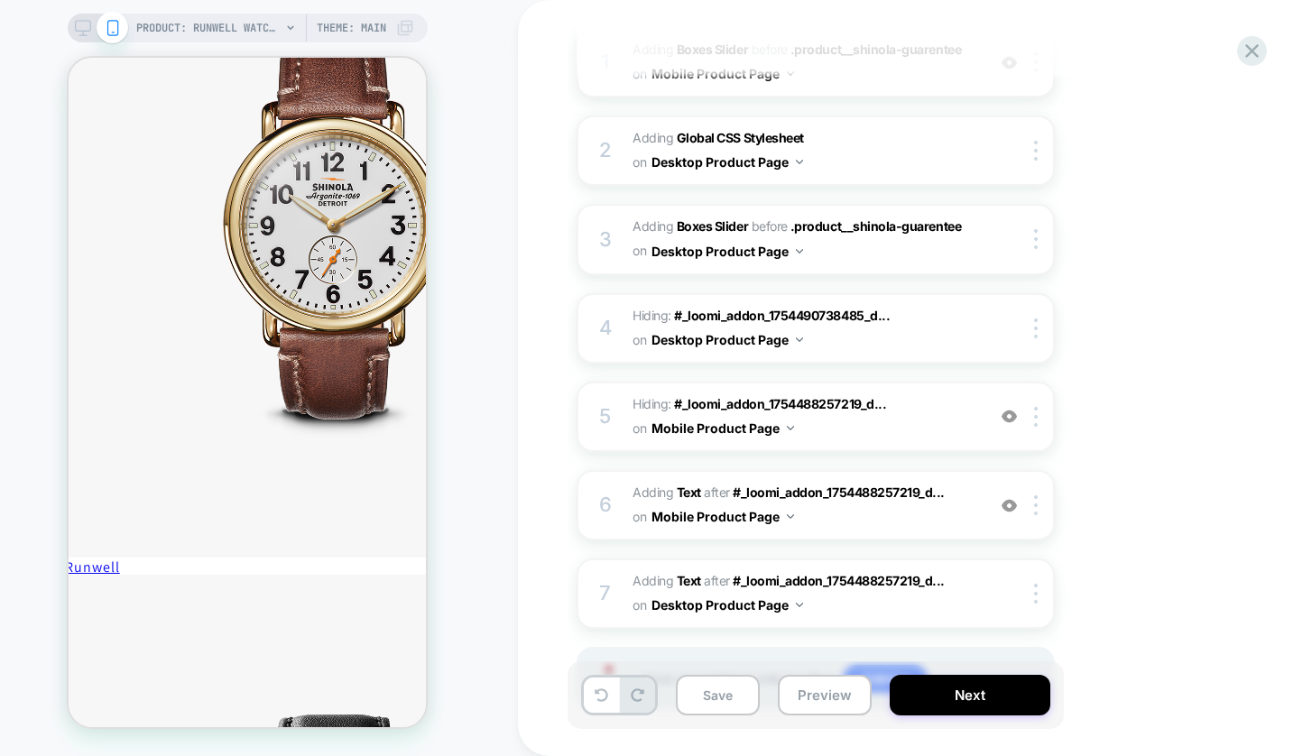
click at [88, 28] on icon at bounding box center [83, 28] width 16 height 16
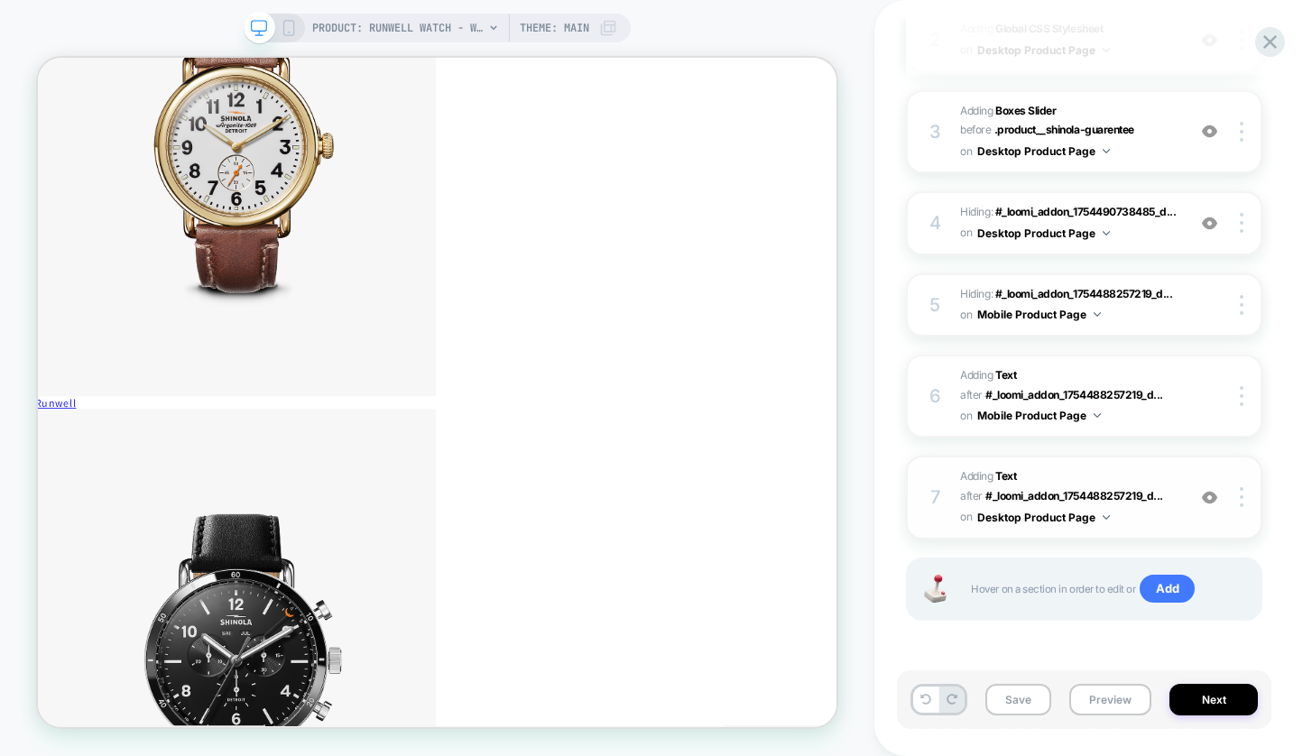
scroll to position [420, 0]
click at [1246, 497] on div at bounding box center [1244, 497] width 34 height 20
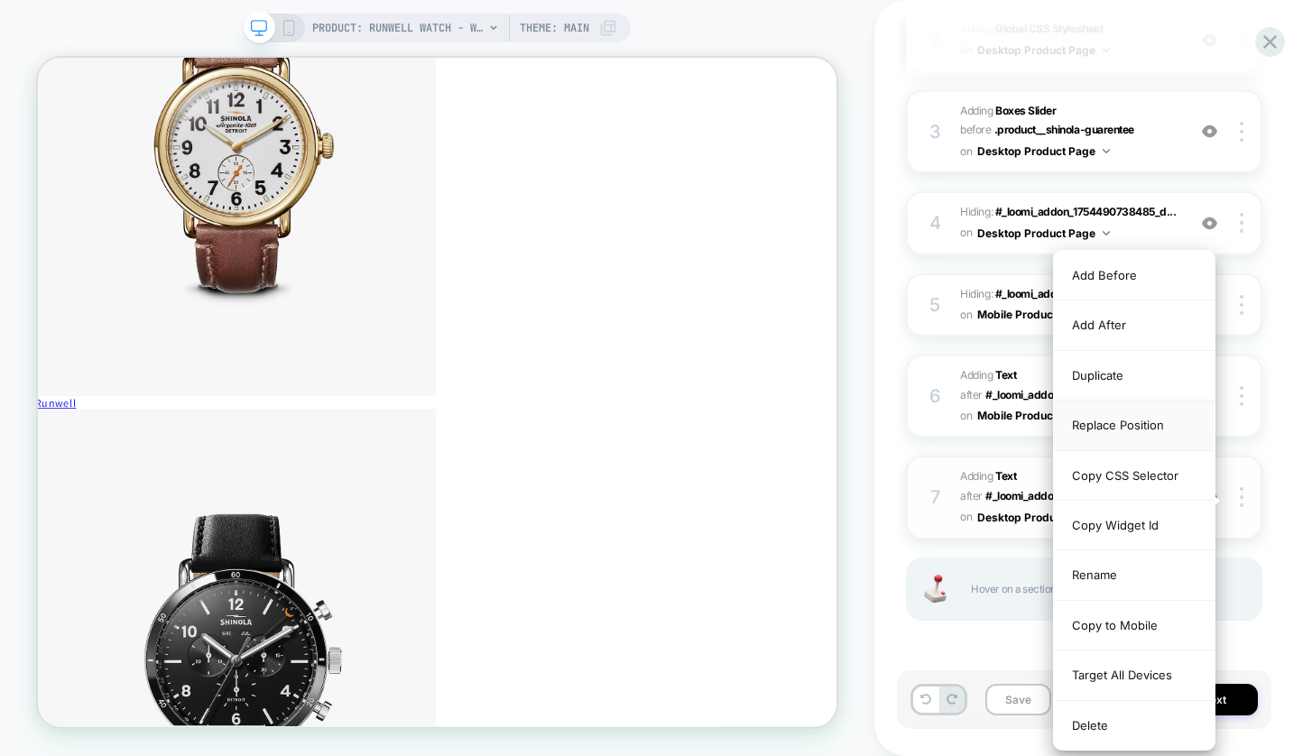
click at [1140, 413] on div "Replace Position" at bounding box center [1134, 426] width 161 height 50
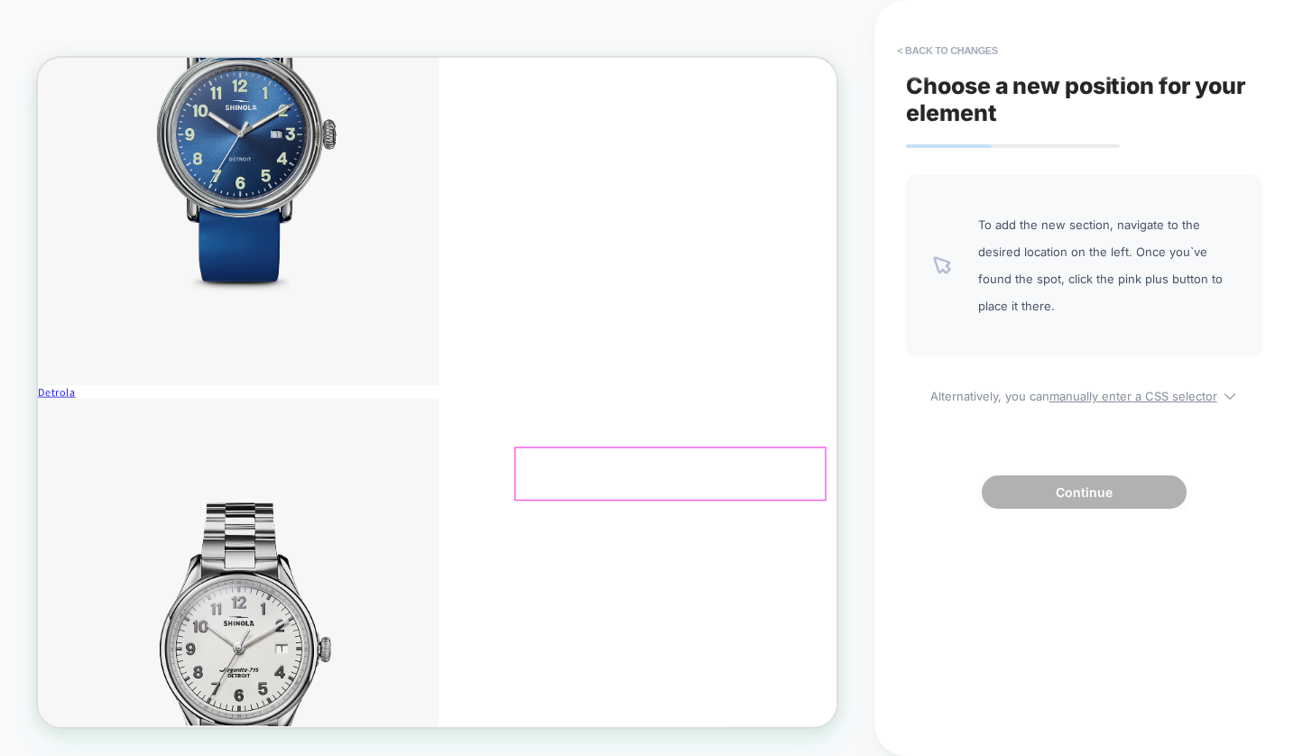
scroll to position [0, 0]
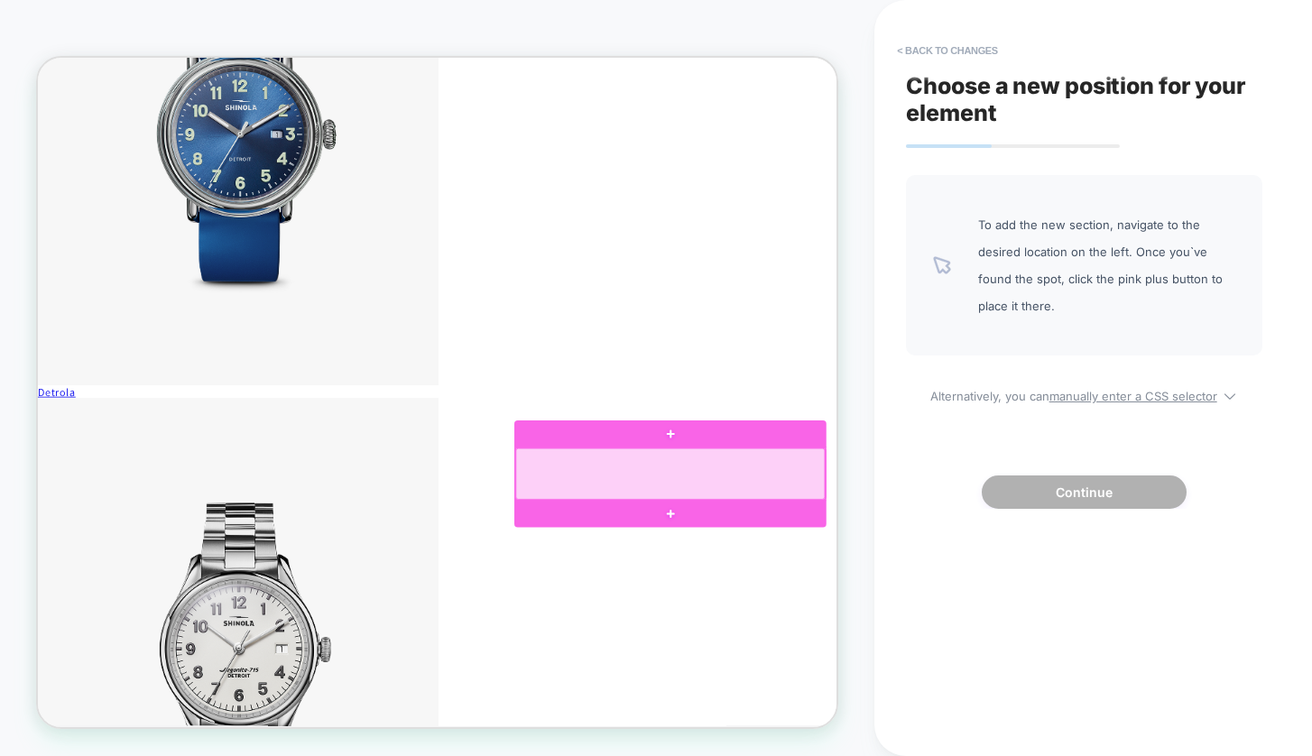
click at [1023, 607] on div at bounding box center [881, 613] width 412 height 69
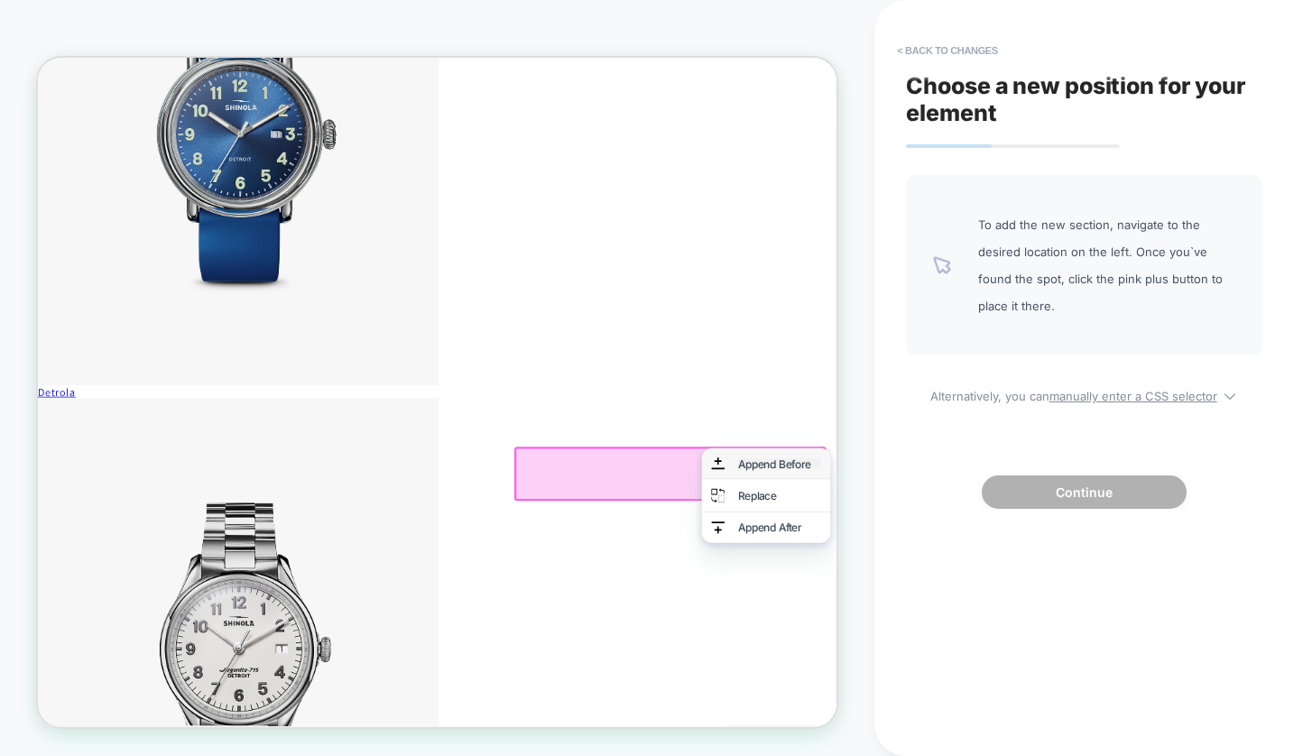
click at [1008, 599] on div "Append Before" at bounding box center [1027, 599] width 110 height 14
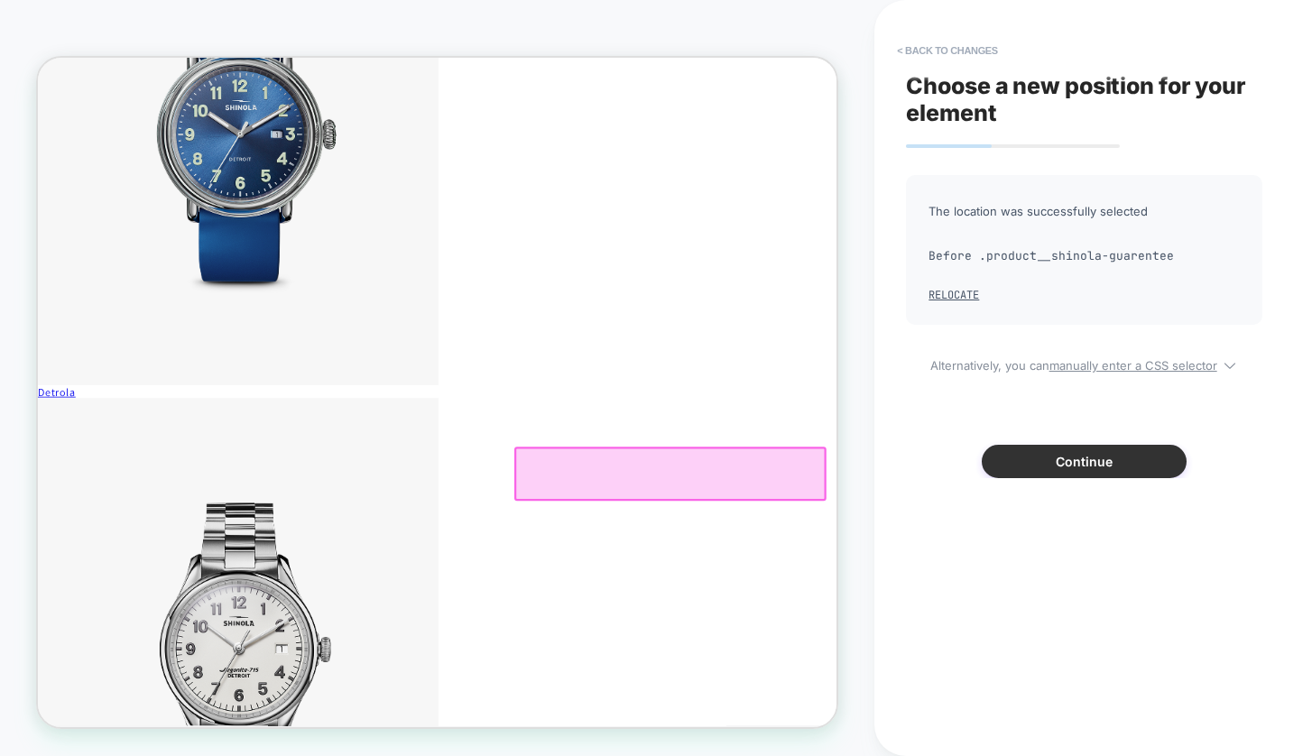
click at [1038, 458] on button "Continue" at bounding box center [1084, 461] width 205 height 33
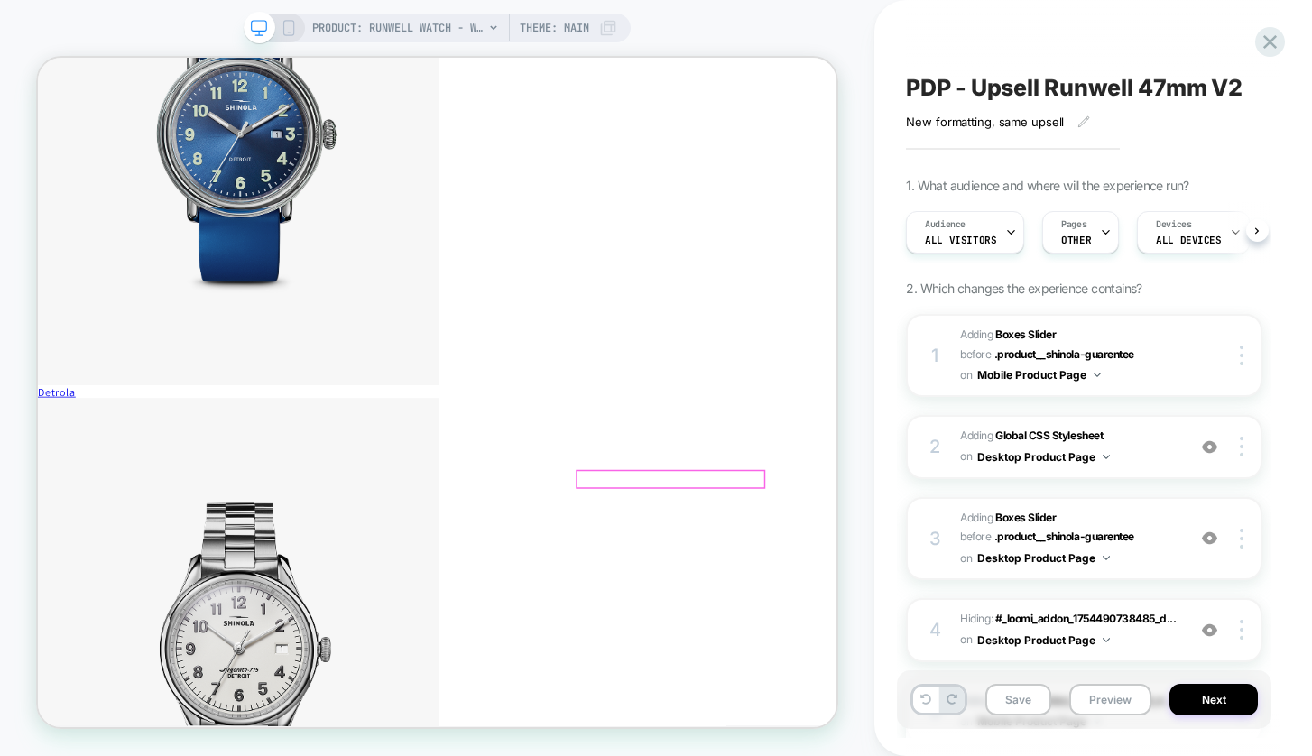
scroll to position [0, 1]
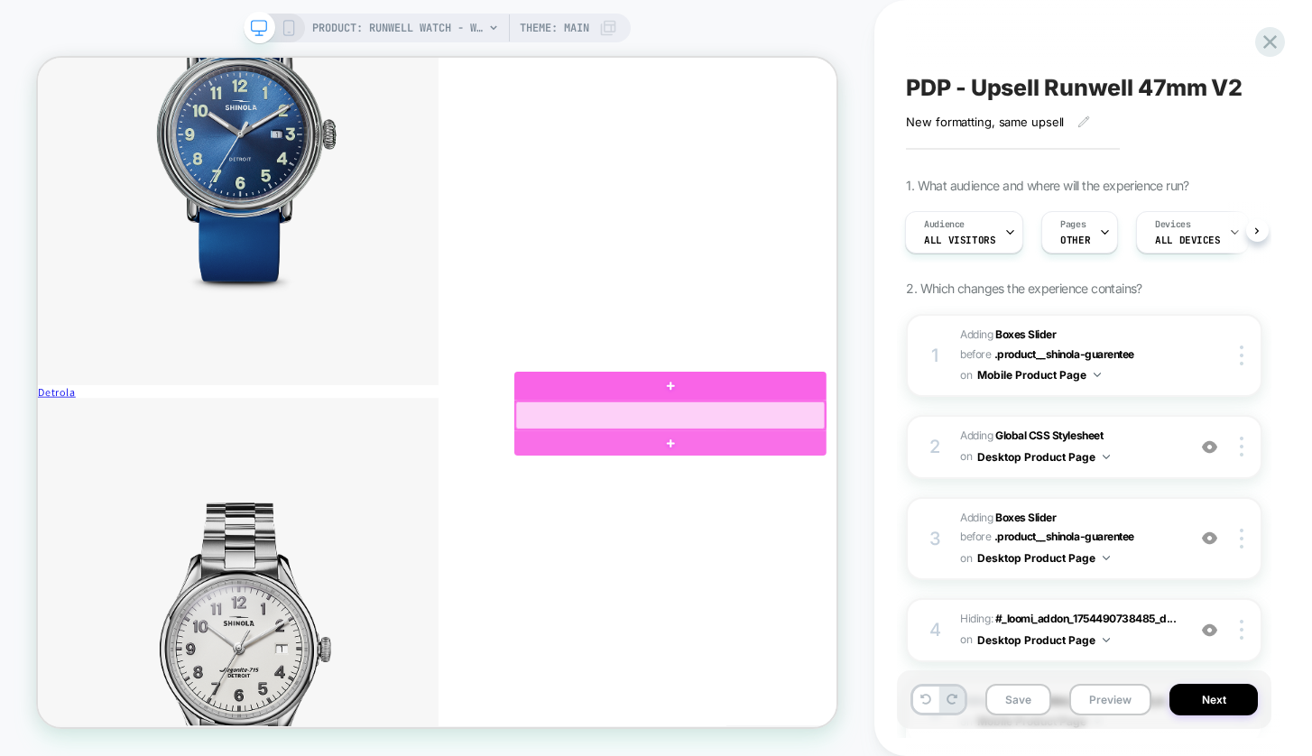
click at [1005, 528] on div at bounding box center [881, 534] width 412 height 37
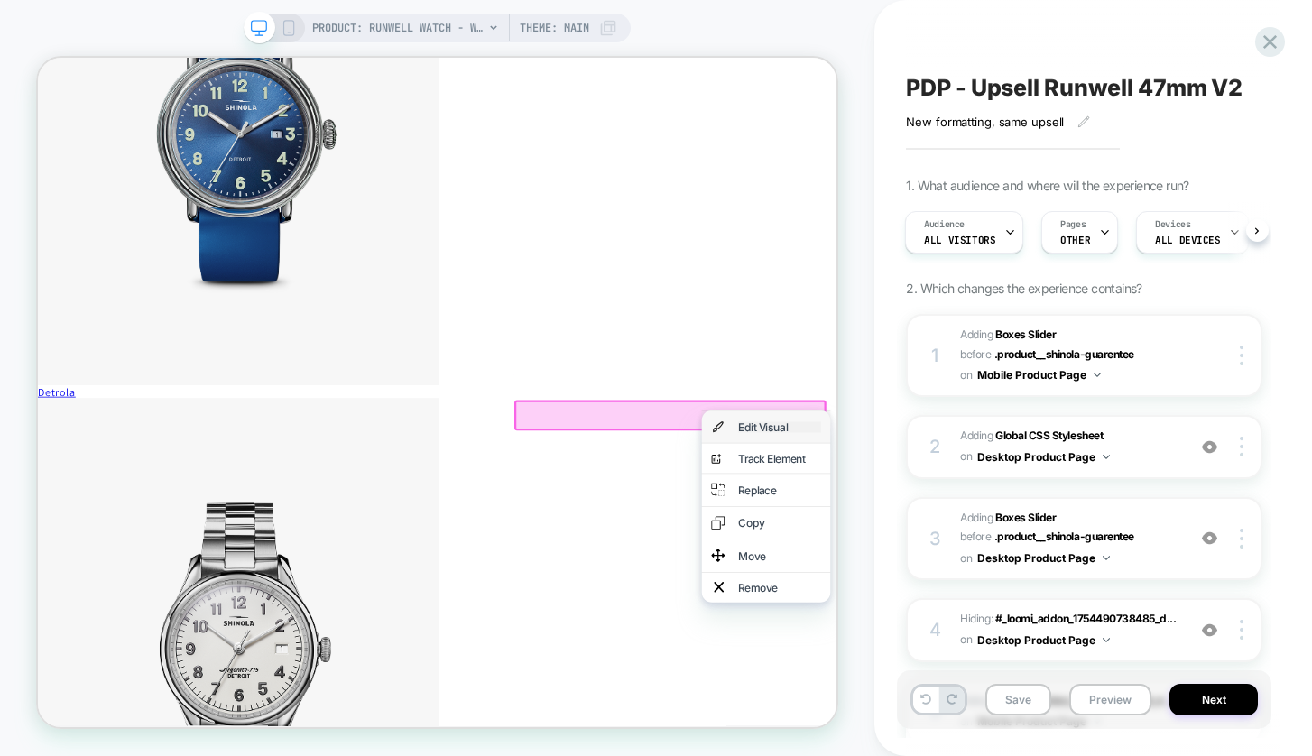
click at [1013, 545] on div "Edit Visual" at bounding box center [1027, 550] width 110 height 14
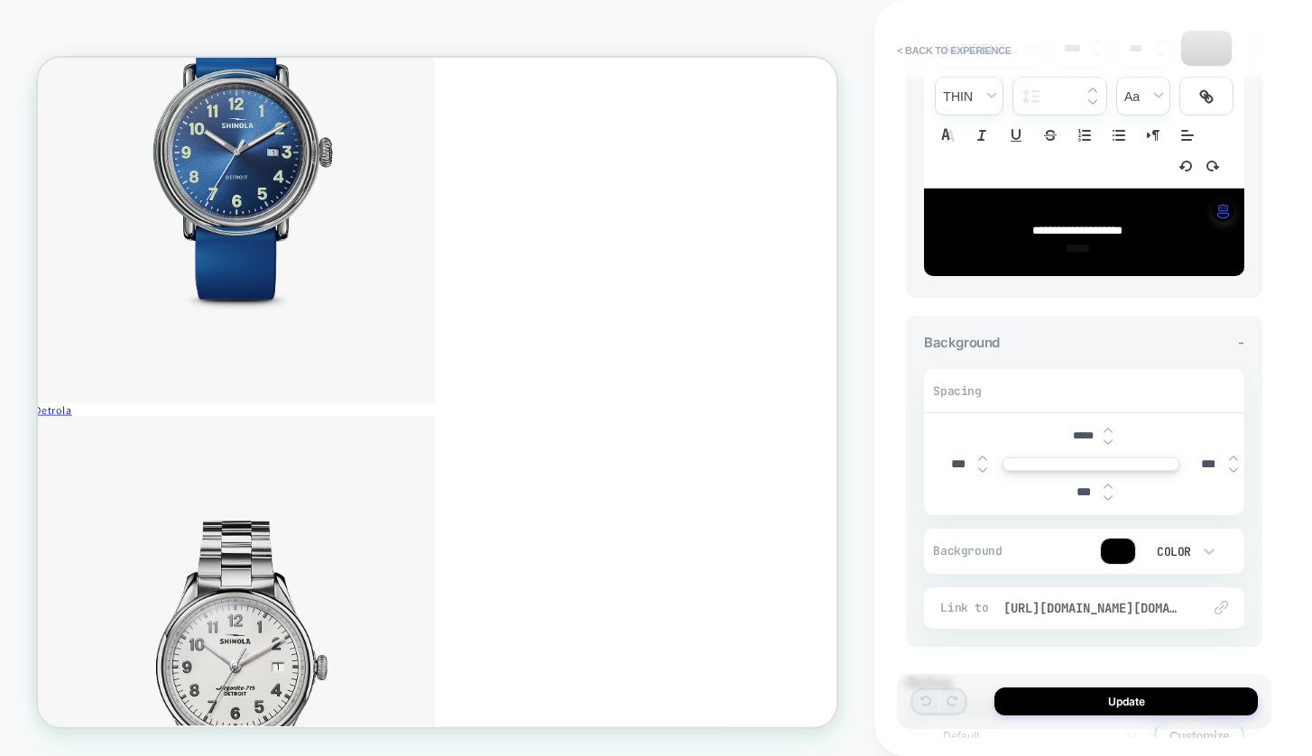
scroll to position [220, 0]
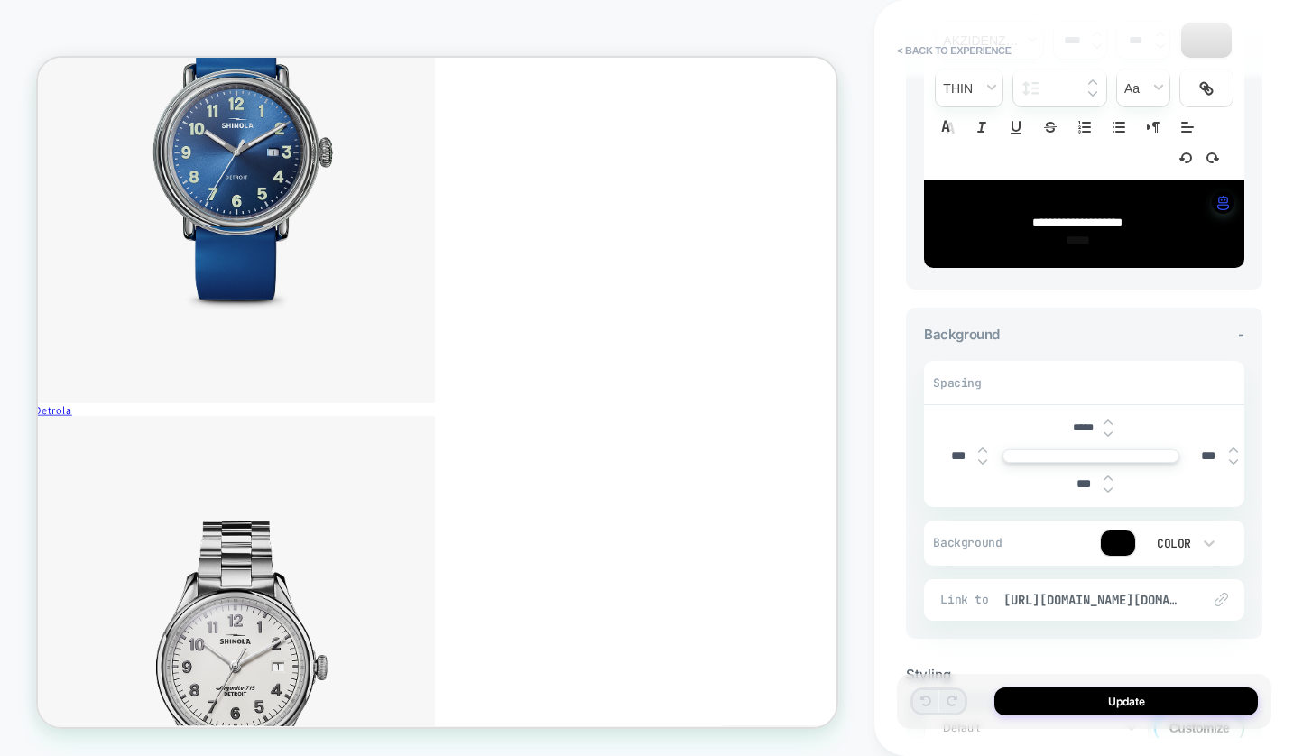
click at [1108, 419] on div at bounding box center [1108, 428] width 9 height 19
click at [1108, 431] on img at bounding box center [1108, 433] width 9 height 5
click at [1109, 431] on img at bounding box center [1108, 433] width 9 height 5
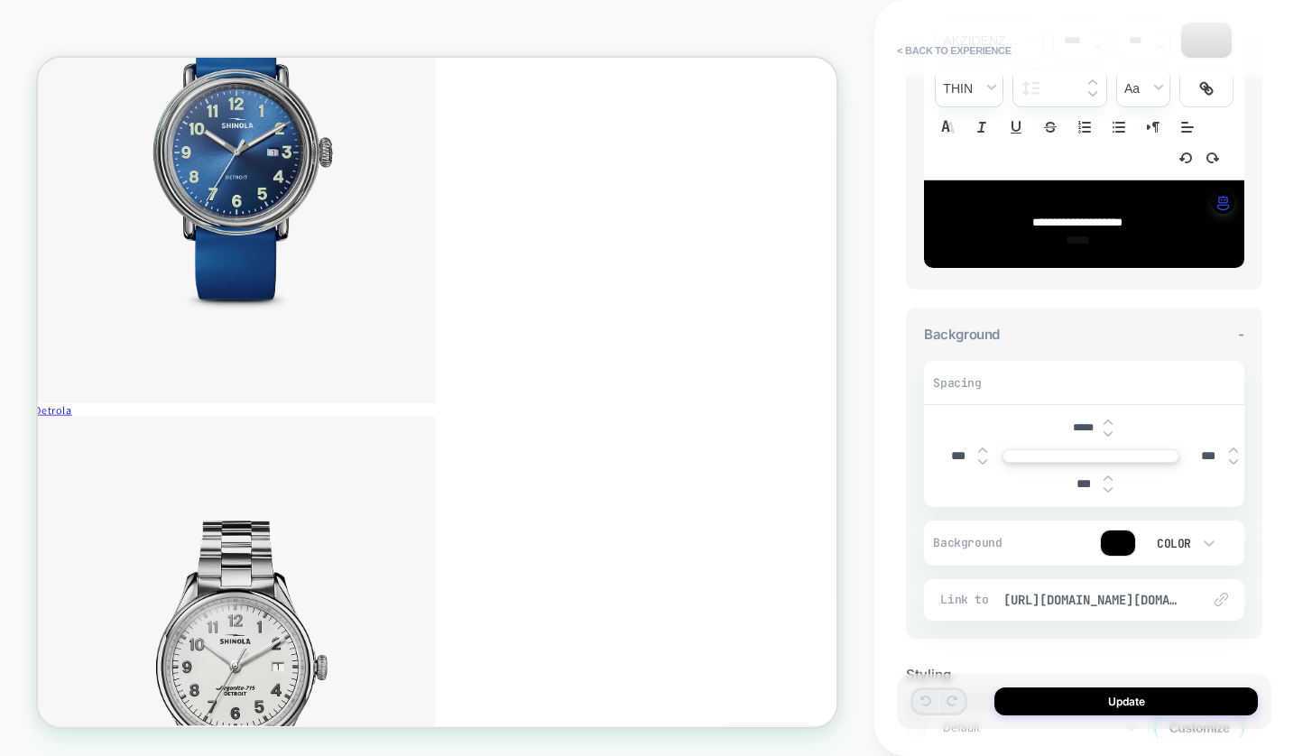
click at [1109, 431] on img at bounding box center [1108, 433] width 9 height 5
click at [1108, 419] on div at bounding box center [1108, 428] width 9 height 19
click at [1082, 421] on input "*****" at bounding box center [1083, 428] width 41 height 14
type input "***"
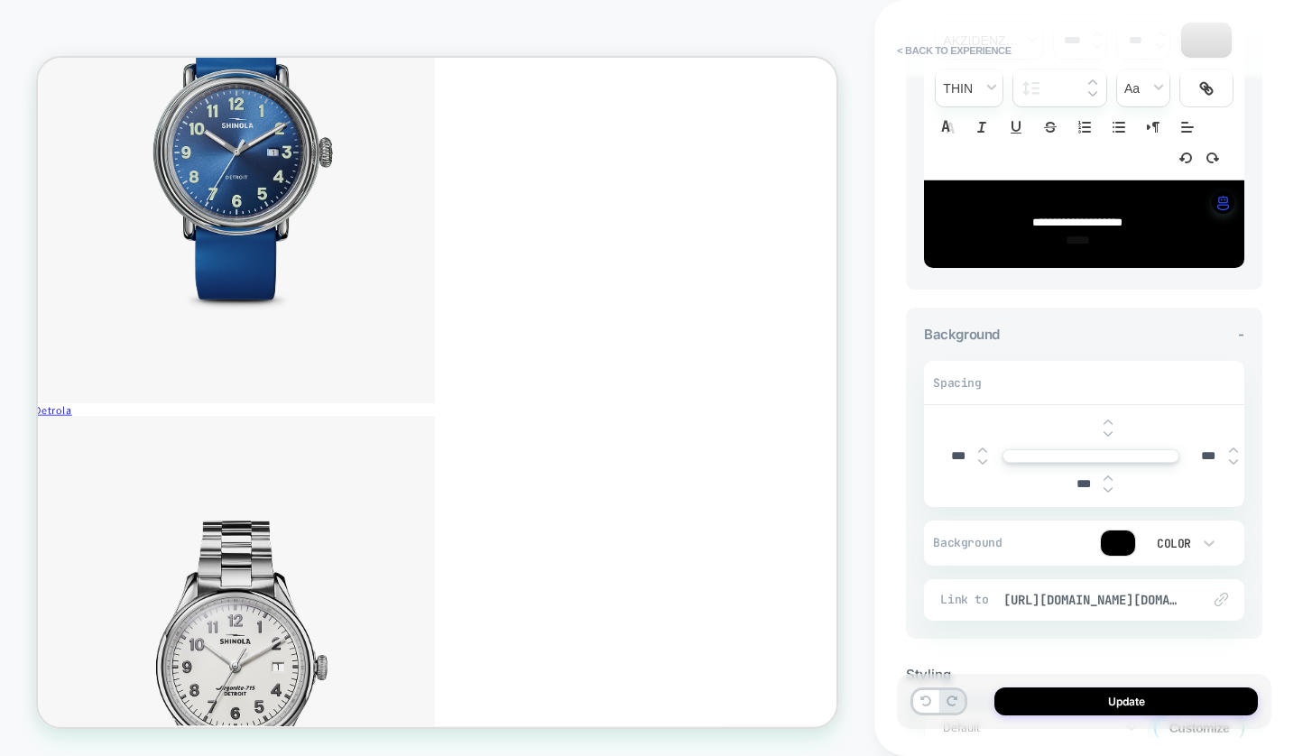
type input "***"
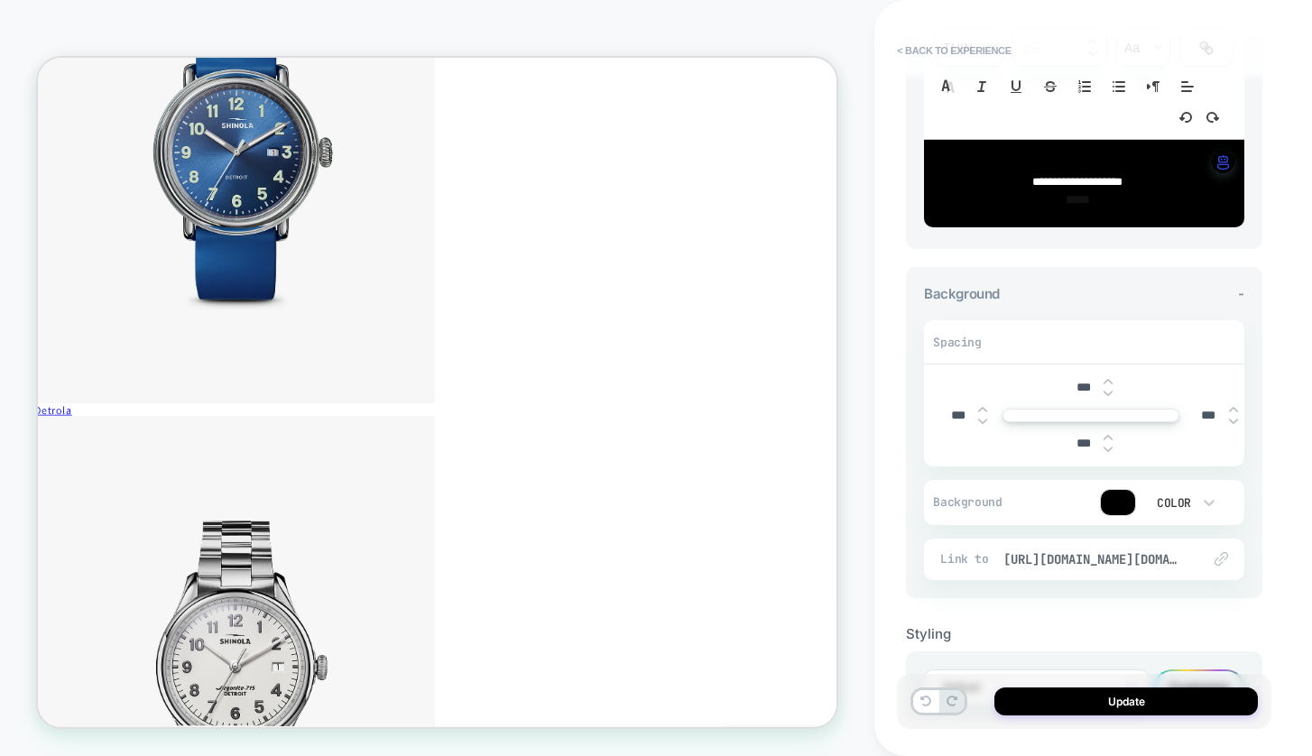
scroll to position [255, 0]
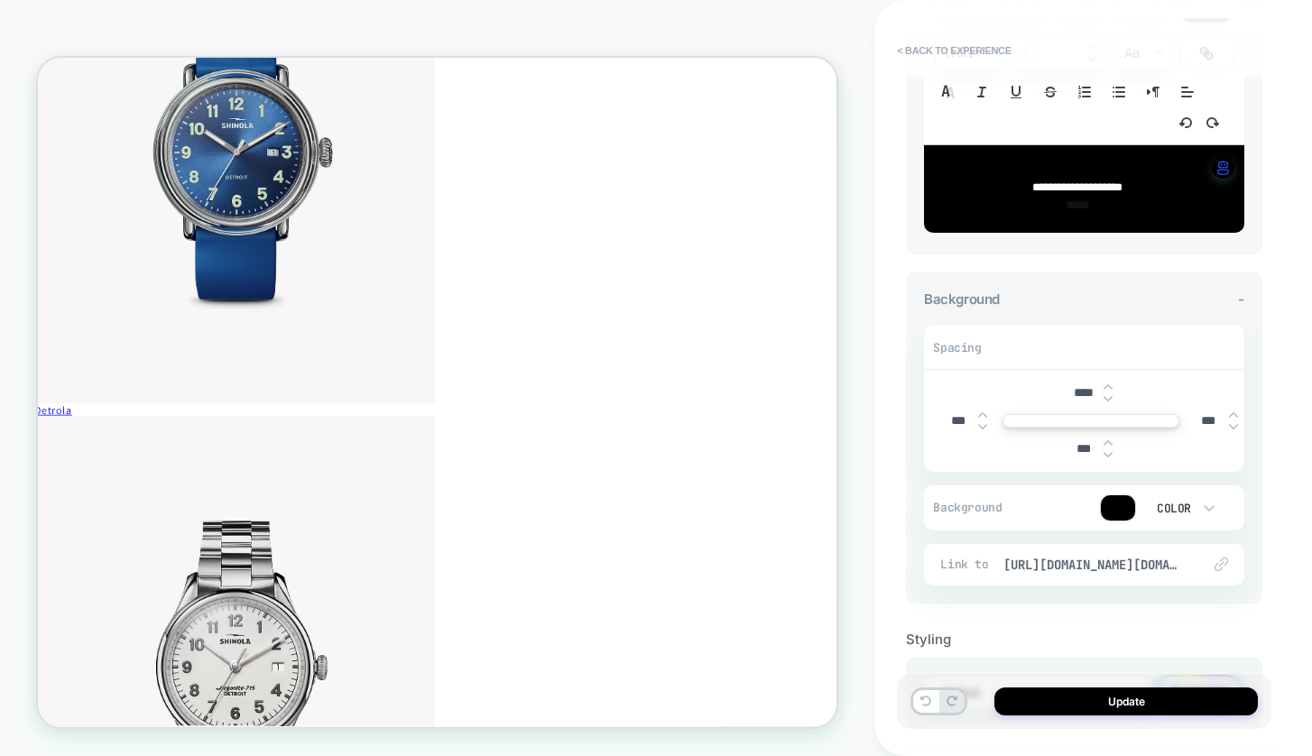
type input "***"
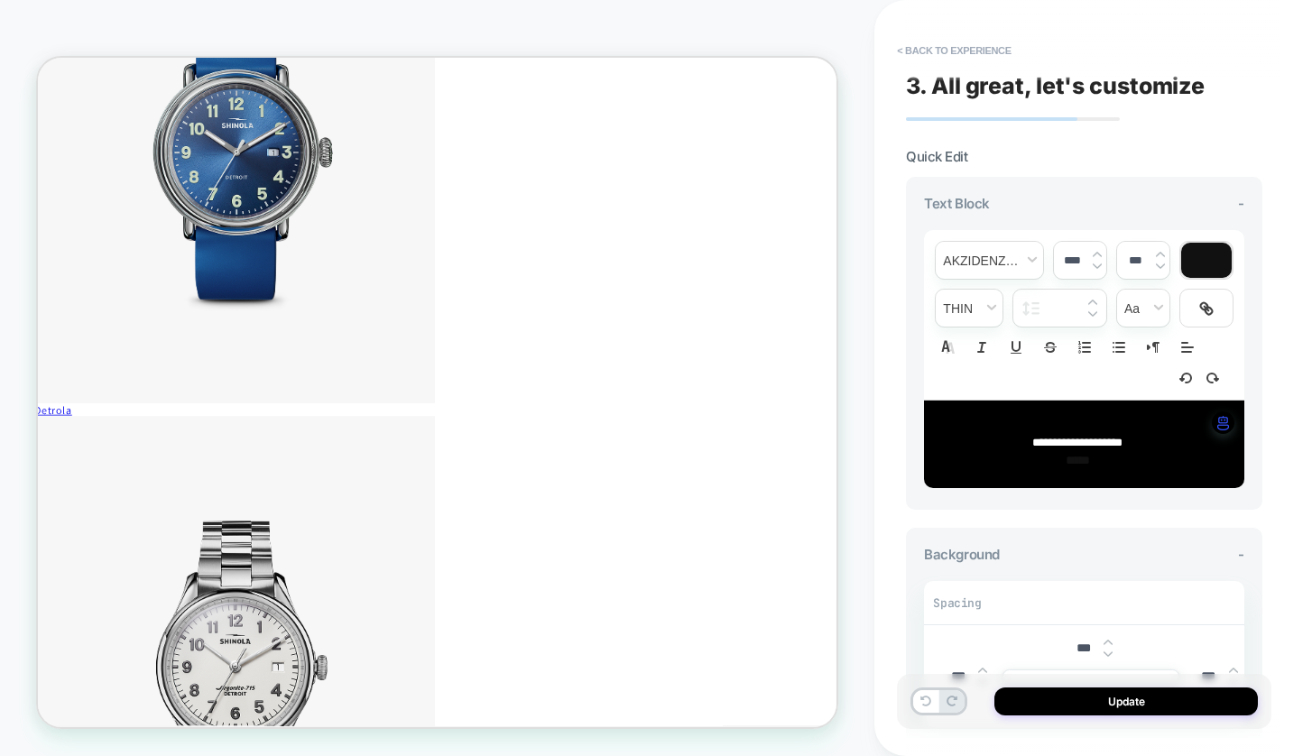
scroll to position [0, 0]
click at [1136, 419] on p at bounding box center [1077, 427] width 271 height 16
type input "****"
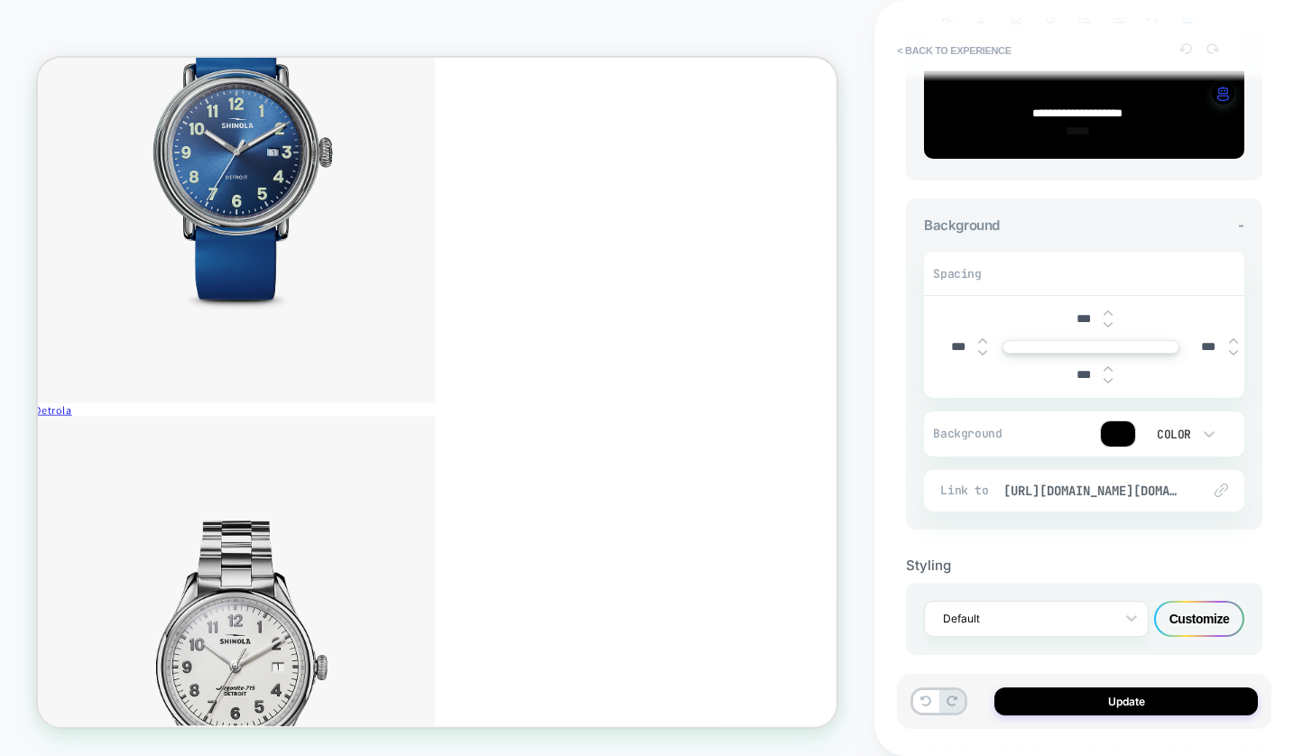
scroll to position [328, 0]
click at [1201, 613] on div "Customize" at bounding box center [1199, 621] width 90 height 36
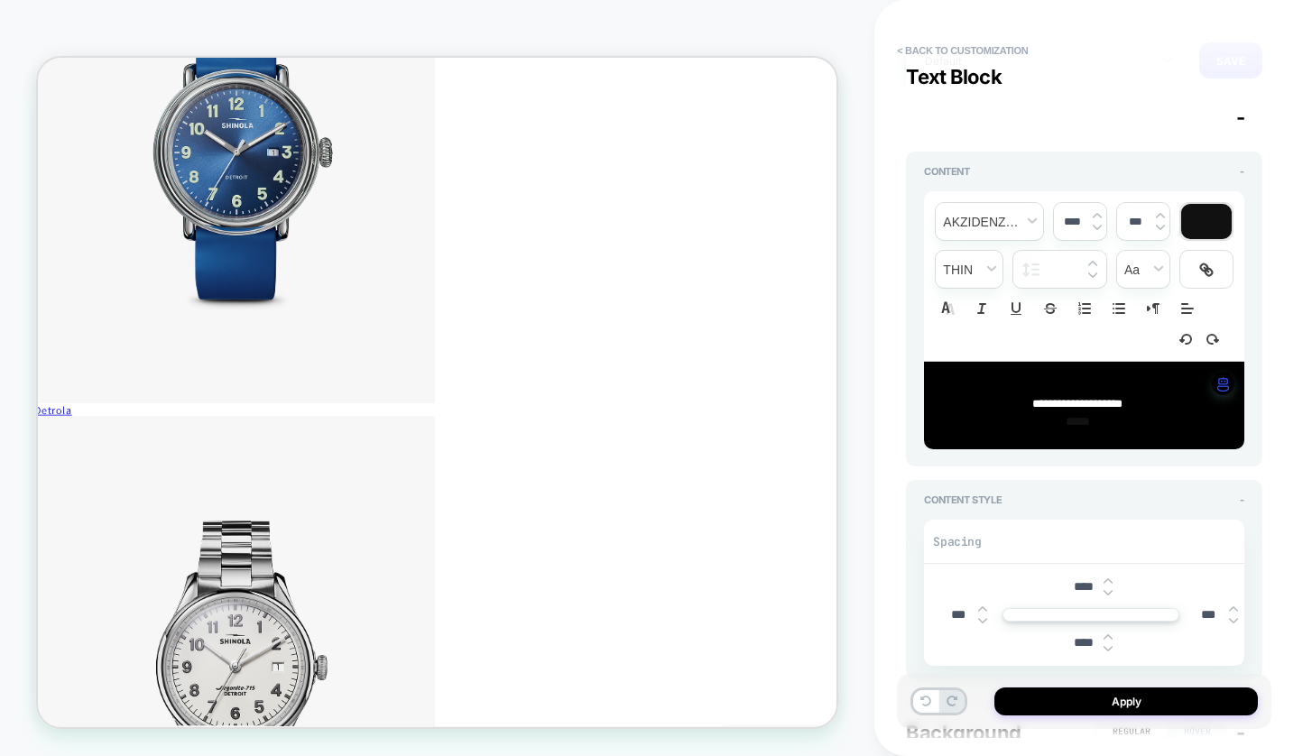
scroll to position [193, 0]
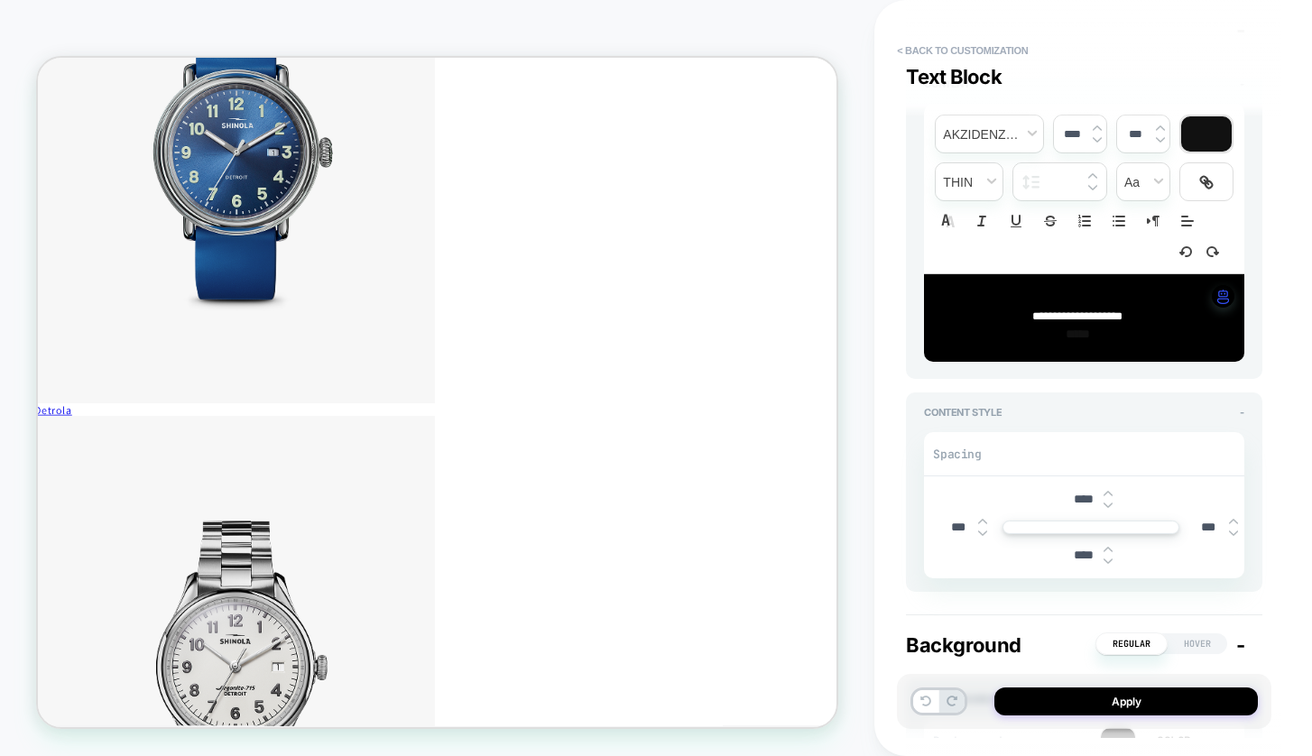
click at [1079, 492] on input "****" at bounding box center [1083, 499] width 41 height 15
type input "***"
click at [1073, 548] on input "****" at bounding box center [1083, 555] width 41 height 15
type input "***"
click at [1160, 711] on button "Apply" at bounding box center [1127, 702] width 264 height 28
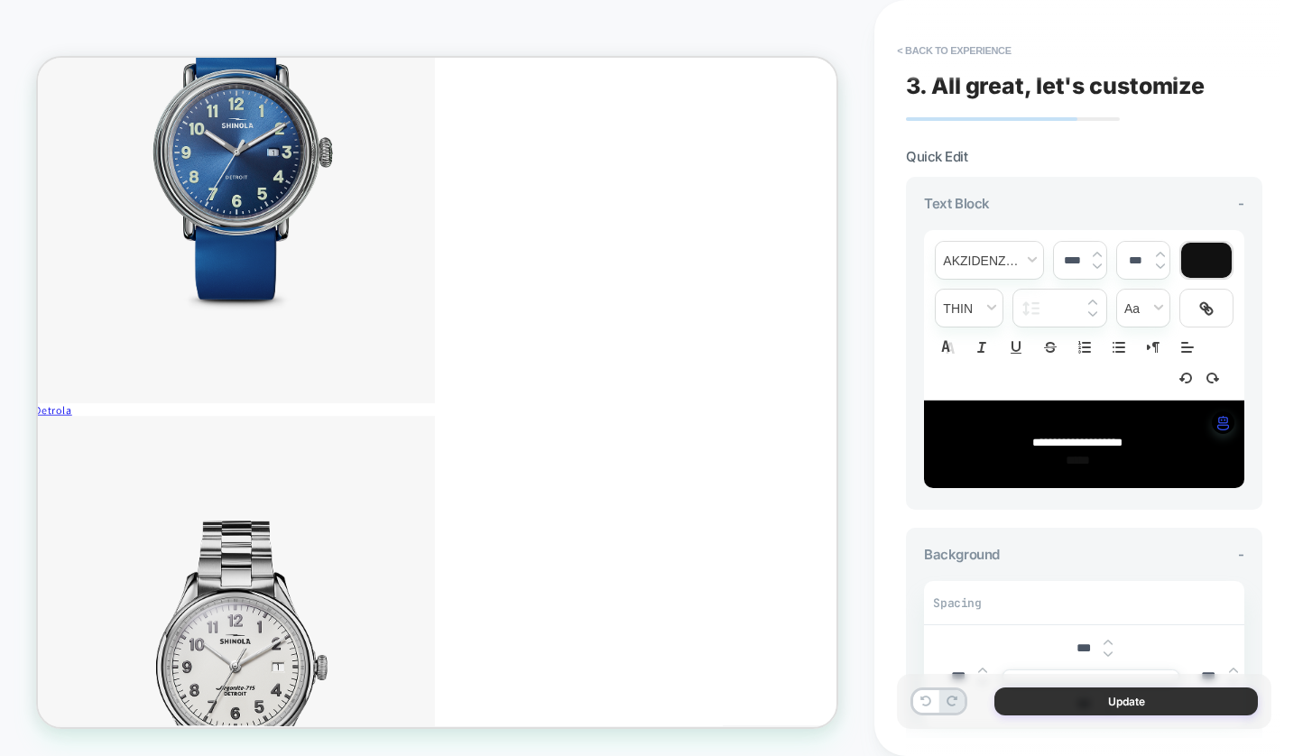
click at [1118, 701] on button "Update" at bounding box center [1127, 702] width 264 height 28
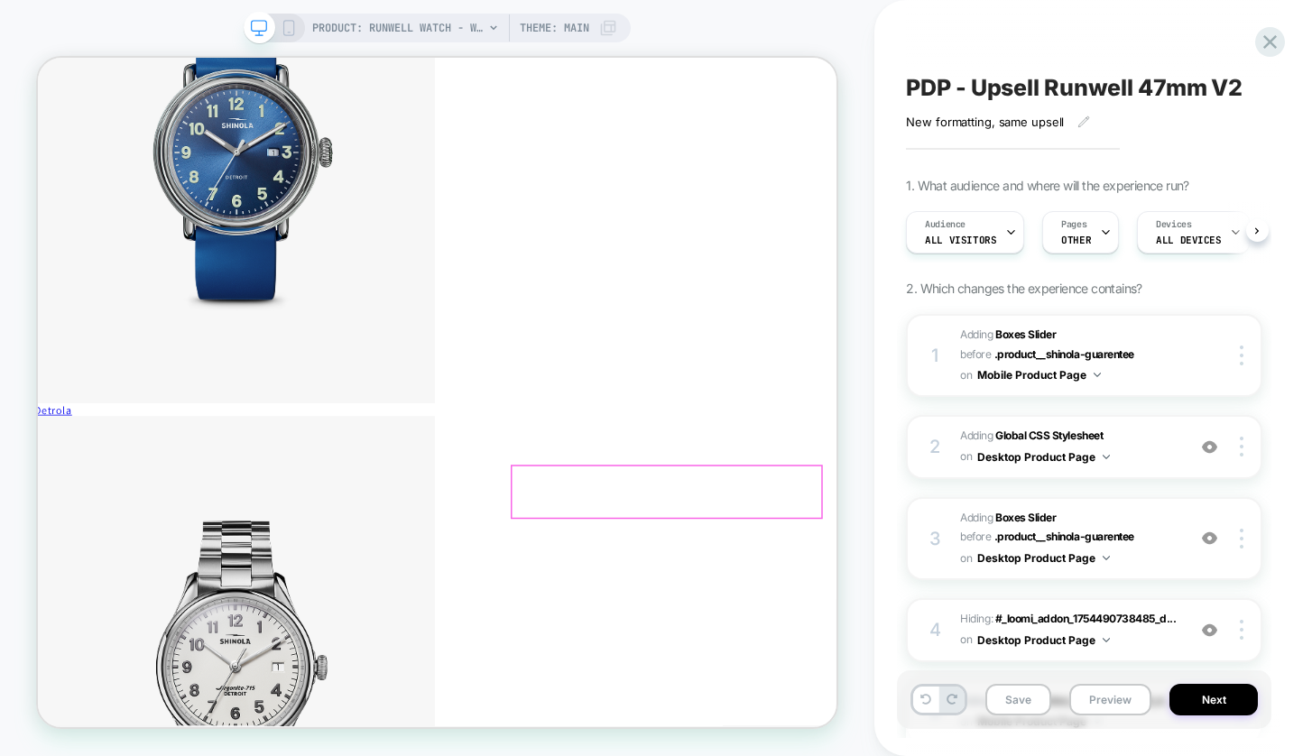
scroll to position [0, 1]
click at [1003, 683] on div "Save Preview Next" at bounding box center [1084, 700] width 375 height 59
click at [1018, 704] on button "Save" at bounding box center [1019, 700] width 66 height 32
click at [1116, 697] on button "Preview" at bounding box center [1111, 700] width 82 height 32
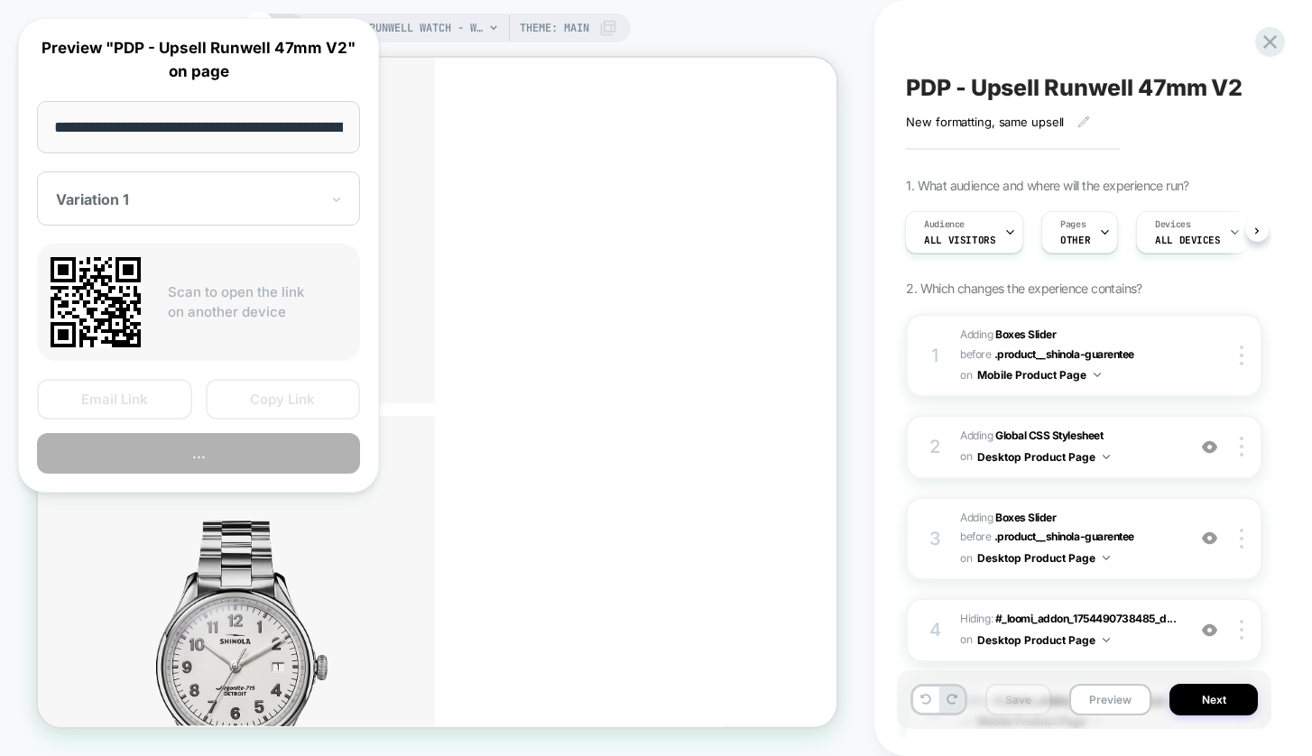
scroll to position [0, 384]
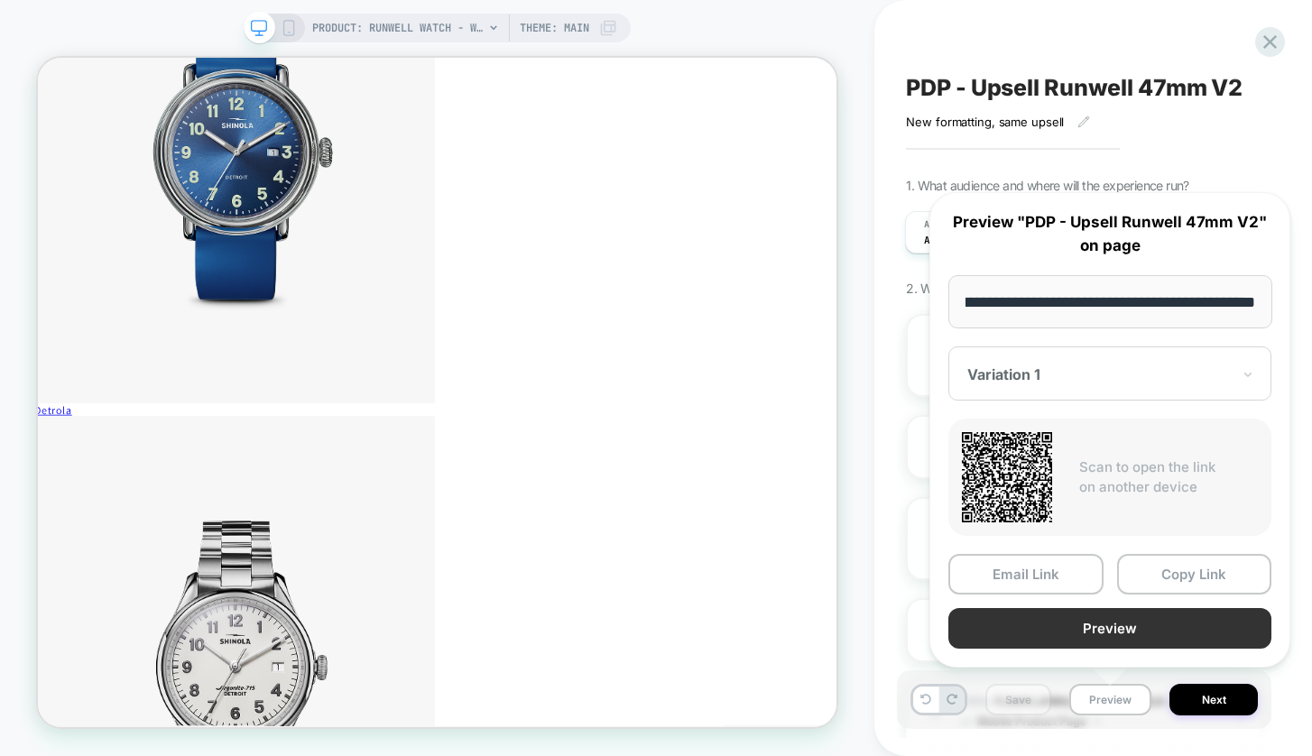
click at [1113, 632] on button "Preview" at bounding box center [1110, 628] width 323 height 41
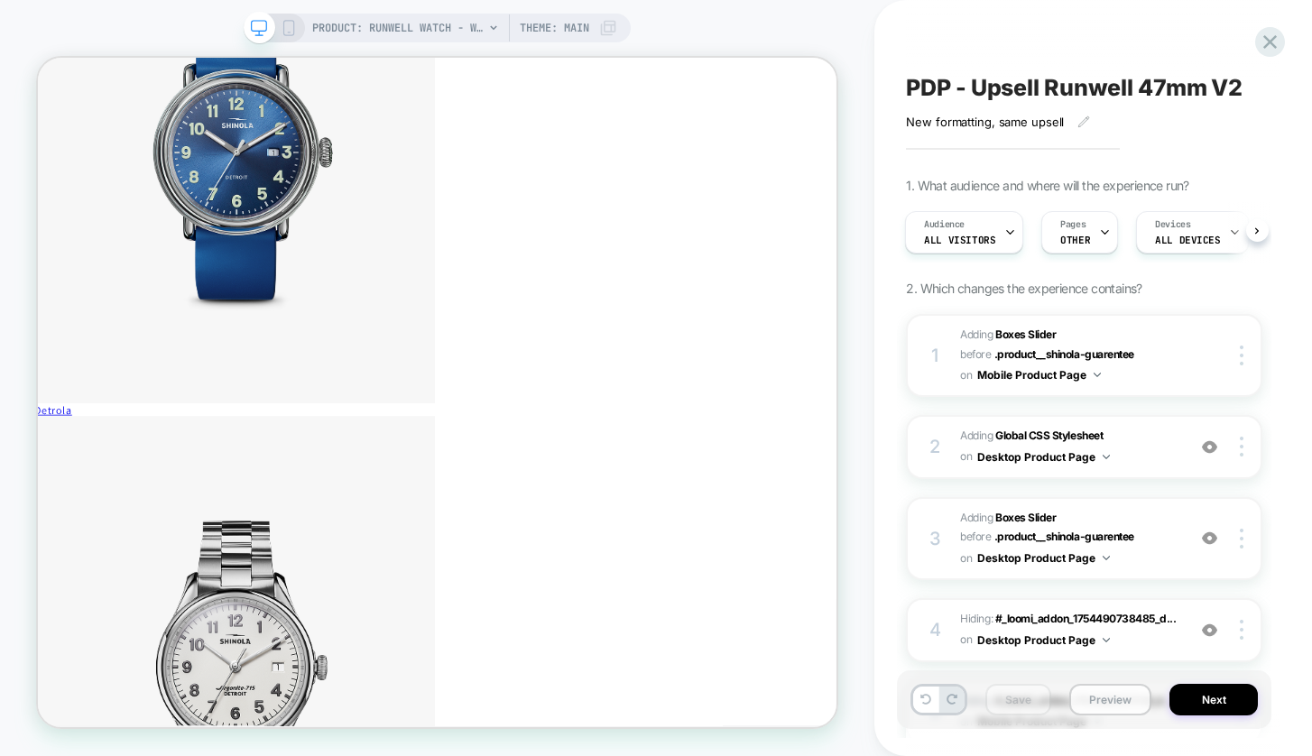
click at [1116, 707] on button "Preview" at bounding box center [1111, 700] width 82 height 32
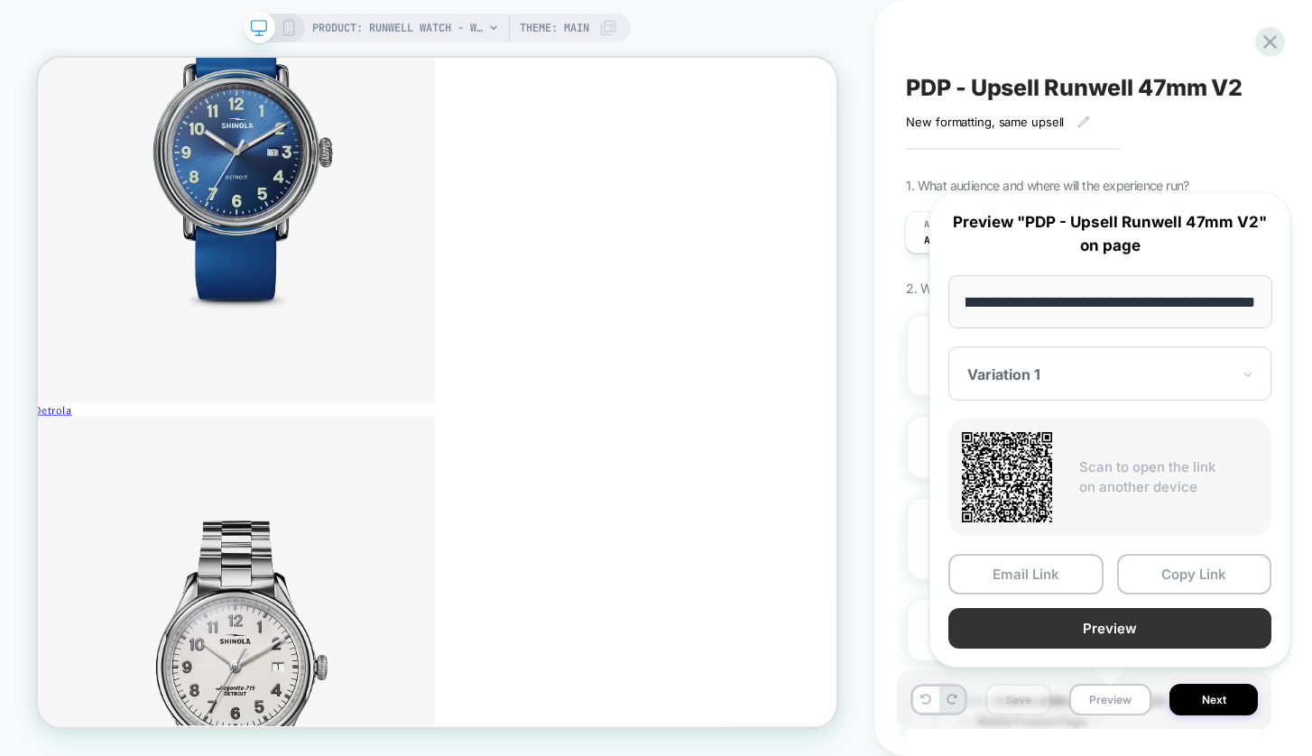
click at [1097, 629] on button "Preview" at bounding box center [1110, 628] width 323 height 41
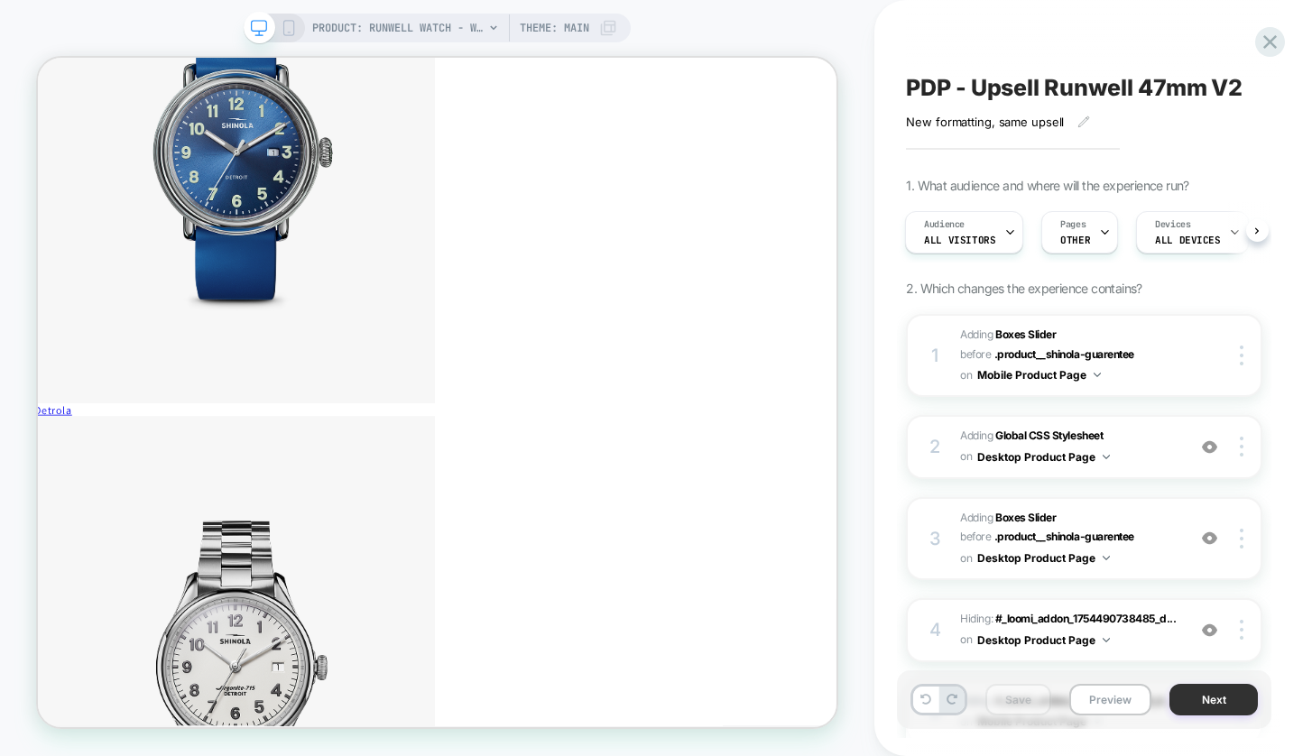
click at [1222, 698] on button "Next" at bounding box center [1214, 700] width 88 height 32
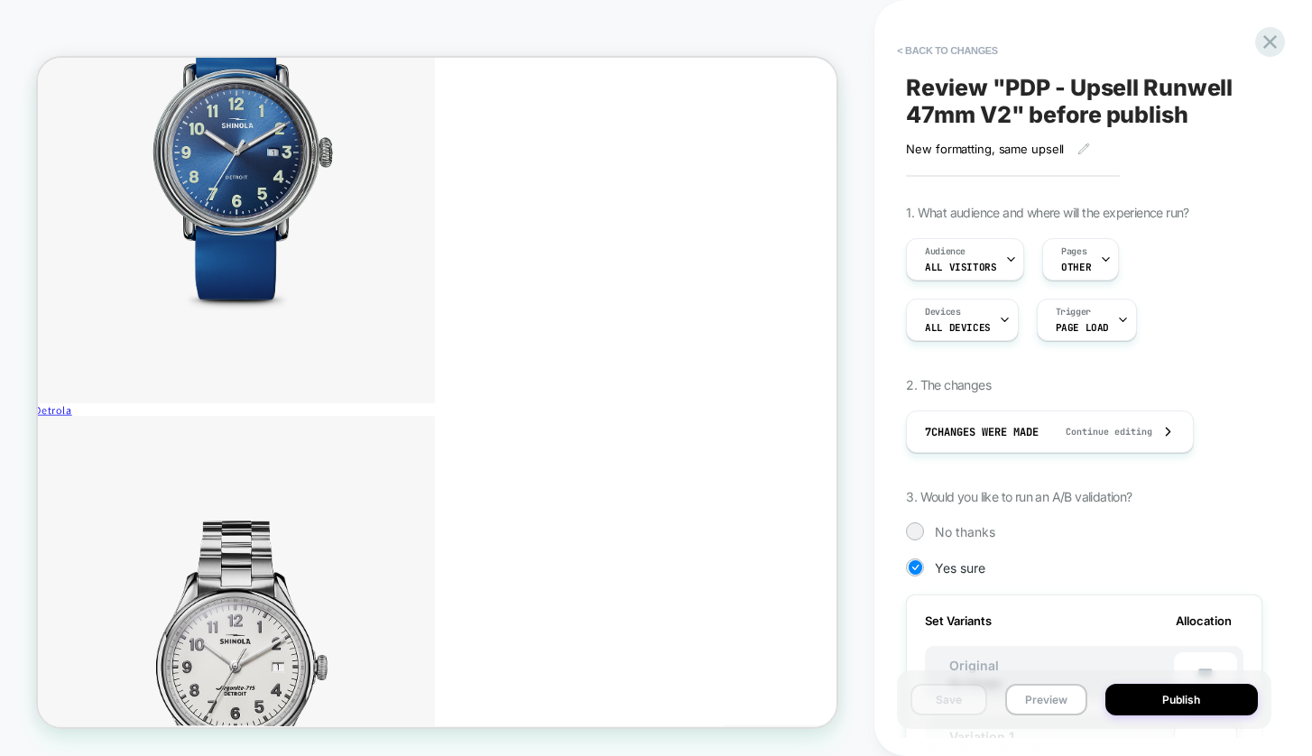
scroll to position [0, 2]
click at [1188, 705] on button "Publish" at bounding box center [1182, 700] width 153 height 32
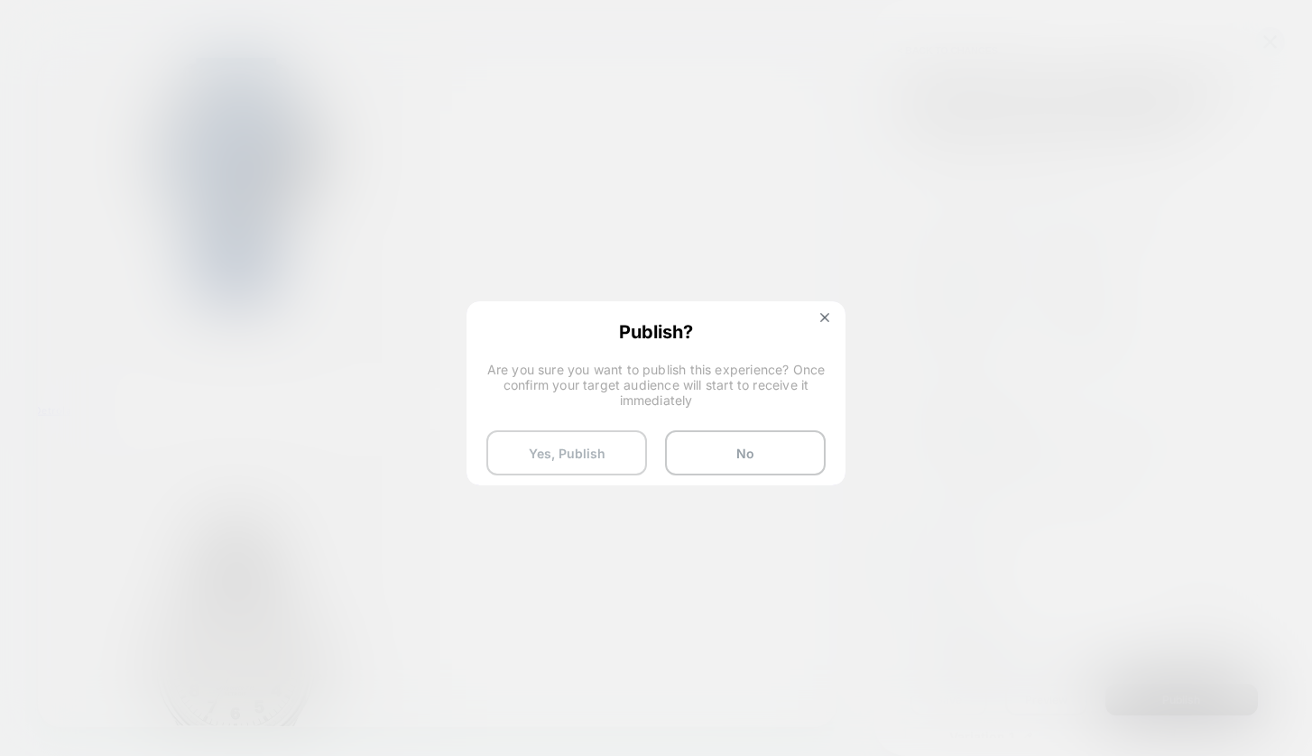
click at [534, 460] on button "Yes, Publish" at bounding box center [566, 453] width 161 height 45
click at [556, 452] on button "Yes, Publish" at bounding box center [566, 453] width 161 height 45
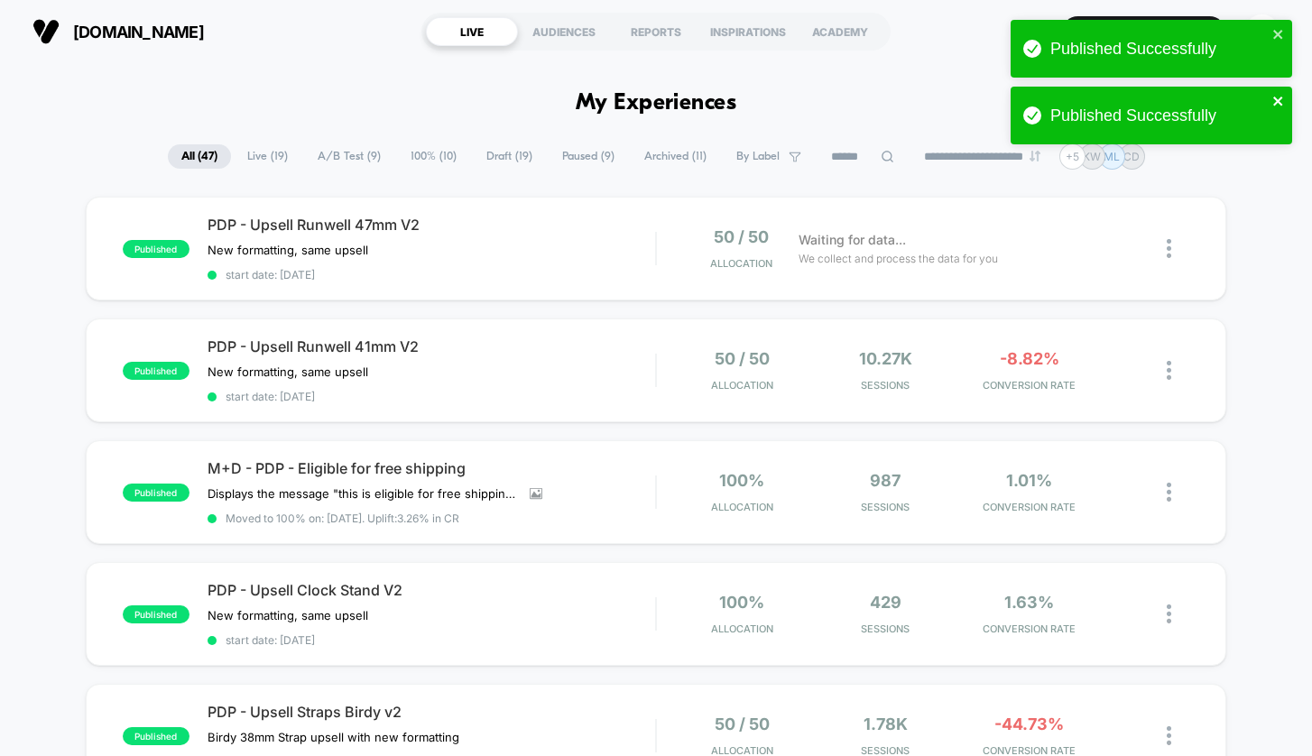
click at [1274, 102] on icon "close" at bounding box center [1279, 101] width 13 height 14
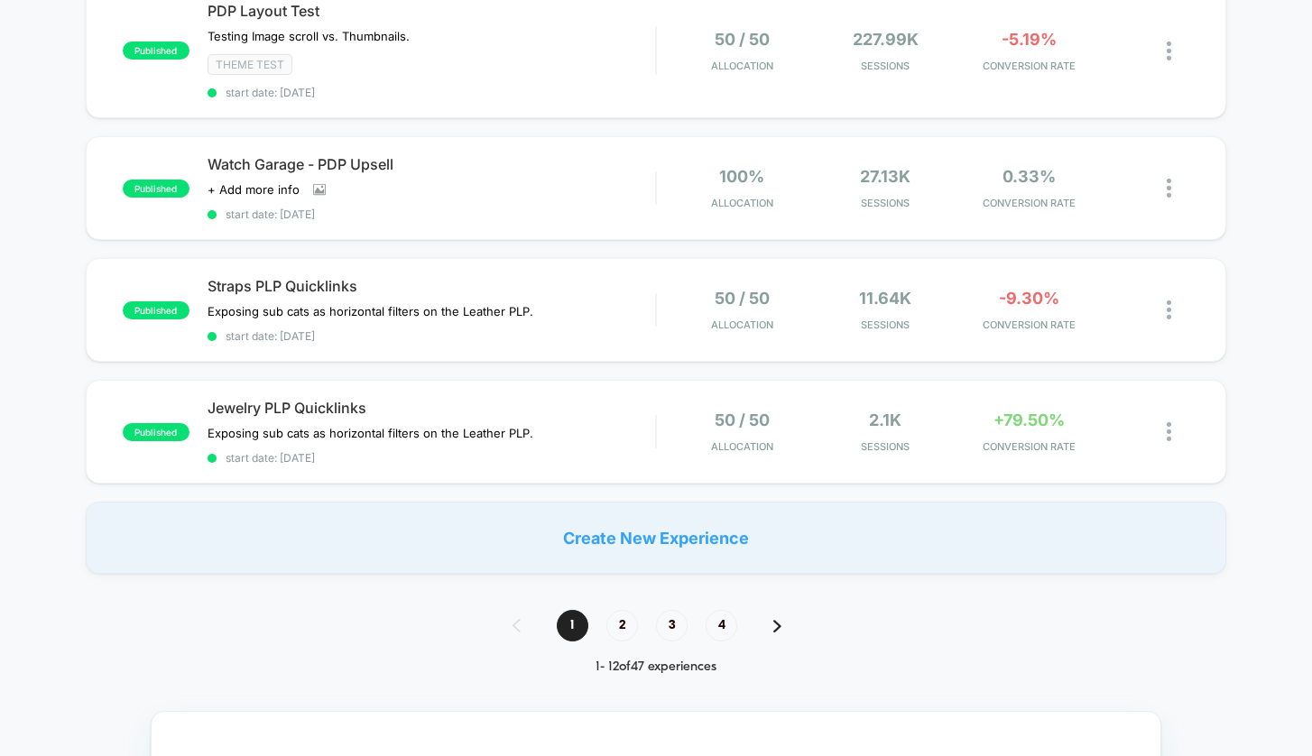
scroll to position [1287, 0]
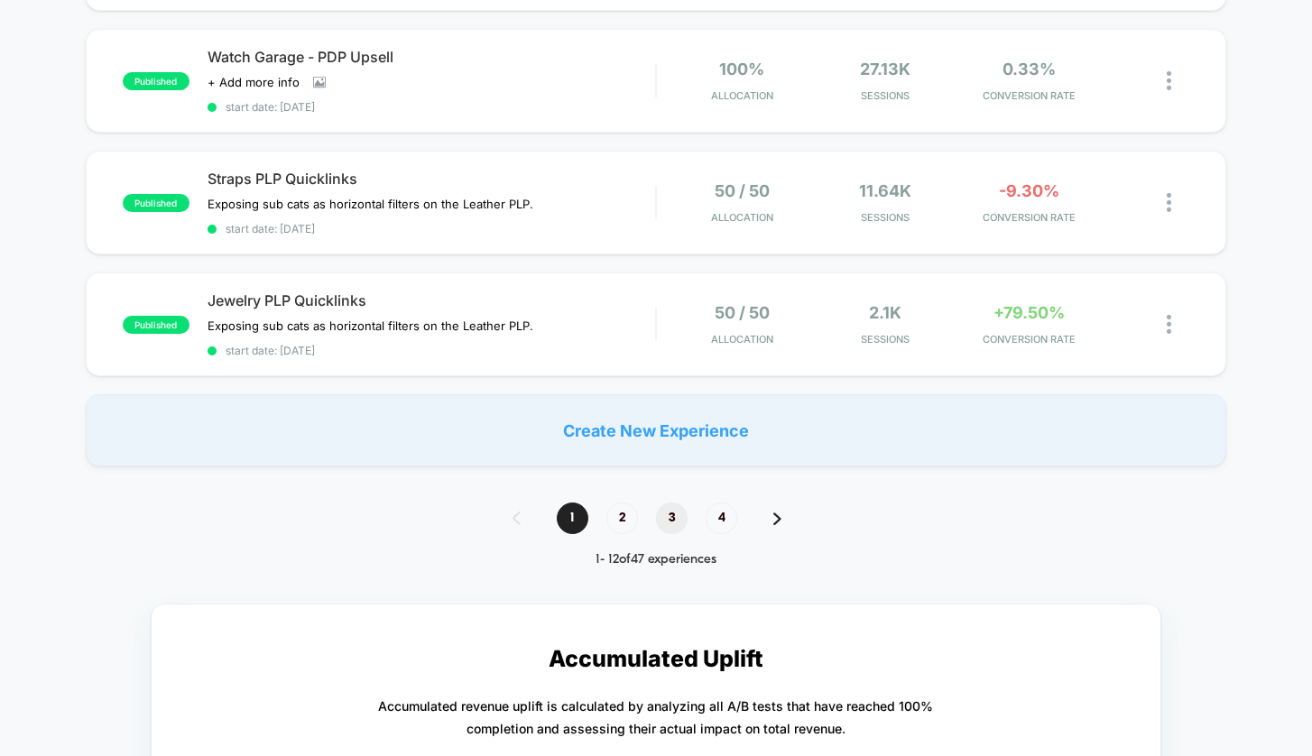
click at [671, 522] on span "3" at bounding box center [672, 519] width 32 height 32
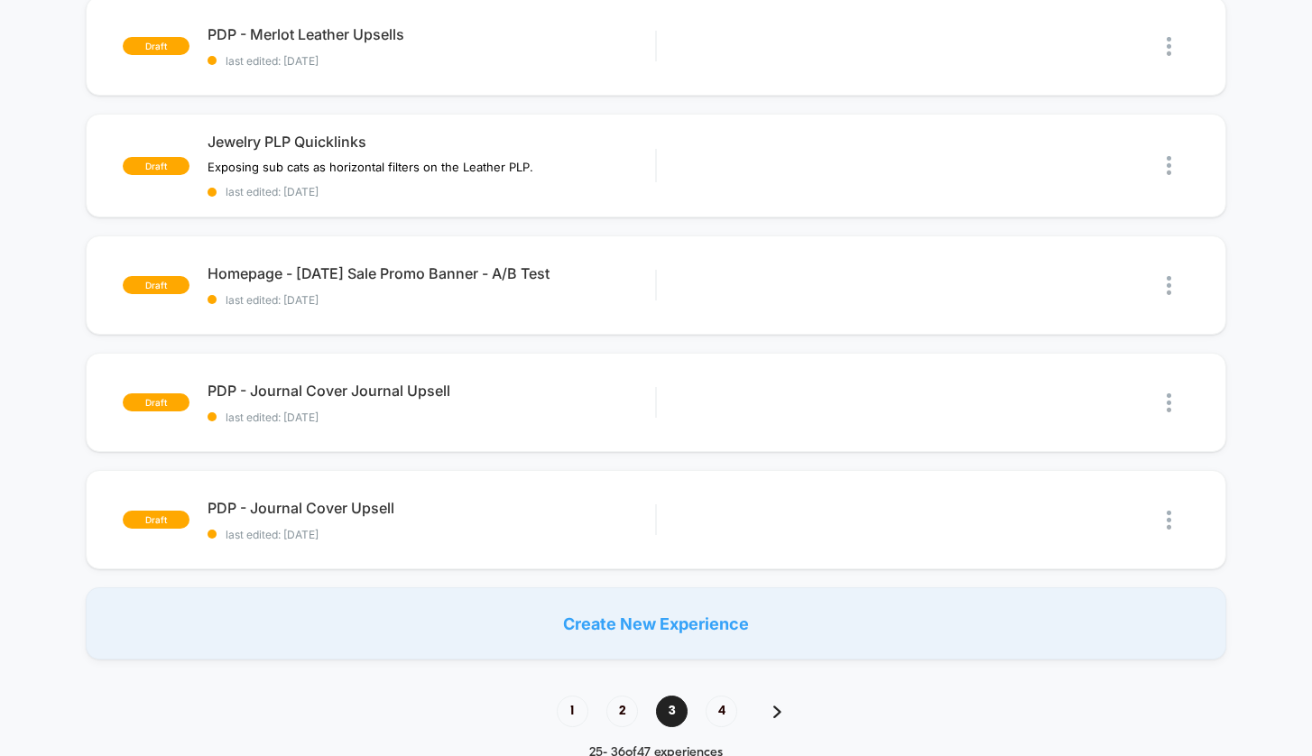
scroll to position [1056, 0]
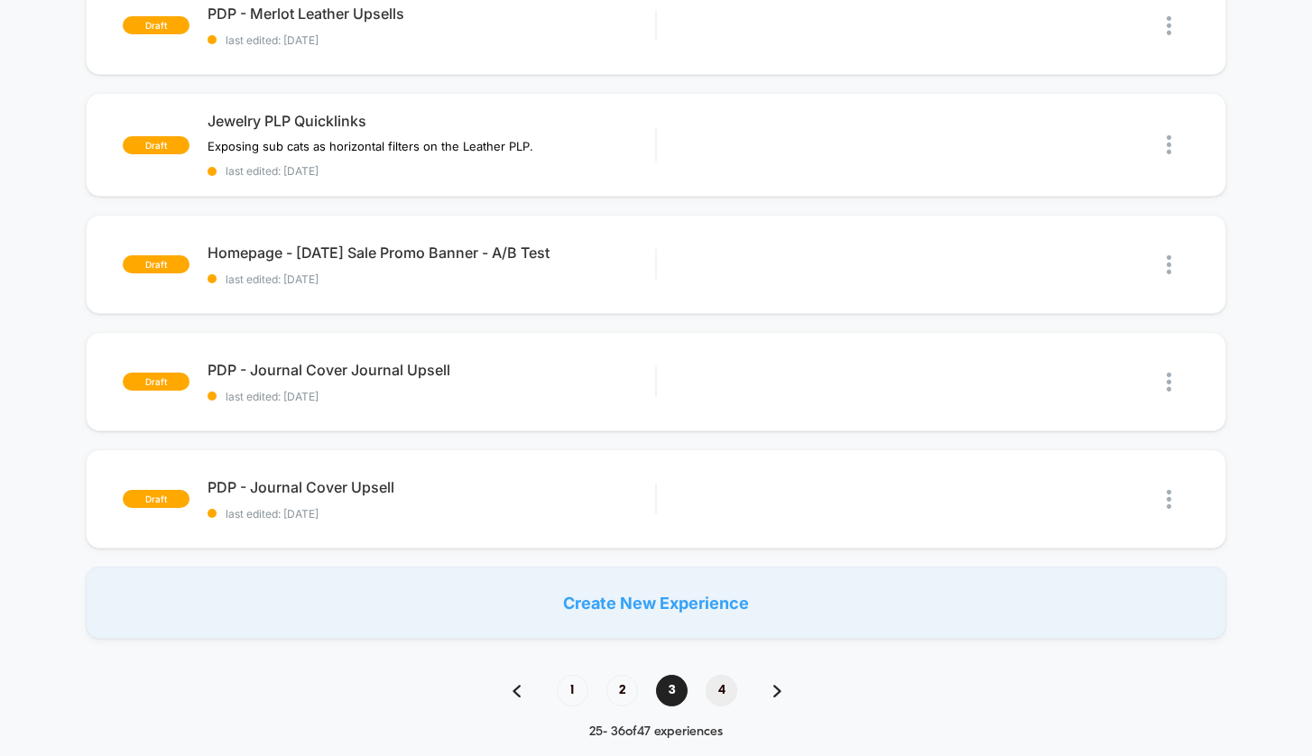
click at [724, 693] on span "4" at bounding box center [722, 691] width 32 height 32
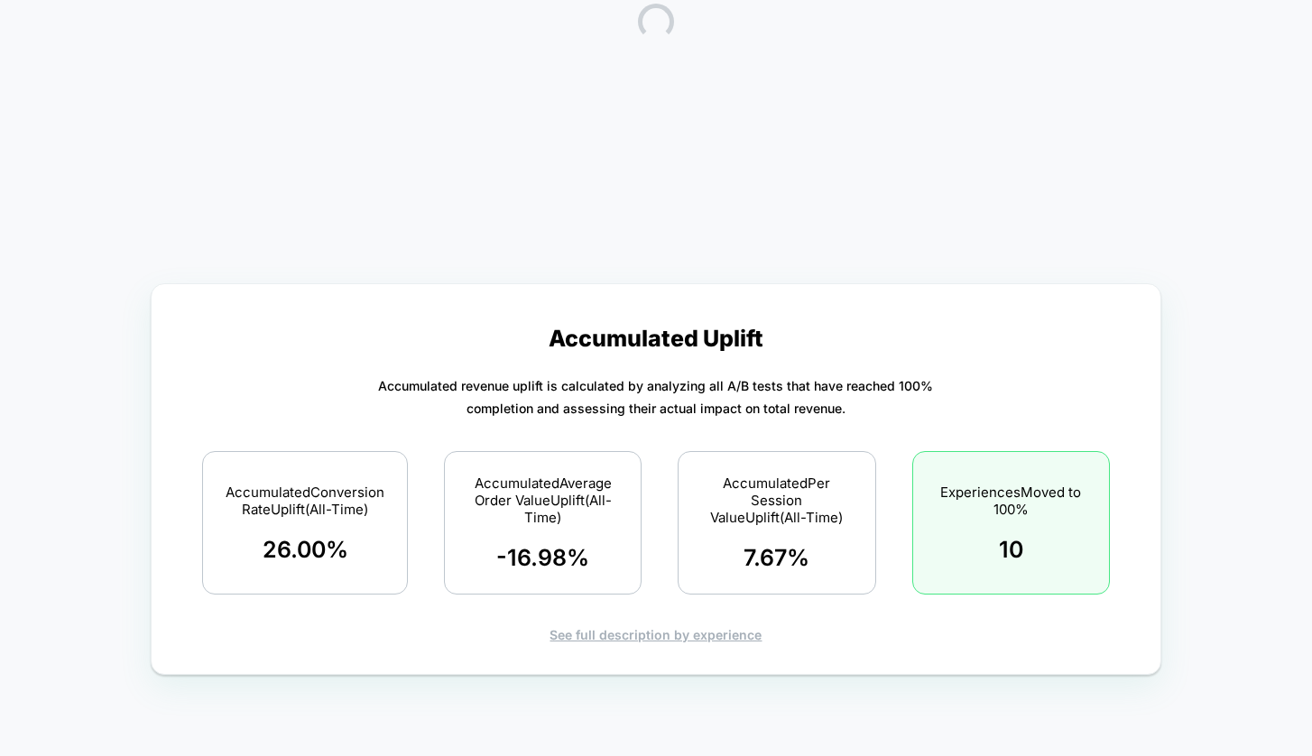
scroll to position [402, 0]
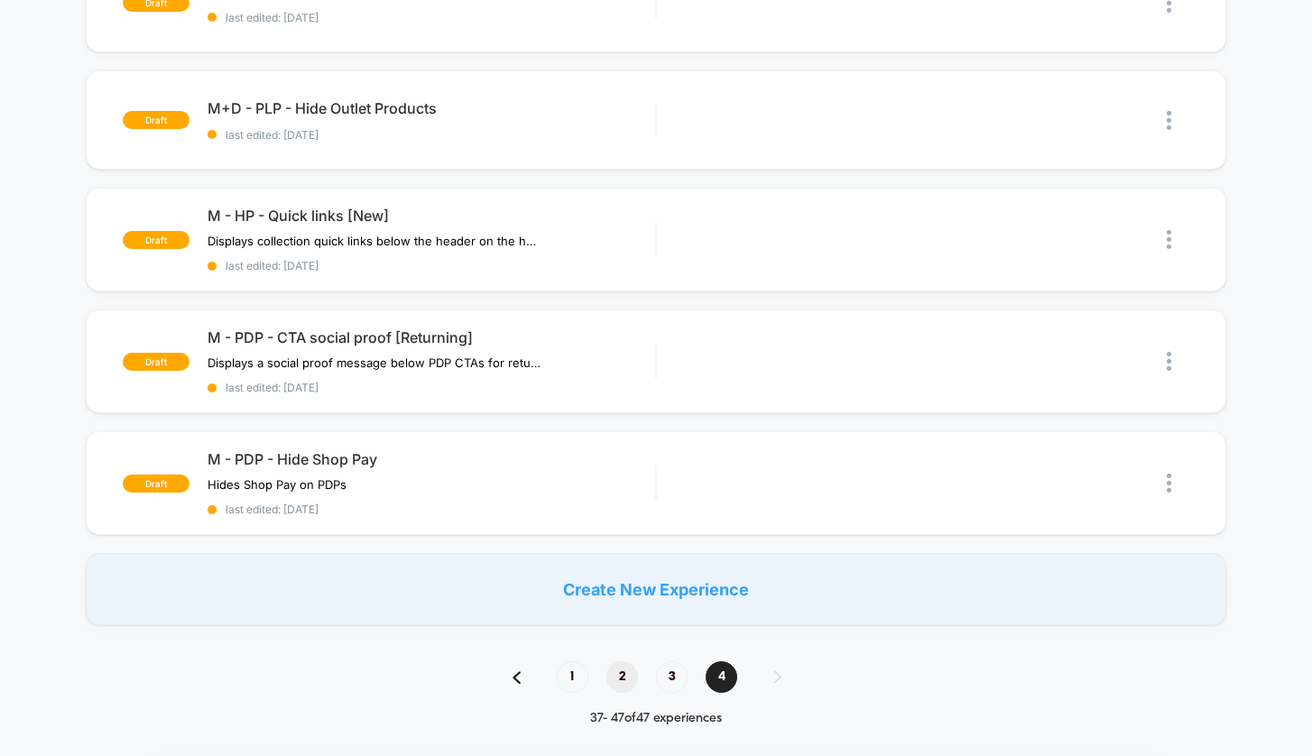
click at [625, 687] on span "2" at bounding box center [623, 678] width 32 height 32
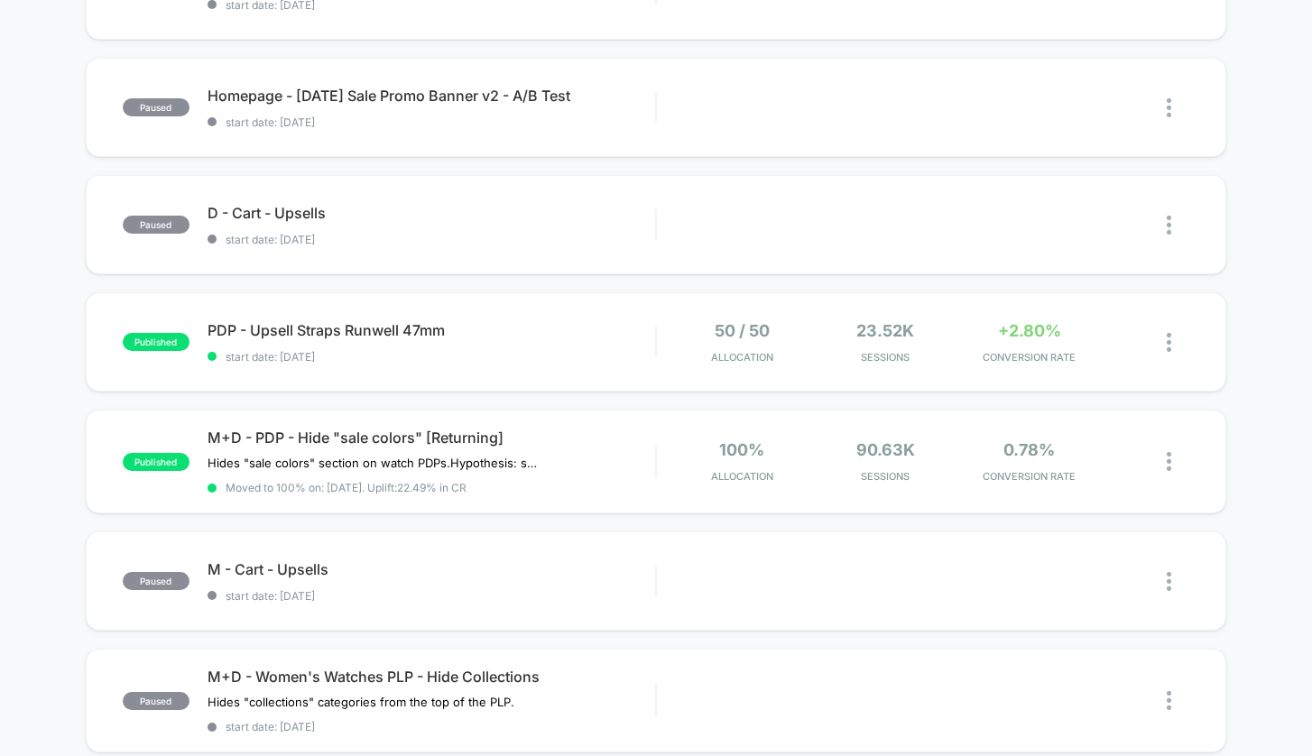
scroll to position [654, 0]
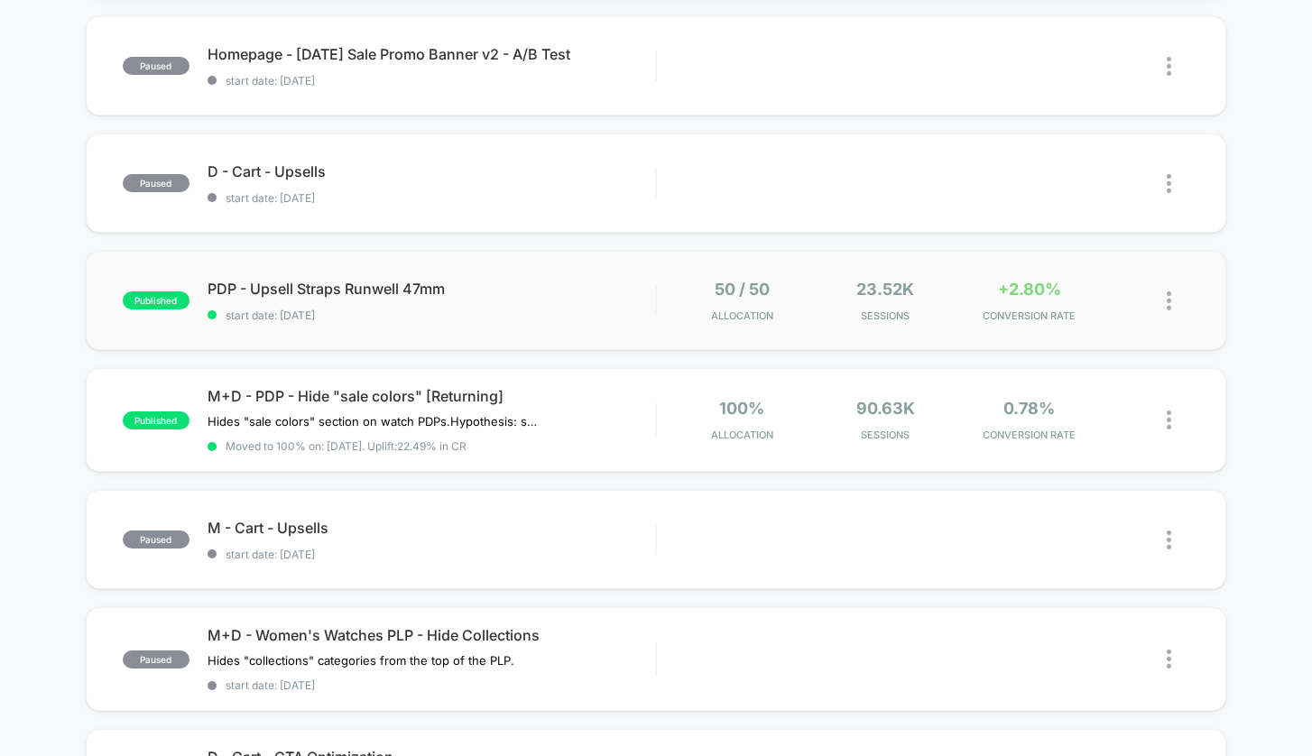
click at [1168, 302] on img at bounding box center [1169, 301] width 5 height 19
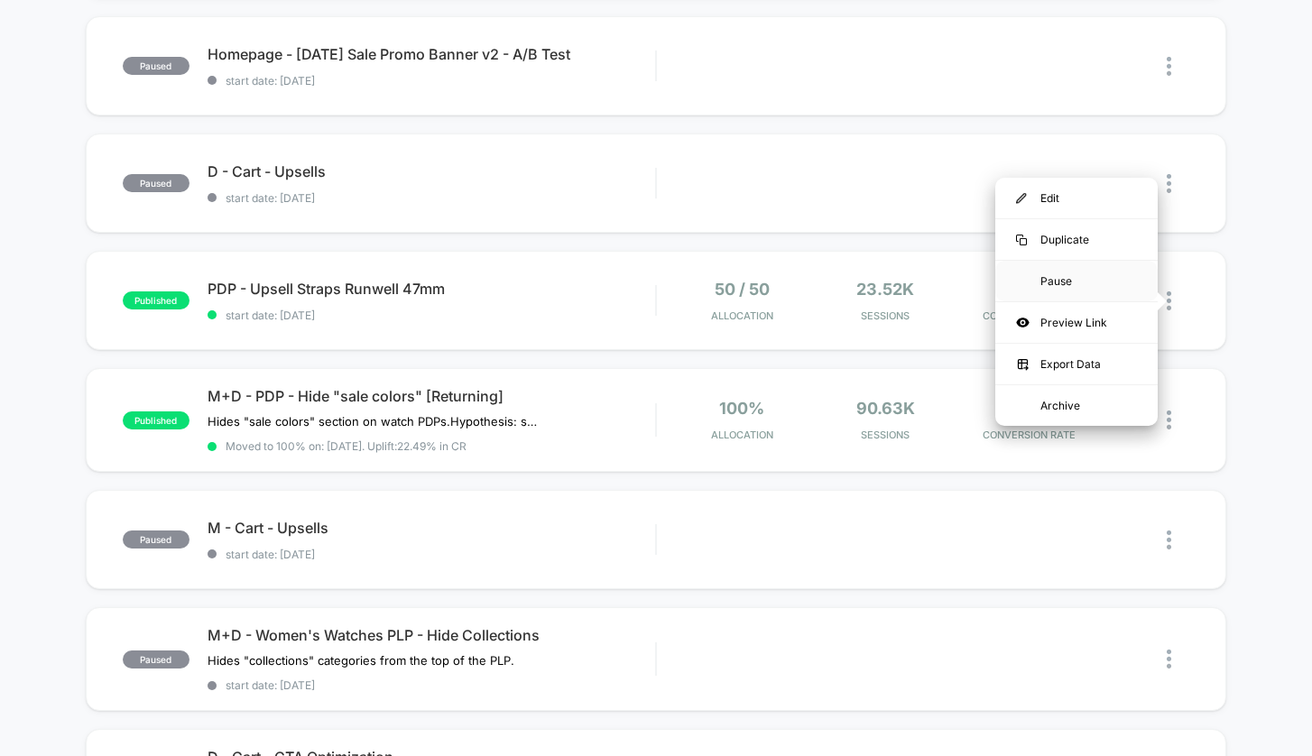
click at [1064, 282] on div "Pause" at bounding box center [1077, 281] width 162 height 41
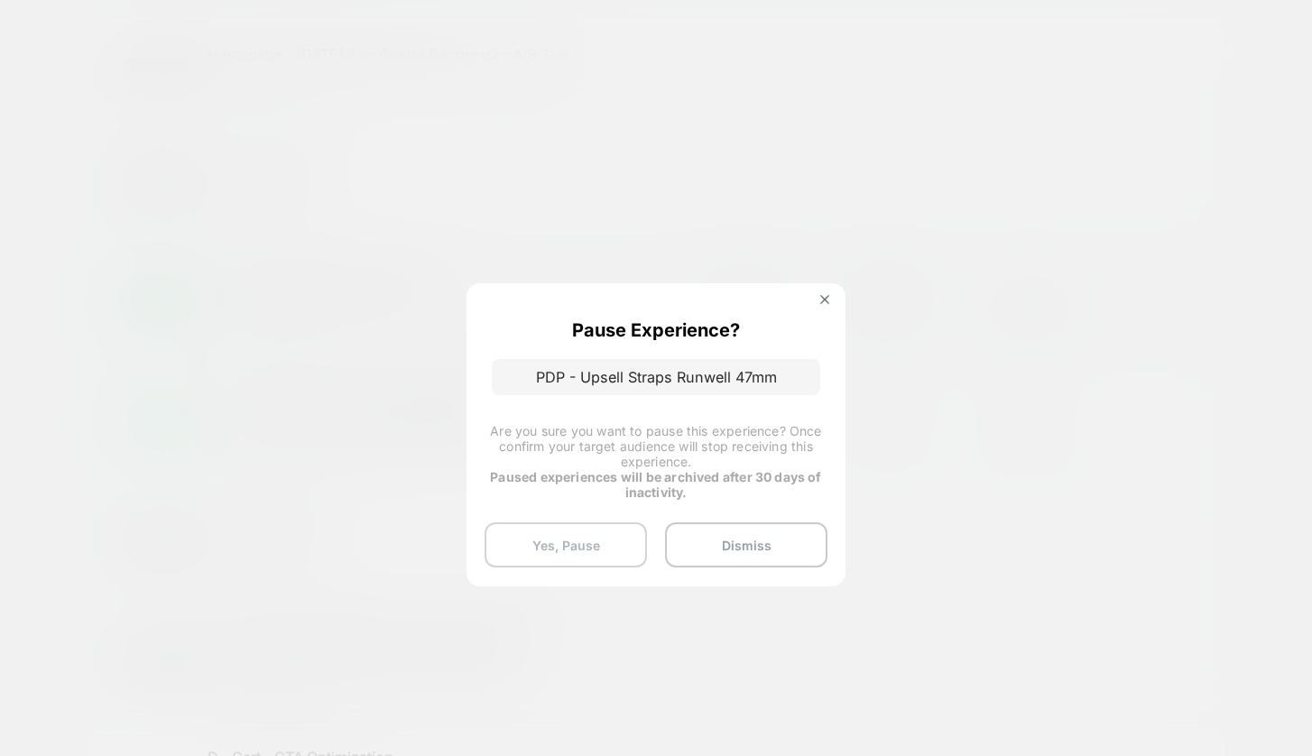
click at [578, 564] on button "Yes, Pause" at bounding box center [566, 545] width 162 height 45
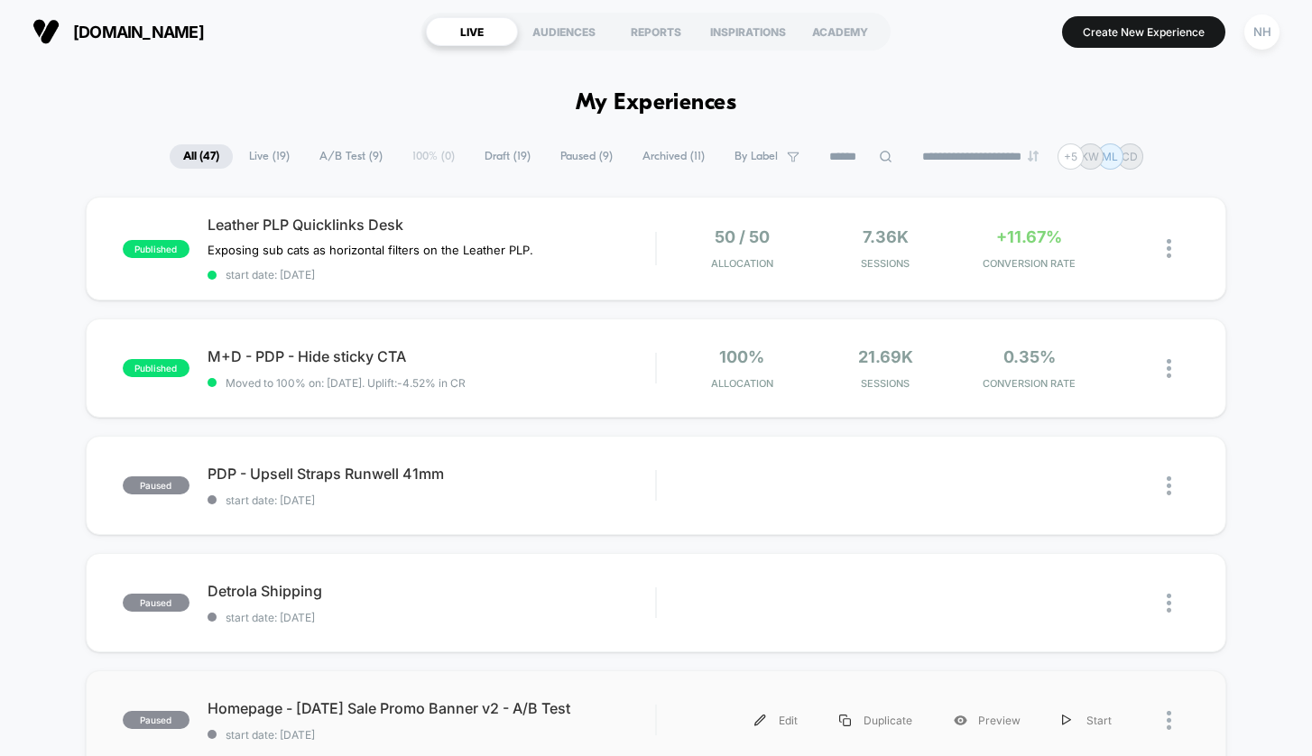
scroll to position [0, 0]
